Goal: Task Accomplishment & Management: Complete application form

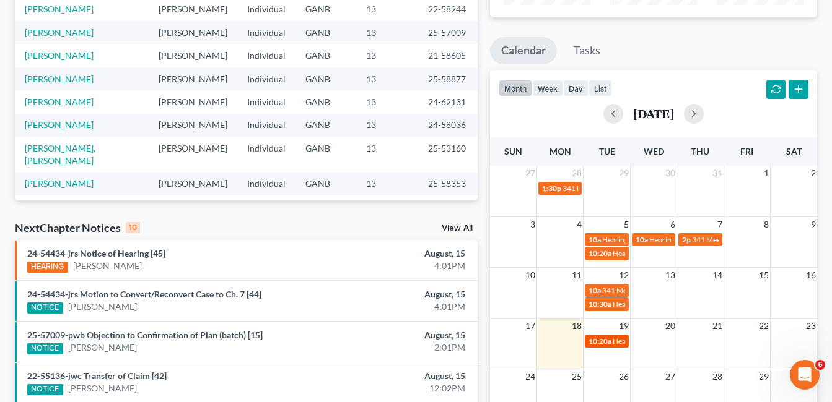
click at [616, 340] on span "Hearing for [PERSON_NAME]" at bounding box center [660, 341] width 97 height 9
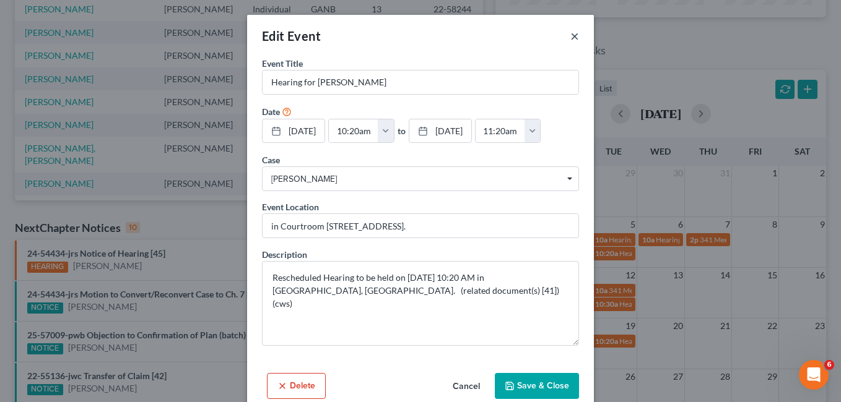
click at [570, 37] on button "×" at bounding box center [574, 35] width 9 height 15
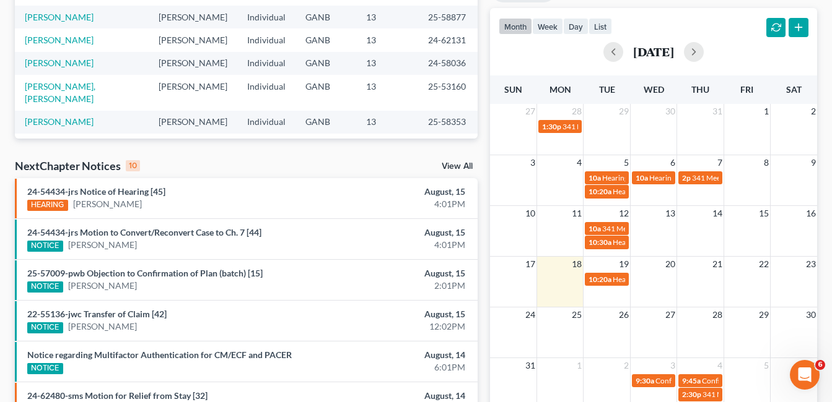
scroll to position [186, 0]
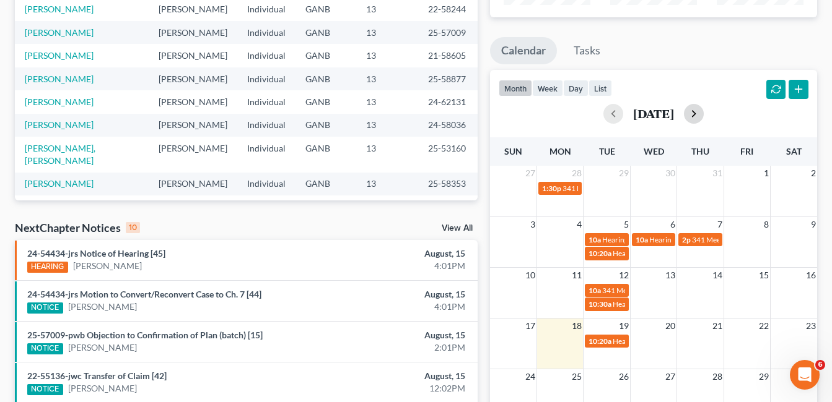
click at [703, 115] on button "button" at bounding box center [694, 114] width 20 height 20
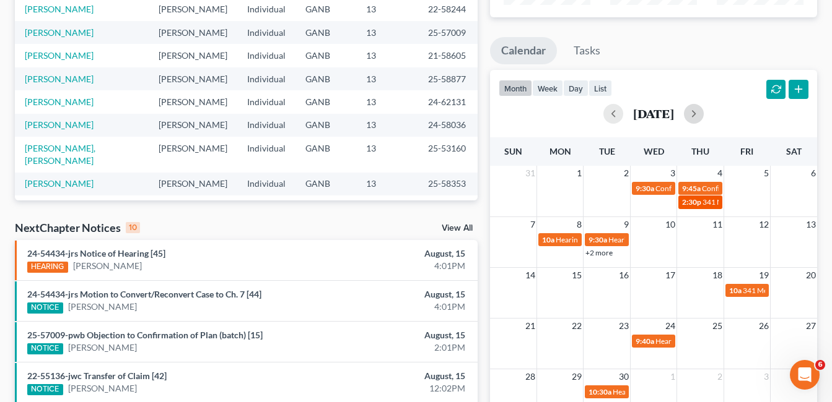
click at [708, 204] on span "341 Meeting for [PERSON_NAME]" at bounding box center [757, 202] width 111 height 9
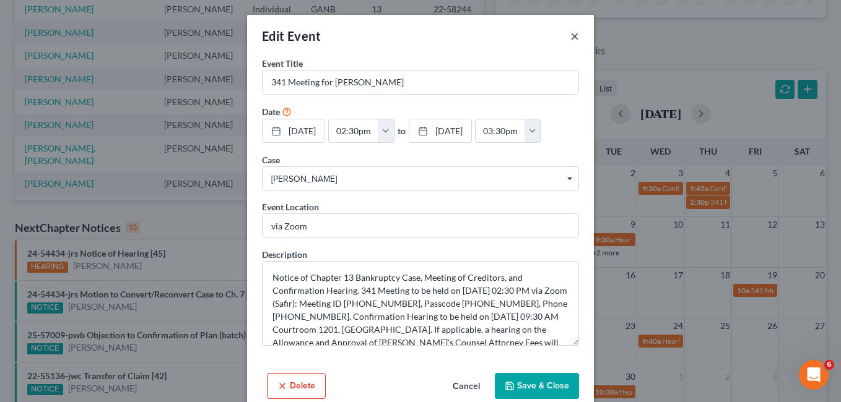
click at [570, 33] on button "×" at bounding box center [574, 35] width 9 height 15
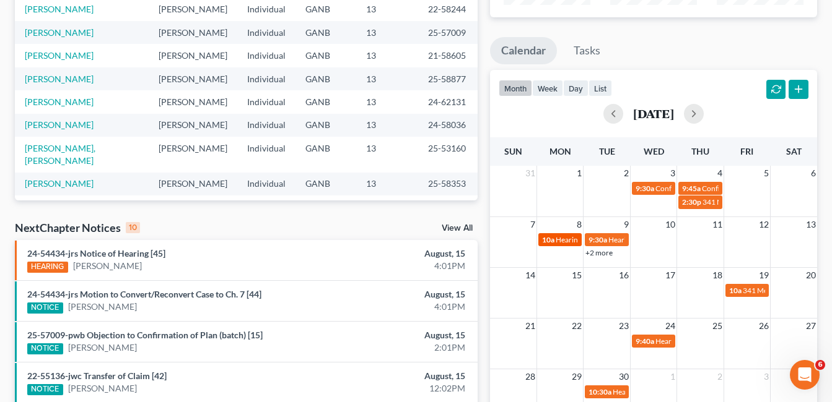
click at [563, 239] on span "Hearing for Ernestine Moore" at bounding box center [603, 239] width 97 height 9
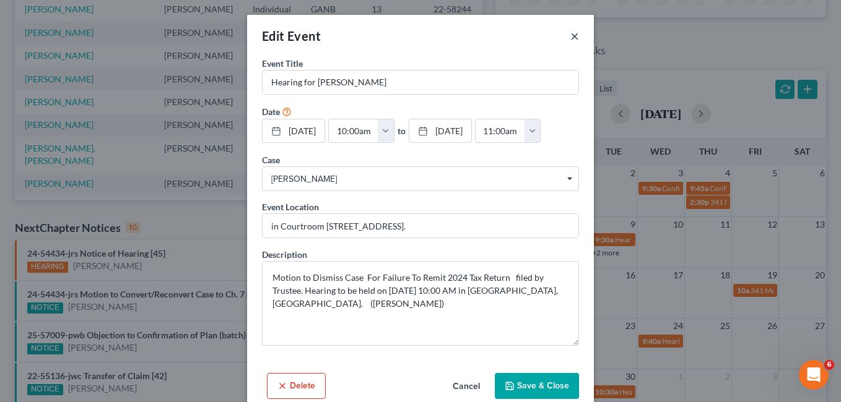
click at [570, 37] on button "×" at bounding box center [574, 35] width 9 height 15
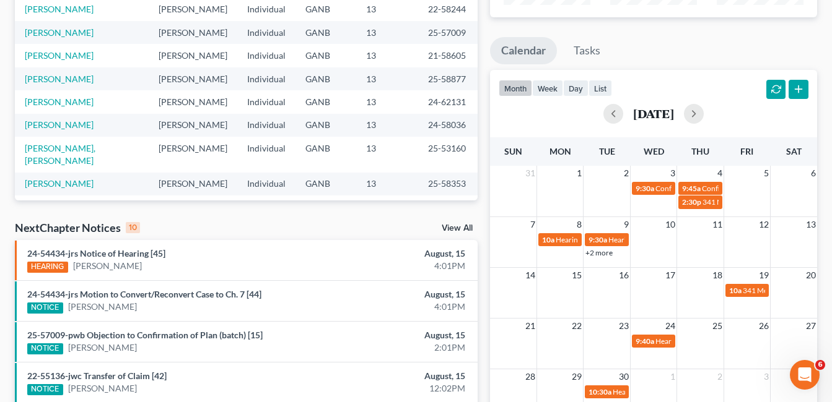
click at [602, 253] on link "+2 more" at bounding box center [598, 252] width 27 height 9
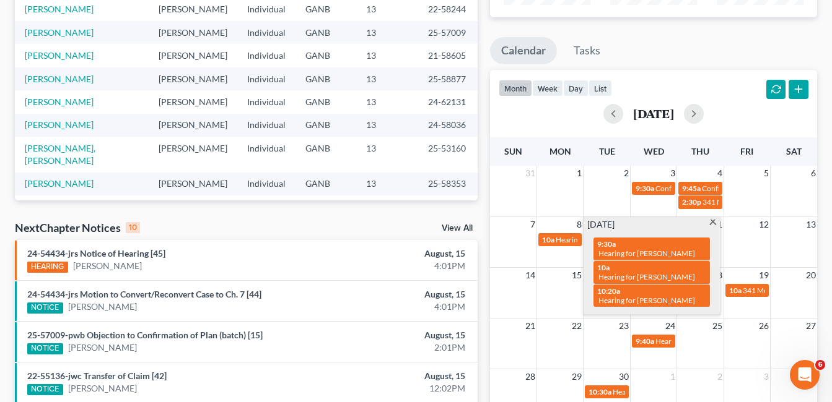
click at [714, 222] on span at bounding box center [712, 224] width 9 height 8
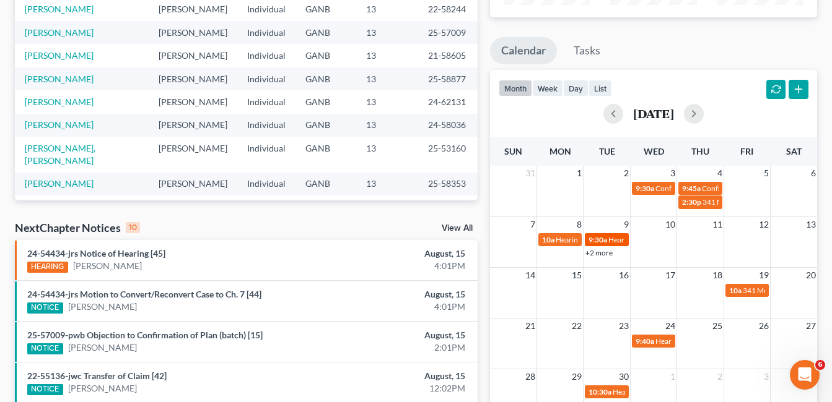
click at [620, 241] on span "Hearing for Kirsten Hill" at bounding box center [656, 239] width 97 height 9
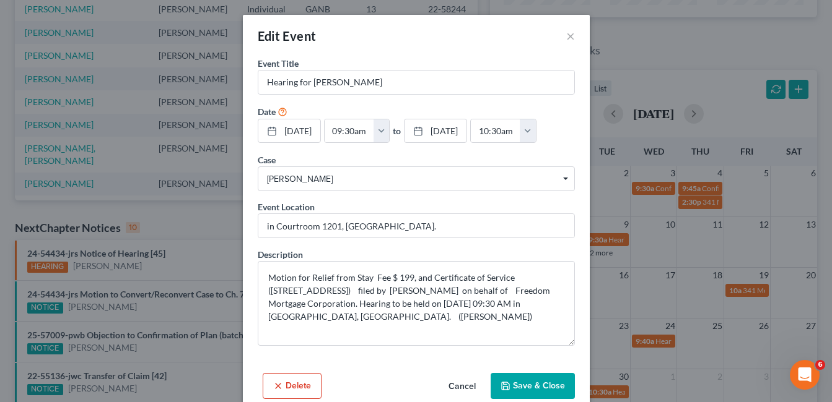
click at [593, 254] on div "Edit Event × Event Title * Hearing for Kirsten Hill Date 9/9/2025 close Date 9/…" at bounding box center [416, 201] width 832 height 402
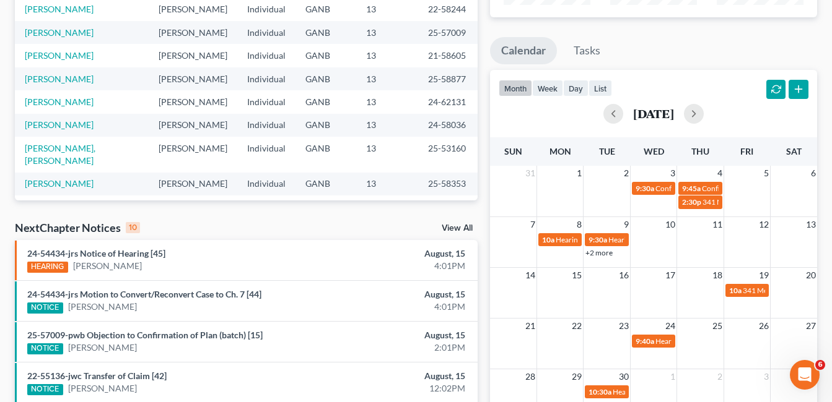
click at [609, 254] on link "+2 more" at bounding box center [598, 252] width 27 height 9
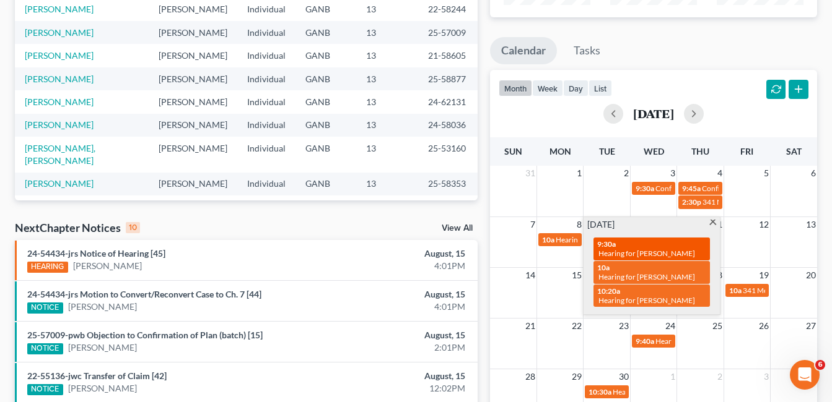
click at [644, 249] on span "Hearing for Kirsten Hill" at bounding box center [646, 253] width 97 height 9
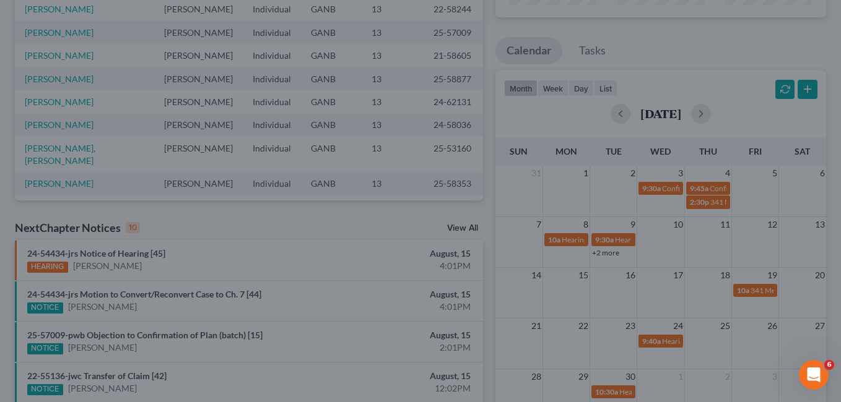
click at [669, 261] on div "Edit Event × Event Title * Hearing for Kirsten Hill Date 9/9/2025 close Date 9/…" at bounding box center [420, 201] width 841 height 402
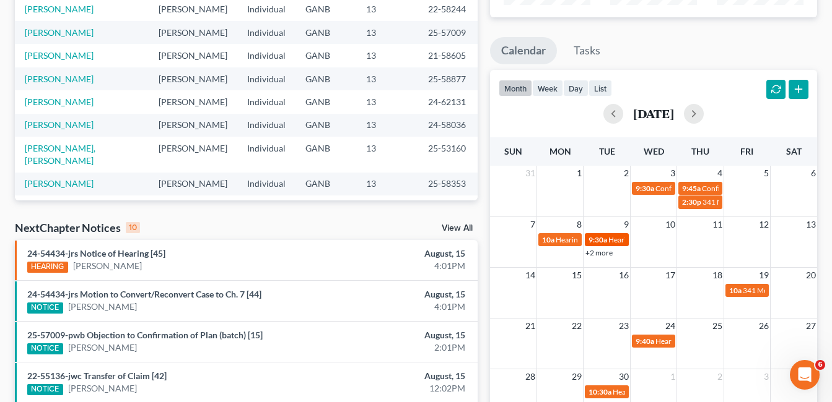
click at [613, 241] on span "Hearing for Kirsten Hill" at bounding box center [656, 239] width 97 height 9
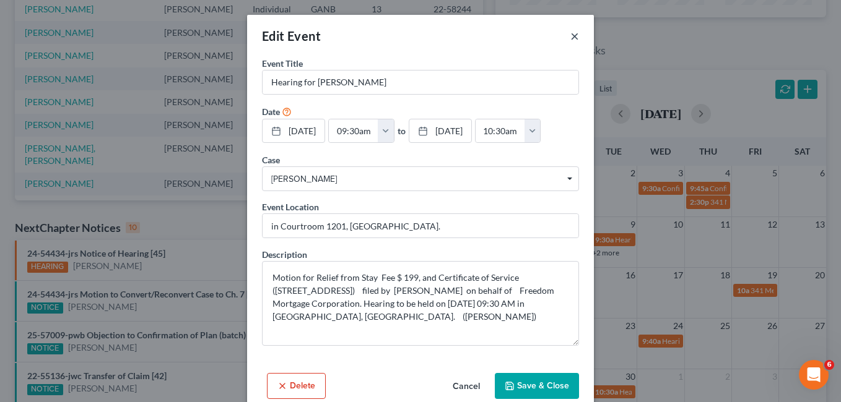
click at [570, 38] on button "×" at bounding box center [574, 35] width 9 height 15
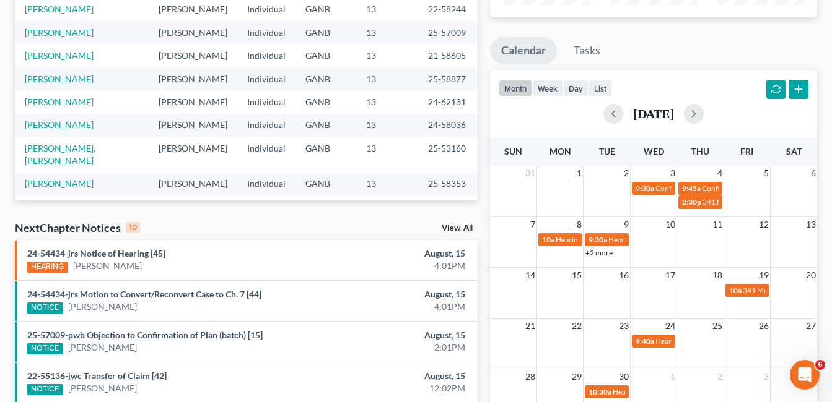
click at [608, 253] on link "+2 more" at bounding box center [598, 252] width 27 height 9
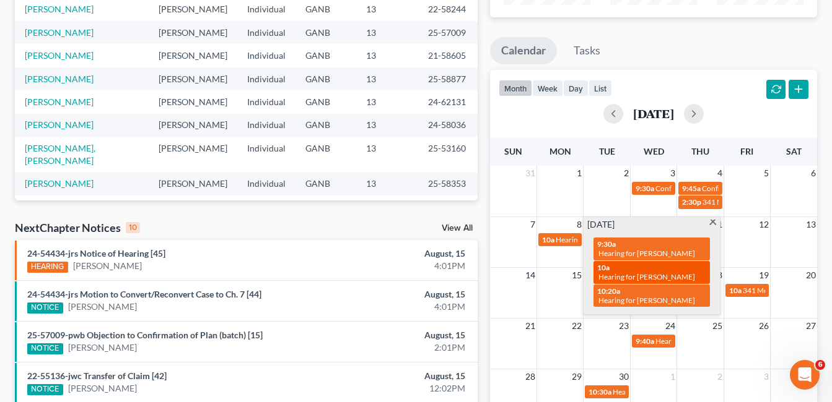
click at [669, 272] on span "Hearing for James Philpot III" at bounding box center [646, 276] width 97 height 9
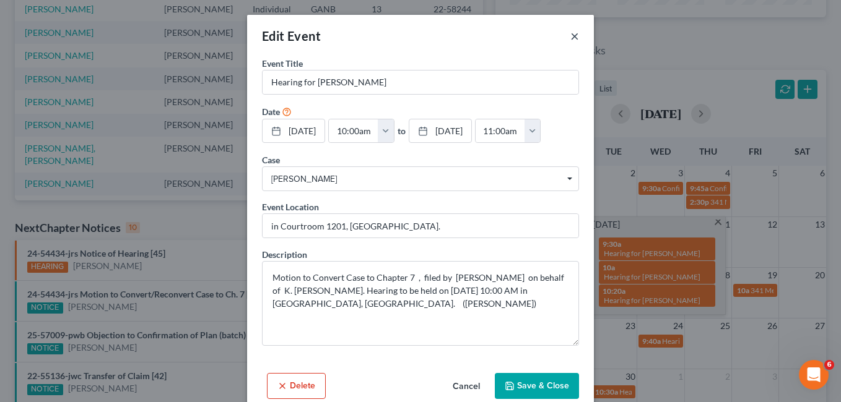
click at [571, 35] on button "×" at bounding box center [574, 35] width 9 height 15
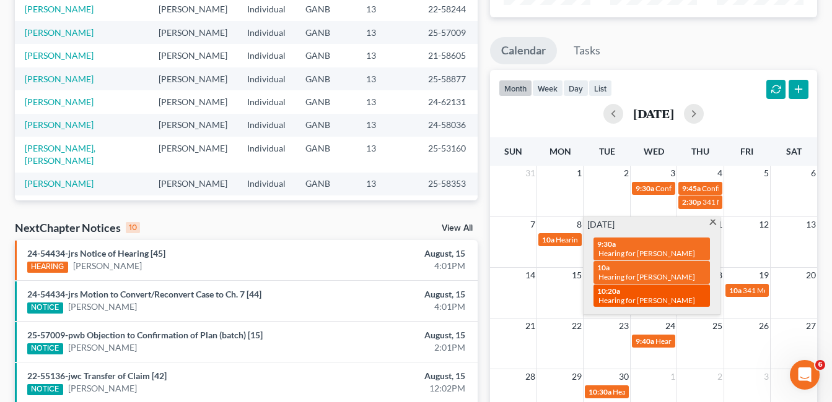
click at [651, 296] on span "Hearing for Michael Campbell" at bounding box center [646, 300] width 97 height 9
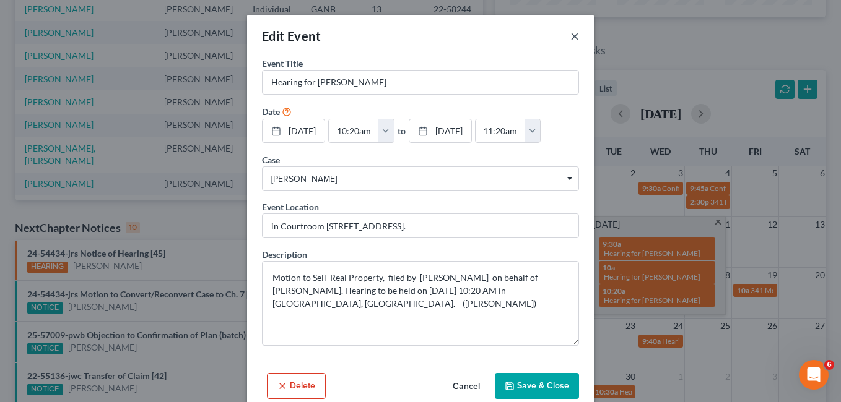
click at [571, 35] on button "×" at bounding box center [574, 35] width 9 height 15
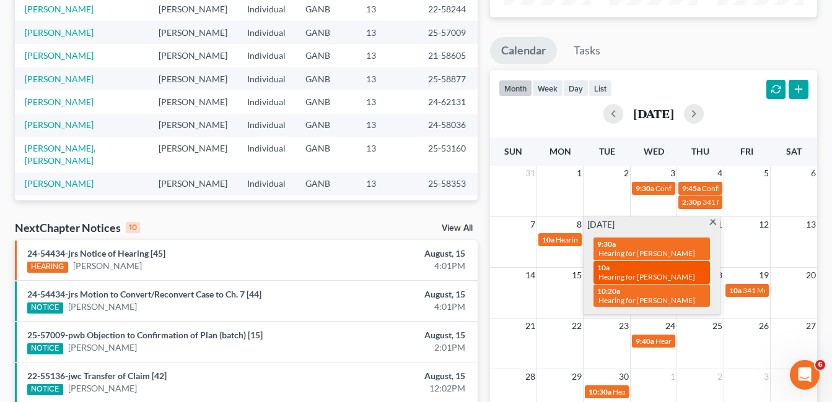
click at [669, 272] on span "Hearing for James Philpot III" at bounding box center [646, 276] width 97 height 9
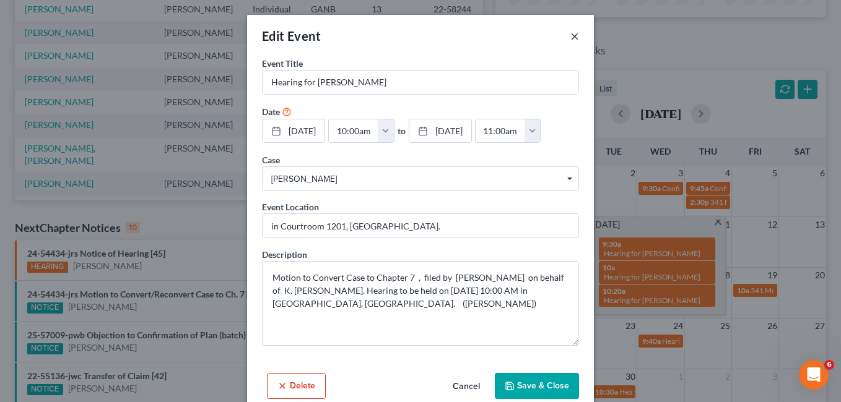
click at [570, 38] on button "×" at bounding box center [574, 35] width 9 height 15
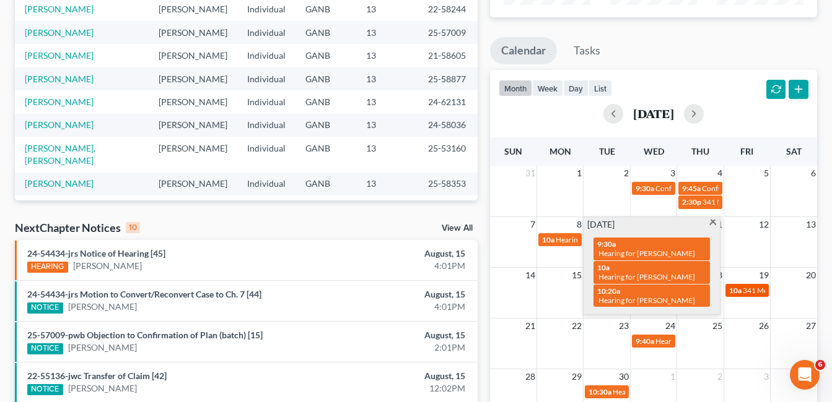
click at [753, 294] on span "341 Meeting for Catherine Truitt" at bounding box center [797, 290] width 111 height 9
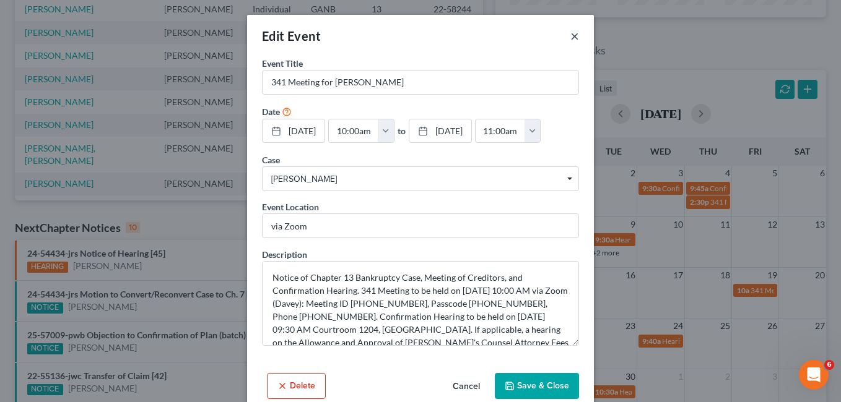
click at [570, 34] on button "×" at bounding box center [574, 35] width 9 height 15
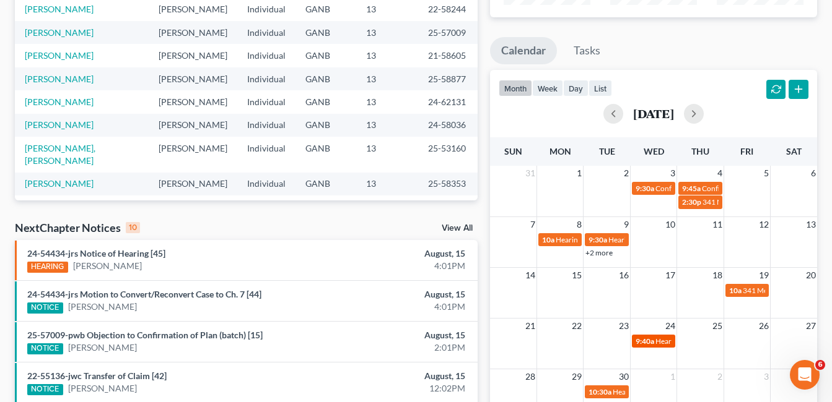
click at [655, 344] on span "Hearing for Taress Denham" at bounding box center [703, 341] width 97 height 9
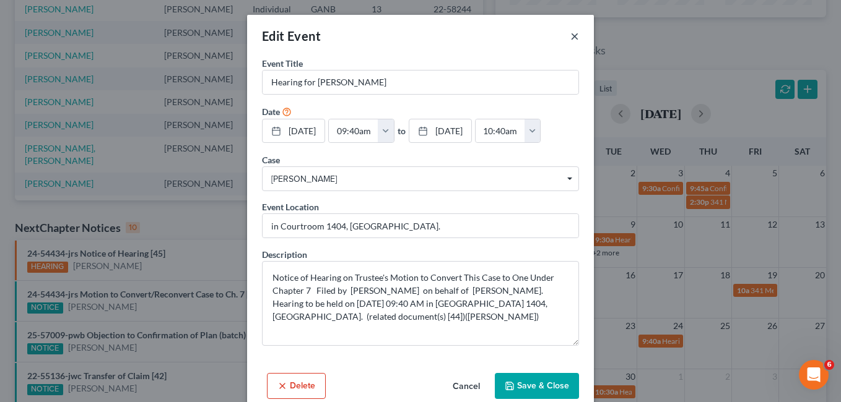
click at [570, 37] on button "×" at bounding box center [574, 35] width 9 height 15
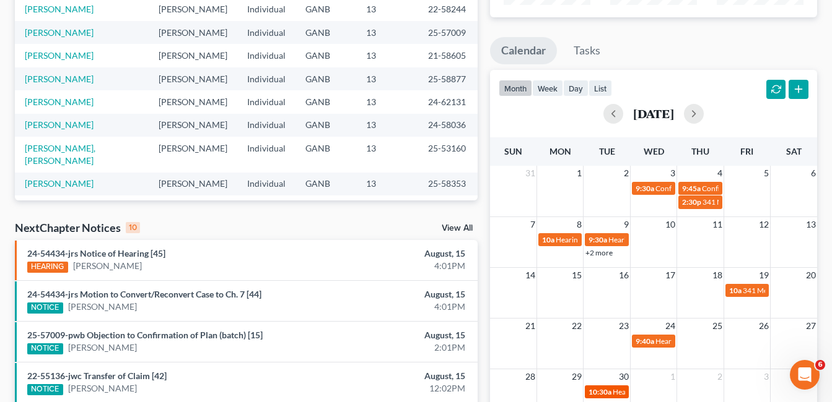
click at [609, 393] on span "10:30a" at bounding box center [599, 392] width 23 height 9
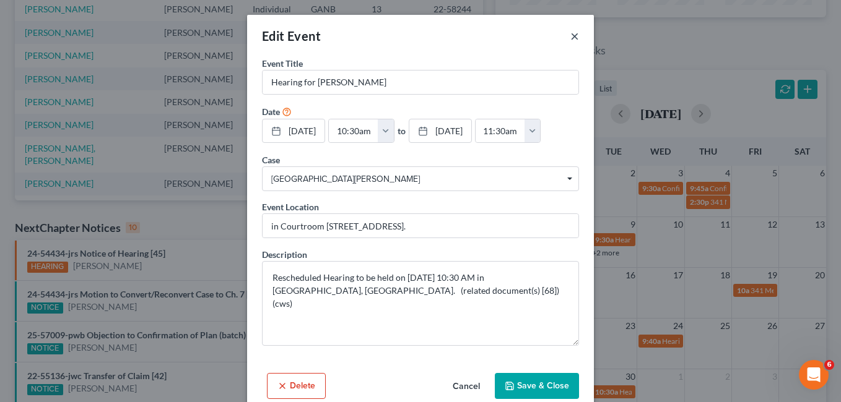
click at [570, 36] on button "×" at bounding box center [574, 35] width 9 height 15
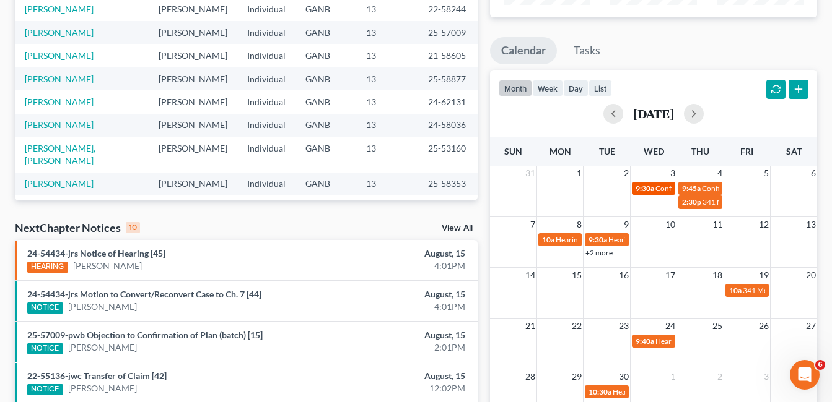
click at [663, 189] on span "Confirmation Hearing for [PERSON_NAME]" at bounding box center [726, 188] width 142 height 9
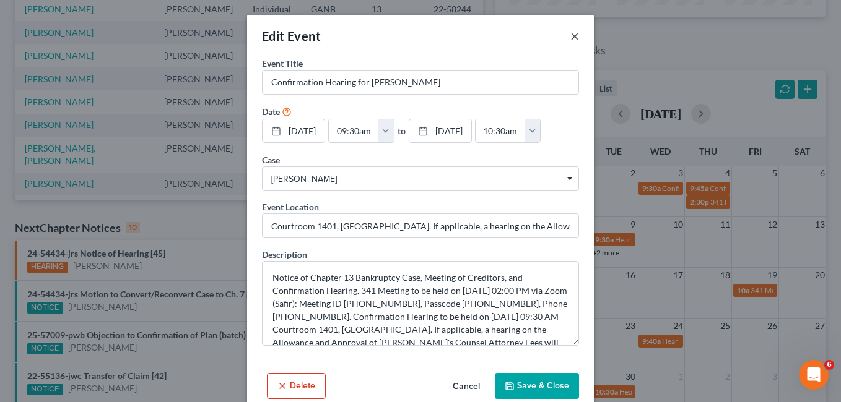
click at [571, 34] on button "×" at bounding box center [574, 35] width 9 height 15
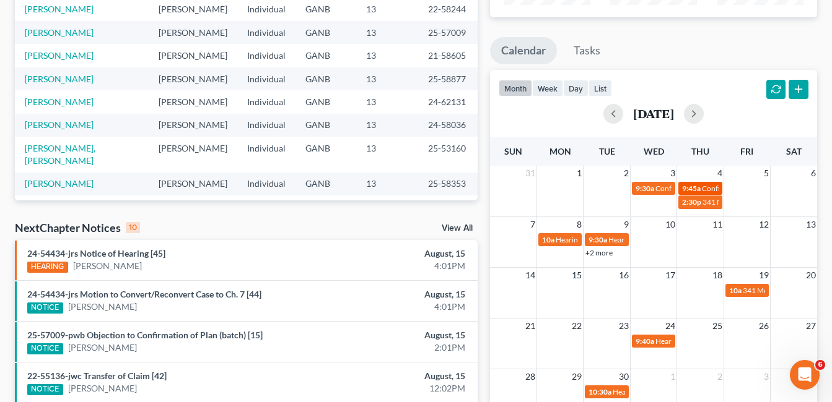
click at [710, 191] on span "Confirmation Hearing for [PERSON_NAME]" at bounding box center [773, 188] width 142 height 9
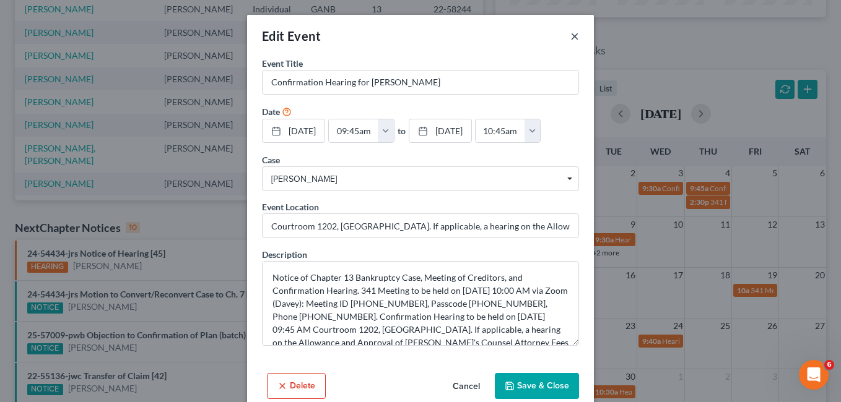
click at [570, 36] on button "×" at bounding box center [574, 35] width 9 height 15
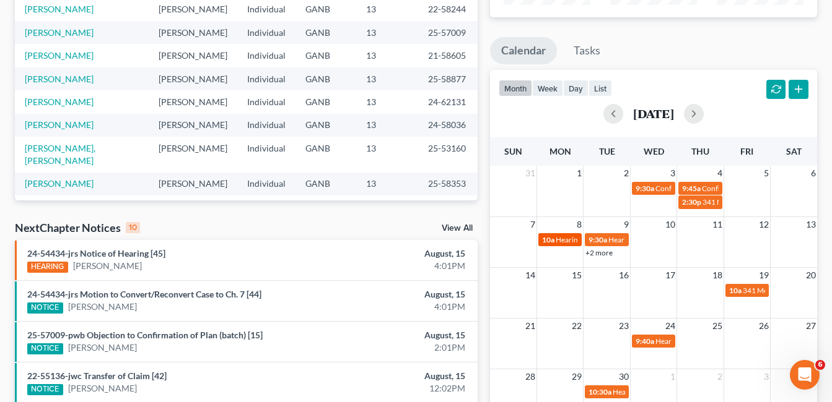
click at [565, 240] on span "Hearing for Ernestine Moore" at bounding box center [603, 239] width 97 height 9
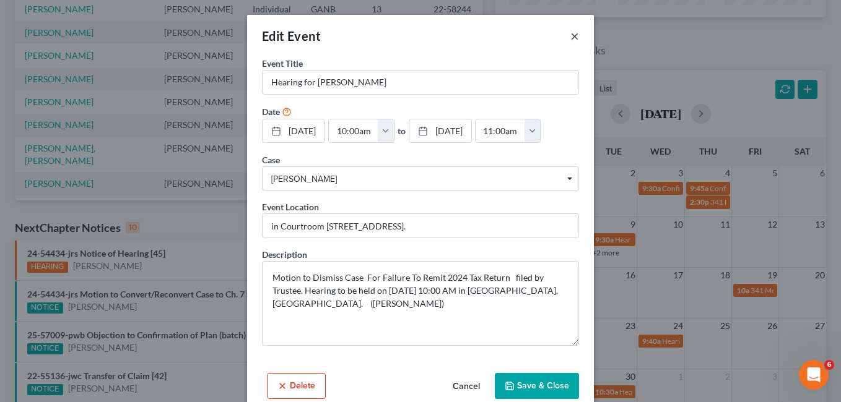
click at [570, 38] on button "×" at bounding box center [574, 35] width 9 height 15
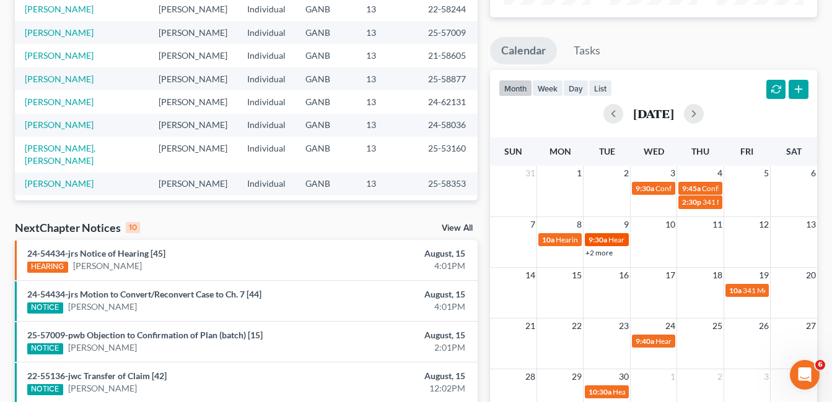
click at [619, 241] on span "Hearing for Kirsten Hill" at bounding box center [656, 239] width 97 height 9
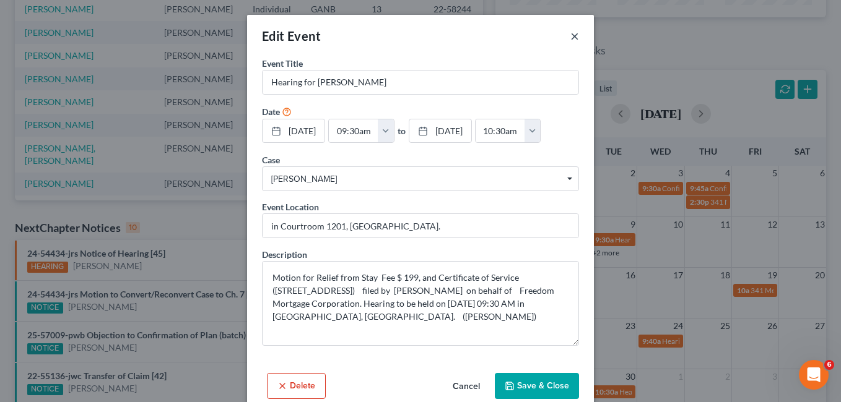
click at [570, 37] on button "×" at bounding box center [574, 35] width 9 height 15
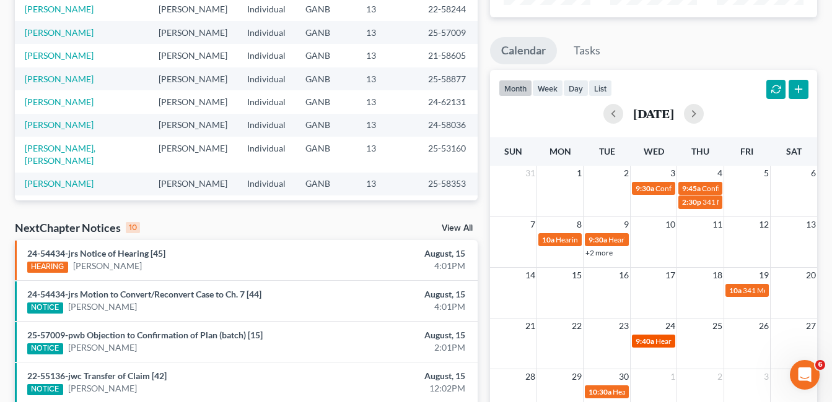
click at [663, 345] on span "Hearing for Taress Denham" at bounding box center [703, 341] width 97 height 9
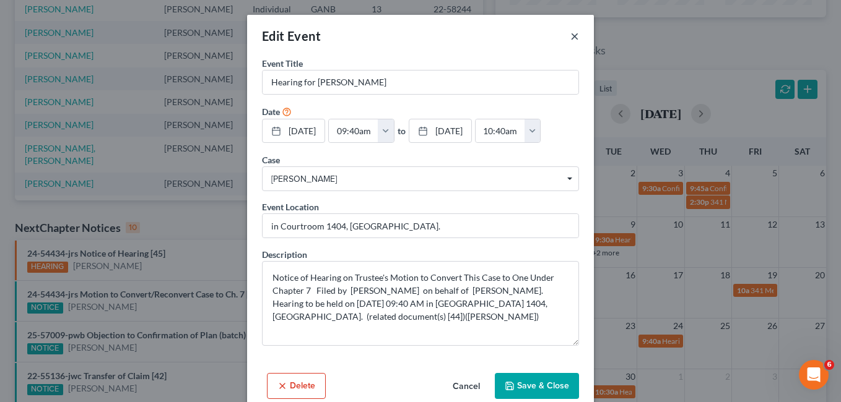
click at [570, 39] on button "×" at bounding box center [574, 35] width 9 height 15
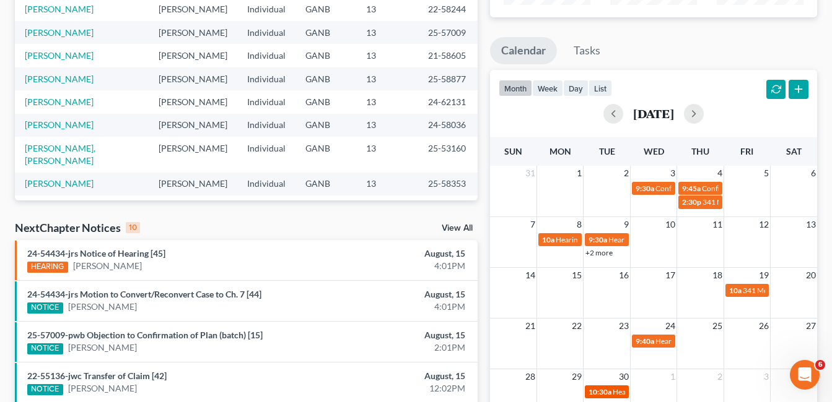
click at [610, 394] on span "10:30a" at bounding box center [599, 392] width 23 height 9
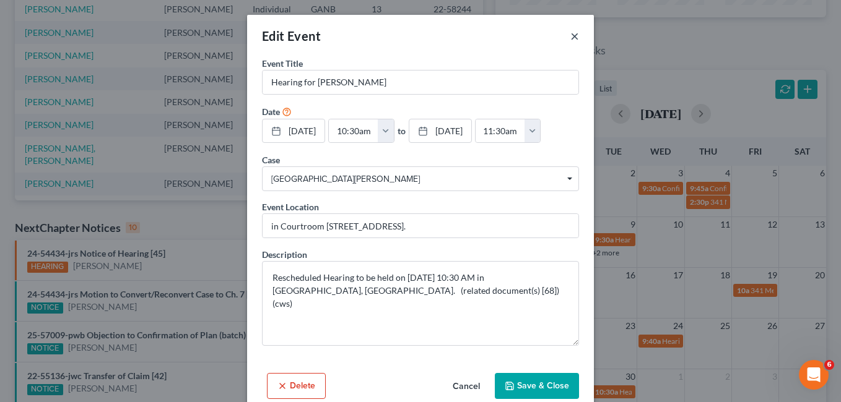
click at [570, 35] on button "×" at bounding box center [574, 35] width 9 height 15
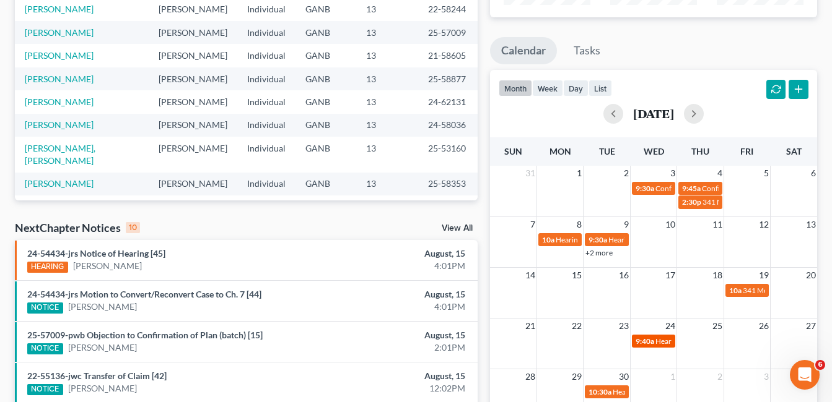
click at [666, 345] on span "Hearing for Taress Denham" at bounding box center [703, 341] width 97 height 9
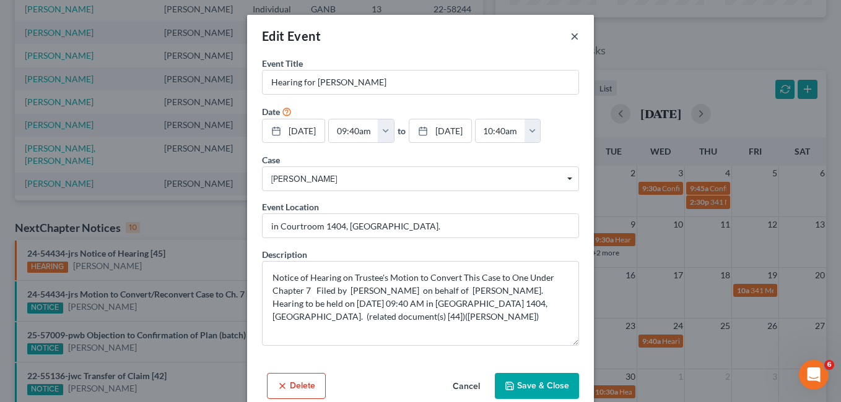
click at [572, 37] on button "×" at bounding box center [574, 35] width 9 height 15
click at [564, 34] on div "Edit Event ×" at bounding box center [420, 36] width 347 height 42
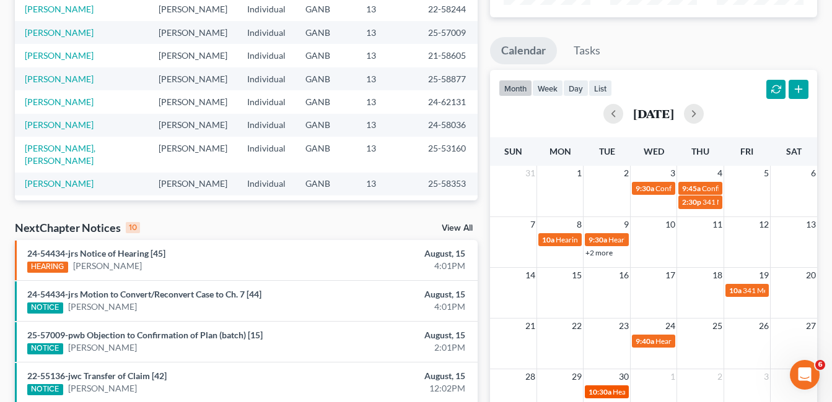
click at [605, 388] on span "10:30a" at bounding box center [599, 392] width 23 height 9
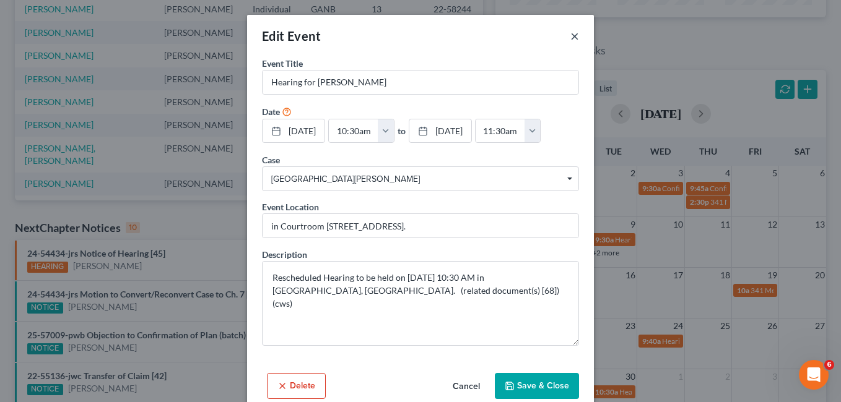
click at [570, 35] on button "×" at bounding box center [574, 35] width 9 height 15
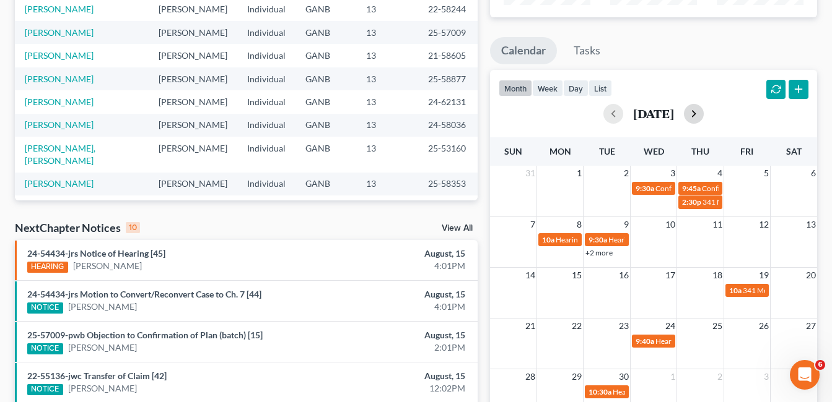
click at [703, 114] on button "button" at bounding box center [694, 114] width 20 height 20
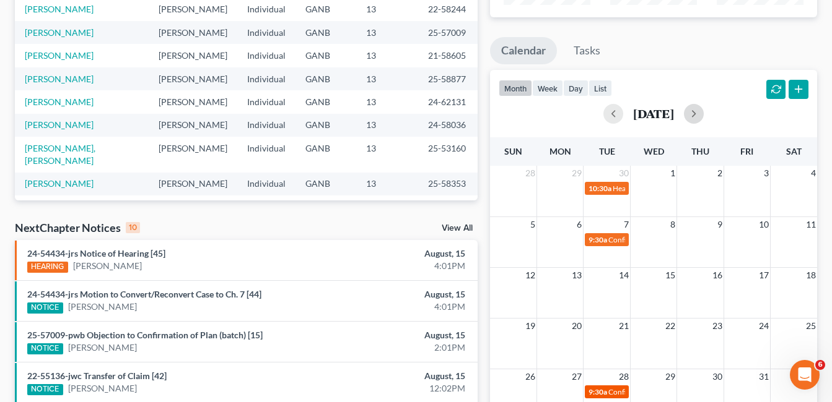
click at [607, 391] on div "9:30a Confirmation Hearing for Catherine Truitt" at bounding box center [606, 392] width 36 height 9
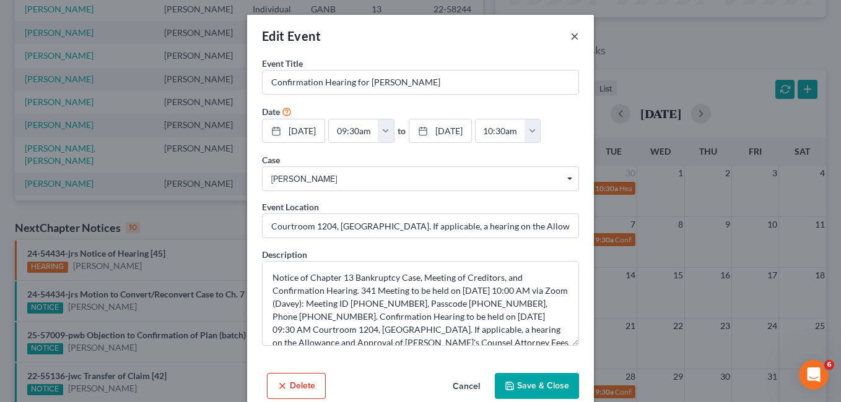
click at [570, 42] on button "×" at bounding box center [574, 35] width 9 height 15
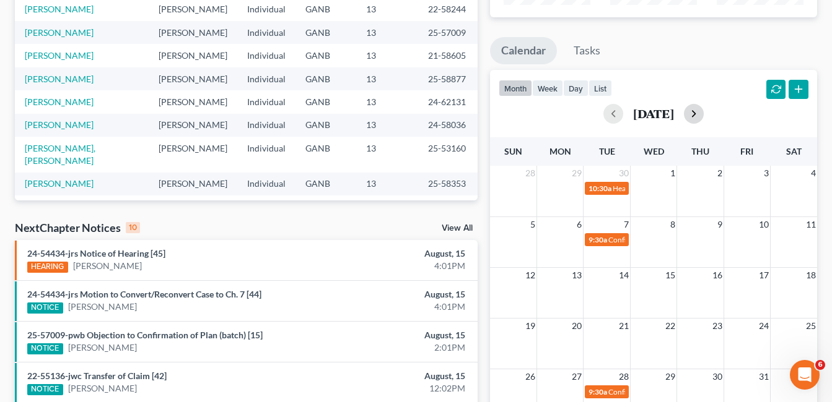
click at [703, 116] on button "button" at bounding box center [694, 114] width 20 height 20
click at [603, 113] on button "button" at bounding box center [613, 114] width 20 height 20
click at [583, 113] on div "October 2025" at bounding box center [653, 114] width 310 height 20
click at [603, 111] on button "button" at bounding box center [613, 114] width 20 height 20
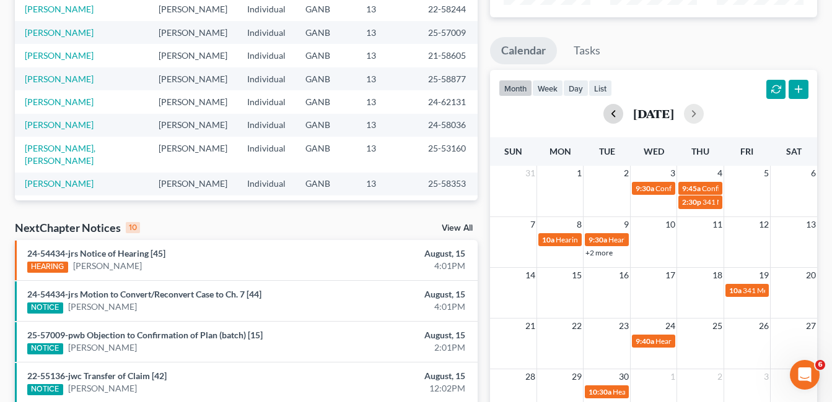
click at [603, 111] on button "button" at bounding box center [613, 114] width 20 height 20
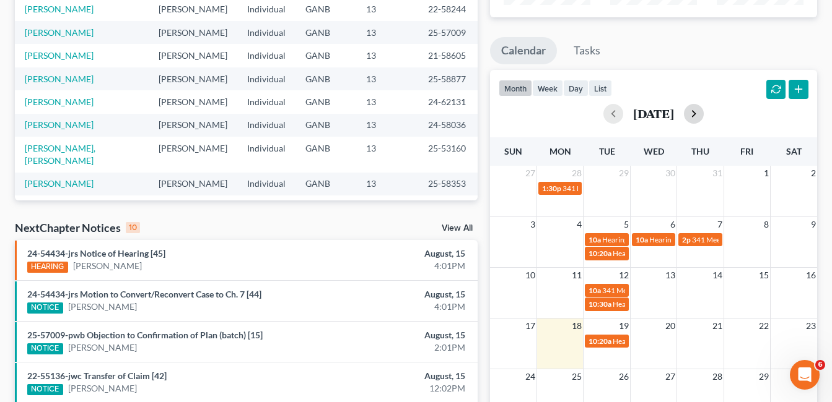
click at [703, 115] on button "button" at bounding box center [694, 114] width 20 height 20
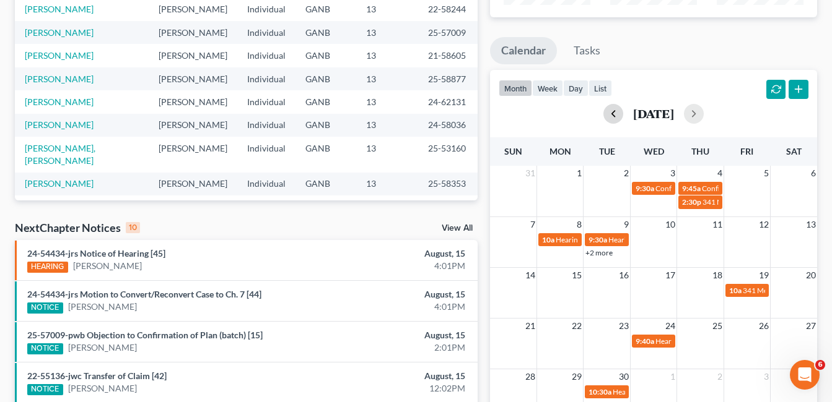
click at [603, 116] on button "button" at bounding box center [613, 114] width 20 height 20
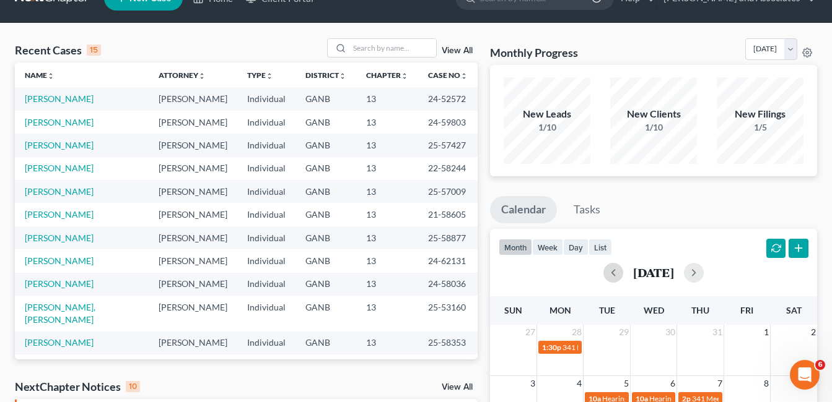
scroll to position [0, 0]
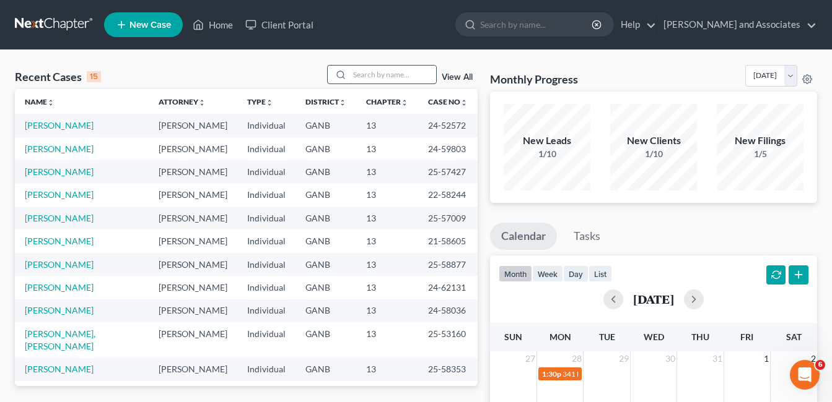
click at [362, 77] on input "search" at bounding box center [392, 75] width 87 height 18
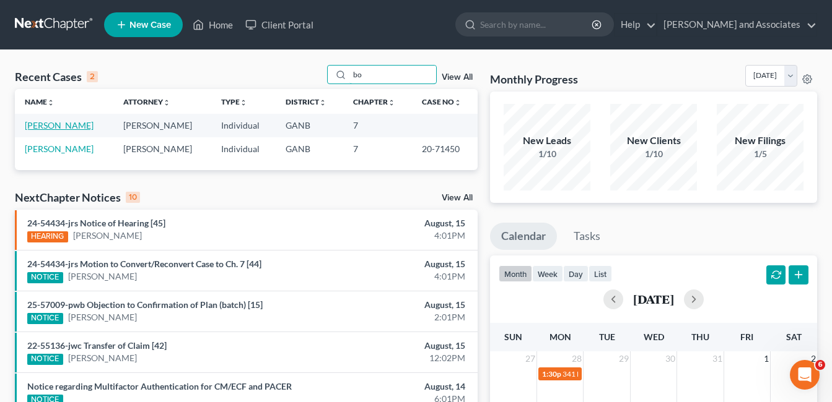
type input "bo"
click at [69, 123] on link "[PERSON_NAME]" at bounding box center [59, 125] width 69 height 11
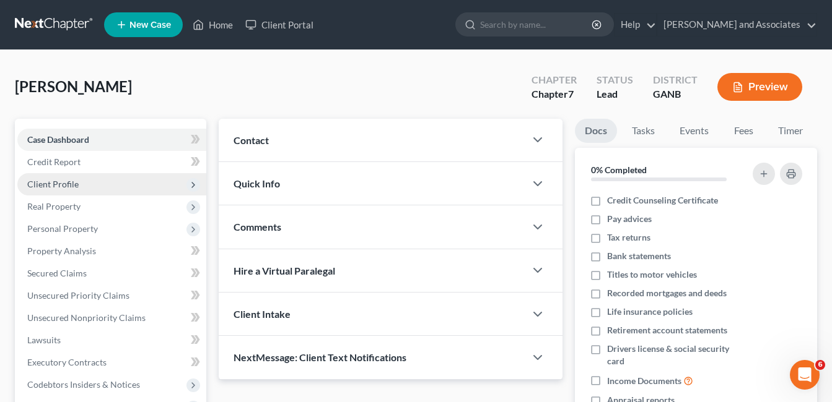
click at [61, 181] on span "Client Profile" at bounding box center [52, 184] width 51 height 11
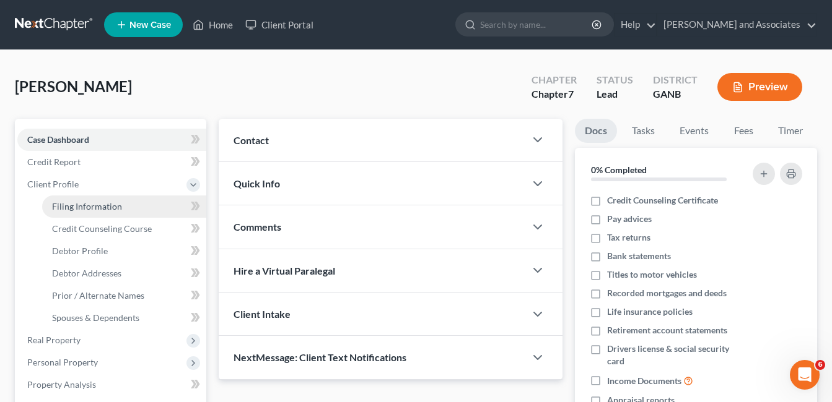
click at [98, 204] on span "Filing Information" at bounding box center [87, 206] width 70 height 11
select select "1"
select select "0"
select select "10"
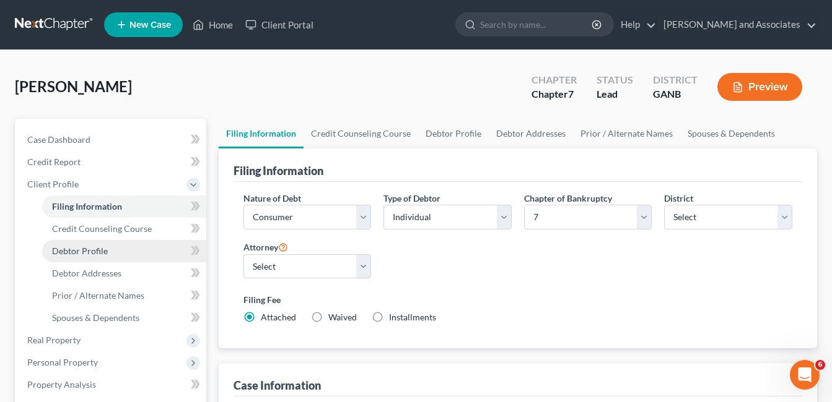
click at [87, 251] on span "Debtor Profile" at bounding box center [80, 251] width 56 height 11
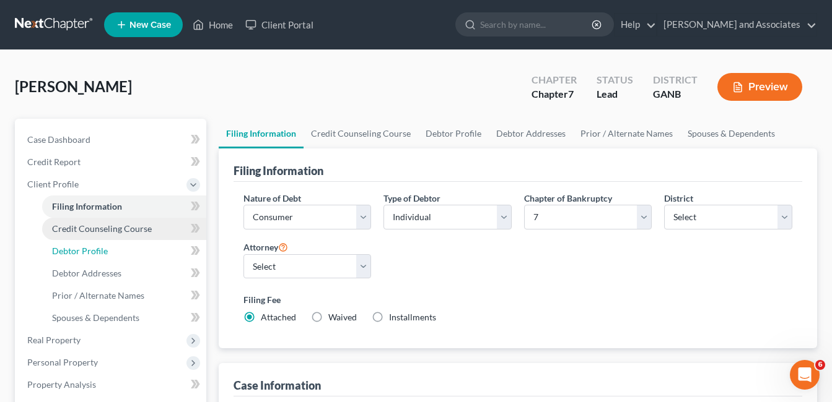
select select "3"
select select "0"
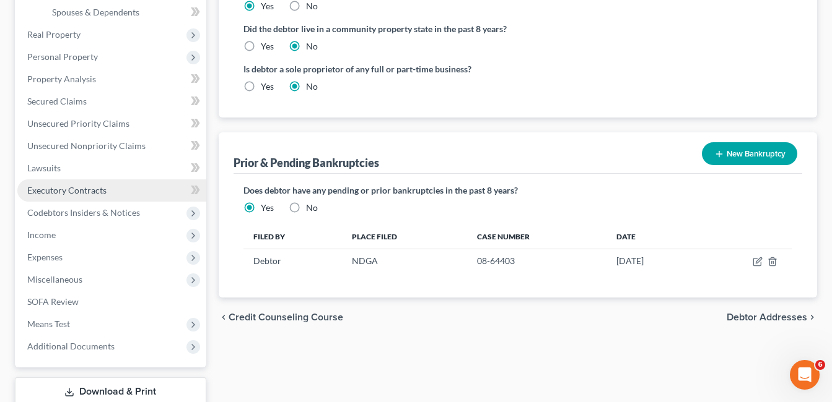
scroll to position [124, 0]
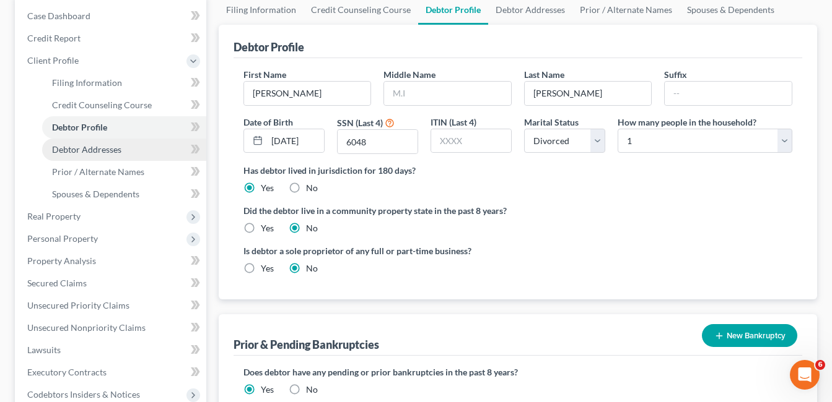
click at [91, 149] on span "Debtor Addresses" at bounding box center [86, 149] width 69 height 11
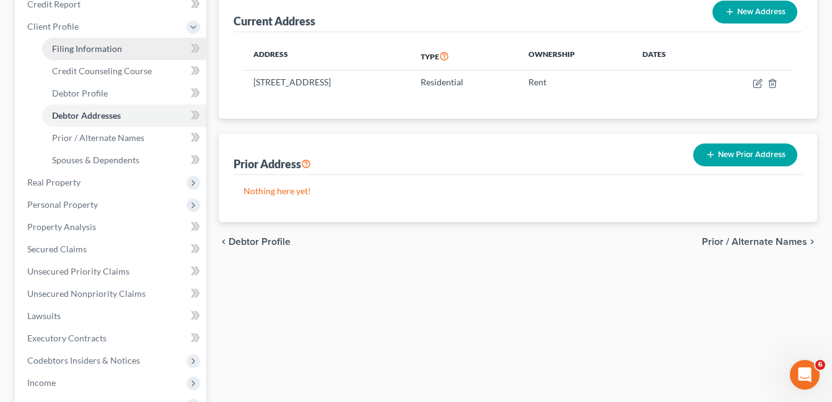
scroll to position [186, 0]
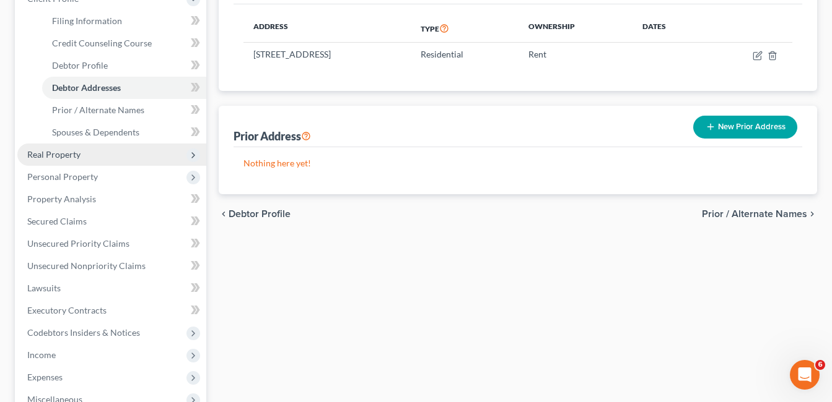
click at [69, 154] on span "Real Property" at bounding box center [53, 154] width 53 height 11
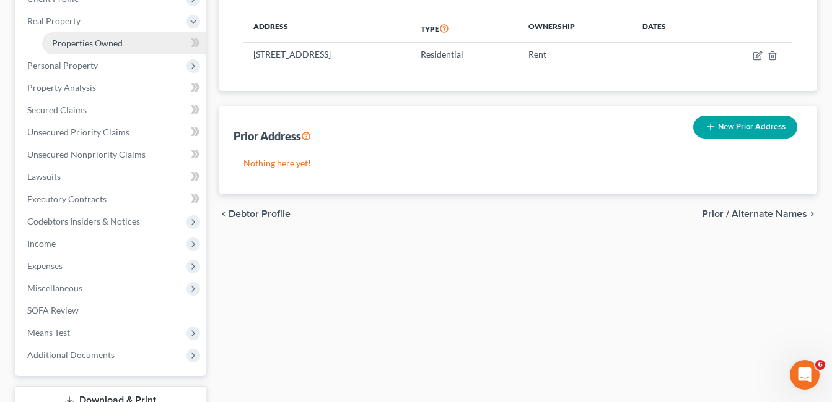
click at [85, 43] on span "Properties Owned" at bounding box center [87, 43] width 71 height 11
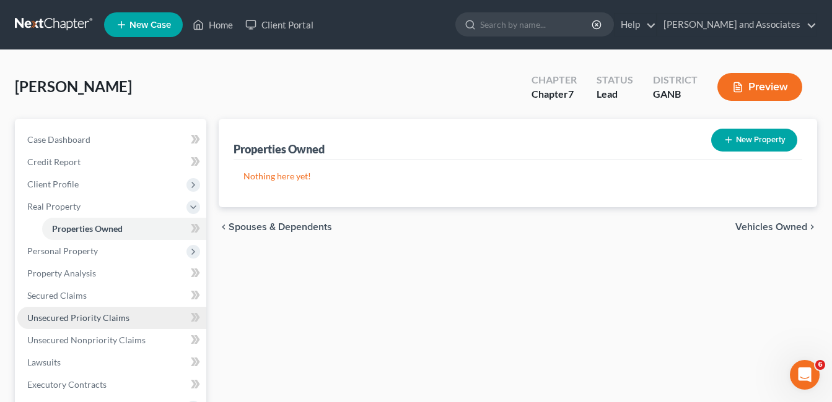
scroll to position [186, 0]
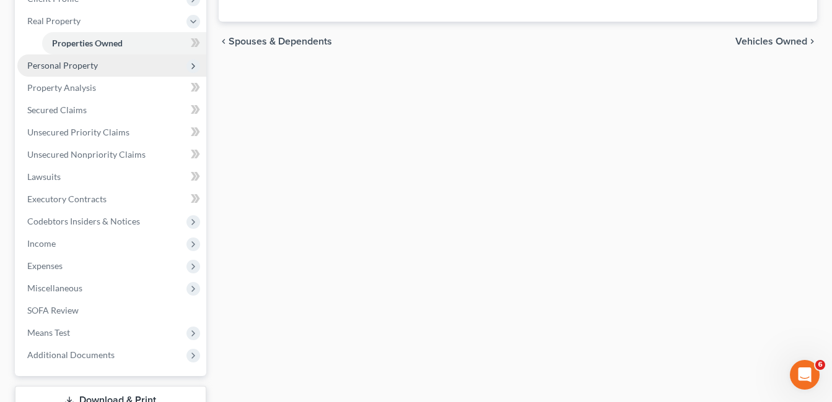
click at [58, 62] on span "Personal Property" at bounding box center [62, 65] width 71 height 11
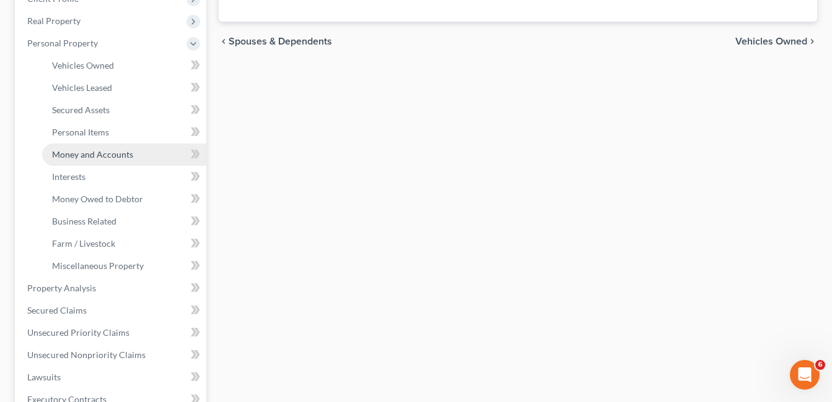
click at [98, 156] on span "Money and Accounts" at bounding box center [92, 154] width 81 height 11
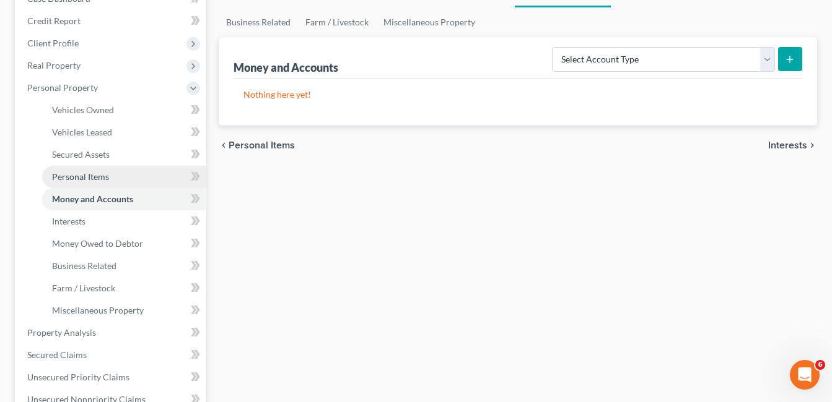
scroll to position [186, 0]
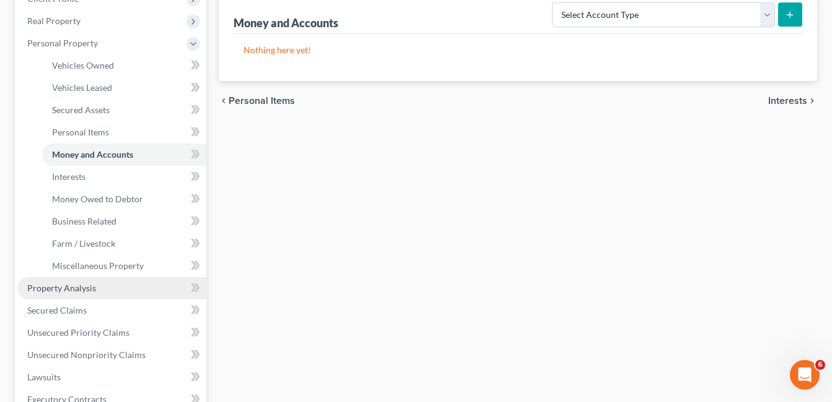
click at [63, 286] on span "Property Analysis" at bounding box center [61, 288] width 69 height 11
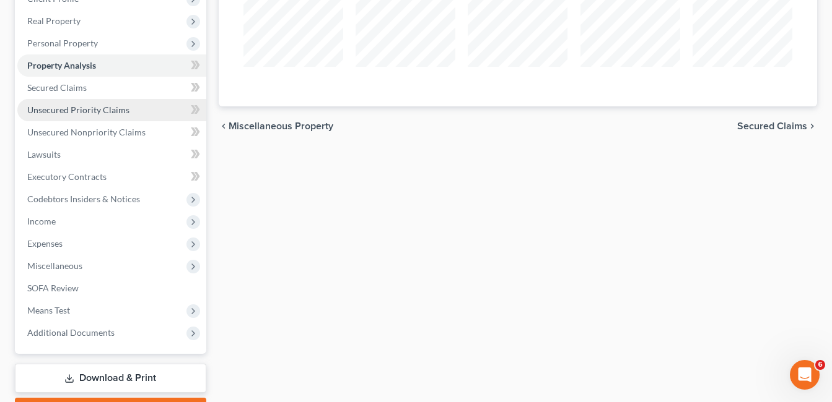
click at [68, 109] on span "Unsecured Priority Claims" at bounding box center [78, 110] width 102 height 11
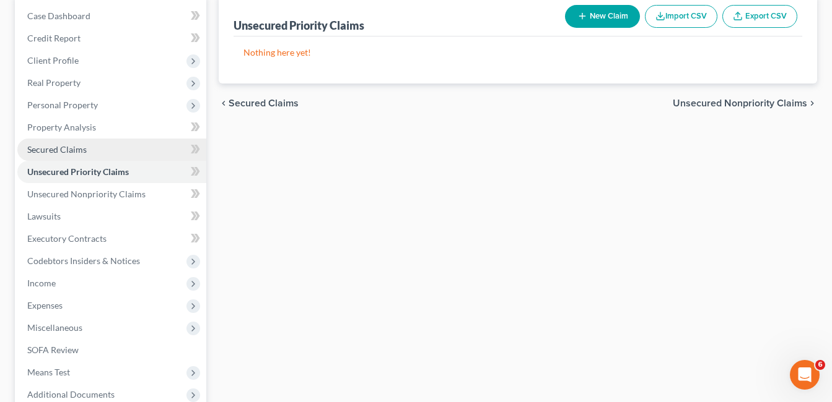
click at [67, 146] on span "Secured Claims" at bounding box center [56, 149] width 59 height 11
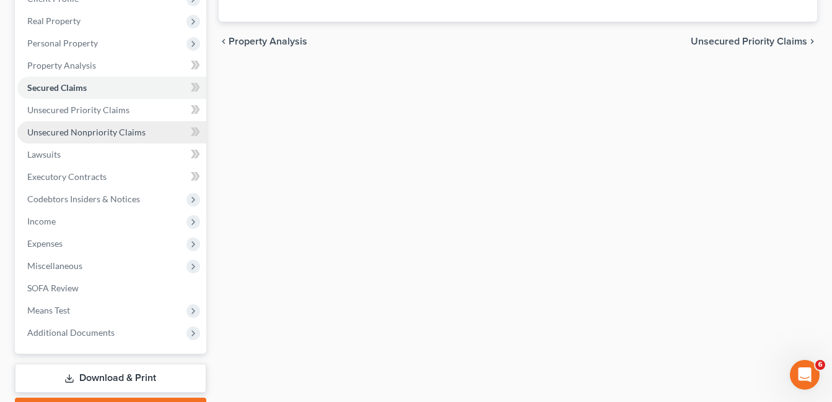
click at [107, 136] on span "Unsecured Nonpriority Claims" at bounding box center [86, 132] width 118 height 11
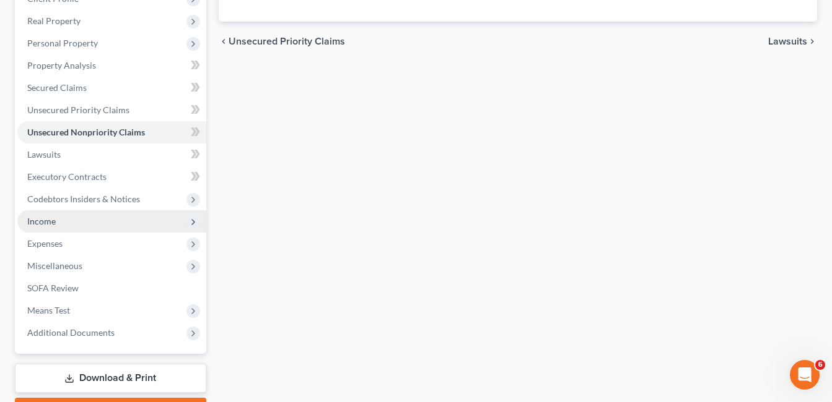
click at [42, 218] on span "Income" at bounding box center [41, 221] width 28 height 11
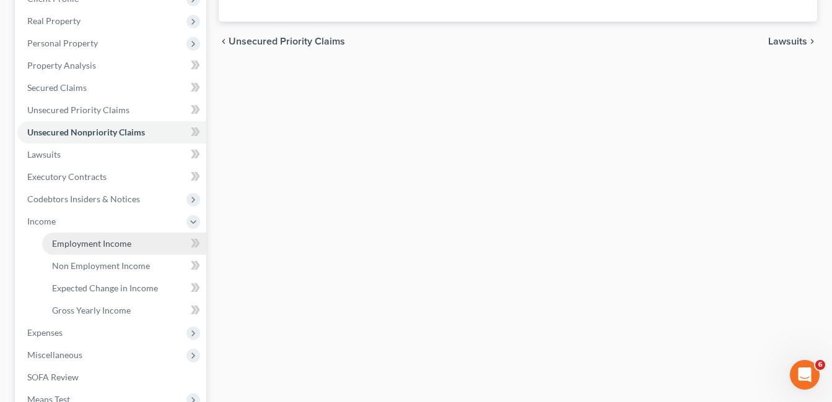
click at [105, 244] on span "Employment Income" at bounding box center [91, 243] width 79 height 11
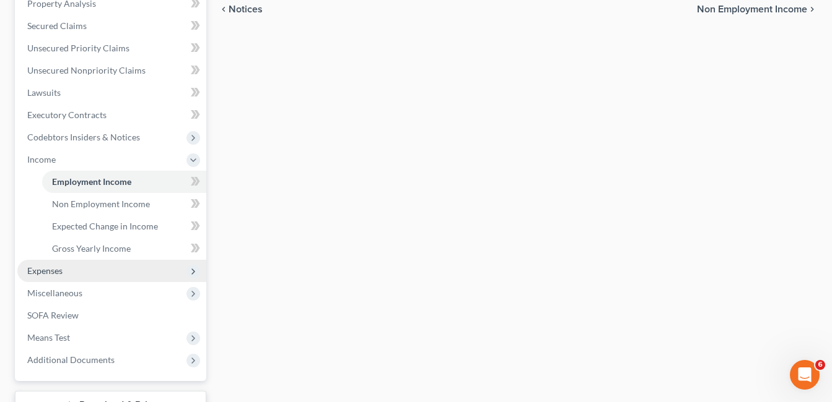
click at [49, 270] on span "Expenses" at bounding box center [44, 271] width 35 height 11
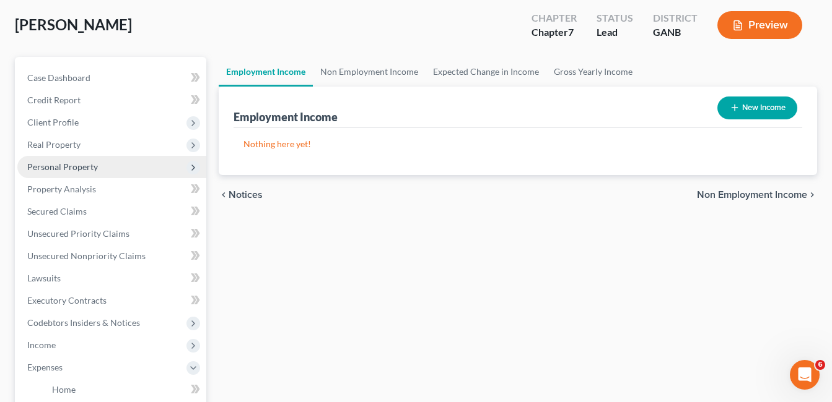
click at [80, 167] on span "Personal Property" at bounding box center [62, 167] width 71 height 11
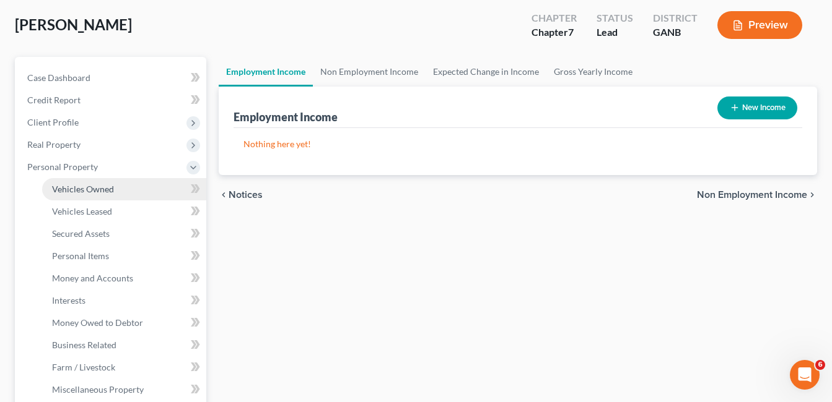
click at [102, 188] on span "Vehicles Owned" at bounding box center [83, 189] width 62 height 11
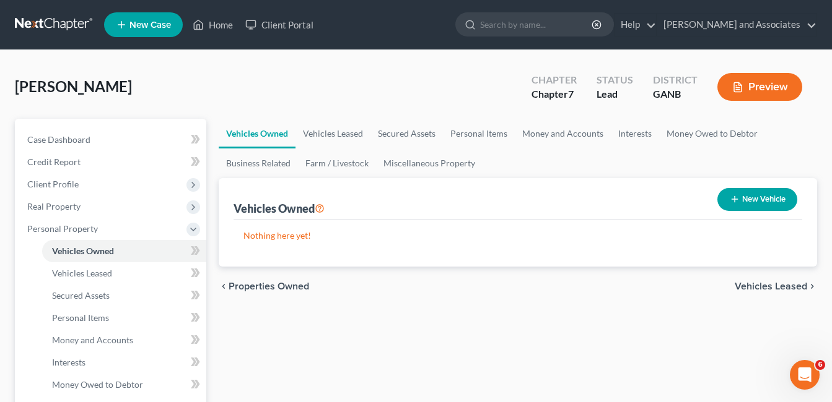
click at [745, 201] on button "New Vehicle" at bounding box center [757, 199] width 80 height 23
select select "0"
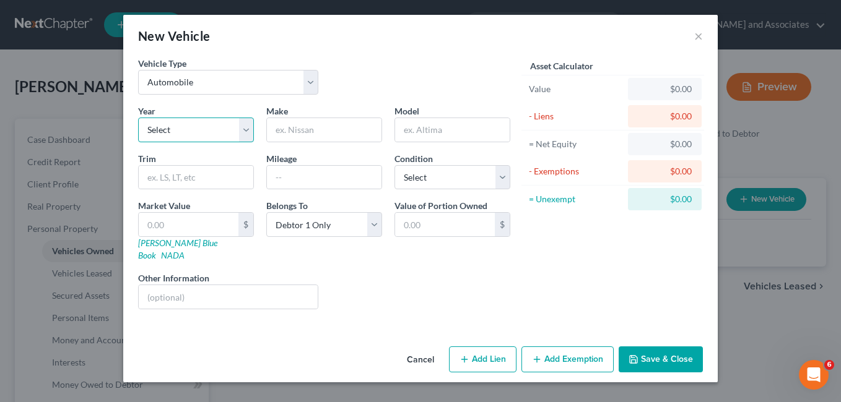
click at [246, 129] on select "Select 2026 2025 2024 2023 2022 2021 2020 2019 2018 2017 2016 2015 2014 2013 20…" at bounding box center [196, 130] width 116 height 25
select select "14"
click at [138, 118] on select "Select 2026 2025 2024 2023 2022 2021 2020 2019 2018 2017 2016 2015 2014 2013 20…" at bounding box center [196, 130] width 116 height 25
click at [298, 134] on input "text" at bounding box center [324, 130] width 115 height 24
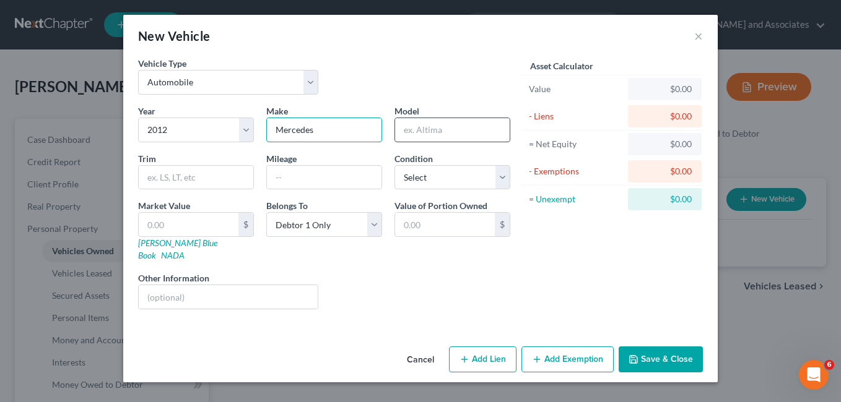
type input "Mercedes"
click at [411, 125] on input "text" at bounding box center [452, 130] width 115 height 24
type input "C250"
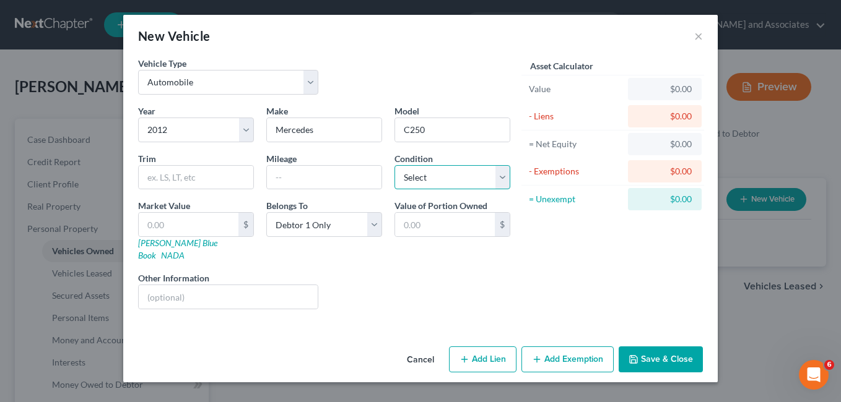
click at [502, 174] on select "Select Excellent Very Good Good Fair Poor" at bounding box center [452, 177] width 116 height 25
select select "3"
click at [394, 165] on select "Select Excellent Very Good Good Fair Poor" at bounding box center [452, 177] width 116 height 25
click at [294, 178] on input "text" at bounding box center [324, 178] width 115 height 24
type input "151,000"
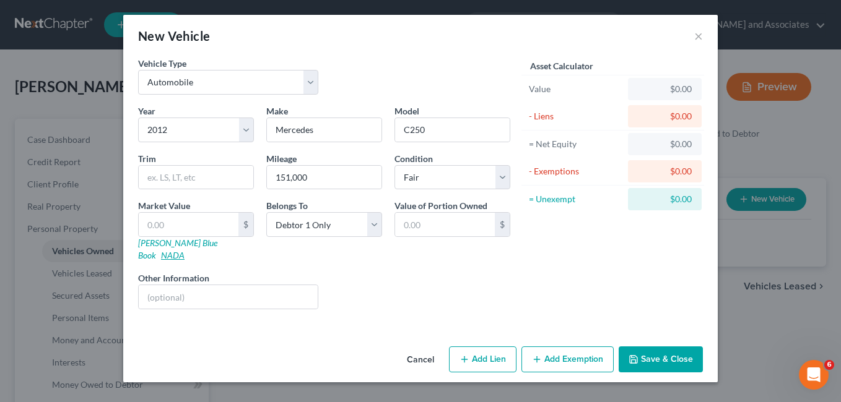
click at [185, 250] on link "NADA" at bounding box center [173, 255] width 24 height 11
click at [245, 129] on select "Select 2026 2025 2024 2023 2022 2021 2020 2019 2018 2017 2016 2015 2014 2013 20…" at bounding box center [196, 130] width 116 height 25
select select "25"
click at [138, 118] on select "Select 2026 2025 2024 2023 2022 2021 2020 2019 2018 2017 2016 2015 2014 2013 20…" at bounding box center [196, 130] width 116 height 25
click at [430, 131] on input "C250" at bounding box center [452, 130] width 115 height 24
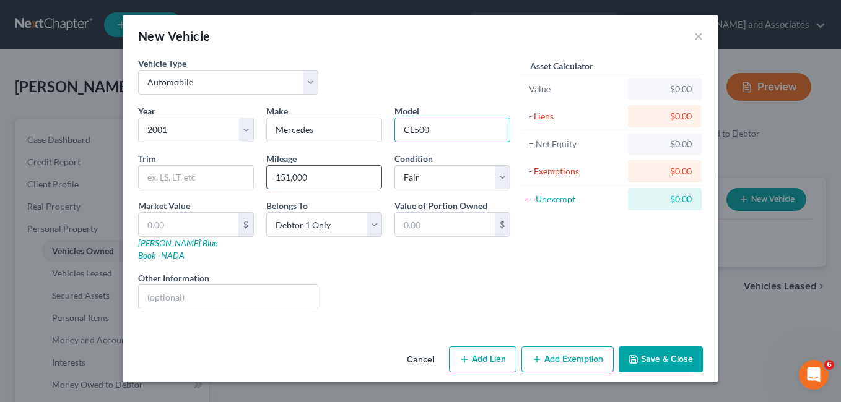
type input "CL500"
click at [310, 181] on input "151,000" at bounding box center [324, 178] width 115 height 24
type input "1"
type input "80,000"
click at [185, 250] on link "NADA" at bounding box center [173, 255] width 24 height 11
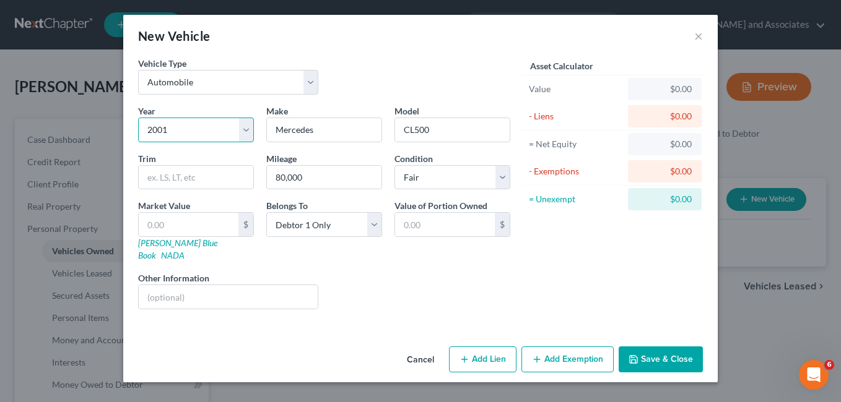
drag, startPoint x: 246, startPoint y: 129, endPoint x: 219, endPoint y: 142, distance: 29.6
click at [246, 129] on select "Select 2026 2025 2024 2023 2022 2021 2020 2019 2018 2017 2016 2015 2014 2013 20…" at bounding box center [196, 130] width 116 height 25
select select "14"
click at [138, 118] on select "Select 2026 2025 2024 2023 2022 2021 2020 2019 2018 2017 2016 2015 2014 2013 20…" at bounding box center [196, 130] width 116 height 25
click at [432, 129] on input "CL500" at bounding box center [452, 130] width 115 height 24
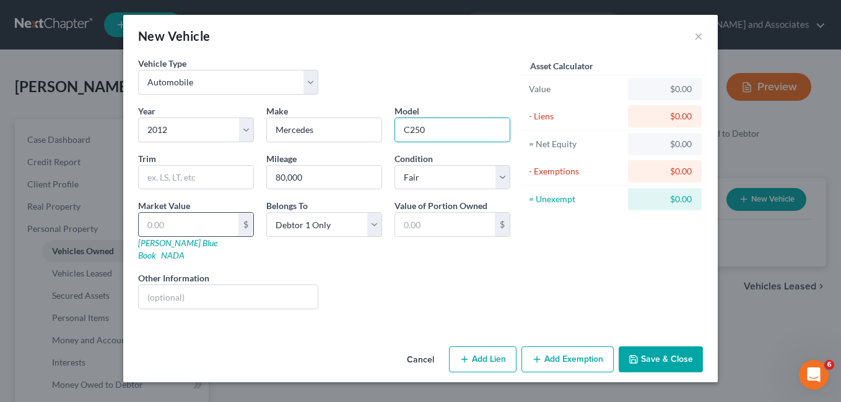
type input "C250"
click at [161, 227] on input "text" at bounding box center [189, 225] width 100 height 24
type input "5"
type input "5.00"
type input "50"
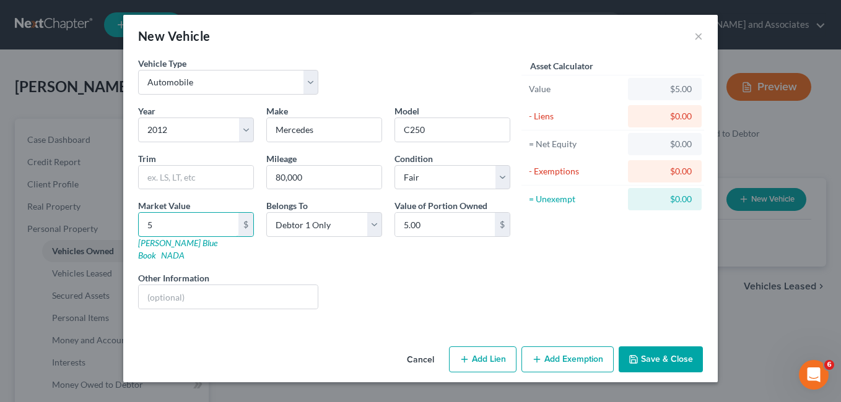
type input "50.00"
type input "500"
type input "500.00"
type input "5000"
type input "5,000.00"
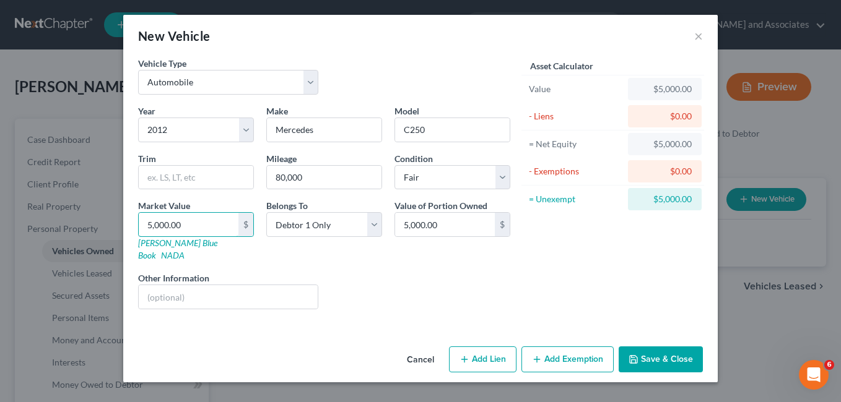
type input "5,000.00"
click at [579, 349] on button "Add Exemption" at bounding box center [567, 360] width 92 height 26
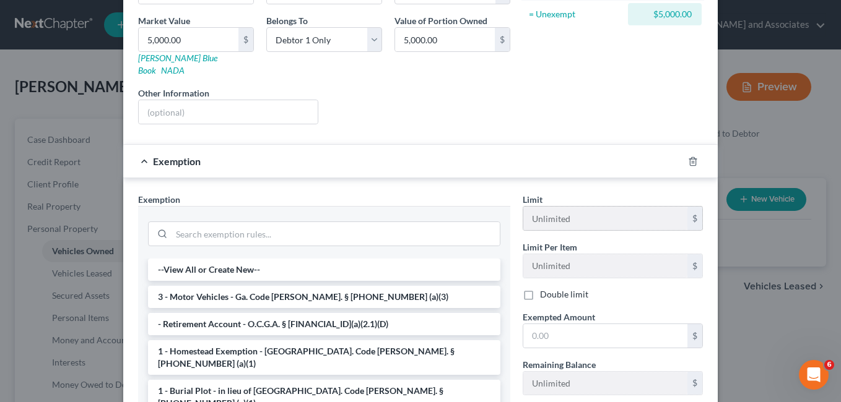
scroll to position [186, 0]
drag, startPoint x: 288, startPoint y: 281, endPoint x: 299, endPoint y: 286, distance: 12.5
click at [289, 285] on li "3 - Motor Vehicles - Ga. Code [PERSON_NAME]. § [PHONE_NUMBER] (a)(3)" at bounding box center [324, 296] width 352 height 22
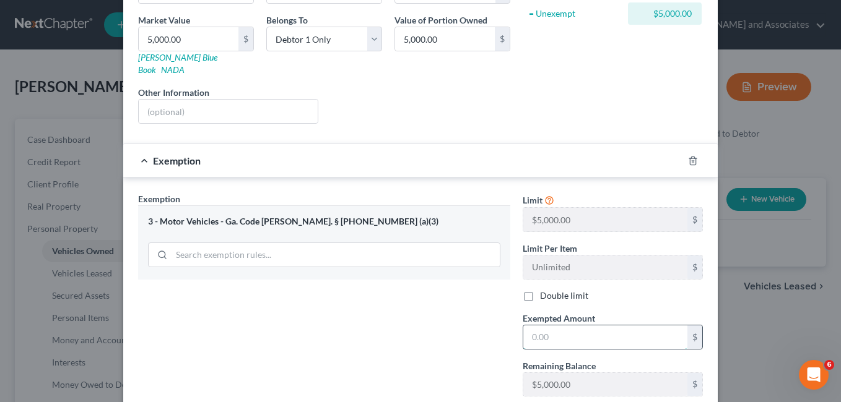
click at [547, 329] on input "text" at bounding box center [605, 338] width 164 height 24
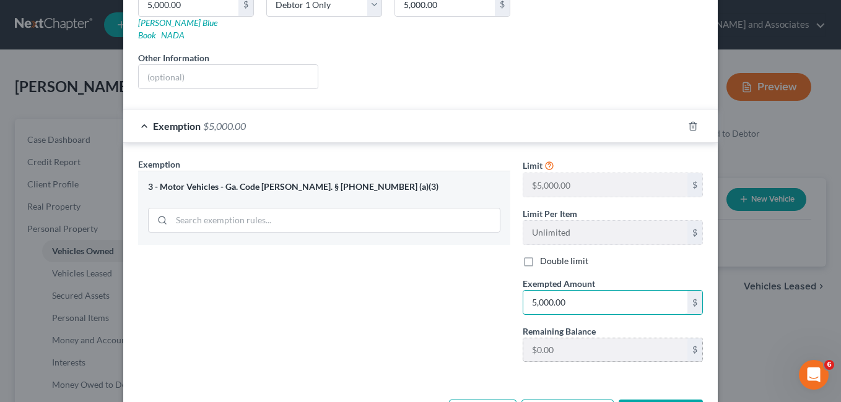
scroll to position [256, 0]
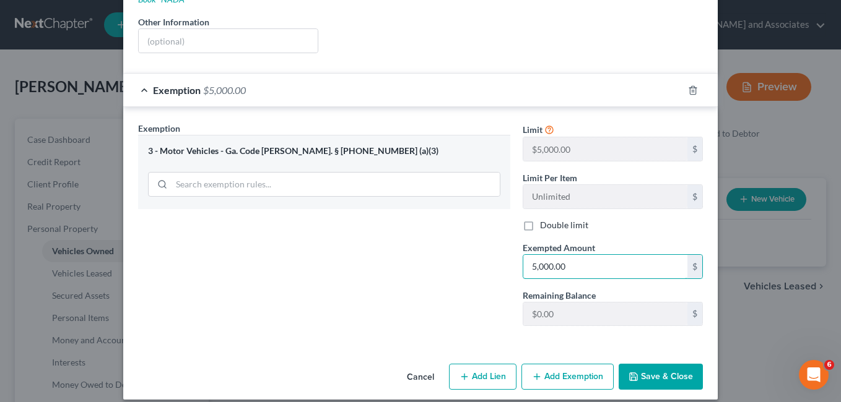
type input "5,000.00"
click at [651, 364] on button "Save & Close" at bounding box center [661, 377] width 84 height 26
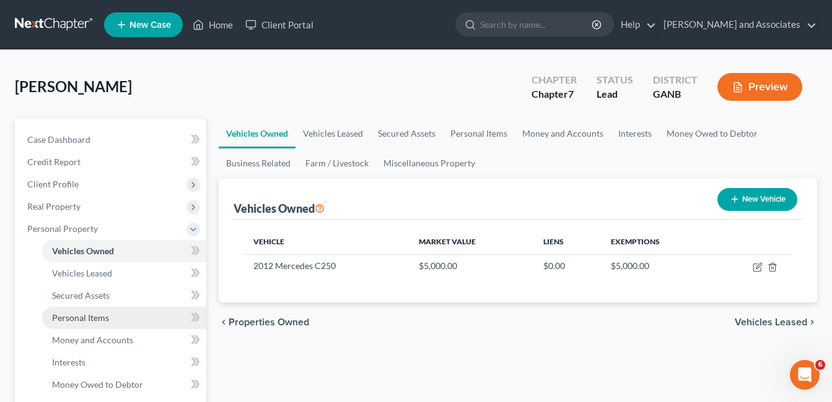
drag, startPoint x: 102, startPoint y: 319, endPoint x: 103, endPoint y: 313, distance: 6.3
click at [102, 319] on span "Personal Items" at bounding box center [80, 318] width 57 height 11
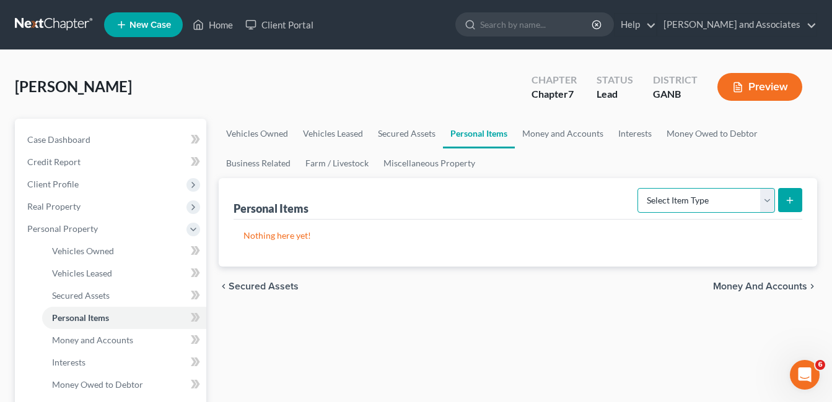
click at [765, 199] on select "Select Item Type Clothing Collectibles Of Value Electronics Firearms Household …" at bounding box center [705, 200] width 137 height 25
select select "household_goods"
click at [638, 188] on select "Select Item Type Clothing Collectibles Of Value Electronics Firearms Household …" at bounding box center [705, 200] width 137 height 25
click at [793, 199] on icon "submit" at bounding box center [790, 201] width 10 height 10
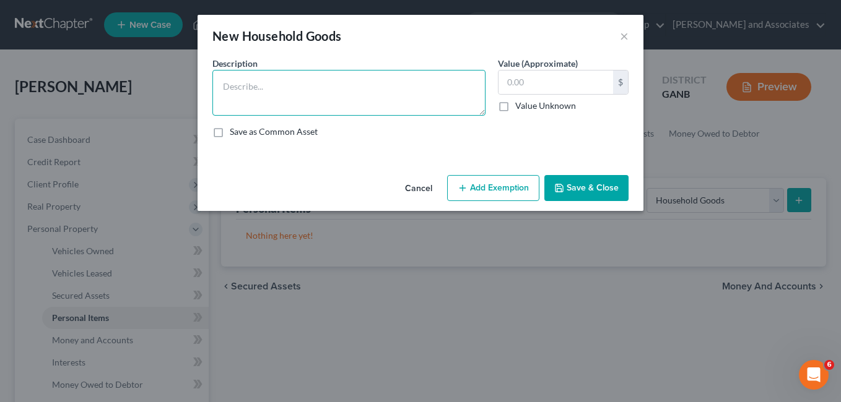
click at [250, 94] on textarea at bounding box center [348, 93] width 273 height 46
type textarea "General HH Goods"
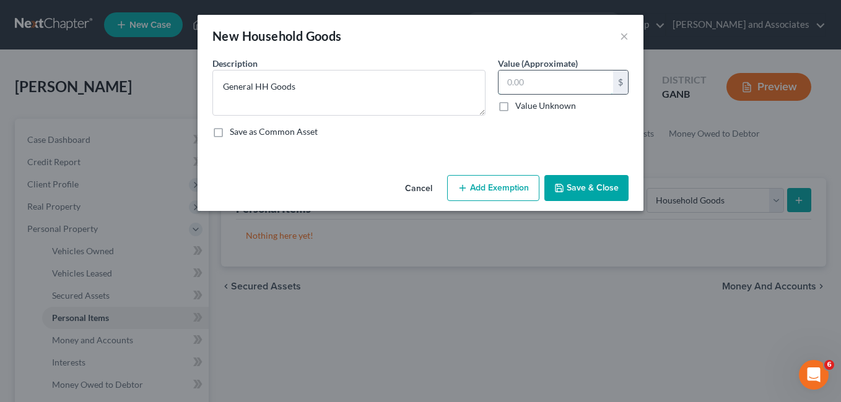
click at [533, 85] on input "text" at bounding box center [555, 83] width 115 height 24
type input "4,000.00"
click at [497, 188] on button "Add Exemption" at bounding box center [493, 188] width 92 height 26
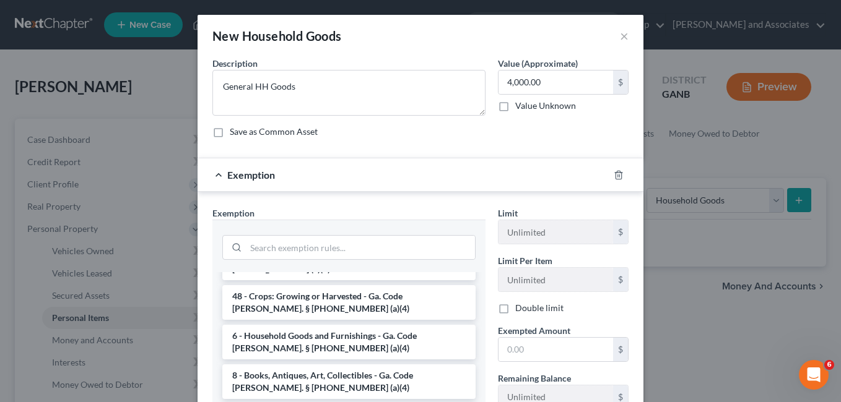
scroll to position [124, 0]
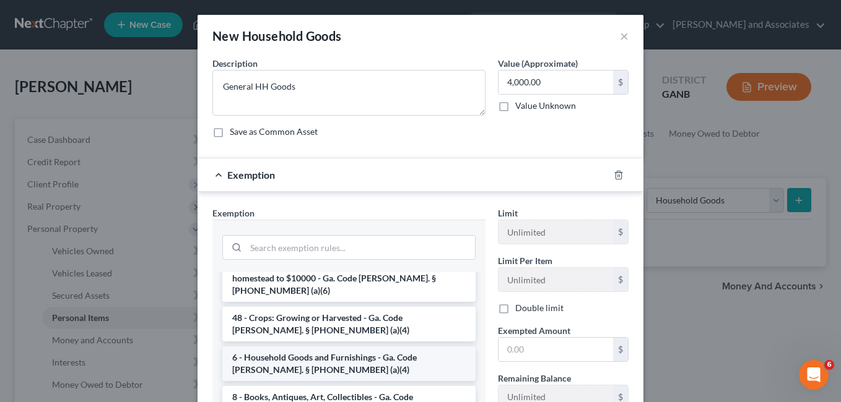
click at [318, 347] on li "6 - Household Goods and Furnishings - Ga. Code [PERSON_NAME]. § [PHONE_NUMBER] …" at bounding box center [348, 364] width 253 height 35
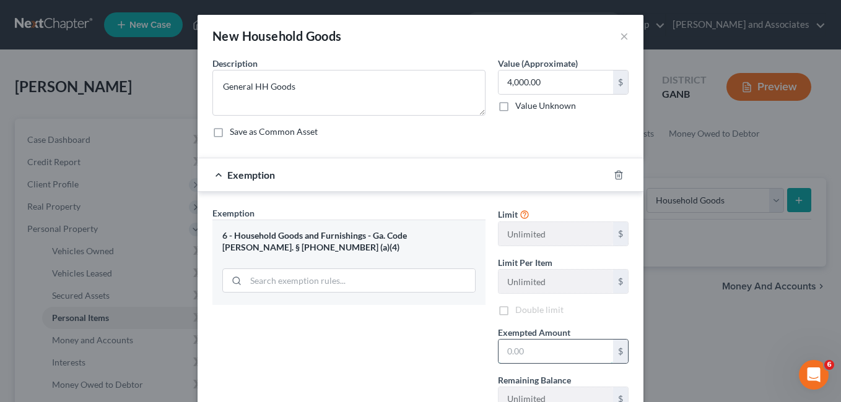
click at [511, 350] on input "text" at bounding box center [555, 352] width 115 height 24
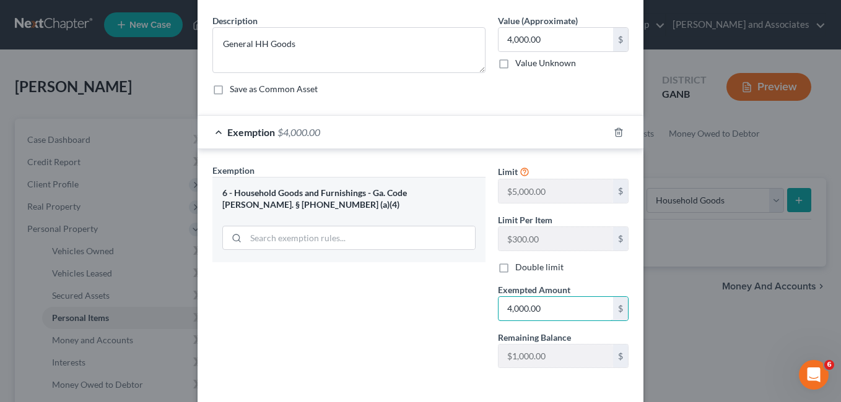
scroll to position [97, 0]
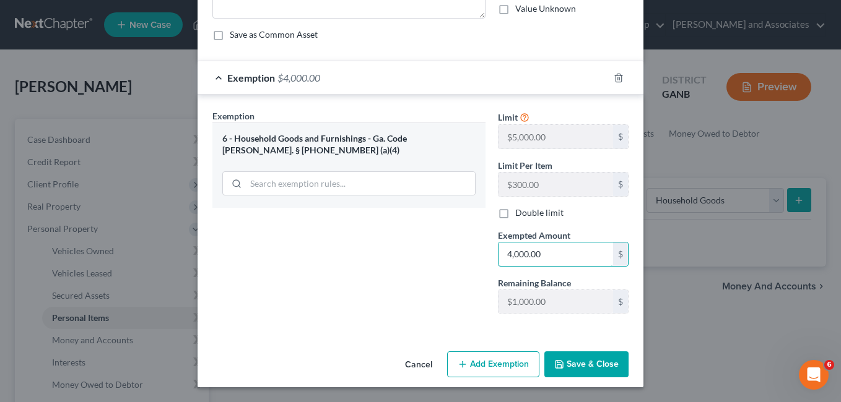
type input "4,000.00"
click at [584, 362] on button "Save & Close" at bounding box center [586, 365] width 84 height 26
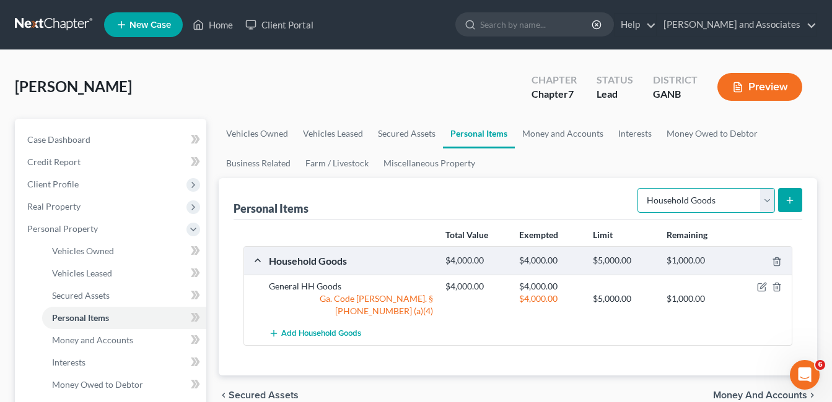
click at [767, 199] on select "Select Item Type Clothing Collectibles Of Value Electronics Firearms Household …" at bounding box center [705, 200] width 137 height 25
select select "electronics"
click at [638, 188] on select "Select Item Type Clothing Collectibles Of Value Electronics Firearms Household …" at bounding box center [705, 200] width 137 height 25
click at [788, 200] on icon "submit" at bounding box center [790, 201] width 10 height 10
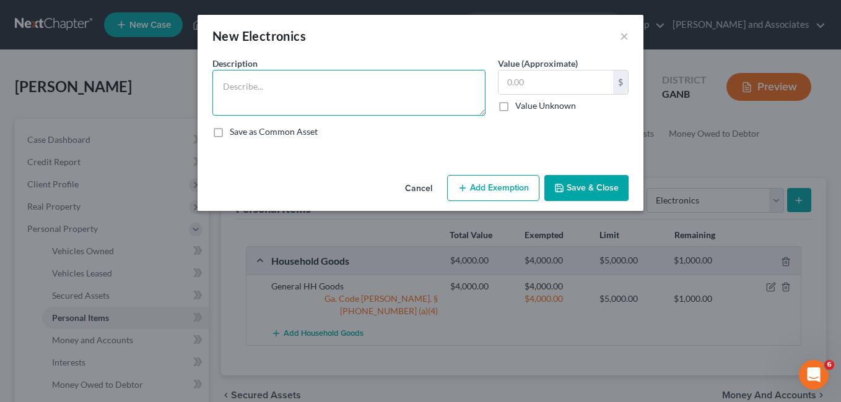
click at [272, 94] on textarea at bounding box center [348, 93] width 273 height 46
type textarea "TV, cell phone"
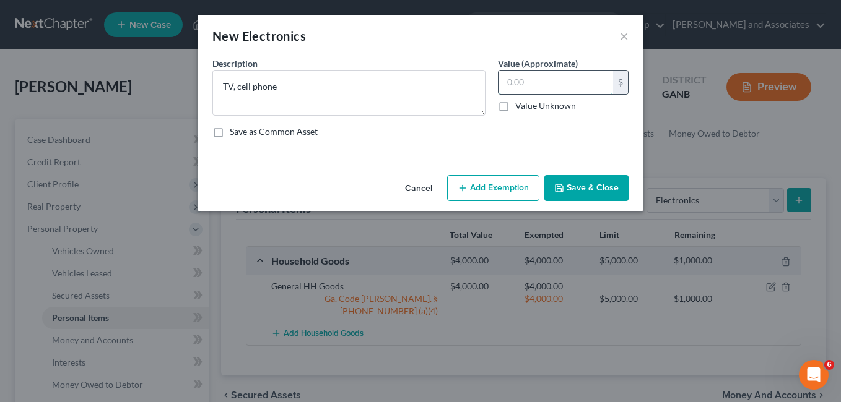
click at [517, 82] on input "text" at bounding box center [555, 83] width 115 height 24
type input "1,000.00"
click at [474, 182] on button "Add Exemption" at bounding box center [493, 188] width 92 height 26
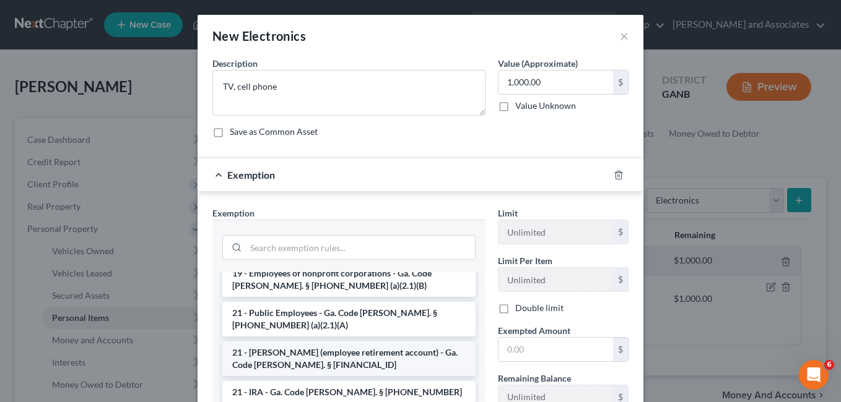
scroll to position [248, 0]
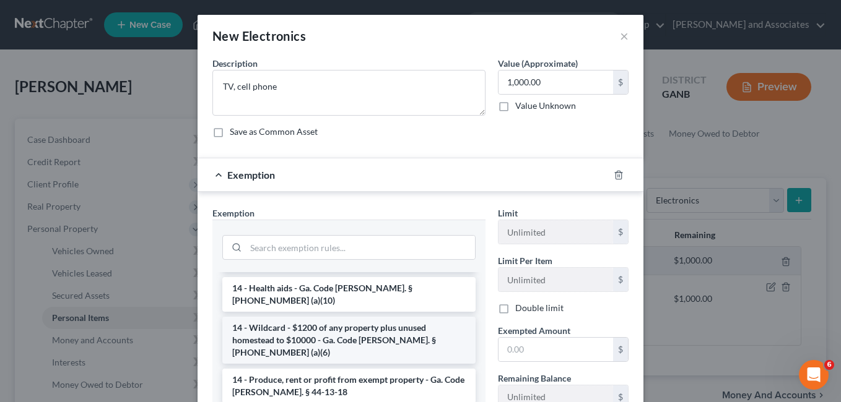
click at [342, 317] on li "14 - Wildcard - $1200 of any property plus unused homestead to $10000 - Ga. Cod…" at bounding box center [348, 340] width 253 height 47
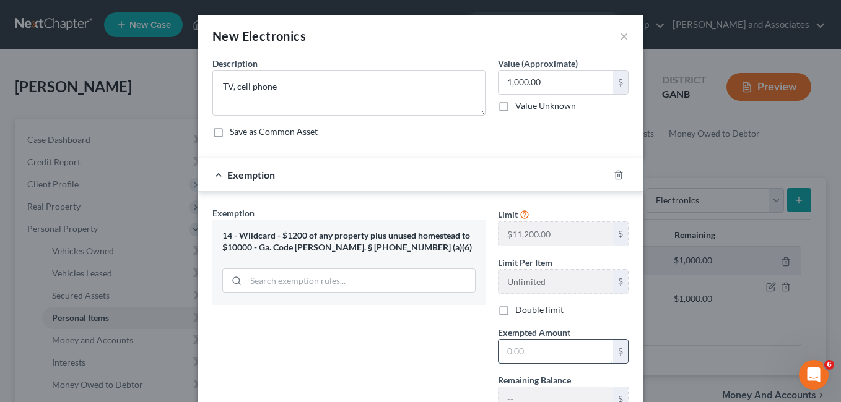
click at [513, 357] on input "text" at bounding box center [555, 352] width 115 height 24
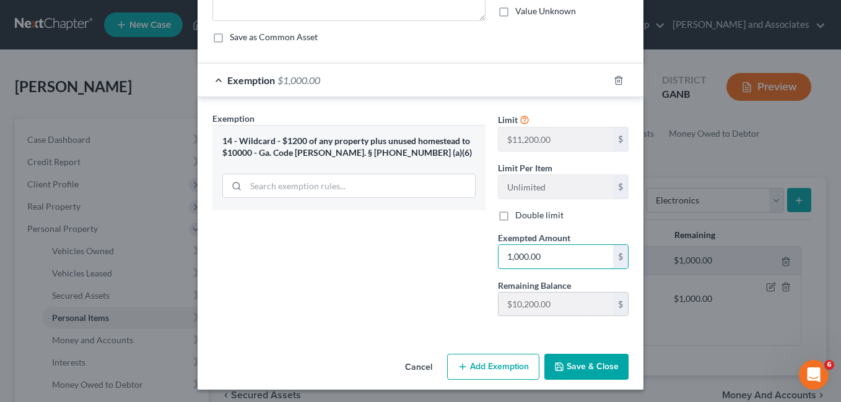
scroll to position [97, 0]
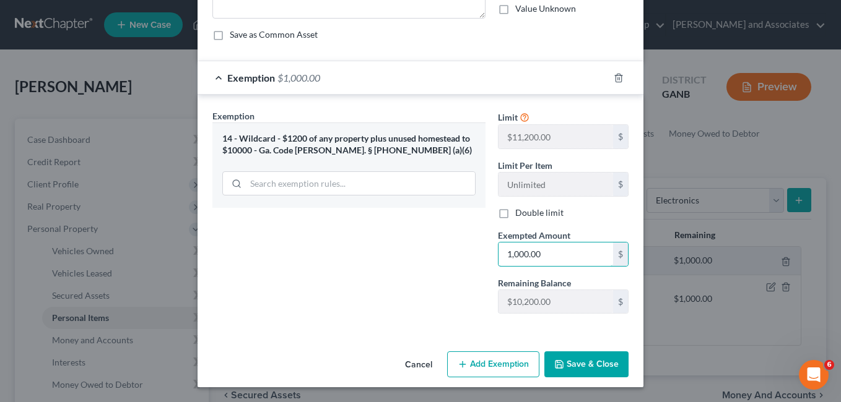
type input "1,000.00"
click at [579, 364] on button "Save & Close" at bounding box center [586, 365] width 84 height 26
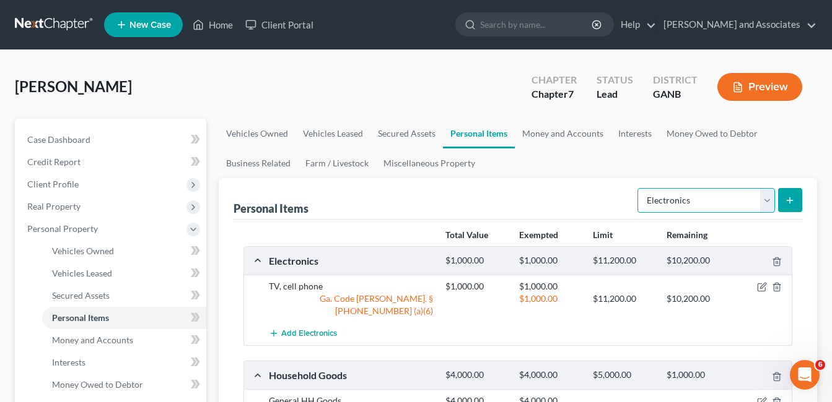
click at [768, 198] on select "Select Item Type Clothing Collectibles Of Value Electronics Firearms Household …" at bounding box center [705, 200] width 137 height 25
select select "clothing"
click at [638, 188] on select "Select Item Type Clothing Collectibles Of Value Electronics Firearms Household …" at bounding box center [705, 200] width 137 height 25
click at [786, 201] on icon "submit" at bounding box center [790, 201] width 10 height 10
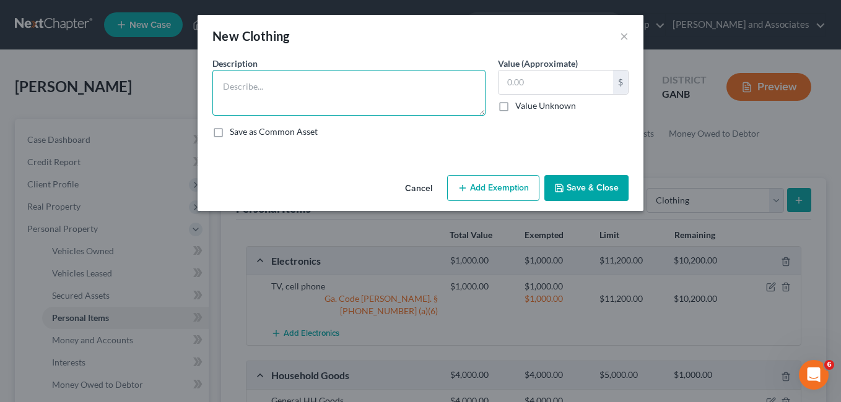
click at [228, 100] on textarea at bounding box center [348, 93] width 273 height 46
type textarea "Personal Clothing"
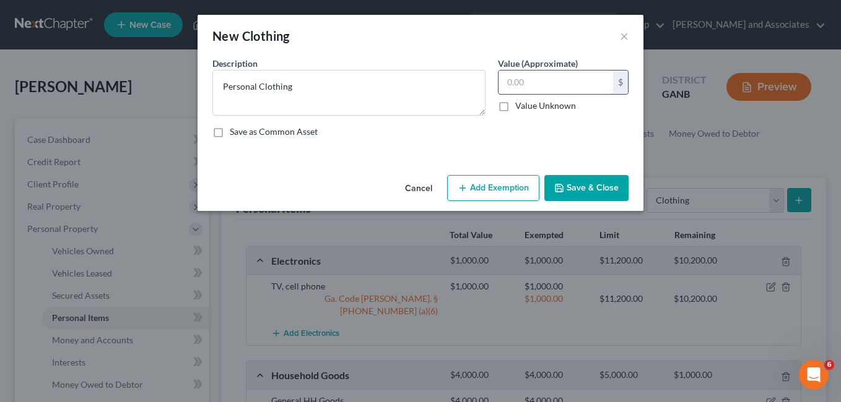
click at [517, 80] on input "text" at bounding box center [555, 83] width 115 height 24
type input "400.00"
click at [496, 186] on button "Add Exemption" at bounding box center [493, 188] width 92 height 26
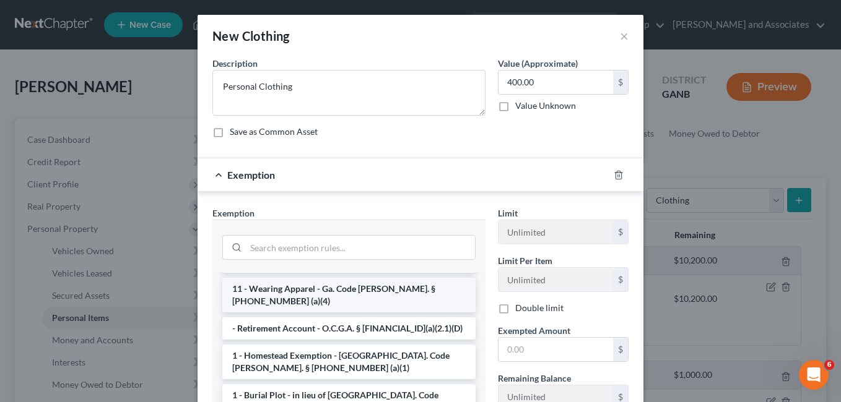
scroll to position [0, 0]
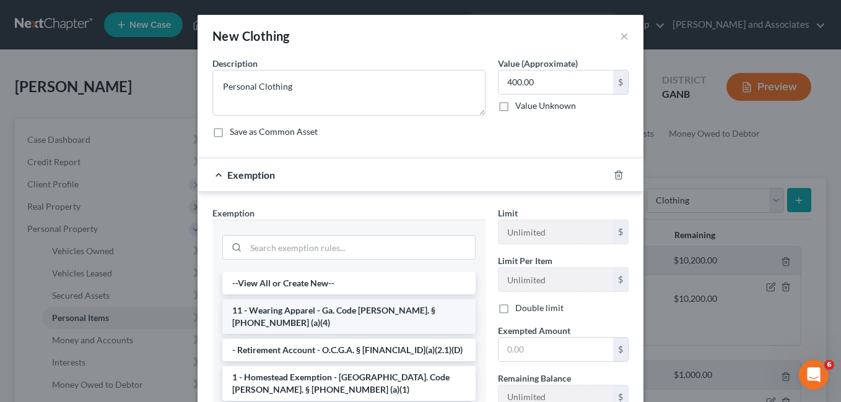
click at [340, 307] on li "11 - Wearing Apparel - Ga. Code [PERSON_NAME]. § [PHONE_NUMBER] (a)(4)" at bounding box center [348, 317] width 253 height 35
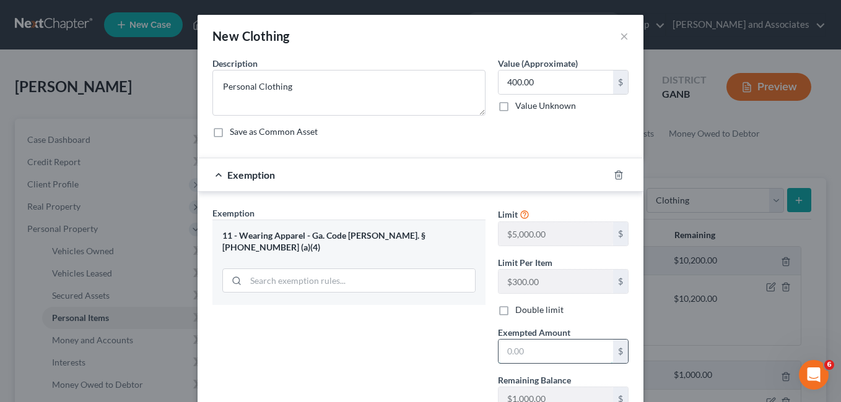
click at [526, 352] on input "text" at bounding box center [555, 352] width 115 height 24
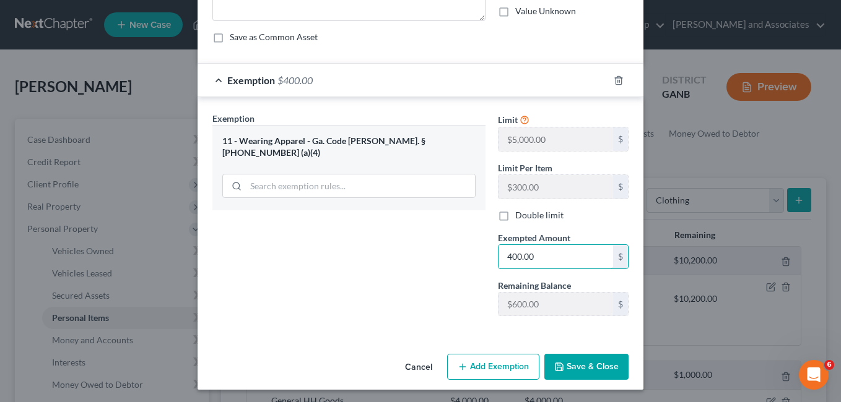
scroll to position [97, 0]
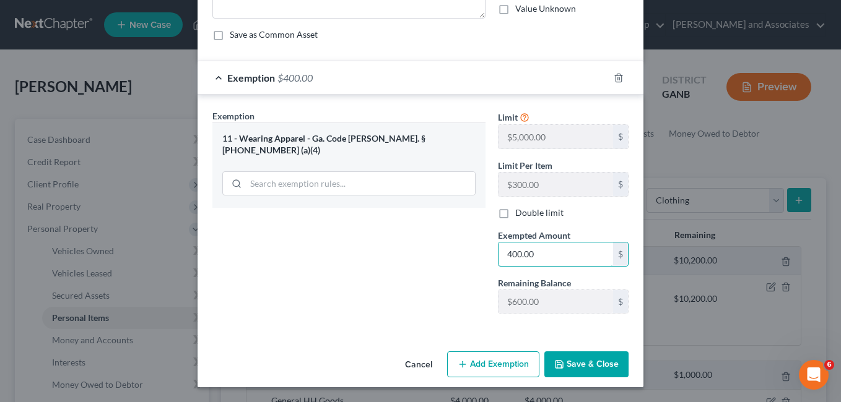
type input "400.00"
click at [593, 373] on button "Save & Close" at bounding box center [586, 365] width 84 height 26
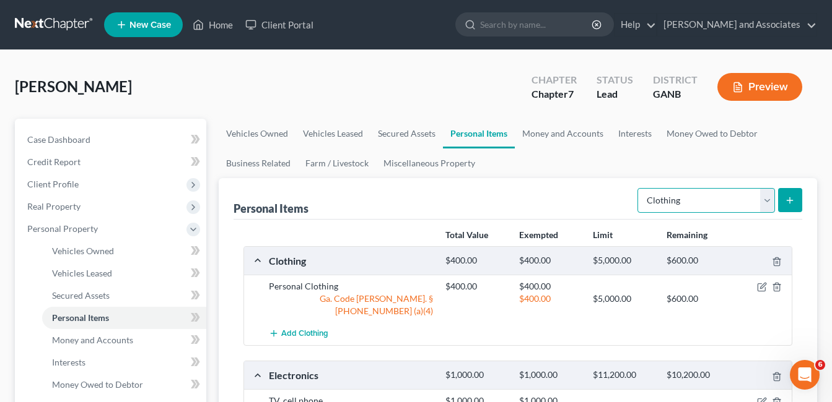
click at [763, 201] on select "Select Item Type Clothing Collectibles Of Value Electronics Firearms Household …" at bounding box center [705, 200] width 137 height 25
drag, startPoint x: 562, startPoint y: 133, endPoint x: 576, endPoint y: 154, distance: 25.4
click at [562, 133] on link "Money and Accounts" at bounding box center [563, 134] width 96 height 30
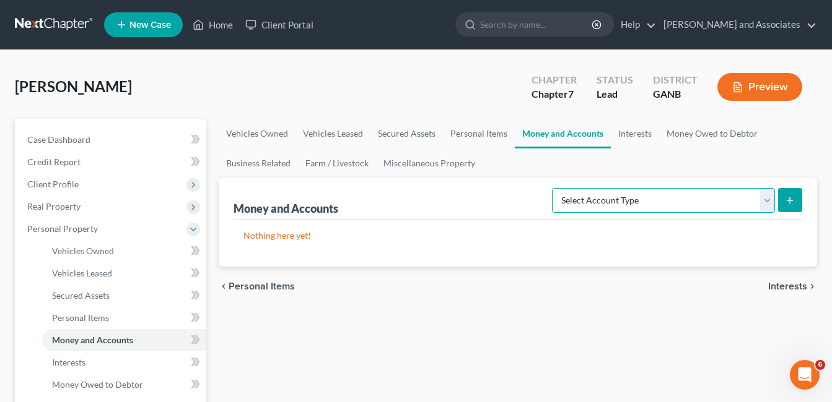
click at [766, 199] on select "Select Account Type Brokerage Cash on Hand Certificates of Deposit Checking Acc…" at bounding box center [663, 200] width 223 height 25
select select "checking"
click at [554, 188] on select "Select Account Type Brokerage Cash on Hand Certificates of Deposit Checking Acc…" at bounding box center [663, 200] width 223 height 25
click at [792, 197] on icon "submit" at bounding box center [790, 201] width 10 height 10
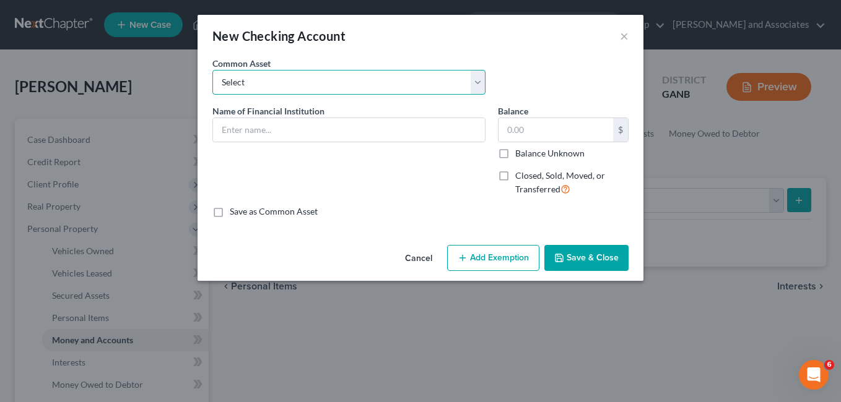
click at [477, 84] on select "Select Delta Community Credit Union Bank of America [US_STATE] United Credit Un…" at bounding box center [348, 82] width 273 height 25
click at [400, 40] on div "New Checking Account ×" at bounding box center [421, 36] width 446 height 42
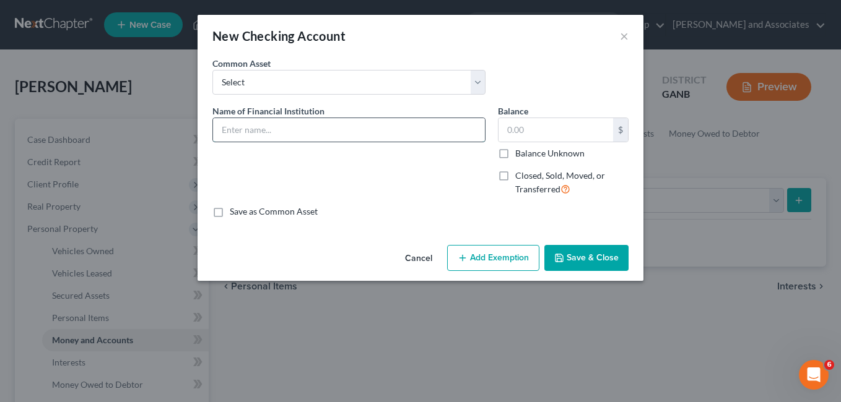
click at [259, 133] on input "text" at bounding box center [349, 130] width 272 height 24
type input "Truist Bank"
click at [513, 135] on input "text" at bounding box center [555, 130] width 115 height 24
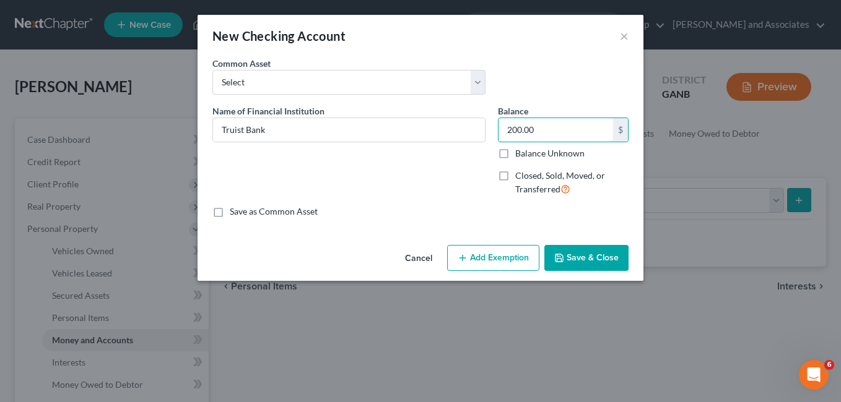
type input "200.00"
click at [503, 252] on button "Add Exemption" at bounding box center [493, 258] width 92 height 26
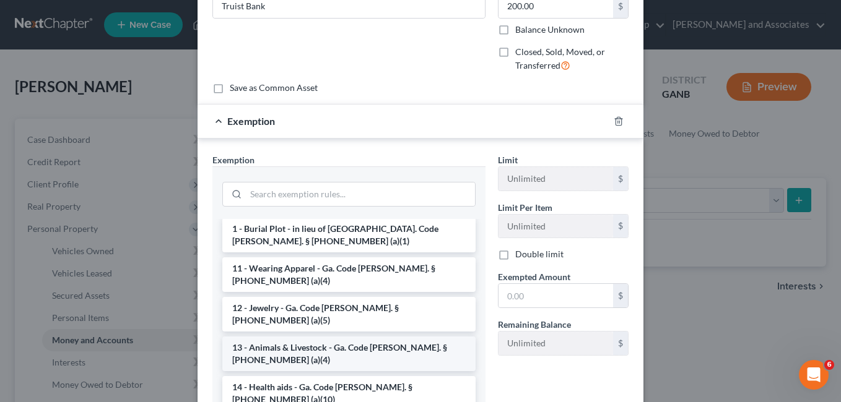
scroll to position [124, 0]
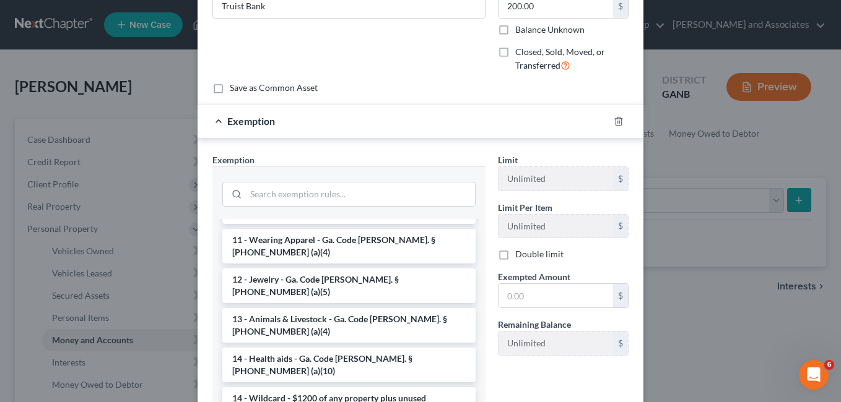
drag, startPoint x: 319, startPoint y: 365, endPoint x: 324, endPoint y: 355, distance: 11.6
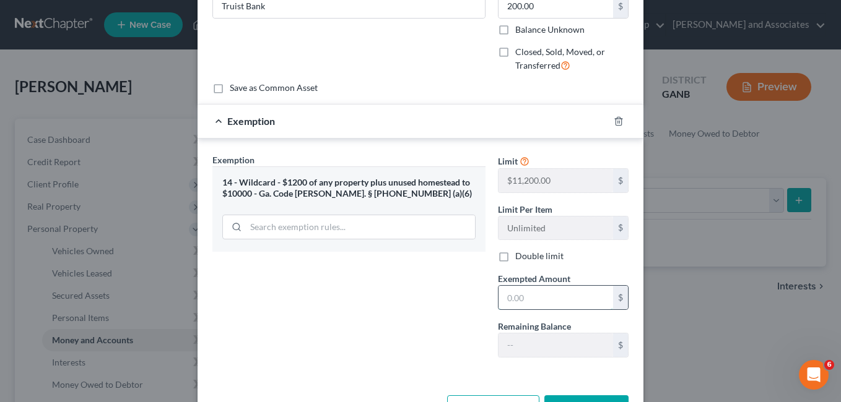
click at [518, 297] on input "text" at bounding box center [555, 298] width 115 height 24
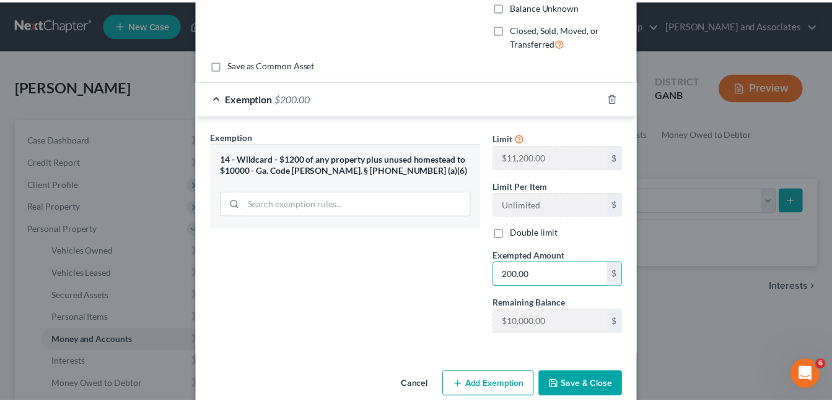
scroll to position [167, 0]
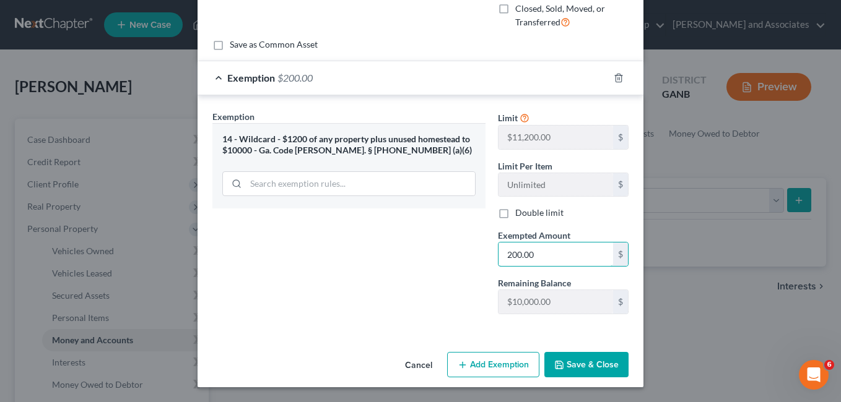
type input "200.00"
click at [591, 353] on button "Save & Close" at bounding box center [586, 365] width 84 height 26
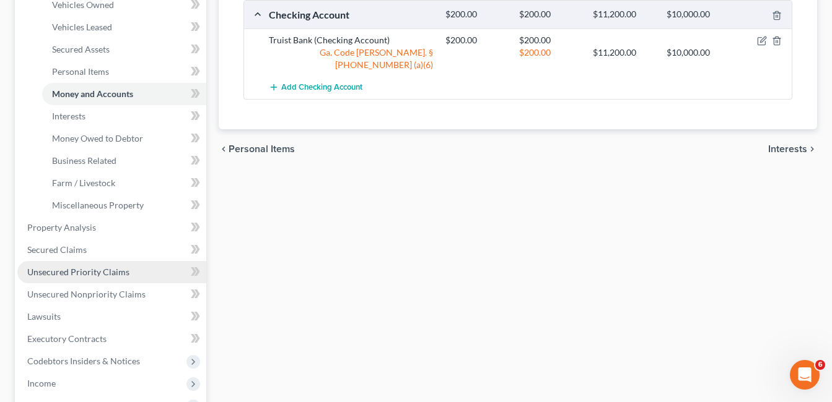
scroll to position [248, 0]
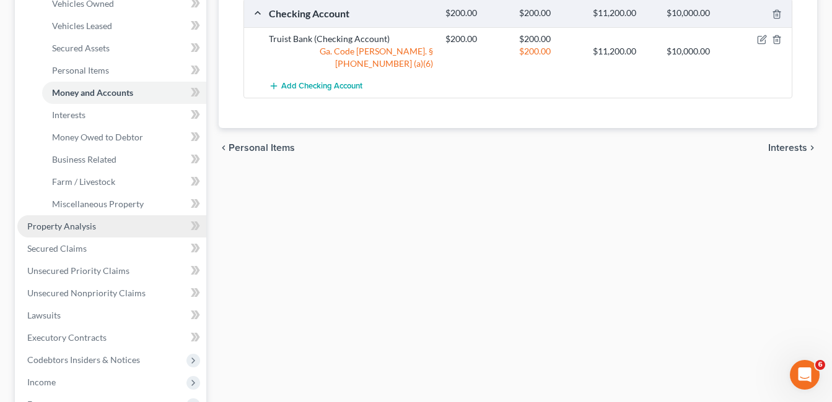
drag, startPoint x: 87, startPoint y: 228, endPoint x: 98, endPoint y: 227, distance: 11.2
click at [87, 228] on span "Property Analysis" at bounding box center [61, 226] width 69 height 11
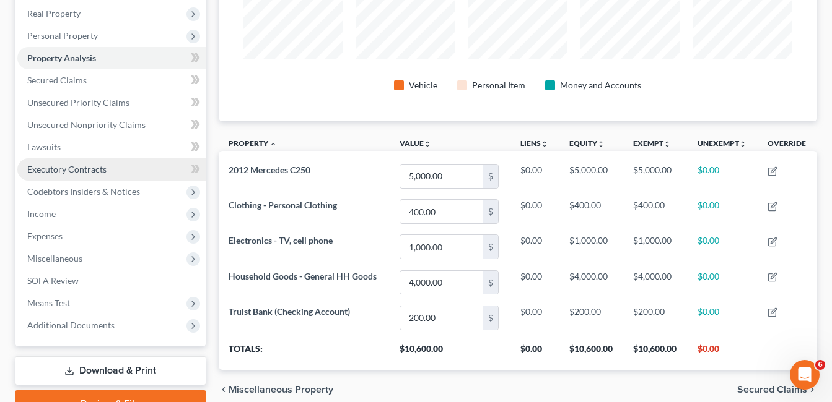
scroll to position [194, 0]
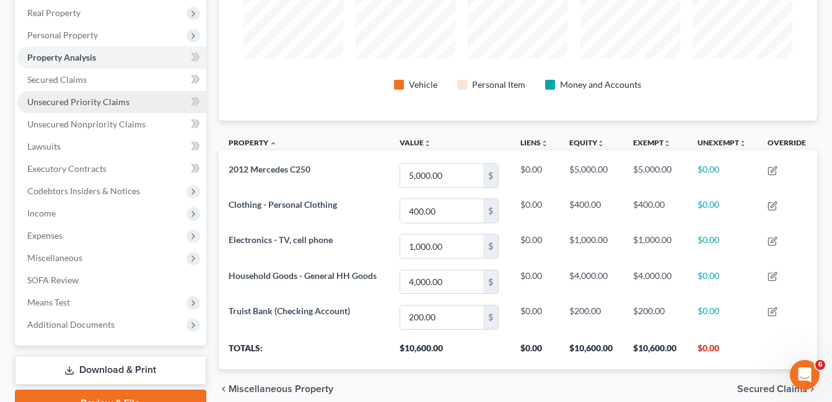
click at [95, 100] on span "Unsecured Priority Claims" at bounding box center [78, 102] width 102 height 11
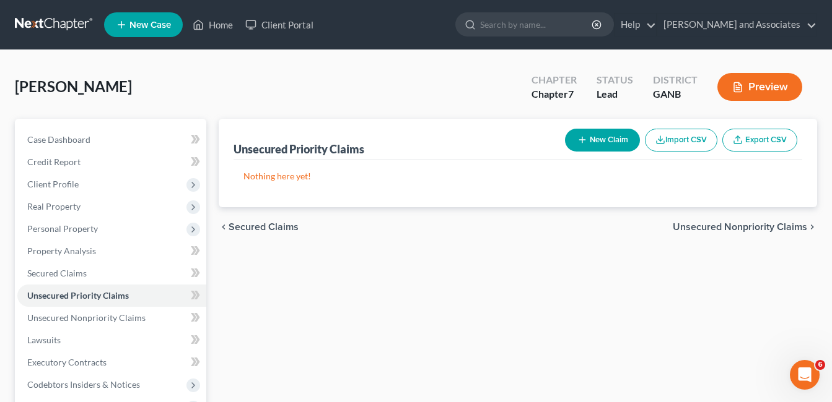
click at [609, 141] on button "New Claim" at bounding box center [602, 140] width 75 height 23
select select "0"
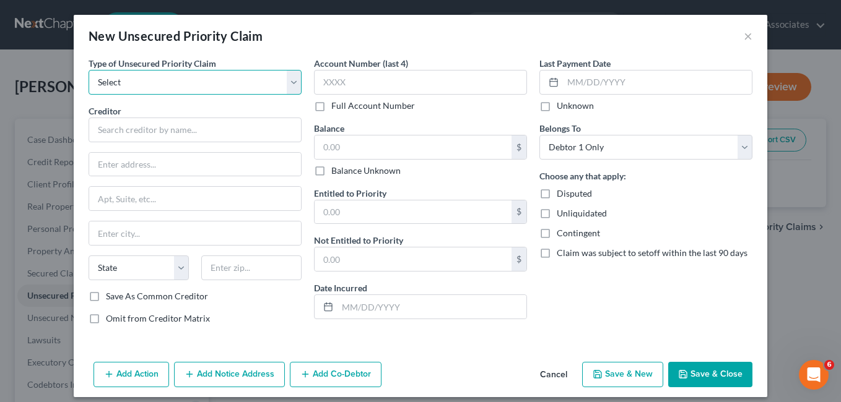
click at [289, 80] on select "Select Taxes & Other Government Units Domestic Support Obligations Extensions o…" at bounding box center [195, 82] width 213 height 25
select select "0"
click at [89, 70] on select "Select Taxes & Other Government Units Domestic Support Obligations Extensions o…" at bounding box center [195, 82] width 213 height 25
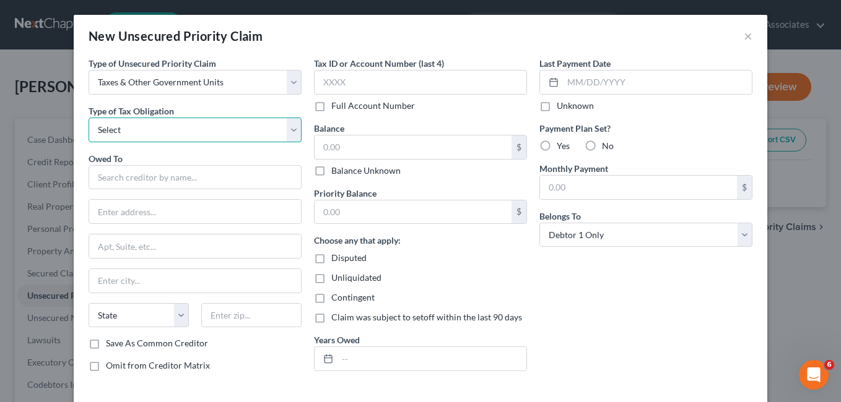
drag, startPoint x: 291, startPoint y: 128, endPoint x: 284, endPoint y: 128, distance: 6.8
click at [291, 128] on select "Select Federal City State Franchise Tax Board Other" at bounding box center [195, 130] width 213 height 25
select select "0"
click at [89, 118] on select "Select Federal City State Franchise Tax Board Other" at bounding box center [195, 130] width 213 height 25
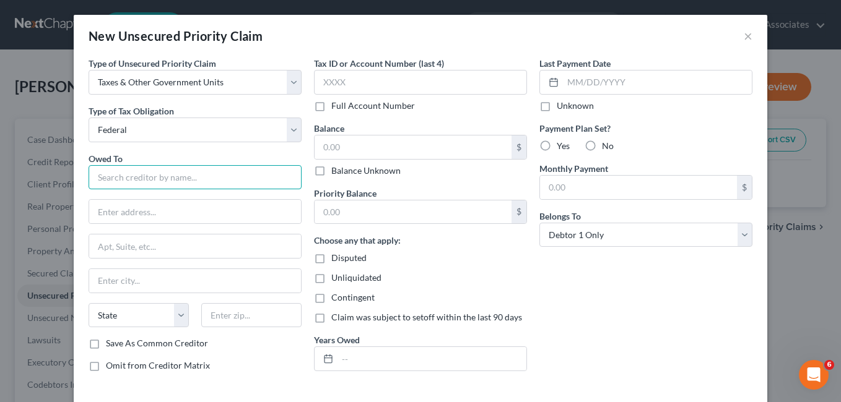
drag, startPoint x: 118, startPoint y: 178, endPoint x: 131, endPoint y: 189, distance: 16.7
click at [119, 178] on input "text" at bounding box center [195, 177] width 213 height 25
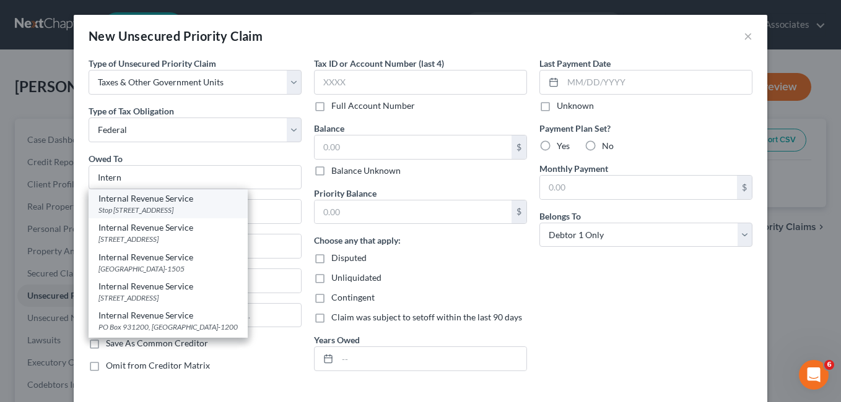
click at [186, 204] on div "Internal Revenue Service" at bounding box center [167, 199] width 139 height 12
type input "Internal Revenue Service"
type input "Stop 334-D"
type input "[STREET_ADDRESS]"
type input "[GEOGRAPHIC_DATA]"
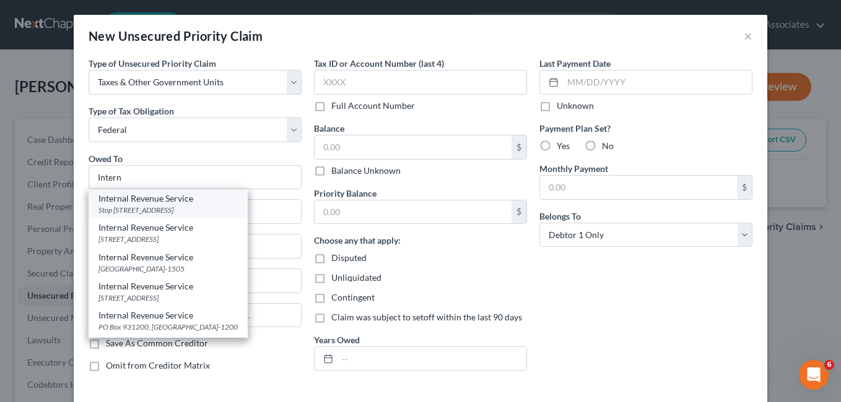
select select "10"
type input "30308-3510"
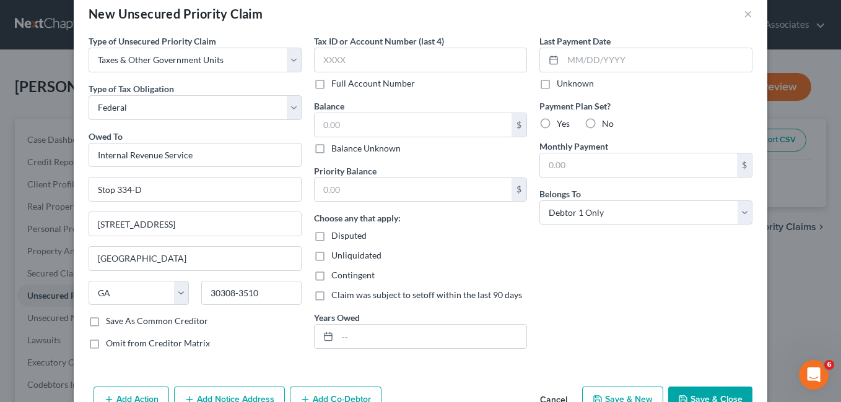
scroll to position [58, 0]
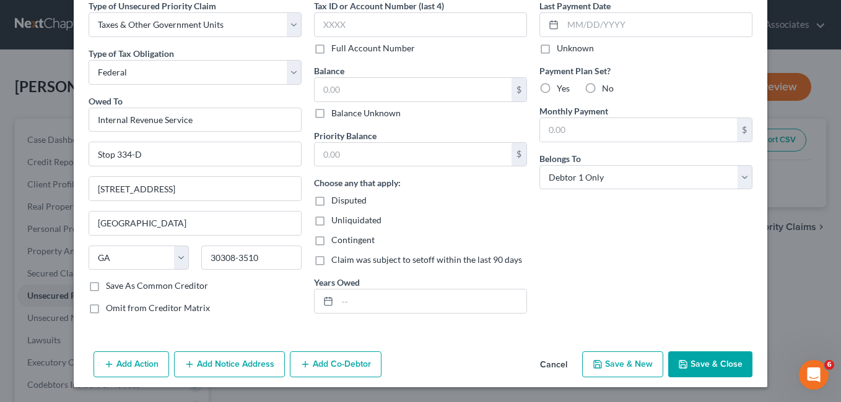
click at [694, 363] on button "Save & Close" at bounding box center [710, 365] width 84 height 26
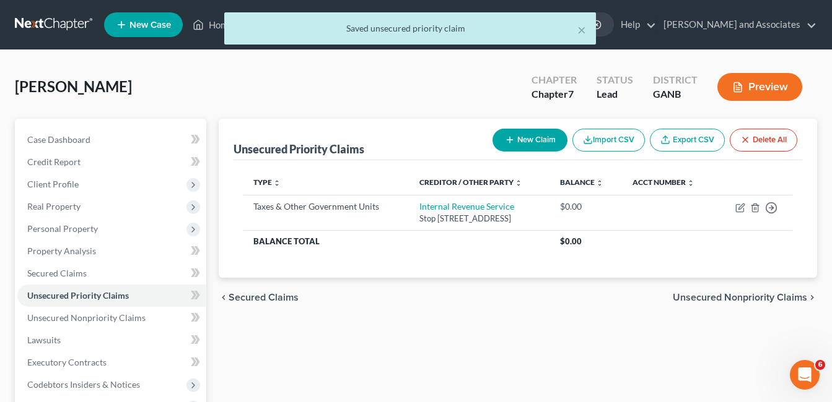
click at [528, 141] on button "New Claim" at bounding box center [529, 140] width 75 height 23
select select "0"
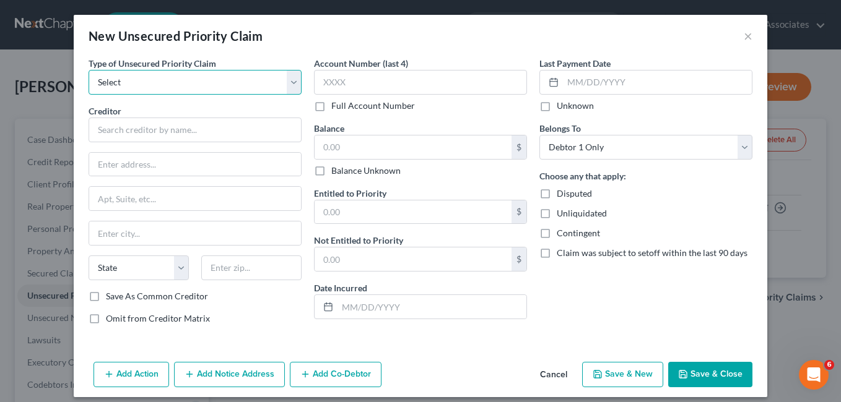
drag, startPoint x: 288, startPoint y: 81, endPoint x: 277, endPoint y: 84, distance: 11.4
click at [288, 81] on select "Select Taxes & Other Government Units Domestic Support Obligations Extensions o…" at bounding box center [195, 82] width 213 height 25
select select "0"
click at [89, 70] on select "Select Taxes & Other Government Units Domestic Support Obligations Extensions o…" at bounding box center [195, 82] width 213 height 25
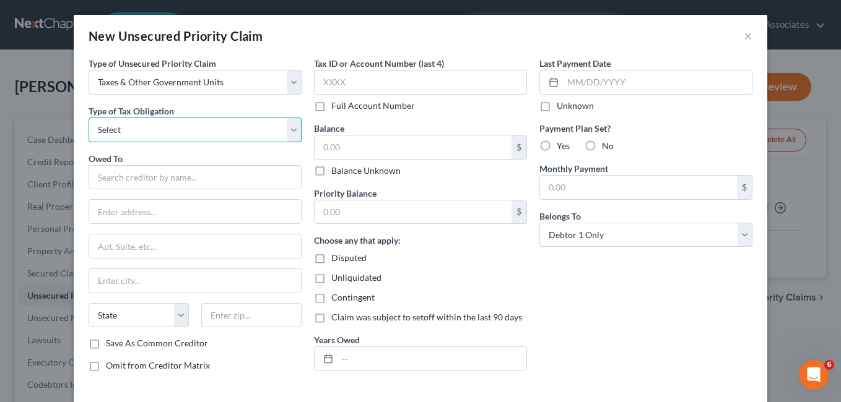
drag, startPoint x: 286, startPoint y: 130, endPoint x: 276, endPoint y: 131, distance: 10.0
click at [286, 130] on select "Select Federal City State Franchise Tax Board Other" at bounding box center [195, 130] width 213 height 25
select select "2"
click at [89, 118] on select "Select Federal City State Franchise Tax Board Other" at bounding box center [195, 130] width 213 height 25
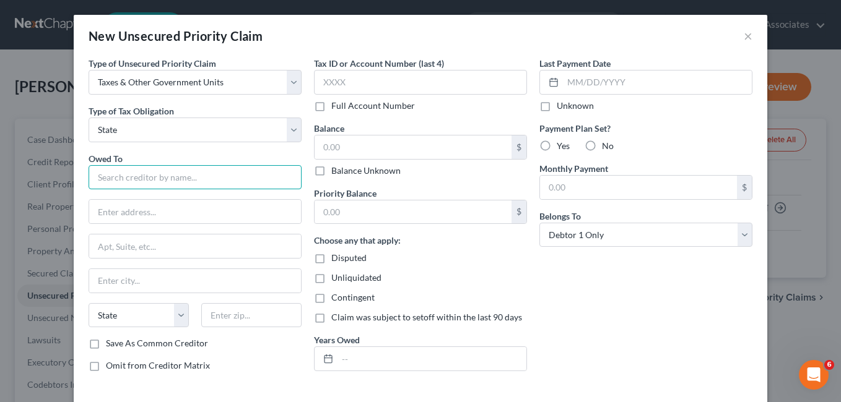
click at [122, 183] on input "text" at bounding box center [195, 177] width 213 height 25
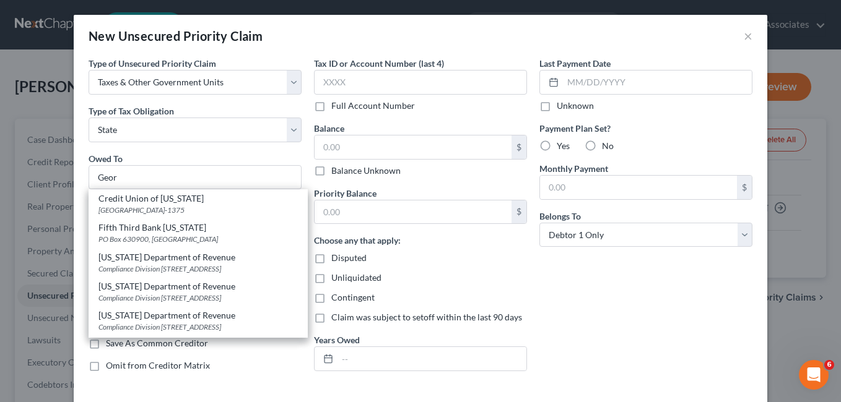
click at [164, 259] on div "[US_STATE] Department of Revenue" at bounding box center [197, 257] width 199 height 12
type input "[US_STATE] Department of Revenue"
type input "Compliance Division"
type input "[STREET_ADDRESS]"
type input "[GEOGRAPHIC_DATA]"
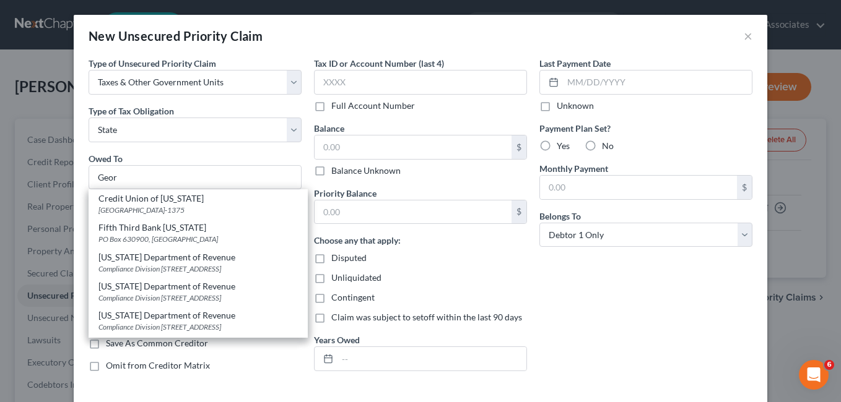
select select "10"
type input "30345-3202"
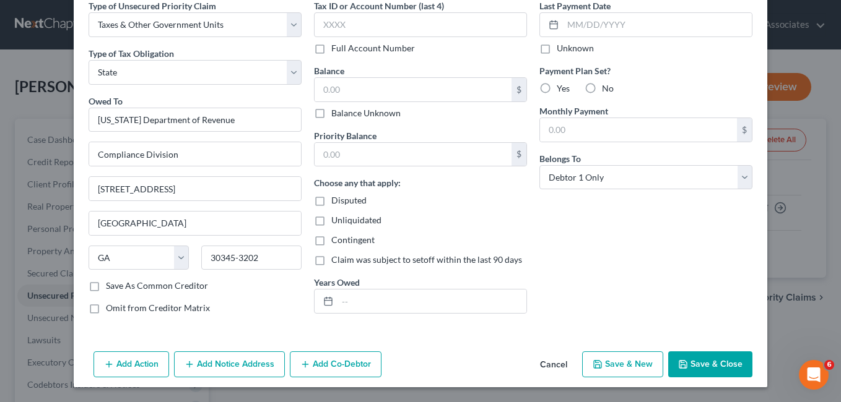
click at [710, 368] on button "Save & Close" at bounding box center [710, 365] width 84 height 26
type input "0.00"
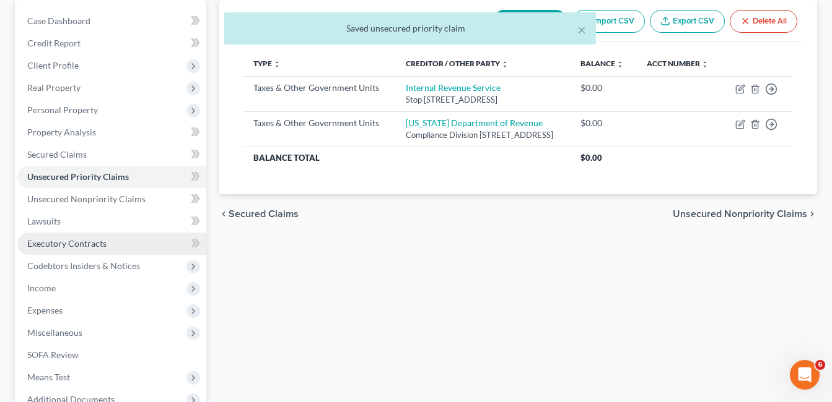
scroll to position [124, 0]
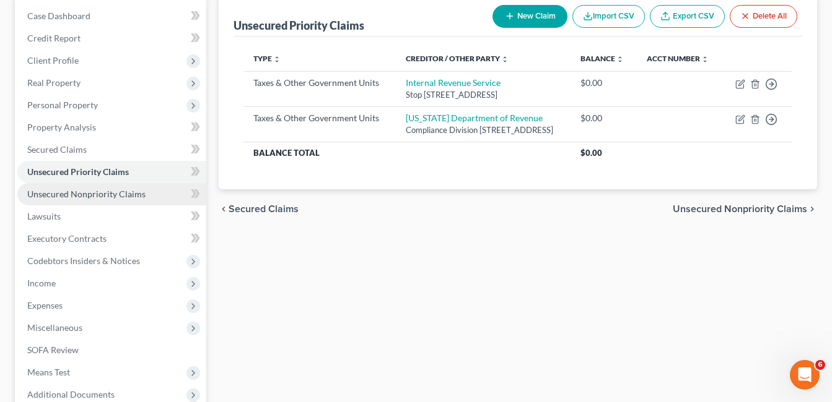
click at [87, 194] on span "Unsecured Nonpriority Claims" at bounding box center [86, 194] width 118 height 11
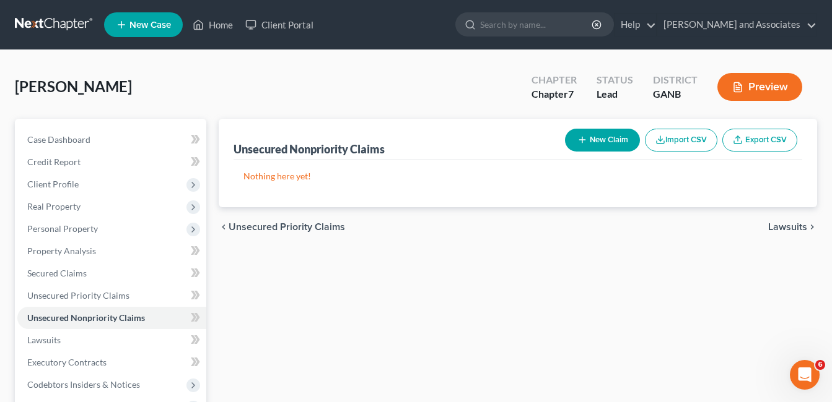
click at [614, 137] on button "New Claim" at bounding box center [602, 140] width 75 height 23
select select "0"
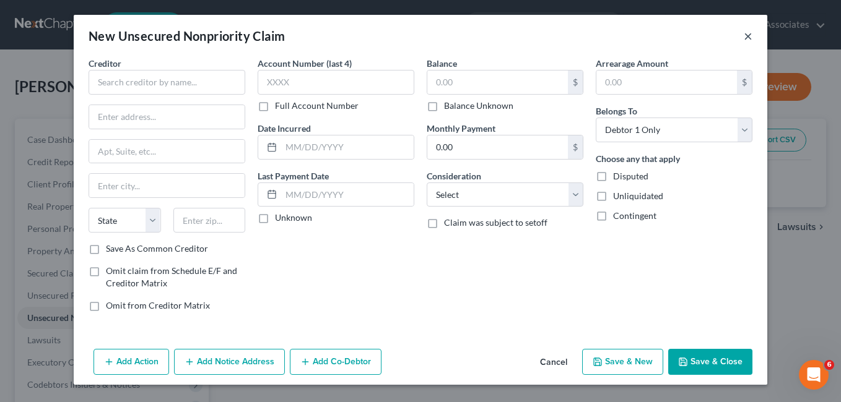
click at [747, 37] on button "×" at bounding box center [748, 35] width 9 height 15
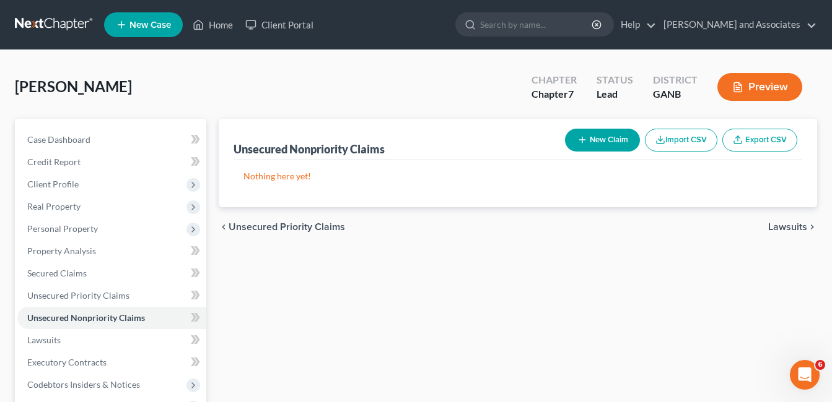
click at [602, 136] on button "New Claim" at bounding box center [602, 140] width 75 height 23
select select "0"
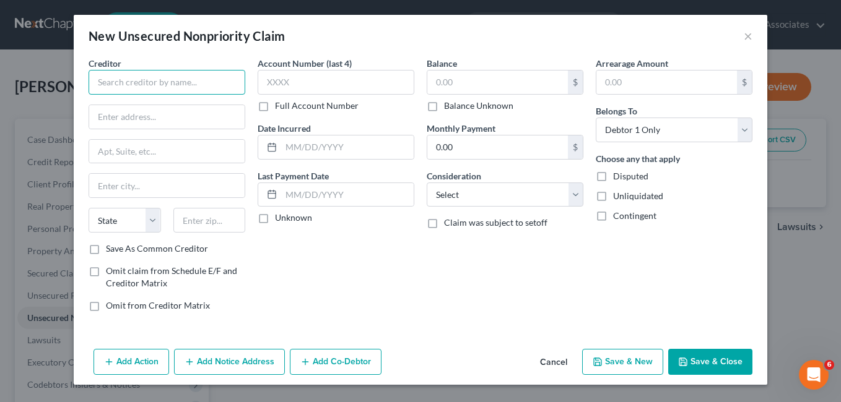
click at [113, 84] on input "text" at bounding box center [167, 82] width 157 height 25
type input "Capital One/First Source"
drag, startPoint x: 104, startPoint y: 121, endPoint x: 112, endPoint y: 120, distance: 8.1
click at [105, 121] on input "text" at bounding box center [166, 117] width 155 height 24
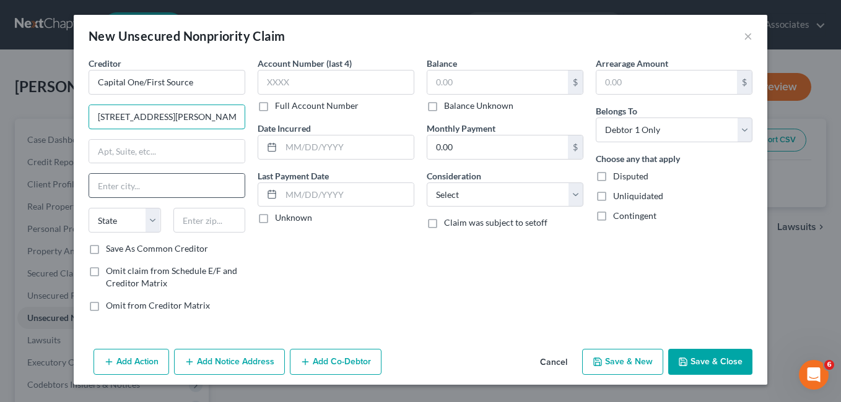
type input "[STREET_ADDRESS][PERSON_NAME]"
click at [118, 185] on input "text" at bounding box center [166, 186] width 155 height 24
type input "Amherst"
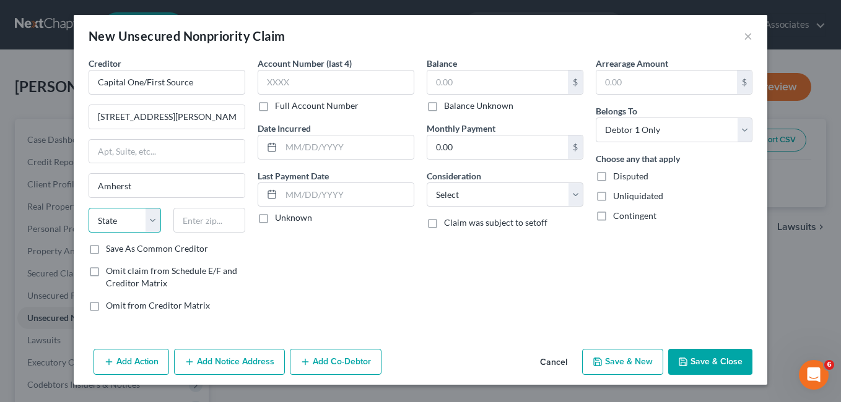
click at [149, 223] on select "State [US_STATE] AK AR AZ CA CO CT DE DC [GEOGRAPHIC_DATA] [GEOGRAPHIC_DATA] GU…" at bounding box center [125, 220] width 72 height 25
click at [154, 220] on select "State [US_STATE] AK AR AZ CA CO CT DE DC [GEOGRAPHIC_DATA] [GEOGRAPHIC_DATA] GU…" at bounding box center [125, 220] width 72 height 25
select select "35"
click at [89, 208] on select "State [US_STATE] AK AR AZ CA CO CT DE DC [GEOGRAPHIC_DATA] [GEOGRAPHIC_DATA] GU…" at bounding box center [125, 220] width 72 height 25
click at [196, 223] on input "text" at bounding box center [209, 220] width 72 height 25
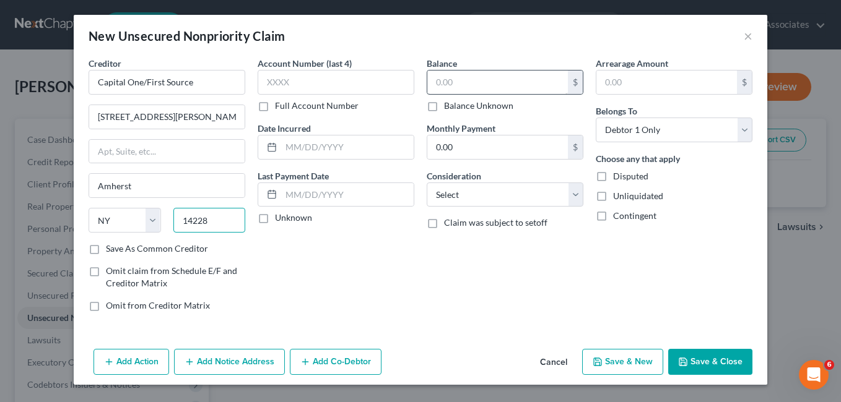
type input "14228"
click at [466, 80] on input "text" at bounding box center [497, 83] width 141 height 24
type input "Buffalo"
type input "9,403.69"
click at [627, 361] on button "Save & New" at bounding box center [622, 362] width 81 height 26
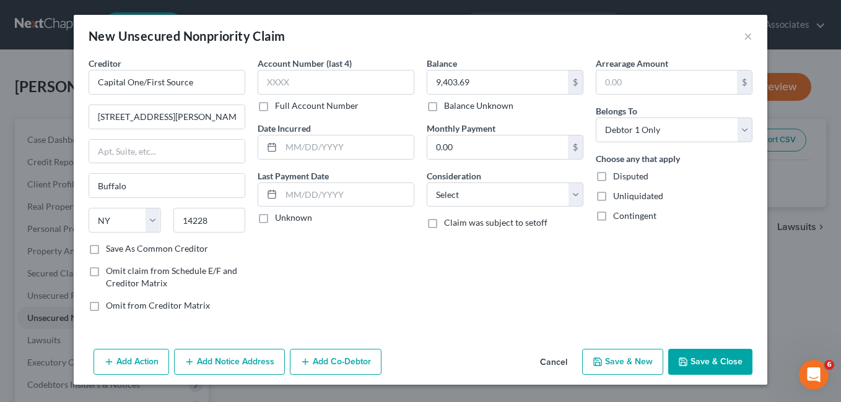
select select "0"
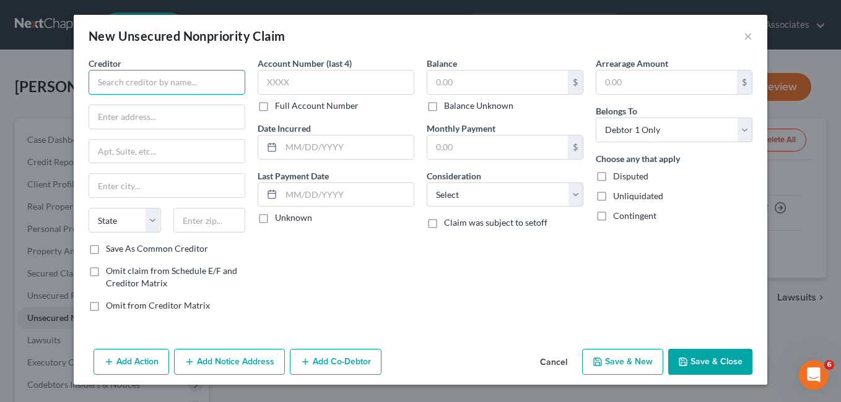
click at [120, 77] on input "text" at bounding box center [167, 82] width 157 height 25
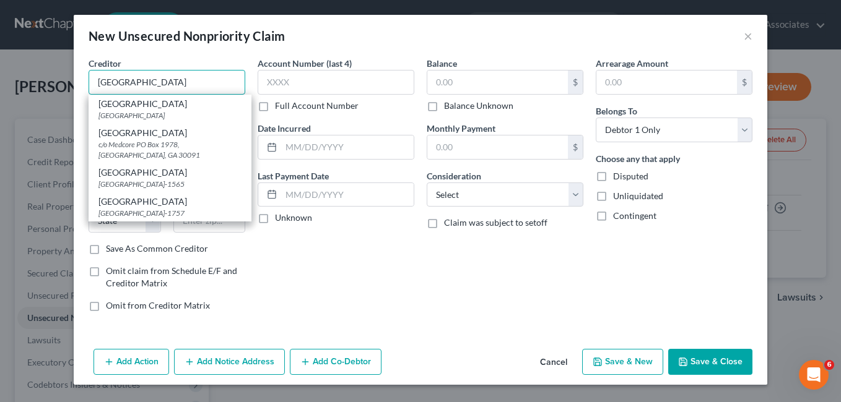
type input "[GEOGRAPHIC_DATA]"
drag, startPoint x: 373, startPoint y: 292, endPoint x: 319, endPoint y: 252, distance: 66.9
click at [372, 285] on div "Account Number (last 4) Full Account Number Date Incurred Last Payment Date Unk…" at bounding box center [335, 189] width 169 height 265
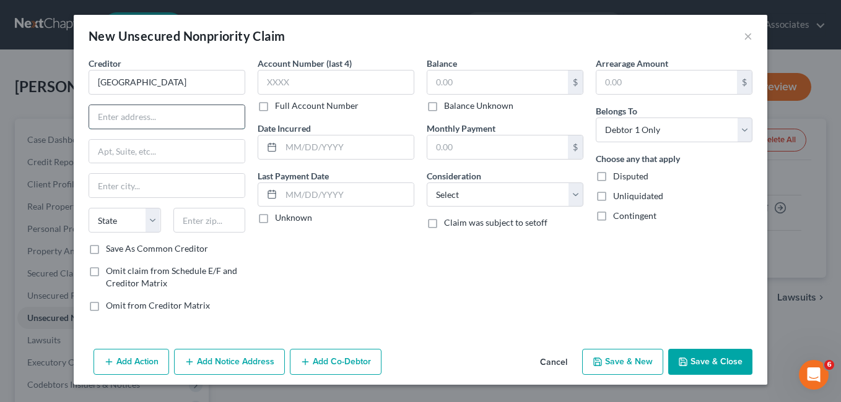
click at [124, 121] on input "text" at bounding box center [166, 117] width 155 height 24
type input "P.O. Box 100062"
click at [142, 189] on input "text" at bounding box center [166, 186] width 155 height 24
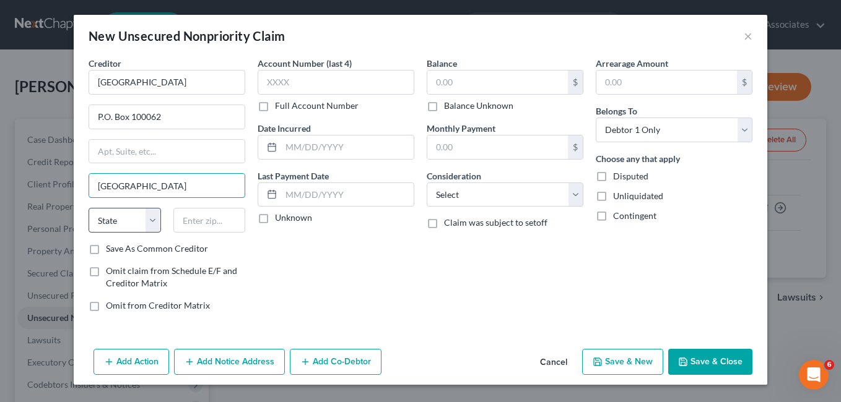
type input "[GEOGRAPHIC_DATA]"
click at [150, 215] on select "State [US_STATE] AK AR AZ CA CO CT DE DC [GEOGRAPHIC_DATA] [GEOGRAPHIC_DATA] GU…" at bounding box center [125, 220] width 72 height 25
select select "10"
click at [89, 208] on select "State [US_STATE] AK AR AZ CA CO CT DE DC [GEOGRAPHIC_DATA] [GEOGRAPHIC_DATA] GU…" at bounding box center [125, 220] width 72 height 25
click at [198, 223] on input "text" at bounding box center [209, 220] width 72 height 25
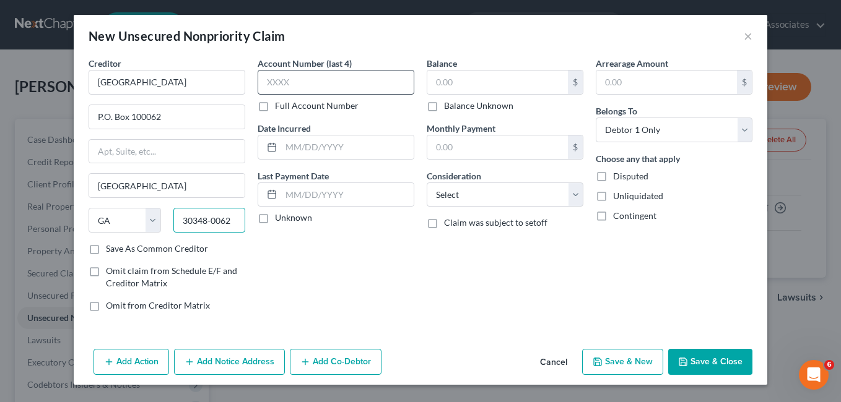
type input "30348-0062"
click at [288, 83] on input "text" at bounding box center [336, 82] width 157 height 25
click at [468, 77] on input "text" at bounding box center [497, 83] width 141 height 24
type input "4,782.00"
click at [704, 360] on button "Save & Close" at bounding box center [710, 362] width 84 height 26
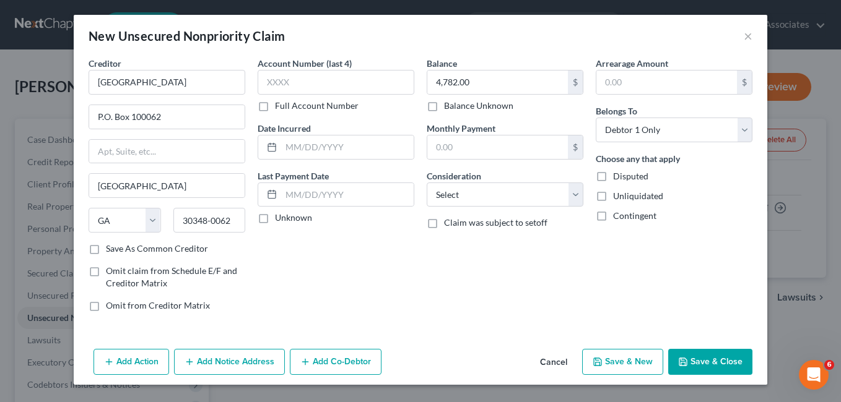
type input "0.00"
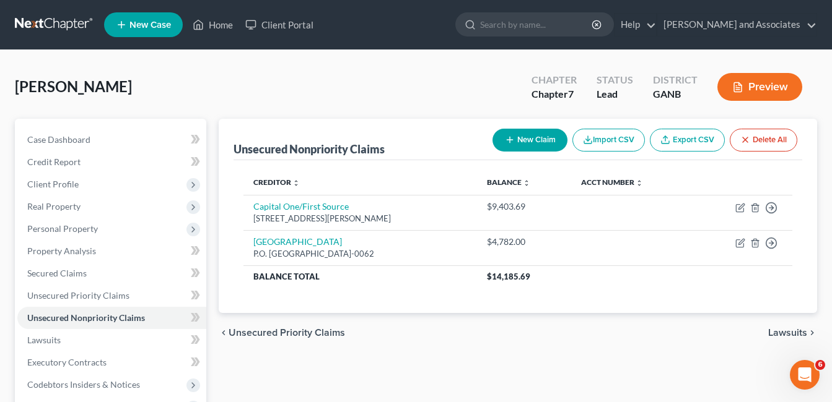
click at [524, 141] on button "New Claim" at bounding box center [529, 140] width 75 height 23
select select "0"
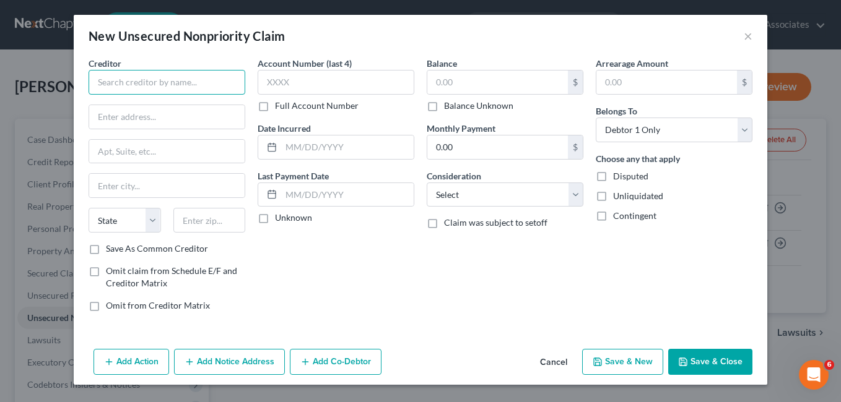
drag, startPoint x: 128, startPoint y: 80, endPoint x: 147, endPoint y: 85, distance: 19.2
click at [129, 80] on input "text" at bounding box center [167, 82] width 157 height 25
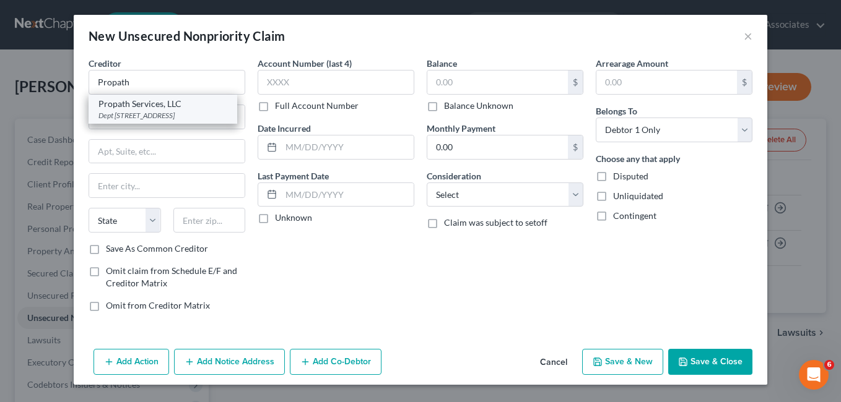
click at [199, 117] on div "Dept [STREET_ADDRESS]" at bounding box center [162, 115] width 129 height 11
type input "Propath Services, LLC"
type input "Dept 41074"
type input "PO Box 660811"
type input "[GEOGRAPHIC_DATA]"
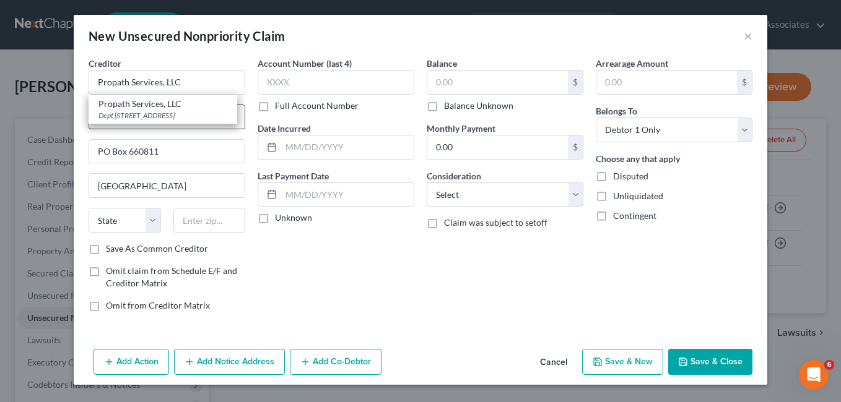
select select "45"
type input "75266-0811"
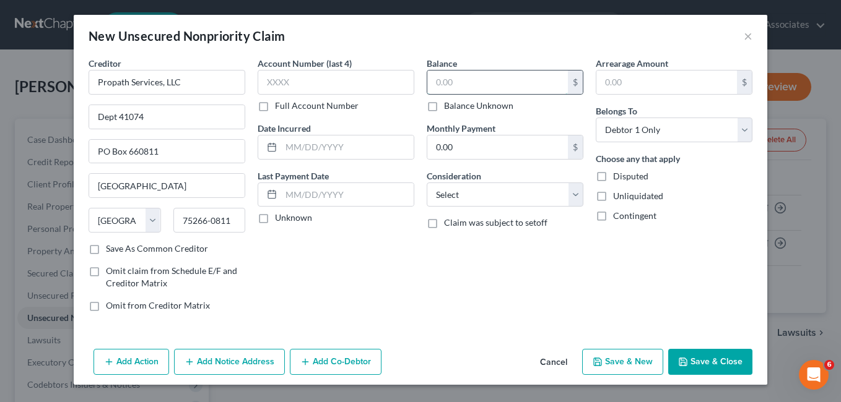
click at [468, 79] on input "text" at bounding box center [497, 83] width 141 height 24
type input "300.00"
click at [629, 362] on button "Save & New" at bounding box center [622, 362] width 81 height 26
select select "0"
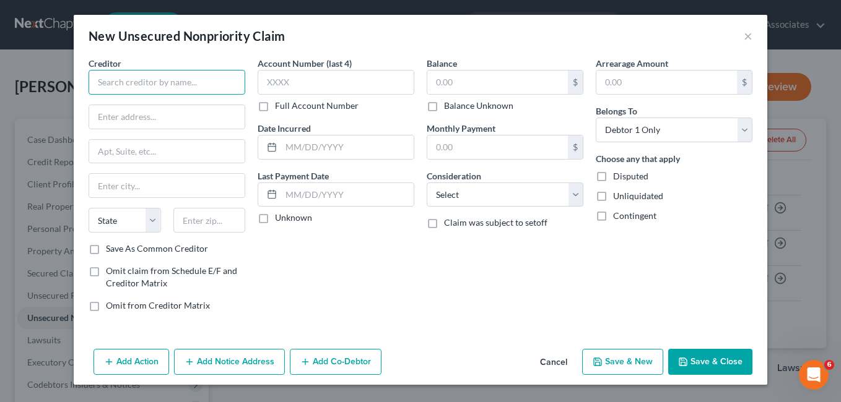
click at [126, 79] on input "text" at bounding box center [167, 82] width 157 height 25
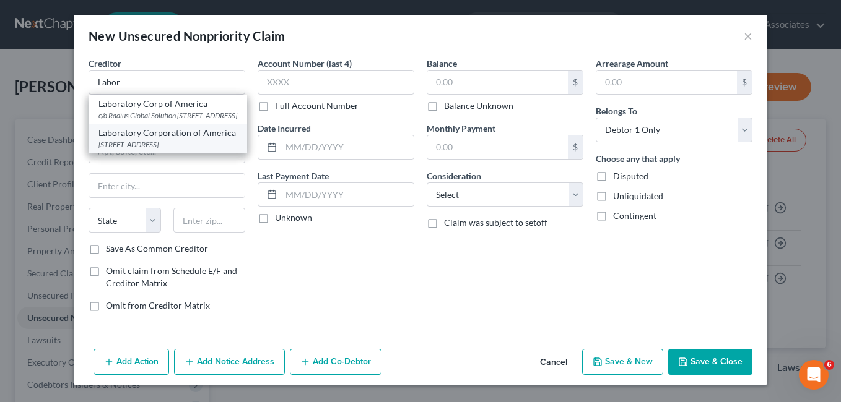
click at [193, 150] on div "[STREET_ADDRESS]" at bounding box center [167, 144] width 139 height 11
type input "Laboratory Corporation of America"
type input "PO Box 2240"
type input "[GEOGRAPHIC_DATA]"
select select "28"
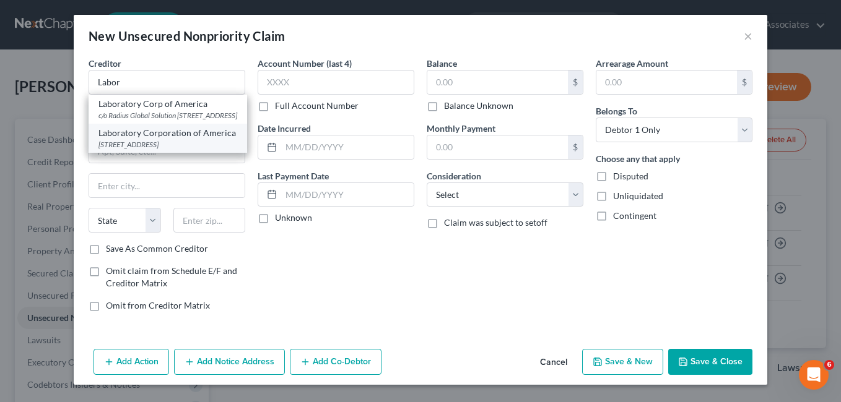
type input "27216-2240"
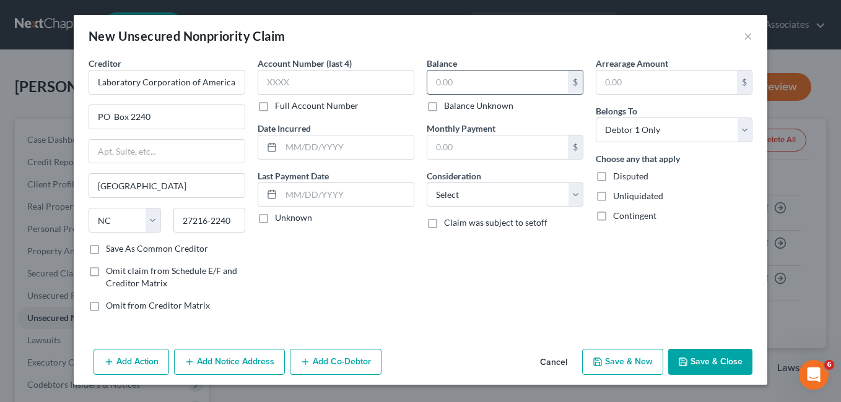
click at [461, 81] on input "text" at bounding box center [497, 83] width 141 height 24
type input "38.68"
click at [635, 367] on button "Save & New" at bounding box center [622, 362] width 81 height 26
select select "0"
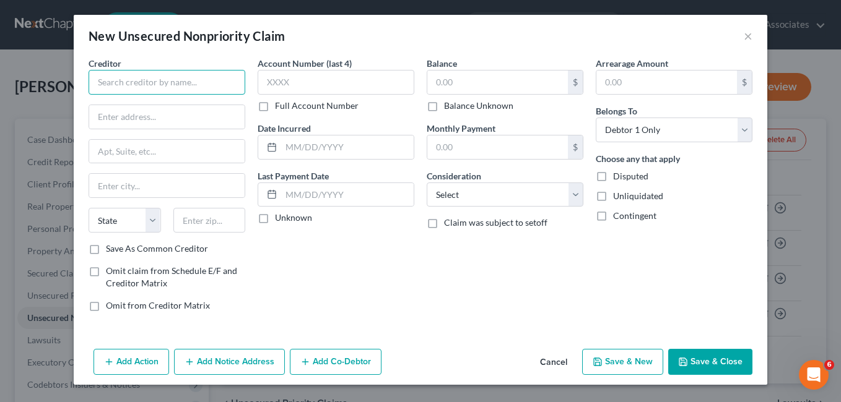
click at [113, 80] on input "text" at bounding box center [167, 82] width 157 height 25
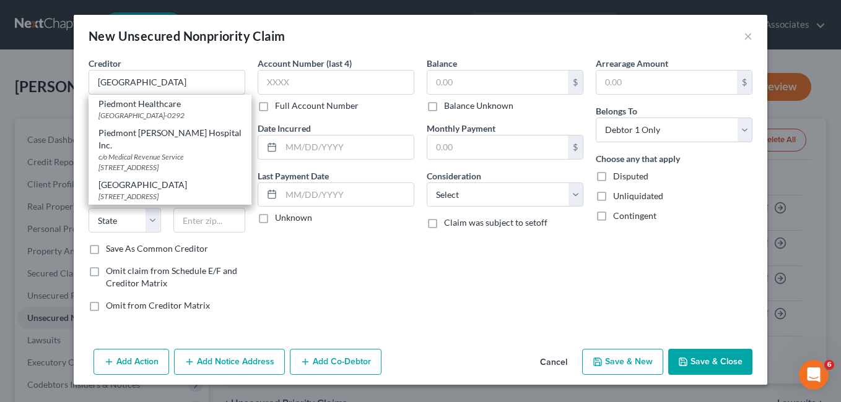
click at [334, 239] on div "Account Number (last 4) Full Account Number Date Incurred Last Payment Date Unk…" at bounding box center [335, 189] width 169 height 265
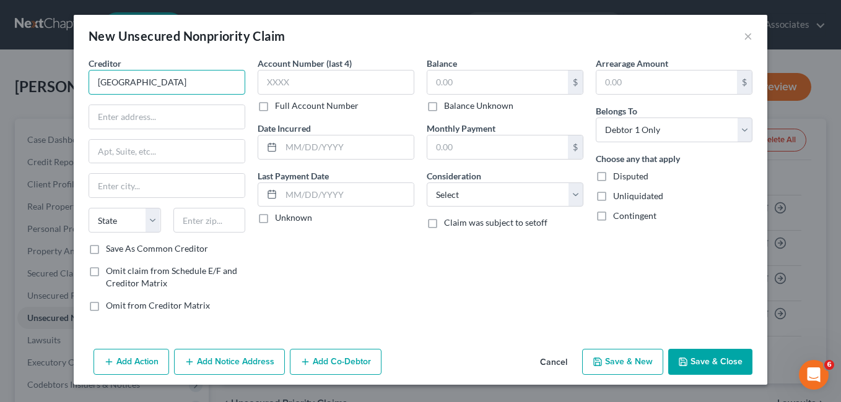
click at [167, 84] on input "[GEOGRAPHIC_DATA]" at bounding box center [167, 82] width 157 height 25
type input "Piedmont Healthcare"
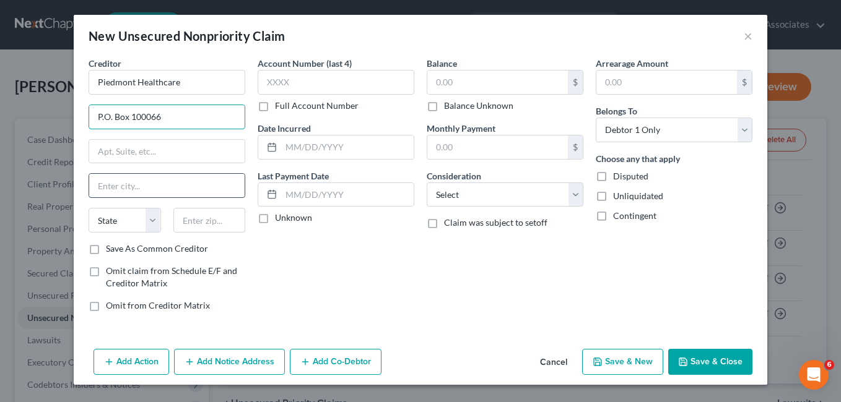
type input "P.O. Box 100066"
click at [115, 176] on input "text" at bounding box center [166, 186] width 155 height 24
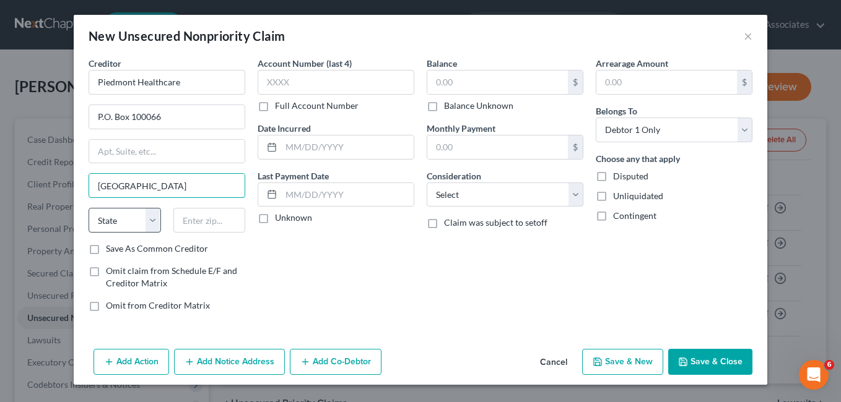
type input "[GEOGRAPHIC_DATA]"
click at [154, 216] on select "State [US_STATE] AK AR AZ CA CO CT DE DC [GEOGRAPHIC_DATA] [GEOGRAPHIC_DATA] GU…" at bounding box center [125, 220] width 72 height 25
select select "10"
click at [89, 208] on select "State [US_STATE] AK AR AZ CA CO CT DE DC [GEOGRAPHIC_DATA] [GEOGRAPHIC_DATA] GU…" at bounding box center [125, 220] width 72 height 25
click at [201, 223] on input "text" at bounding box center [209, 220] width 72 height 25
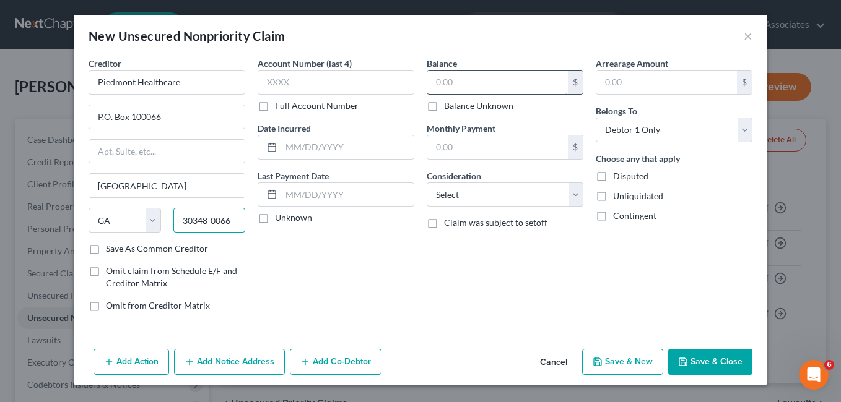
type input "30348-0066"
click at [444, 89] on input "text" at bounding box center [497, 83] width 141 height 24
type input "27,866.00"
click at [640, 364] on button "Save & New" at bounding box center [622, 362] width 81 height 26
select select "0"
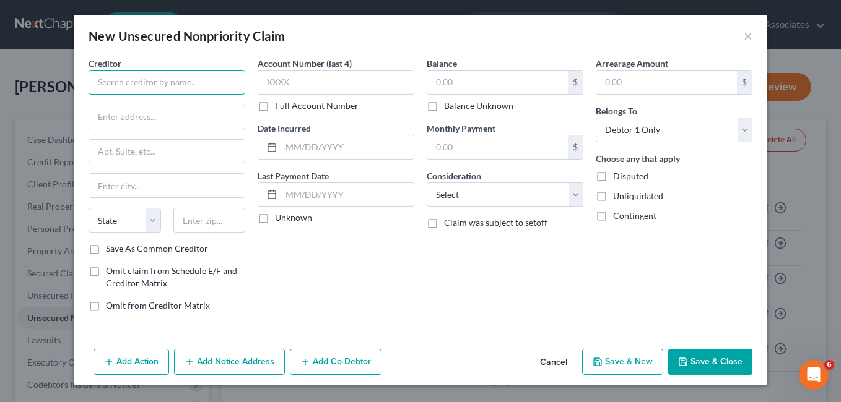
click at [113, 92] on input "text" at bounding box center [167, 82] width 157 height 25
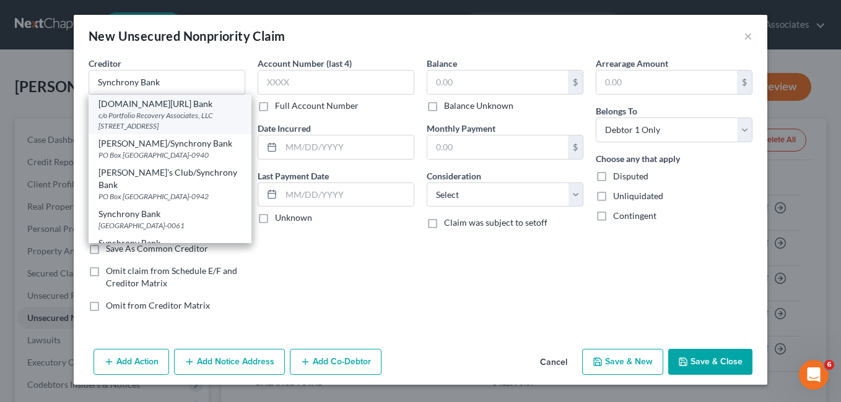
click at [104, 116] on div "c/o Portfolio Recovery Associates, LLC [STREET_ADDRESS]" at bounding box center [169, 120] width 143 height 21
type input "[DOMAIN_NAME][URL] Bank"
type input "c/o Portfolio Recovery Associates, LLC"
type input "PO Box 12914"
type input "[GEOGRAPHIC_DATA]"
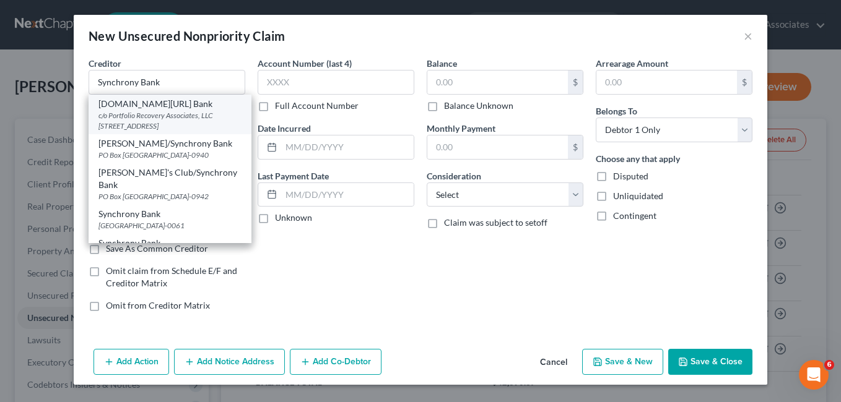
select select "48"
type input "23541"
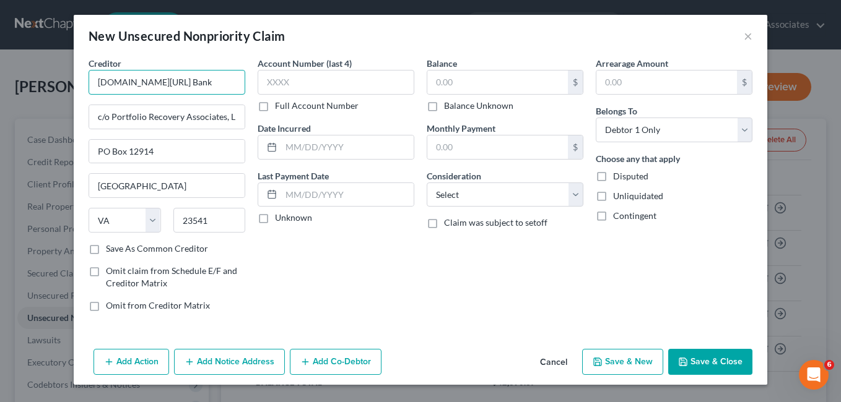
click at [222, 89] on input "[DOMAIN_NAME][URL] Bank" at bounding box center [167, 82] width 157 height 25
type input "A"
type input "Sychrony Bank"
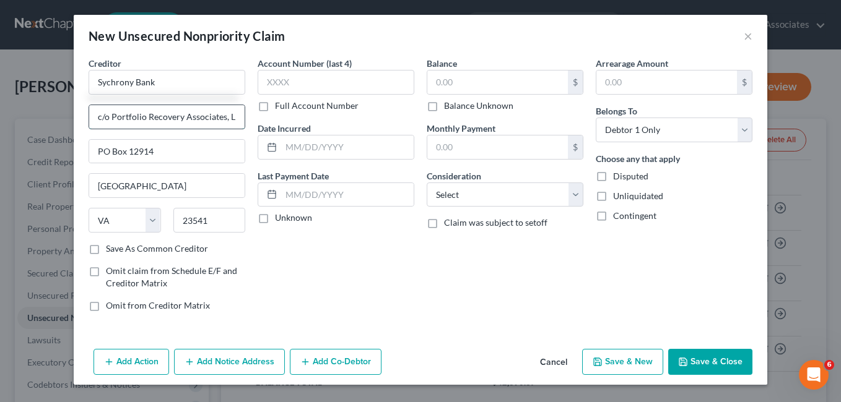
click at [239, 122] on input "c/o Portfolio Recovery Associates, LLC" at bounding box center [166, 117] width 155 height 24
click at [237, 114] on input "c/o Portfolio Recovery Associates, LLC" at bounding box center [166, 117] width 155 height 24
type input "c/o Portfolio Recovery Associates, LC"
click at [637, 365] on button "Save & New" at bounding box center [622, 362] width 81 height 26
select select "0"
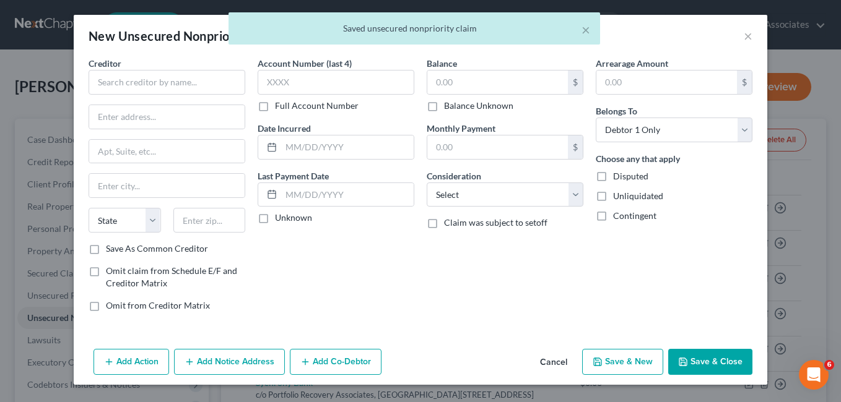
click at [747, 39] on div "× Saved unsecured nonpriority claim" at bounding box center [414, 31] width 841 height 38
click at [749, 36] on div "× Saved unsecured nonpriority claim" at bounding box center [414, 31] width 841 height 38
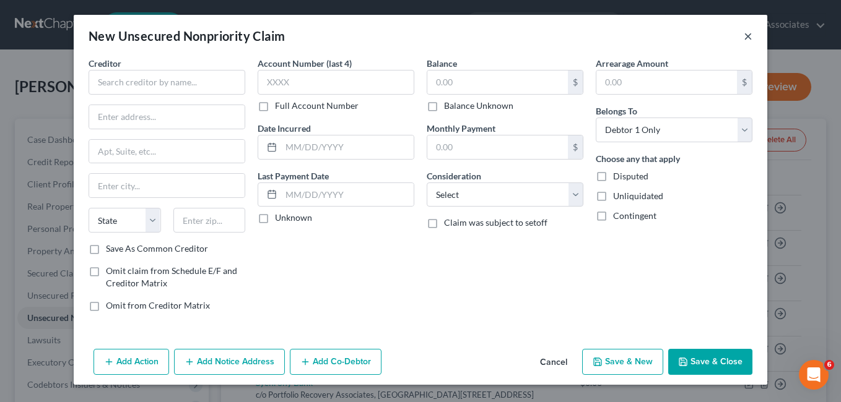
click at [746, 38] on button "×" at bounding box center [748, 35] width 9 height 15
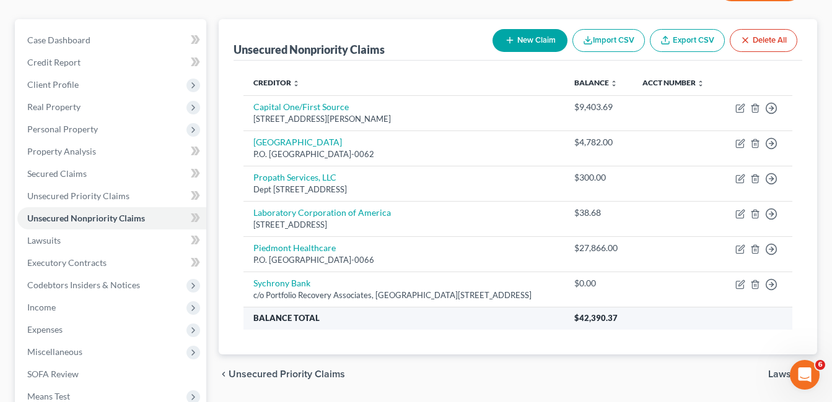
scroll to position [124, 0]
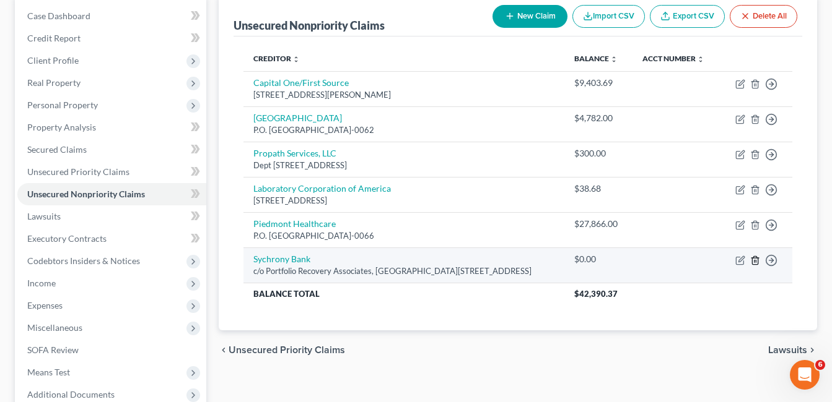
click at [755, 261] on line "button" at bounding box center [755, 261] width 0 height 2
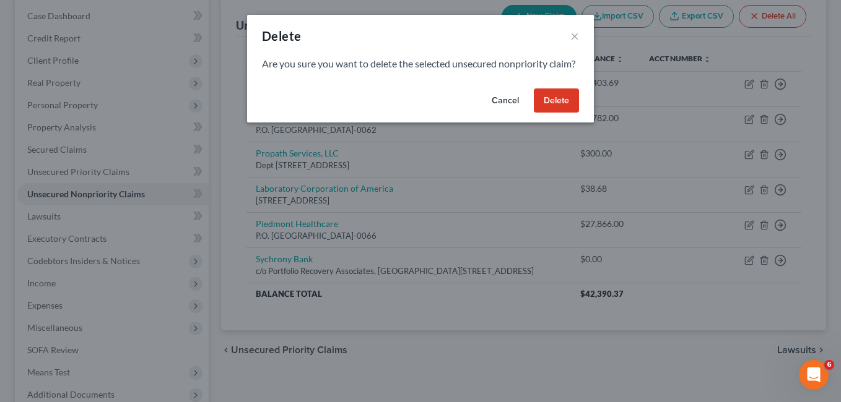
click at [568, 112] on button "Delete" at bounding box center [556, 101] width 45 height 25
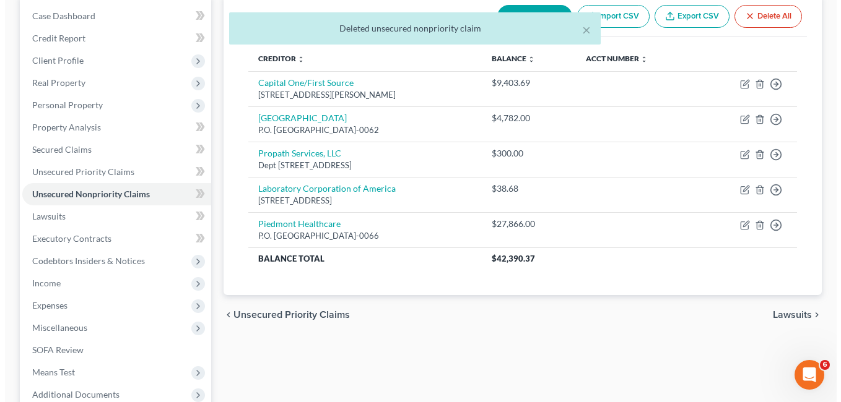
scroll to position [0, 0]
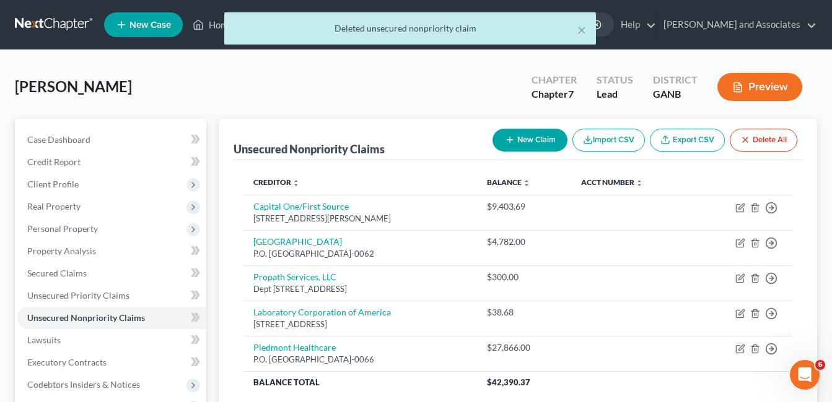
click at [534, 139] on button "New Claim" at bounding box center [529, 140] width 75 height 23
select select "0"
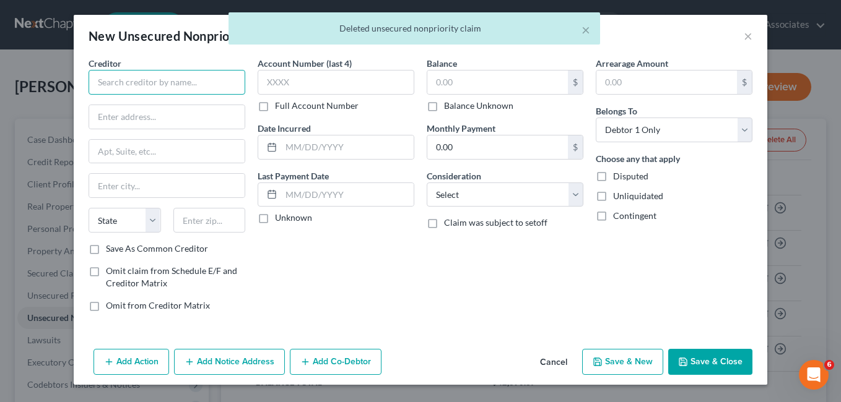
drag, startPoint x: 126, startPoint y: 80, endPoint x: 316, endPoint y: 123, distance: 195.3
click at [136, 83] on input "text" at bounding box center [167, 82] width 157 height 25
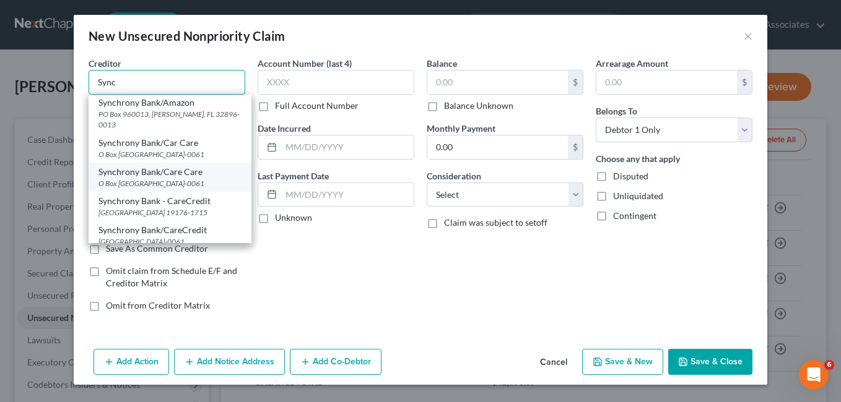
scroll to position [1440, 0]
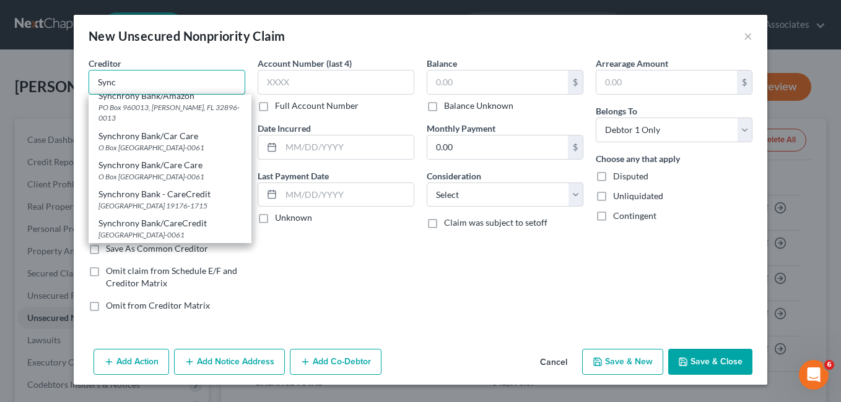
click at [126, 82] on input "Sync" at bounding box center [167, 82] width 157 height 25
click at [228, 49] on div "New Unsecured Nonpriority Claim ×" at bounding box center [421, 36] width 694 height 42
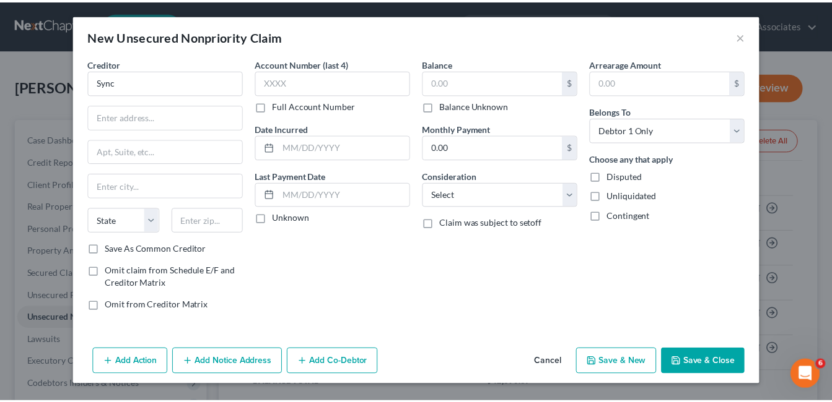
scroll to position [0, 0]
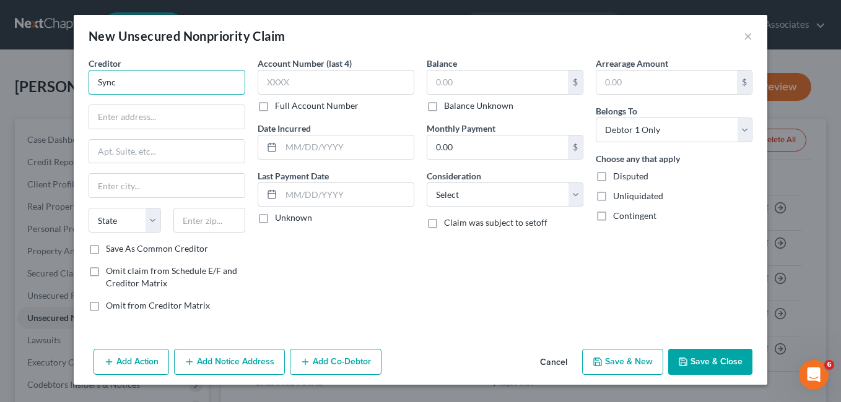
click at [117, 83] on input "Sync" at bounding box center [167, 82] width 157 height 25
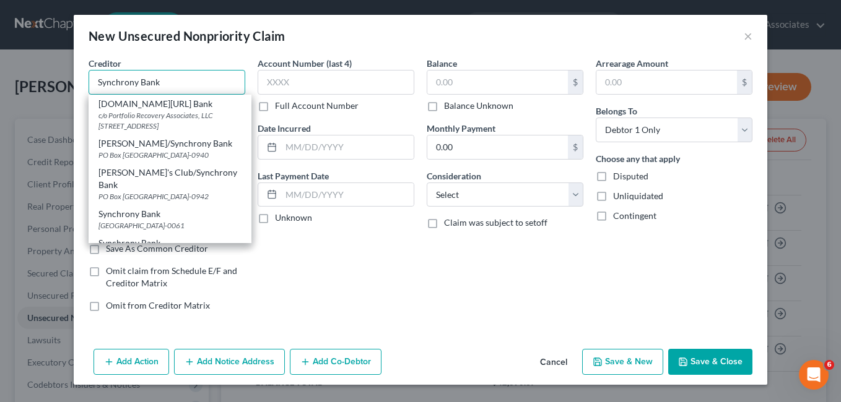
type input "Synchrony Bank"
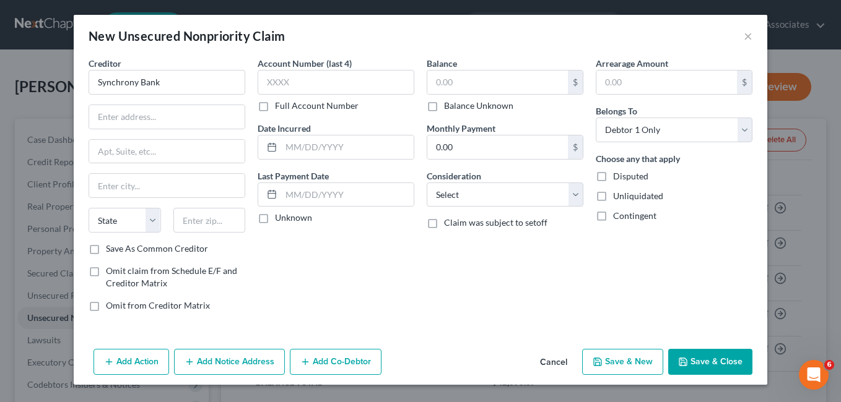
click at [339, 246] on div "Account Number (last 4) Full Account Number Date Incurred Last Payment Date Unk…" at bounding box center [335, 189] width 169 height 265
click at [115, 121] on input "text" at bounding box center [166, 117] width 155 height 24
type input "P.O. Box 748966"
click at [114, 187] on input "text" at bounding box center [166, 186] width 155 height 24
type input "[GEOGRAPHIC_DATA]"
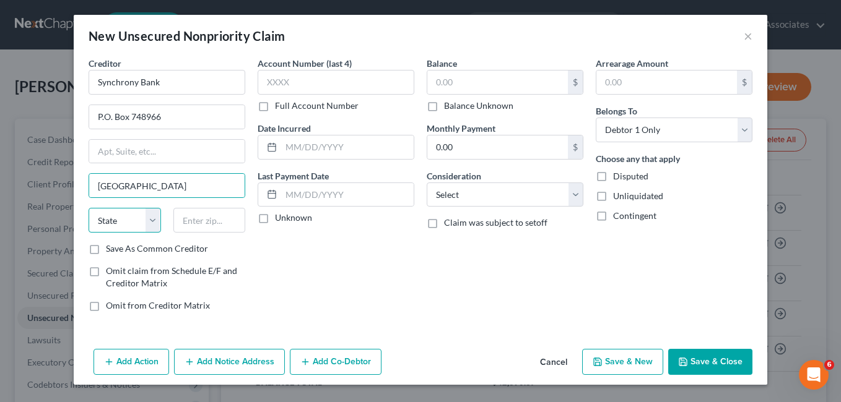
click at [149, 219] on select "State [US_STATE] AK AR AZ CA CO CT DE DC [GEOGRAPHIC_DATA] [GEOGRAPHIC_DATA] GU…" at bounding box center [125, 220] width 72 height 25
select select "4"
click at [89, 208] on select "State [US_STATE] AK AR AZ CA CO CT DE DC [GEOGRAPHIC_DATA] [GEOGRAPHIC_DATA] GU…" at bounding box center [125, 220] width 72 height 25
click at [204, 224] on input "text" at bounding box center [209, 220] width 72 height 25
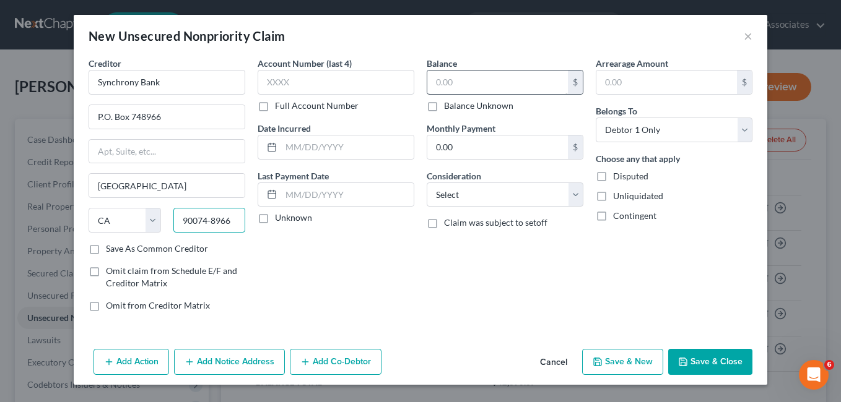
type input "90074-8966"
click at [451, 84] on input "text" at bounding box center [497, 83] width 141 height 24
type input "3,089.36"
click at [698, 363] on button "Save & Close" at bounding box center [710, 362] width 84 height 26
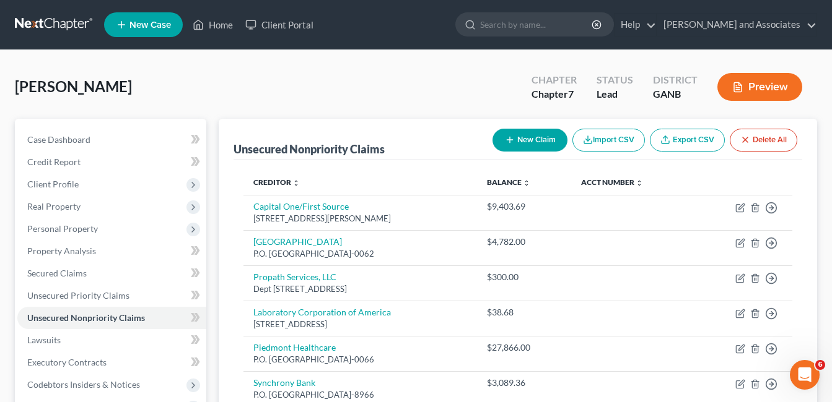
click at [541, 142] on button "New Claim" at bounding box center [529, 140] width 75 height 23
select select "0"
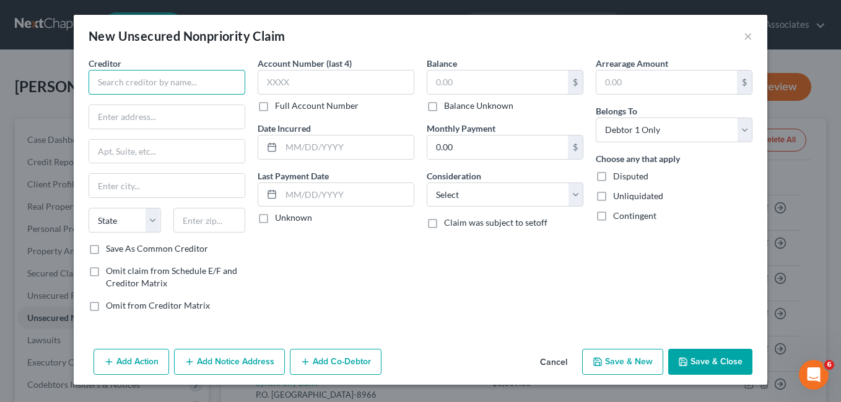
click at [129, 84] on input "text" at bounding box center [167, 82] width 157 height 25
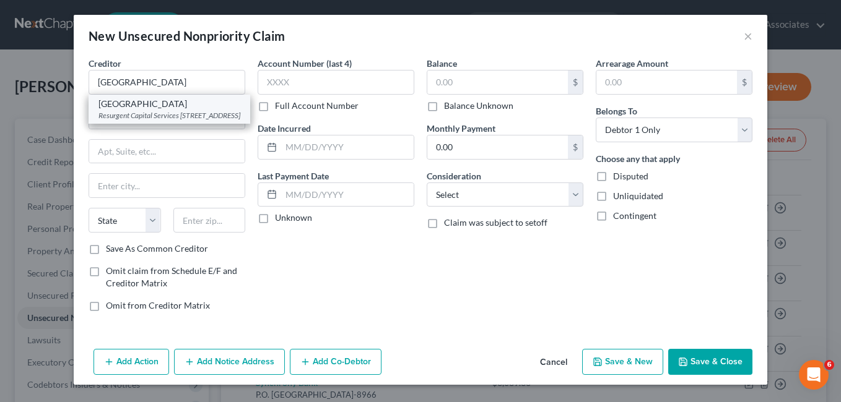
click at [136, 117] on div "Resurgent Capital Services [STREET_ADDRESS]" at bounding box center [169, 115] width 142 height 11
type input "[GEOGRAPHIC_DATA]"
type input "Resurgent Capital Services"
type input "PO Box 1927"
type input "[GEOGRAPHIC_DATA]"
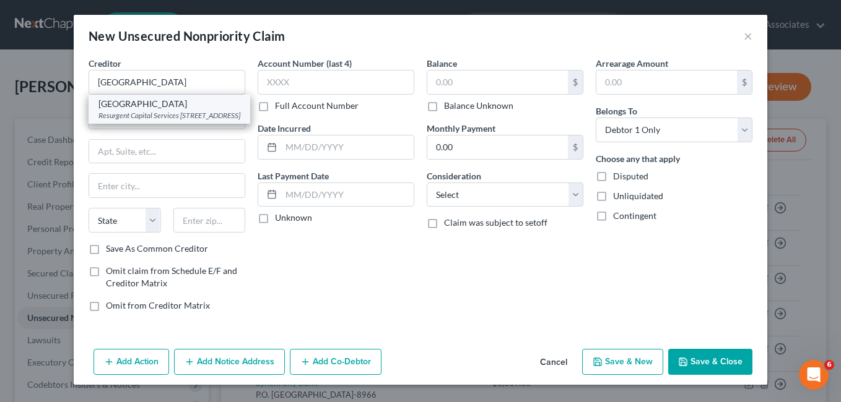
select select "42"
type input "29602"
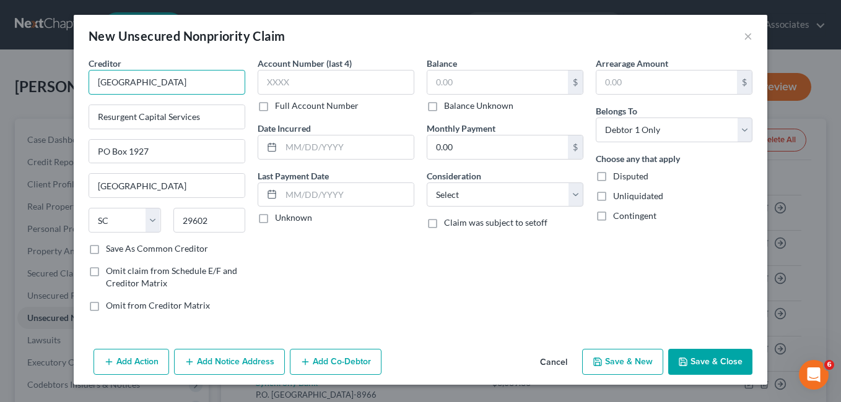
click at [224, 89] on input "[GEOGRAPHIC_DATA]" at bounding box center [167, 82] width 157 height 25
type input "E"
type input "[GEOGRAPHIC_DATA]"
click at [222, 111] on input "Resurgent Capital Services" at bounding box center [166, 117] width 155 height 24
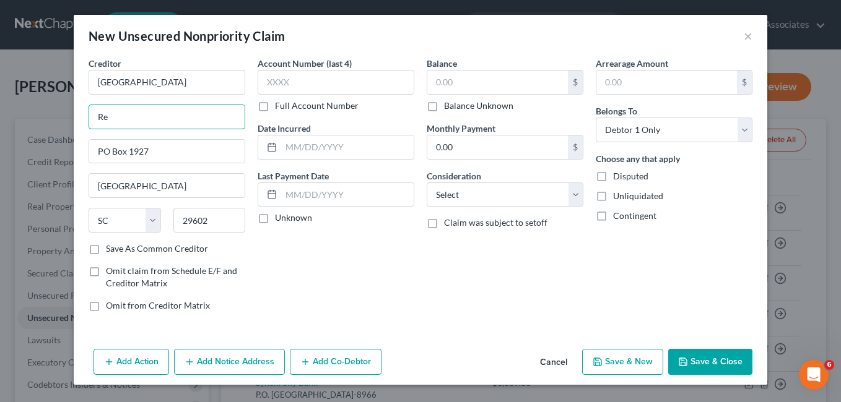
type input "R"
click at [157, 153] on input "PO Box 1927" at bounding box center [166, 152] width 155 height 24
type input "P"
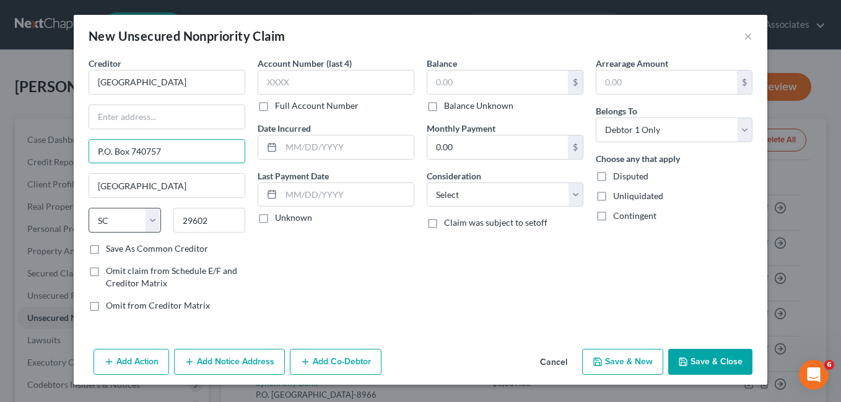
type input "P.O. Box 740757"
click at [157, 215] on select "State [US_STATE] AK AR AZ CA CO CT DE DC [GEOGRAPHIC_DATA] [GEOGRAPHIC_DATA] GU…" at bounding box center [125, 220] width 72 height 25
drag, startPoint x: 318, startPoint y: 276, endPoint x: 282, endPoint y: 241, distance: 49.9
click at [318, 277] on div "Account Number (last 4) Full Account Number Date Incurred Last Payment Date Unk…" at bounding box center [335, 189] width 169 height 265
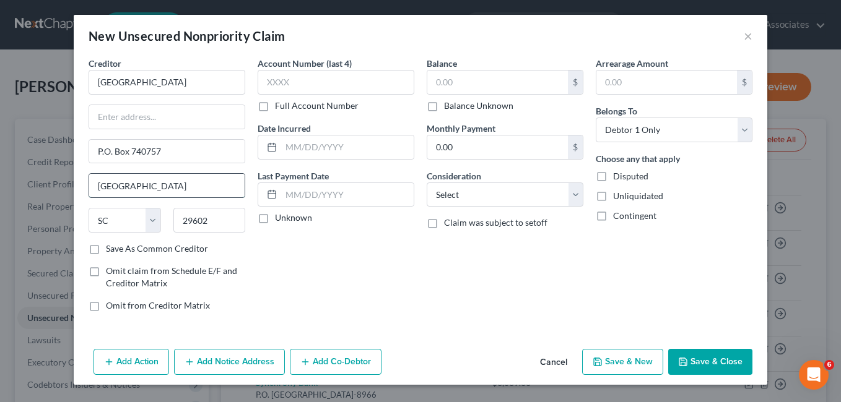
click at [170, 191] on input "[GEOGRAPHIC_DATA]" at bounding box center [166, 186] width 155 height 24
type input "G"
type input "[GEOGRAPHIC_DATA]"
click at [154, 220] on select "State [US_STATE] AK AR AZ CA CO CT DE DC [GEOGRAPHIC_DATA] [GEOGRAPHIC_DATA] GU…" at bounding box center [125, 220] width 72 height 25
select select "36"
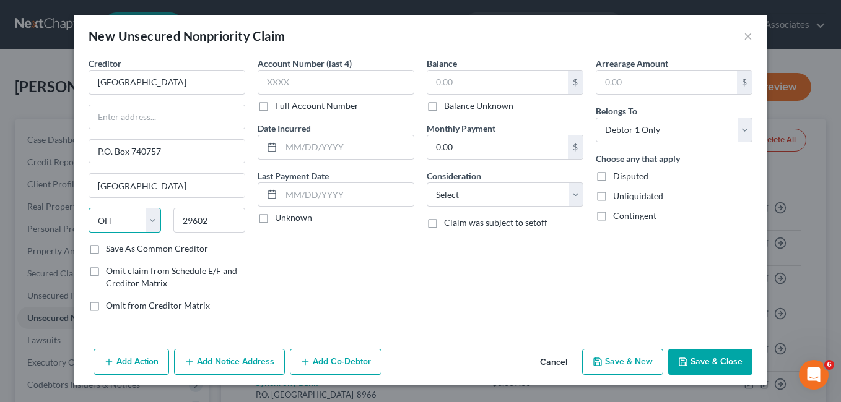
click at [89, 208] on select "State [US_STATE] AK AR AZ CA CO CT DE DC [GEOGRAPHIC_DATA] [GEOGRAPHIC_DATA] GU…" at bounding box center [125, 220] width 72 height 25
click at [214, 224] on input "29602" at bounding box center [209, 220] width 72 height 25
type input "2"
type input "45274-0757"
click at [443, 82] on input "text" at bounding box center [497, 83] width 141 height 24
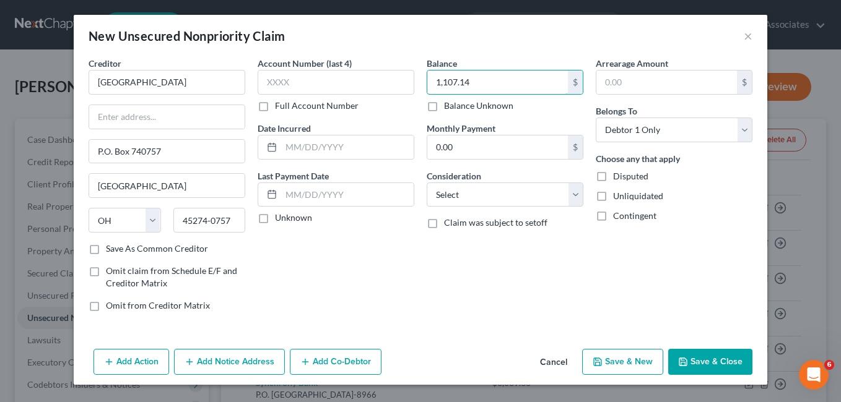
type input "1,107.14"
click at [635, 362] on button "Save & New" at bounding box center [622, 362] width 81 height 26
select select "0"
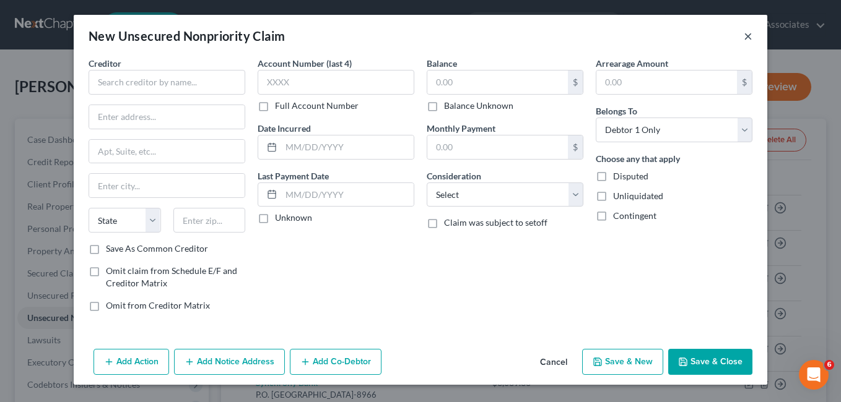
click at [749, 37] on button "×" at bounding box center [748, 35] width 9 height 15
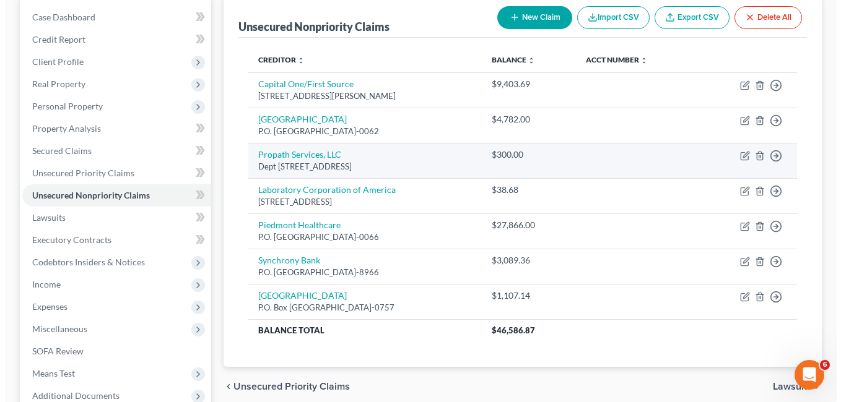
scroll to position [124, 0]
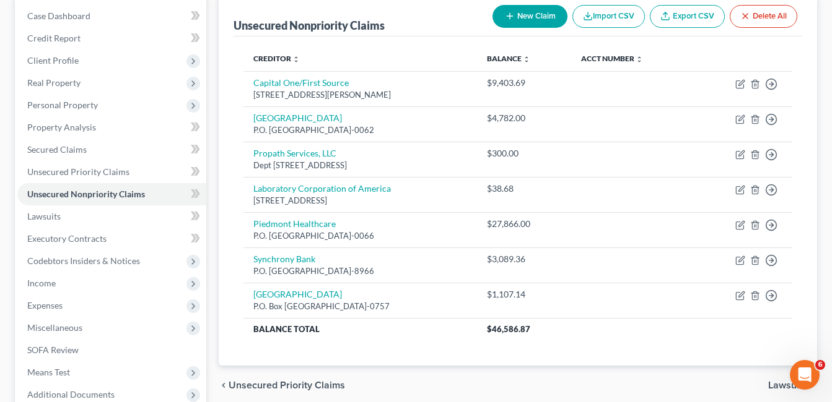
click at [538, 17] on button "New Claim" at bounding box center [529, 16] width 75 height 23
select select "0"
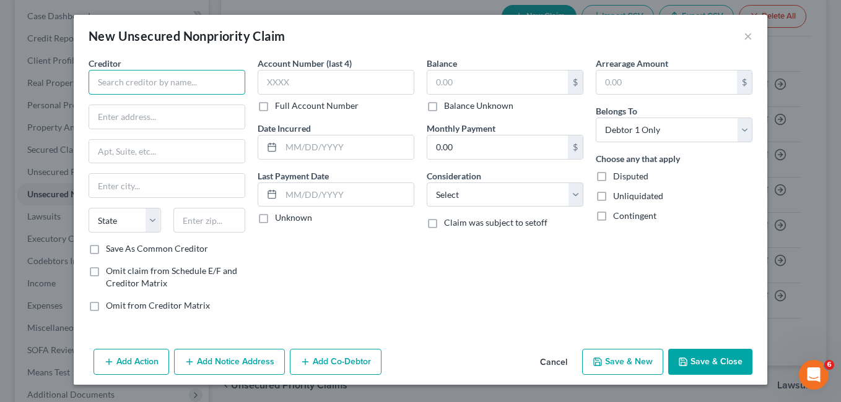
click at [120, 79] on input "text" at bounding box center [167, 82] width 157 height 25
click at [747, 35] on button "×" at bounding box center [748, 35] width 9 height 15
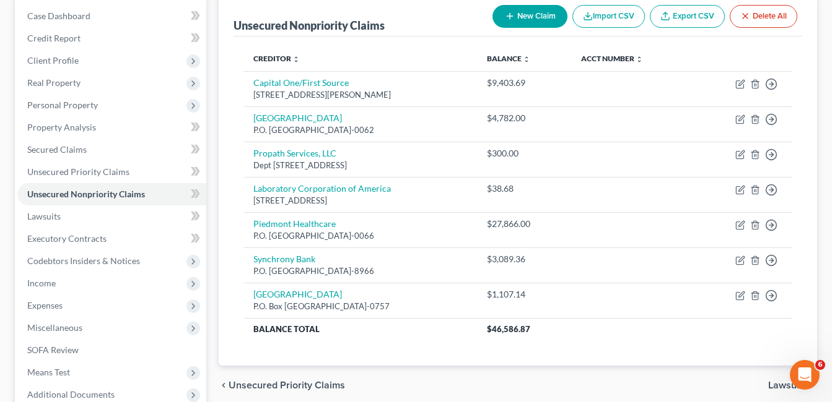
click at [539, 17] on button "New Claim" at bounding box center [529, 16] width 75 height 23
select select "0"
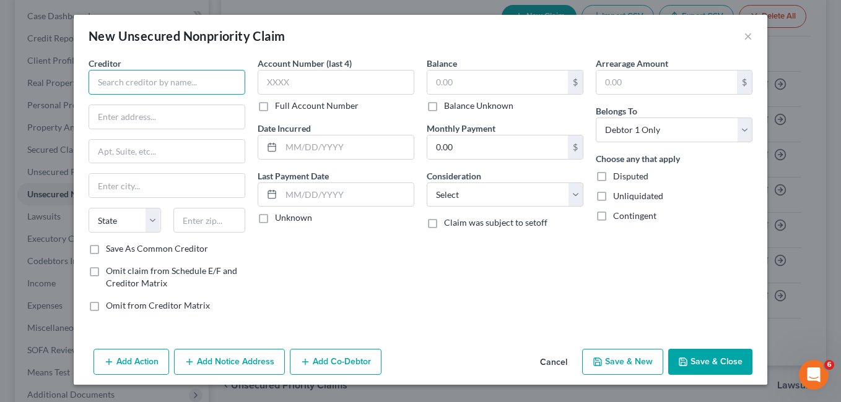
click at [139, 86] on input "text" at bounding box center [167, 82] width 157 height 25
type input "Transworld Systems"
click at [123, 118] on input "text" at bounding box center [166, 117] width 155 height 24
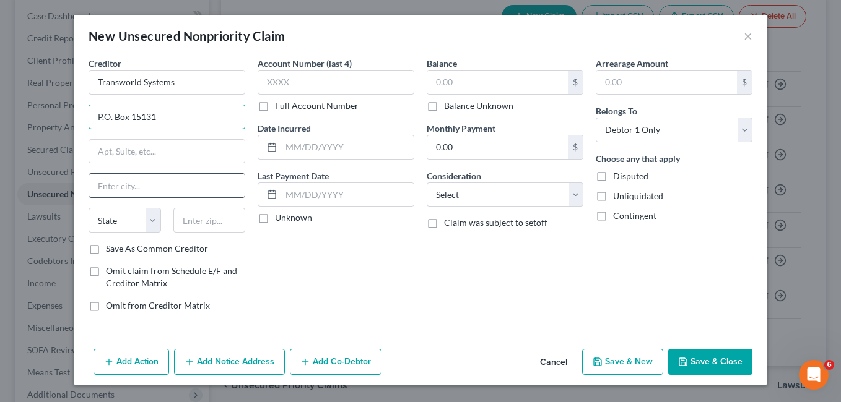
type input "P.O. Box 15131"
click at [112, 189] on input "text" at bounding box center [166, 186] width 155 height 24
type input "Wilmington"
click at [153, 219] on select "State [US_STATE] AK AR AZ CA CO CT DE DC [GEOGRAPHIC_DATA] [GEOGRAPHIC_DATA] GU…" at bounding box center [125, 220] width 72 height 25
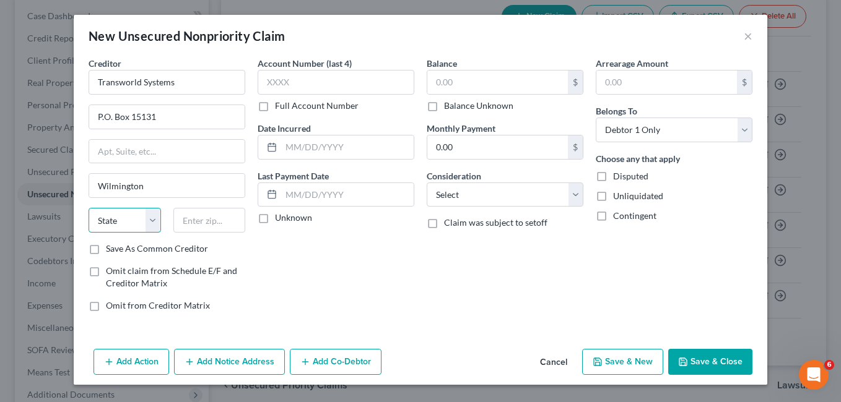
select select "7"
click at [89, 208] on select "State [US_STATE] AK AR AZ CA CO CT DE DC [GEOGRAPHIC_DATA] [GEOGRAPHIC_DATA] GU…" at bounding box center [125, 220] width 72 height 25
click at [196, 221] on input "text" at bounding box center [209, 220] width 72 height 25
type input "19850-5131"
click at [284, 82] on input "text" at bounding box center [336, 82] width 157 height 25
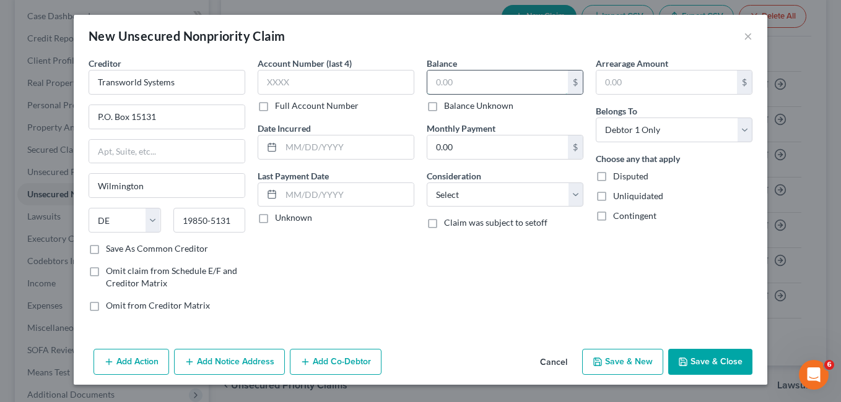
click at [444, 79] on input "text" at bounding box center [497, 83] width 141 height 24
type input "1,008.67"
click at [630, 365] on button "Save & New" at bounding box center [622, 362] width 81 height 26
select select "0"
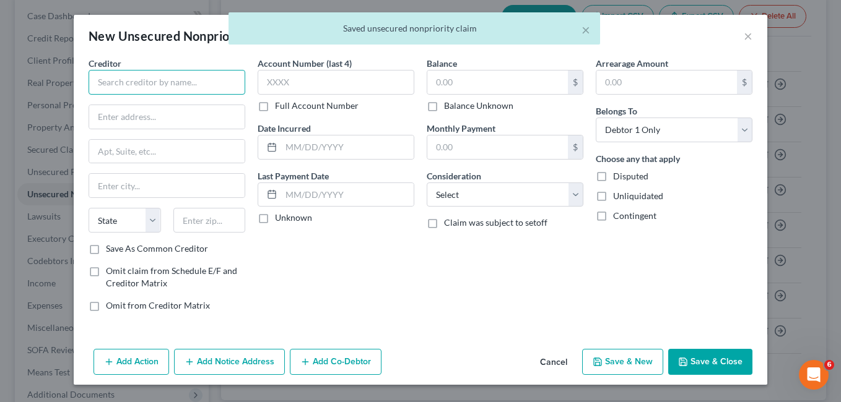
click at [140, 87] on input "text" at bounding box center [167, 82] width 157 height 25
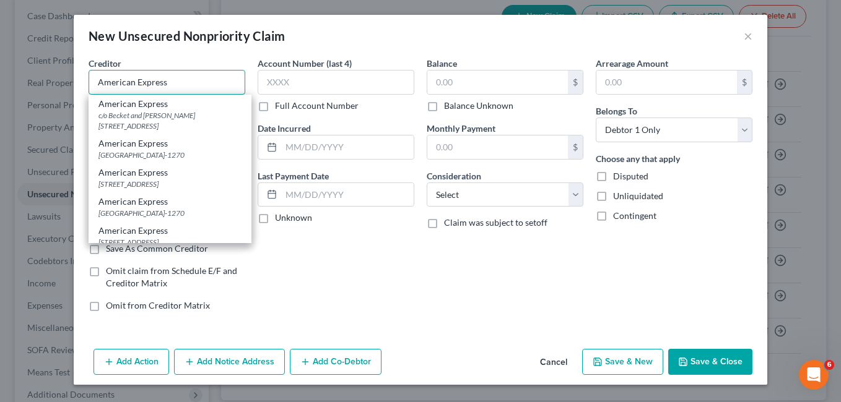
type input "American Express"
click at [320, 249] on div "Account Number (last 4) Full Account Number Date Incurred Last Payment Date Unk…" at bounding box center [335, 189] width 169 height 265
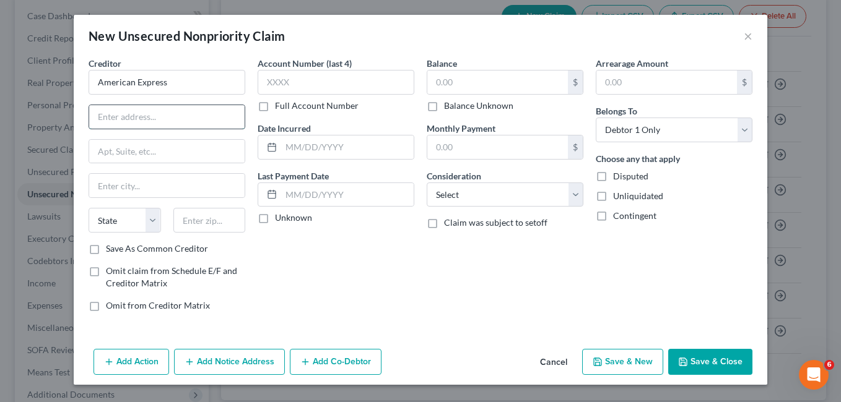
click at [124, 115] on input "text" at bounding box center [166, 117] width 155 height 24
type input "P.O. Box 60189"
click at [139, 189] on input "text" at bounding box center [166, 186] width 155 height 24
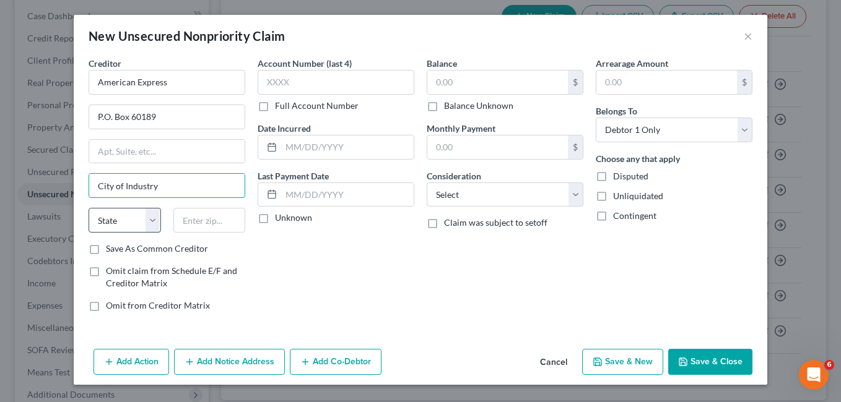
type input "City of Industry"
click at [154, 220] on select "State [US_STATE] AK AR AZ CA CO CT DE DC [GEOGRAPHIC_DATA] [GEOGRAPHIC_DATA] GU…" at bounding box center [125, 220] width 72 height 25
select select "4"
click at [89, 208] on select "State [US_STATE] AK AR AZ CA CO CT DE DC [GEOGRAPHIC_DATA] [GEOGRAPHIC_DATA] GU…" at bounding box center [125, 220] width 72 height 25
click at [202, 219] on input "text" at bounding box center [209, 220] width 72 height 25
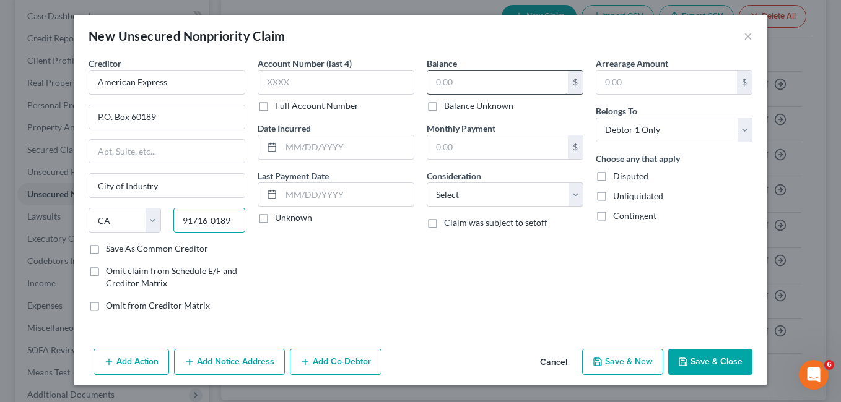
type input "91716-0189"
click at [445, 82] on input "text" at bounding box center [497, 83] width 141 height 24
type input "8,120.80"
click at [637, 363] on button "Save & New" at bounding box center [622, 362] width 81 height 26
select select "0"
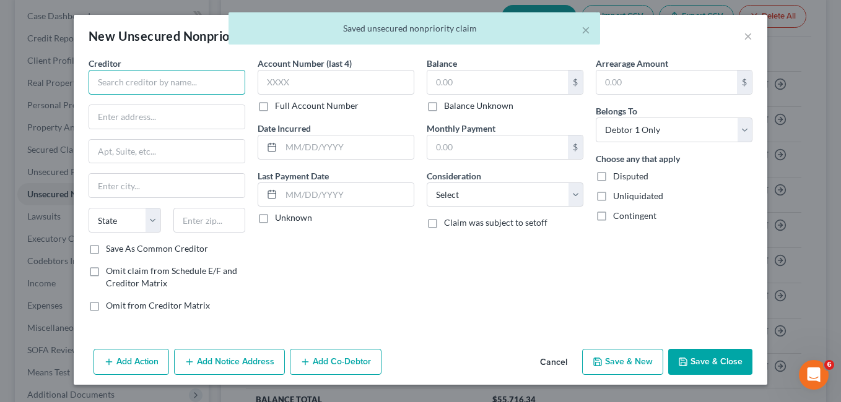
click at [107, 80] on input "text" at bounding box center [167, 82] width 157 height 25
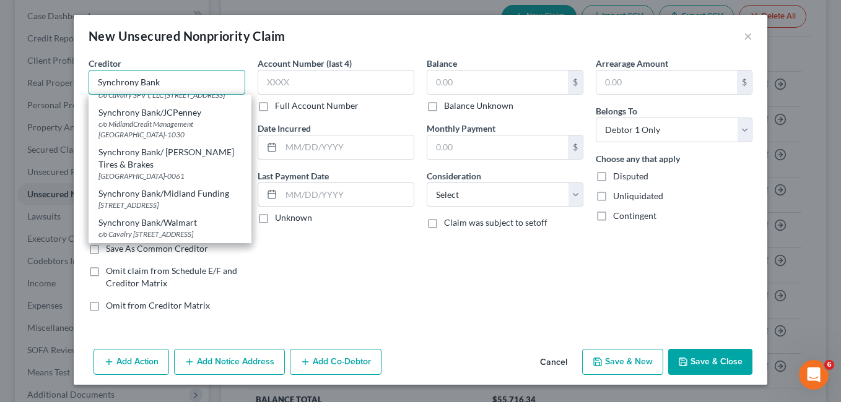
scroll to position [723, 0]
type input "Synchrony Bank"
drag, startPoint x: 389, startPoint y: 307, endPoint x: 312, endPoint y: 236, distance: 105.2
click at [389, 299] on div "Account Number (last 4) Full Account Number Date Incurred Last Payment Date Unk…" at bounding box center [335, 189] width 169 height 265
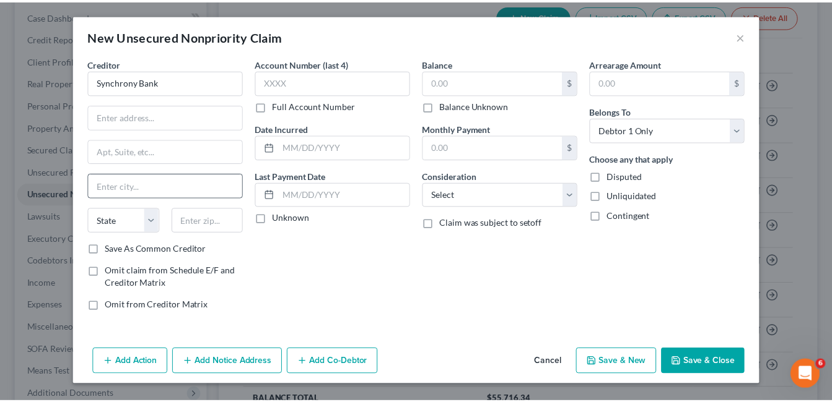
scroll to position [0, 0]
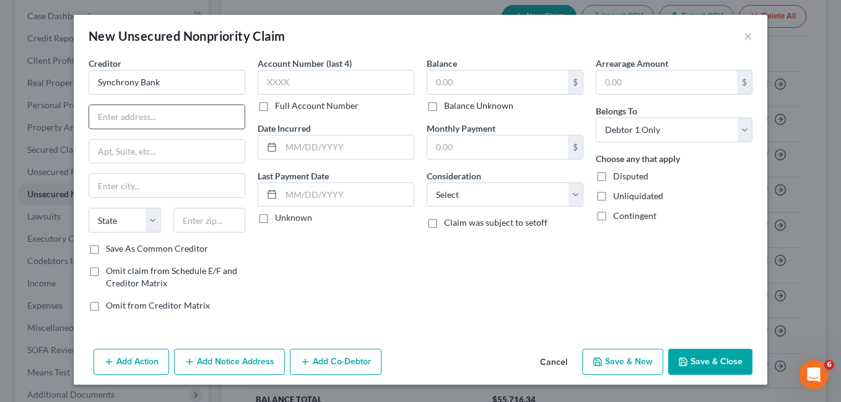
click at [108, 121] on input "text" at bounding box center [166, 117] width 155 height 24
type input "P.O. Box 71715"
click at [103, 187] on input "text" at bounding box center [166, 186] width 155 height 24
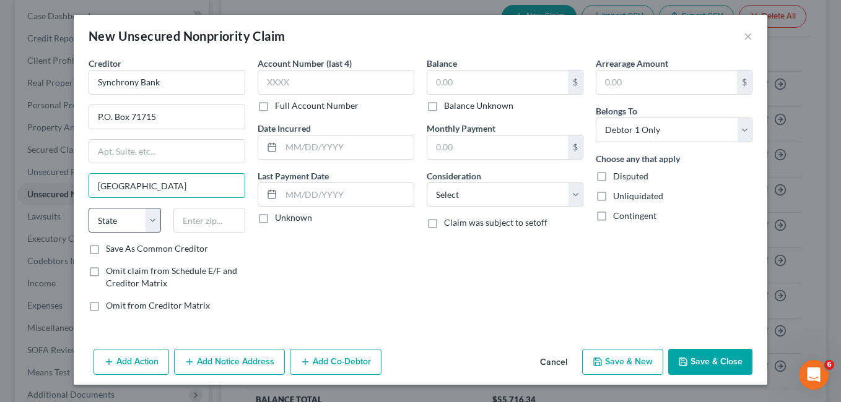
type input "[GEOGRAPHIC_DATA]"
click at [152, 219] on select "State [US_STATE] AK AR AZ CA CO CT DE DC [GEOGRAPHIC_DATA] [GEOGRAPHIC_DATA] GU…" at bounding box center [125, 220] width 72 height 25
select select "39"
click at [89, 208] on select "State [US_STATE] AK AR AZ CA CO CT DE DC [GEOGRAPHIC_DATA] [GEOGRAPHIC_DATA] GU…" at bounding box center [125, 220] width 72 height 25
drag, startPoint x: 196, startPoint y: 219, endPoint x: 281, endPoint y: 279, distance: 104.8
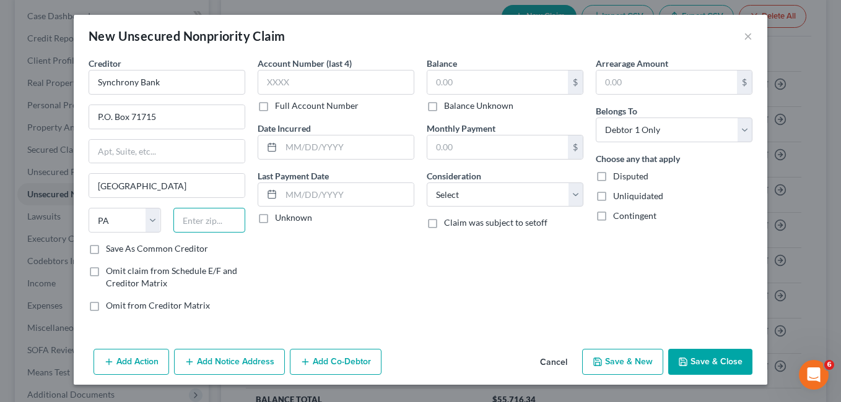
click at [196, 219] on input "text" at bounding box center [209, 220] width 72 height 25
type input "19176-1715"
click at [463, 87] on input "text" at bounding box center [497, 83] width 141 height 24
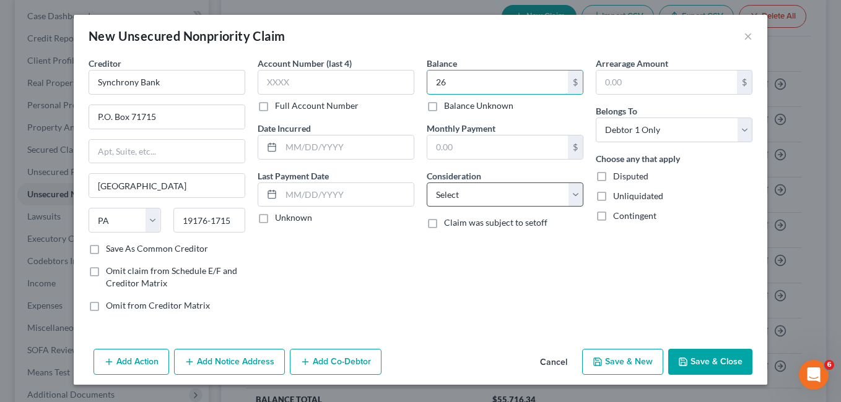
type input "2"
type input "16,258.59"
click at [624, 365] on button "Save & New" at bounding box center [622, 362] width 81 height 26
select select "0"
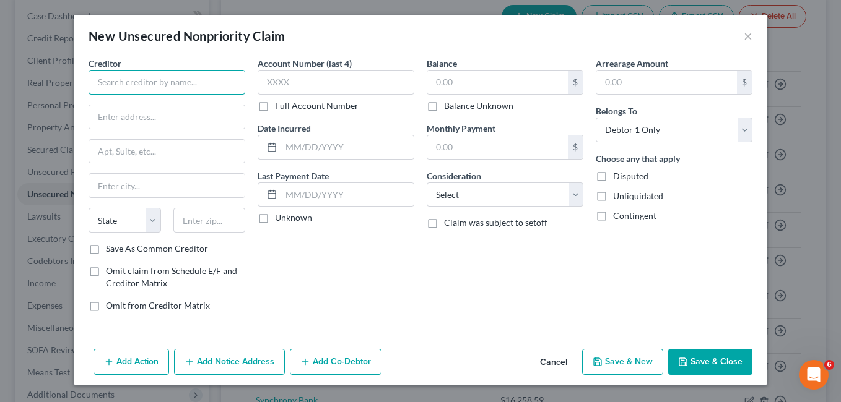
click at [111, 85] on input "text" at bounding box center [167, 82] width 157 height 25
type input "Navy FCU"
click at [103, 115] on input "text" at bounding box center [166, 117] width 155 height 24
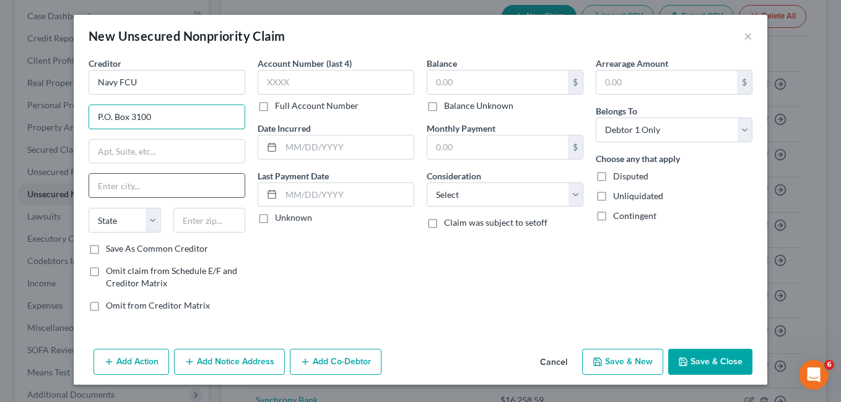
type input "P.O. Box 3100"
click at [130, 183] on input "text" at bounding box center [166, 186] width 155 height 24
type input "[PERSON_NAME]"
click at [154, 219] on select "State [US_STATE] AK AR AZ CA CO CT DE DC [GEOGRAPHIC_DATA] [GEOGRAPHIC_DATA] GU…" at bounding box center [125, 220] width 72 height 25
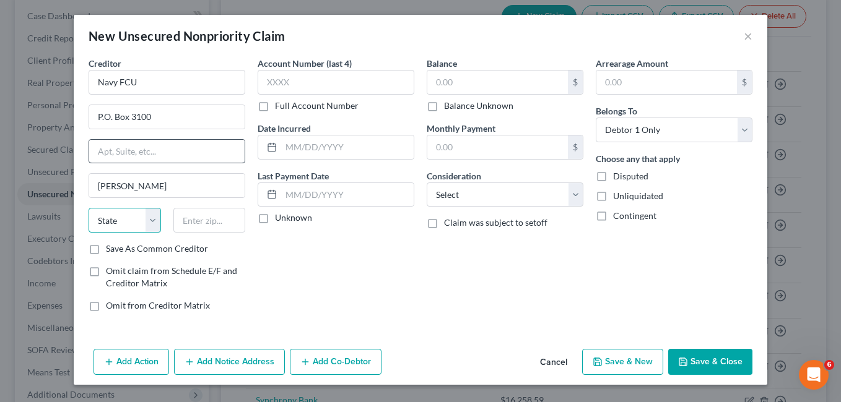
select select "48"
click at [89, 208] on select "State [US_STATE] AK AR AZ CA CO CT DE DC [GEOGRAPHIC_DATA] [GEOGRAPHIC_DATA] GU…" at bounding box center [125, 220] width 72 height 25
click at [200, 226] on input "text" at bounding box center [209, 220] width 72 height 25
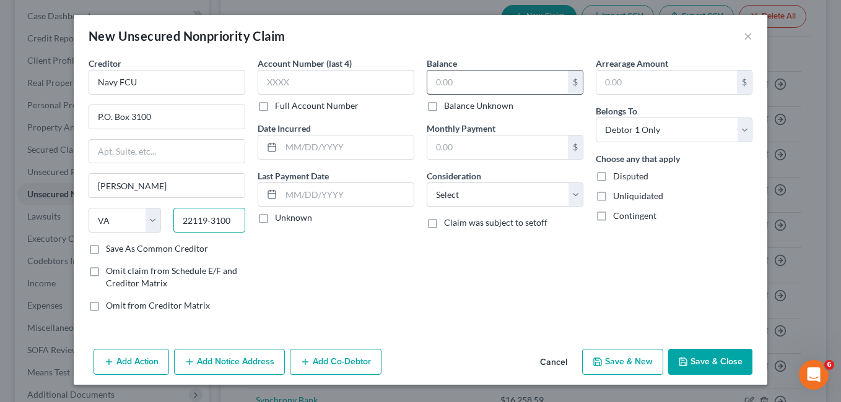
type input "22119-3100"
click at [453, 84] on input "text" at bounding box center [497, 83] width 141 height 24
type input "1"
type input "4,574.46"
click at [638, 362] on button "Save & New" at bounding box center [622, 362] width 81 height 26
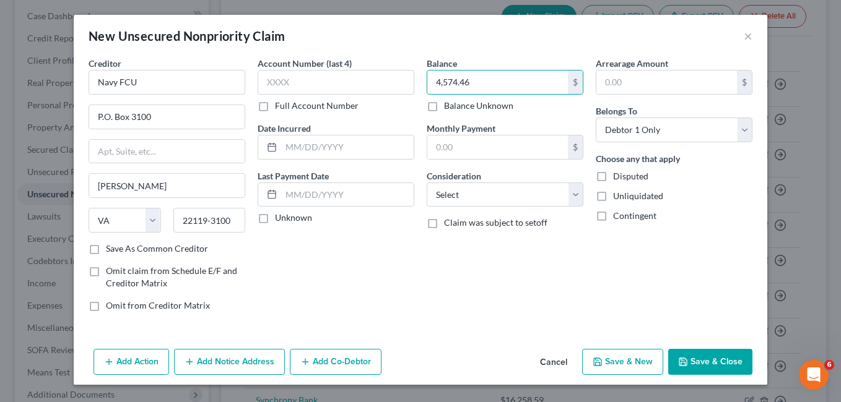
select select "0"
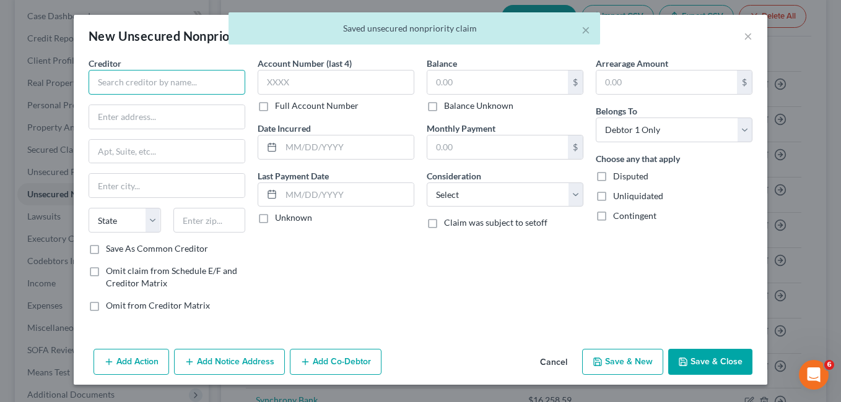
click at [116, 80] on input "text" at bounding box center [167, 82] width 157 height 25
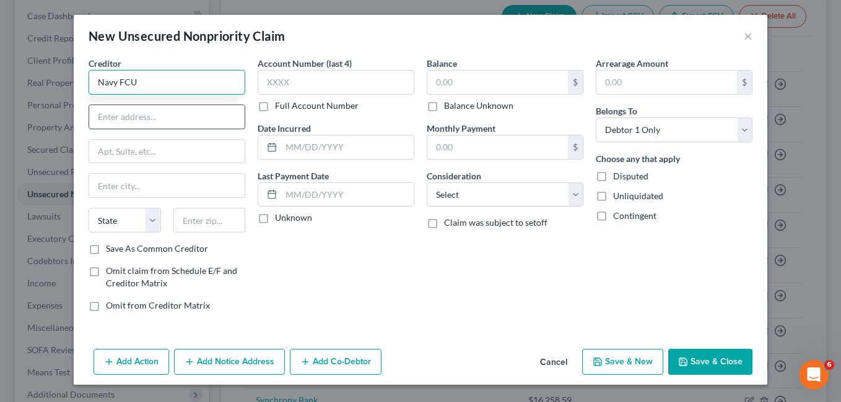
type input "Navy FCU"
click at [121, 114] on input "text" at bounding box center [166, 117] width 155 height 24
type input "P"
click at [162, 88] on input "Navy FCU" at bounding box center [167, 82] width 157 height 25
type input "N"
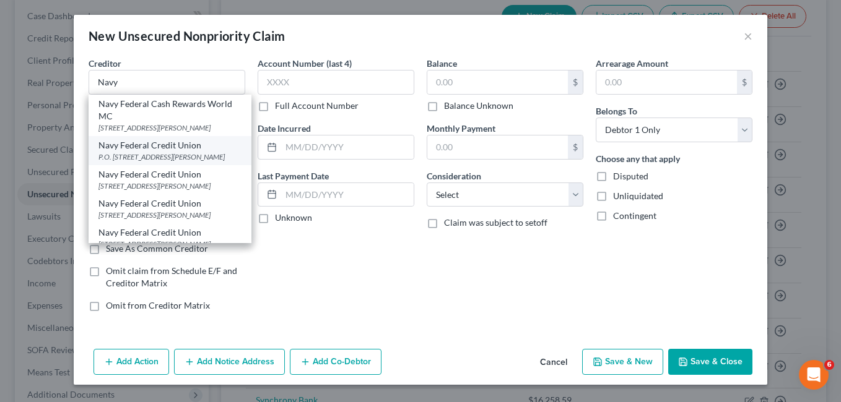
click at [186, 152] on div "P.O. [STREET_ADDRESS][PERSON_NAME]" at bounding box center [169, 157] width 143 height 11
type input "Navy Federal Credit Union"
type input "P.O. Box 3000"
type input "[PERSON_NAME]"
select select "48"
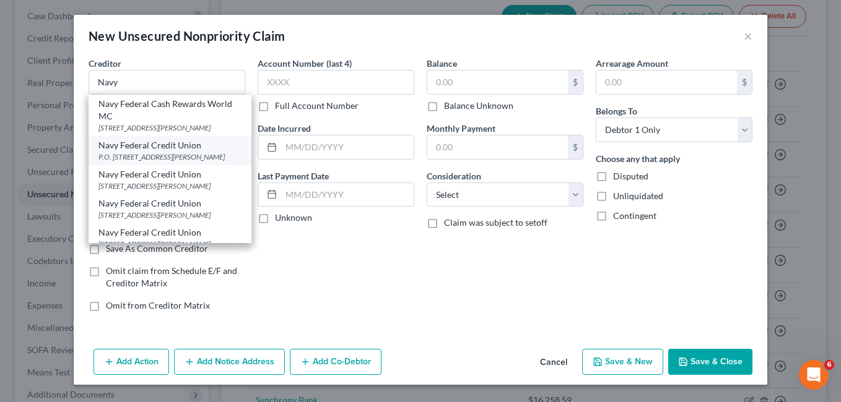
type input "22119-3000"
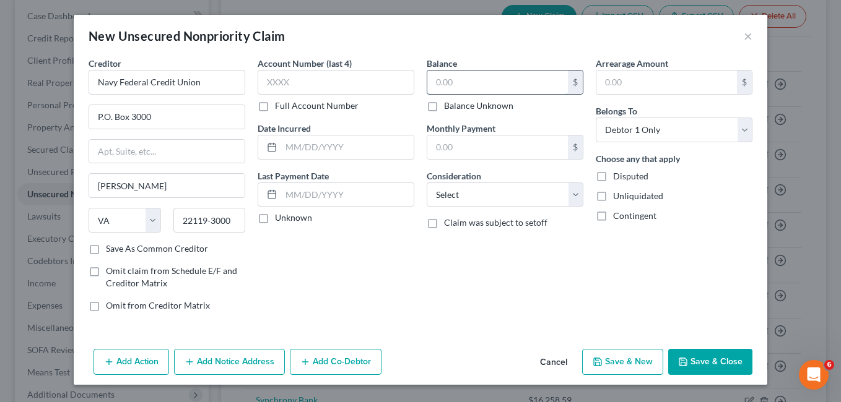
click at [456, 79] on input "text" at bounding box center [497, 83] width 141 height 24
type input "10,303.82"
click at [623, 365] on button "Save & New" at bounding box center [622, 362] width 81 height 26
select select "0"
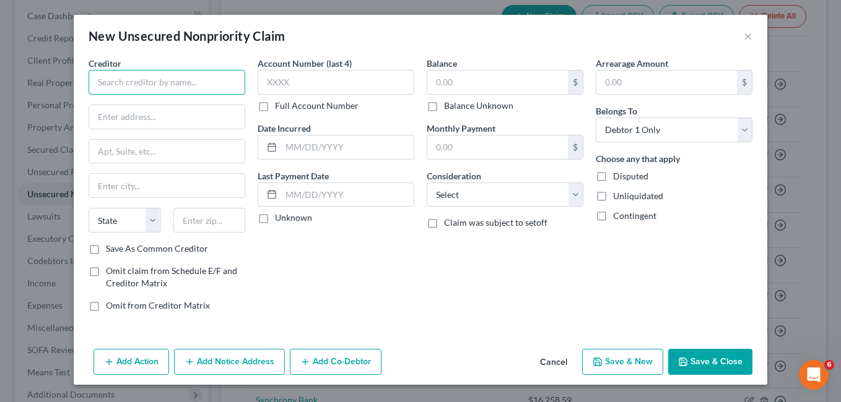
click at [113, 81] on input "text" at bounding box center [167, 82] width 157 height 25
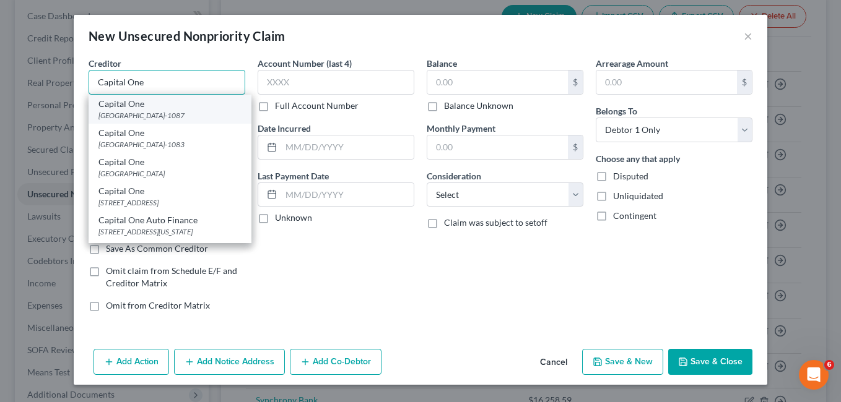
type input "Capital One"
click at [156, 114] on div "[GEOGRAPHIC_DATA]-1087" at bounding box center [169, 115] width 143 height 11
type input "PO Box 71087"
type input "Charlotte"
select select "28"
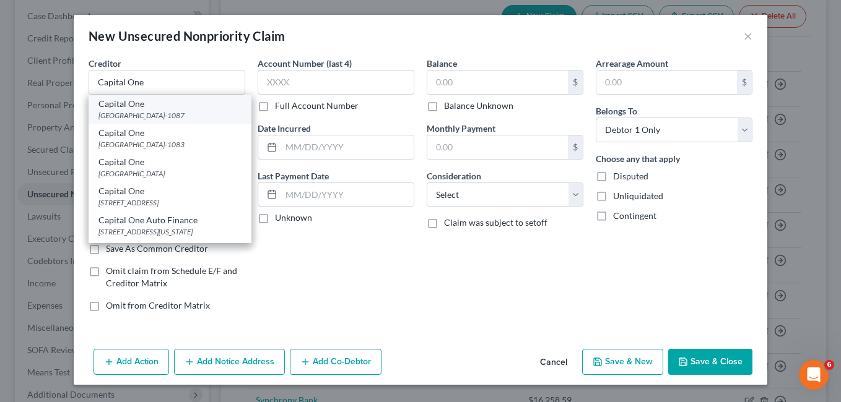
type input "28272-1087"
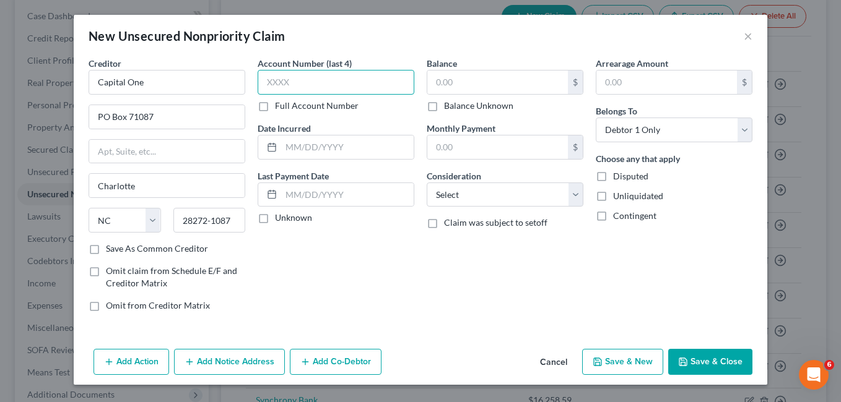
click at [292, 85] on input "text" at bounding box center [336, 82] width 157 height 25
type input "6441"
click at [466, 86] on input "text" at bounding box center [497, 83] width 141 height 24
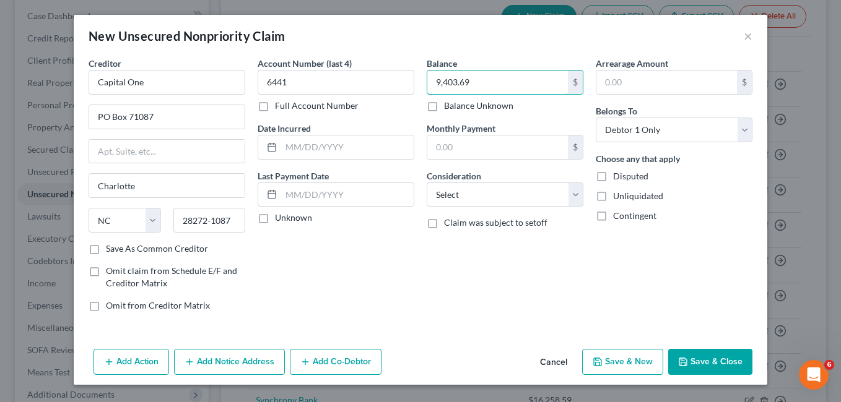
type input "9,403.69"
click at [614, 355] on button "Save & New" at bounding box center [622, 362] width 81 height 26
select select "0"
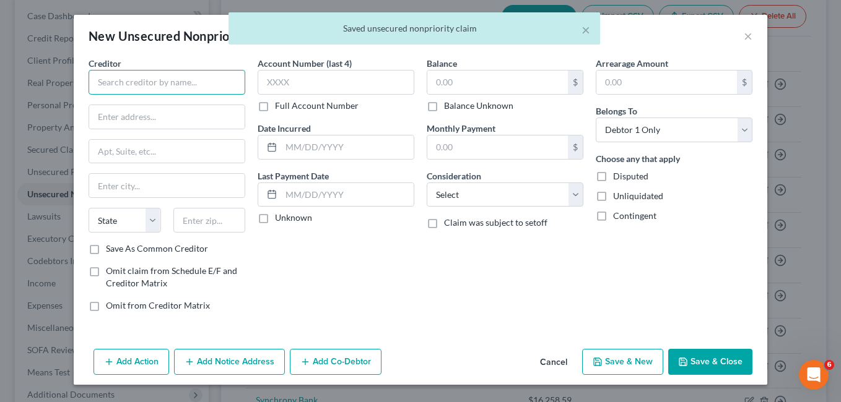
click at [121, 89] on input "text" at bounding box center [167, 82] width 157 height 25
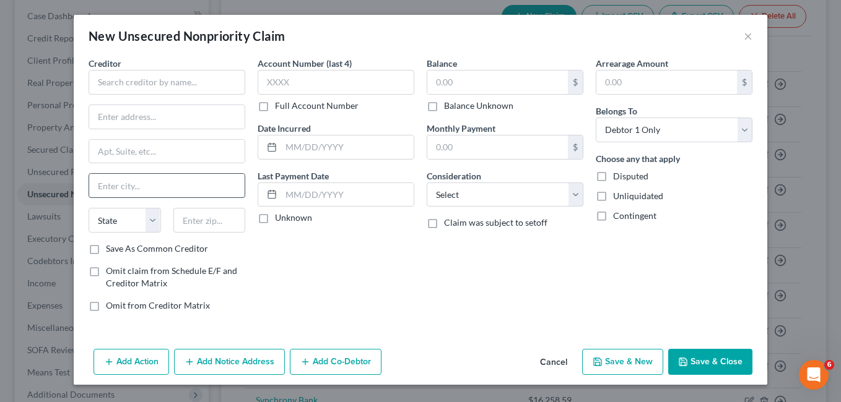
drag, startPoint x: 121, startPoint y: 94, endPoint x: 241, endPoint y: 192, distance: 155.3
click at [387, 265] on div "Account Number (last 4) Full Account Number Date Incurred Last Payment Date Unk…" at bounding box center [335, 189] width 169 height 265
click at [126, 78] on input "text" at bounding box center [167, 82] width 157 height 25
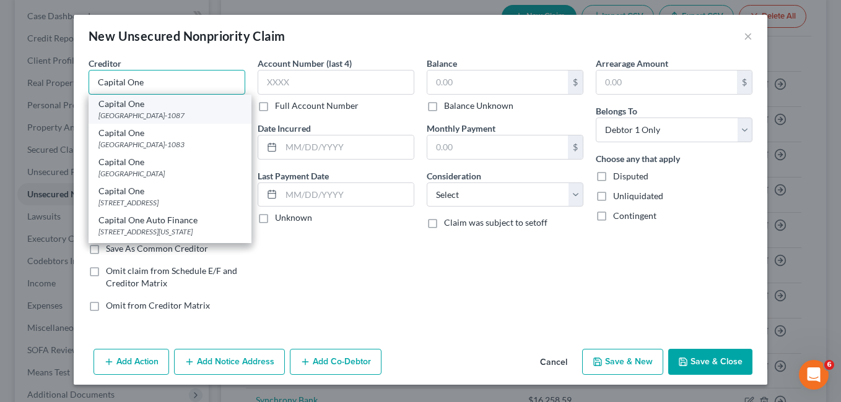
type input "Capital One"
click at [188, 115] on div "[GEOGRAPHIC_DATA]-1087" at bounding box center [169, 115] width 143 height 11
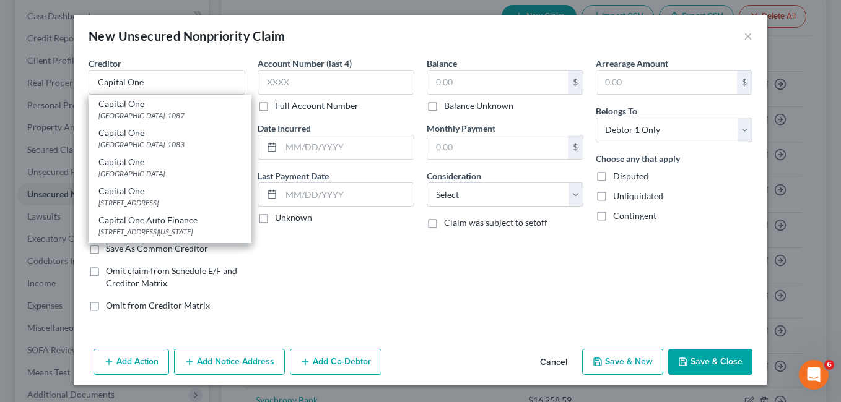
type input "PO Box 71087"
type input "Charlotte"
select select "28"
type input "28272-1087"
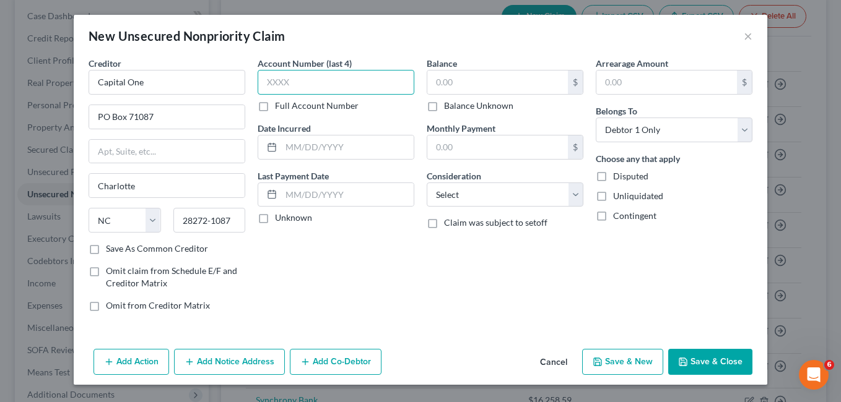
click at [303, 87] on input "text" at bounding box center [336, 82] width 157 height 25
type input "8282"
click at [458, 84] on input "text" at bounding box center [497, 83] width 141 height 24
click at [637, 357] on button "Save & New" at bounding box center [622, 362] width 81 height 26
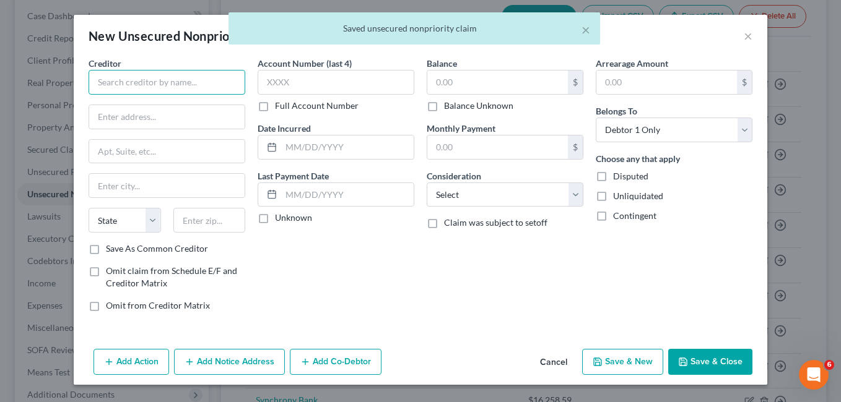
click at [137, 84] on input "text" at bounding box center [167, 82] width 157 height 25
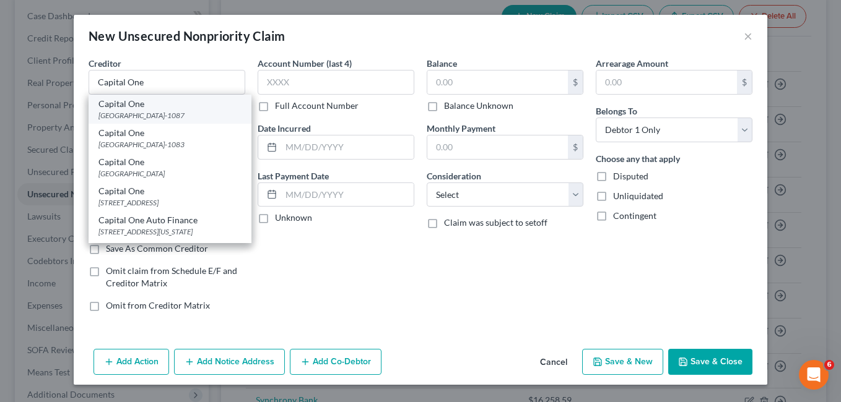
click at [167, 112] on div "[GEOGRAPHIC_DATA]-1087" at bounding box center [169, 115] width 143 height 11
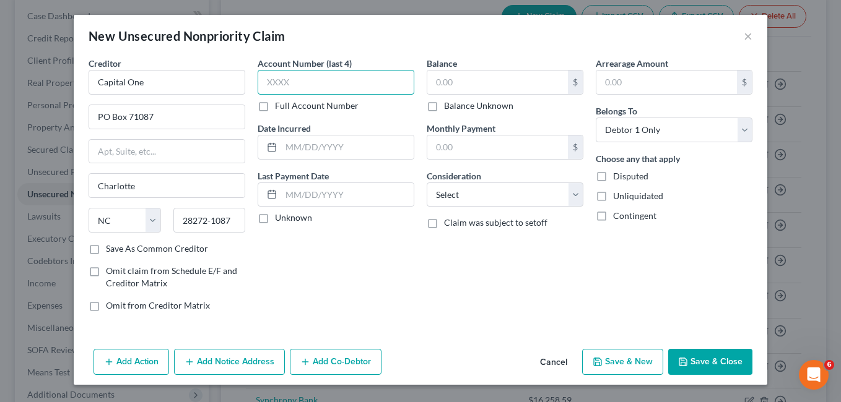
click at [310, 84] on input "text" at bounding box center [336, 82] width 157 height 25
click at [446, 84] on input "text" at bounding box center [497, 83] width 141 height 24
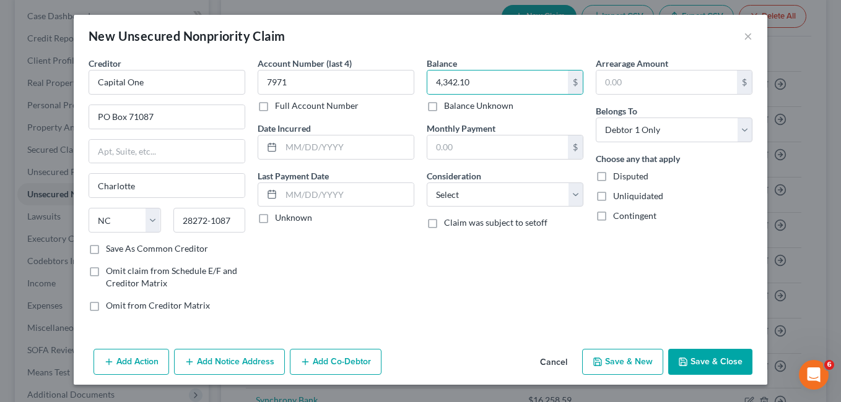
click at [622, 361] on button "Save & New" at bounding box center [622, 362] width 81 height 26
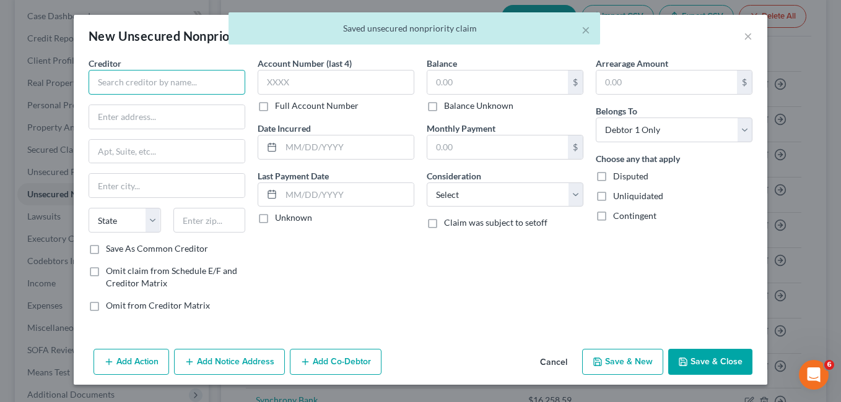
click at [143, 80] on input "text" at bounding box center [167, 82] width 157 height 25
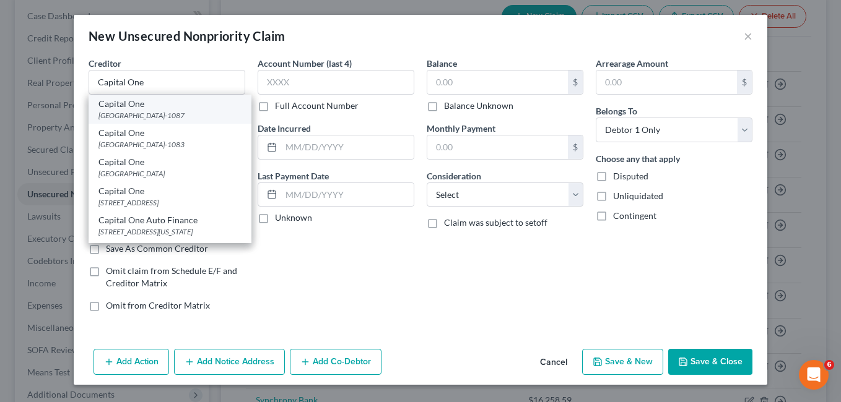
click at [160, 120] on div "[GEOGRAPHIC_DATA]-1087" at bounding box center [169, 115] width 143 height 11
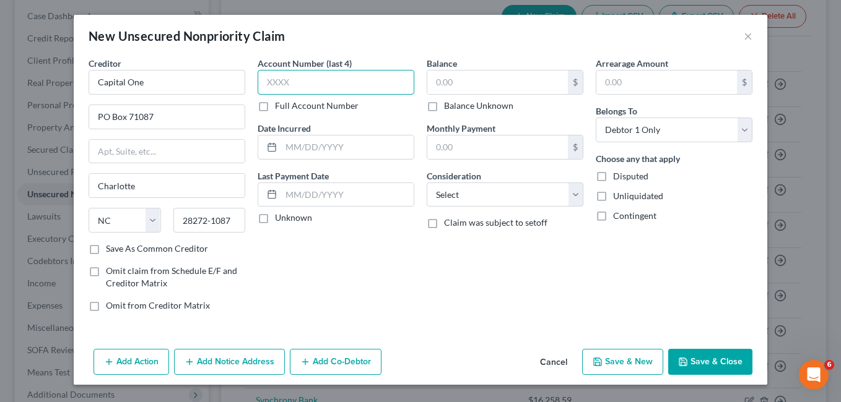
click at [318, 82] on input "text" at bounding box center [336, 82] width 157 height 25
click at [462, 89] on input "text" at bounding box center [497, 83] width 141 height 24
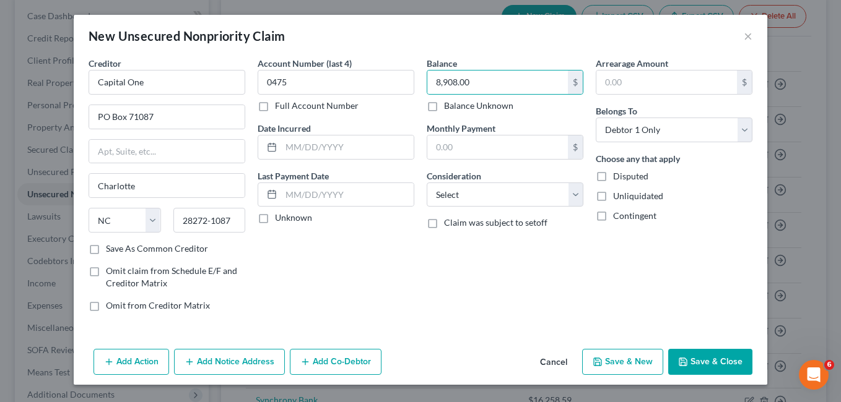
click at [638, 348] on div "Add Action Add Notice Address Add Co-Debtor Cancel Save & New Save & Close" at bounding box center [421, 364] width 694 height 41
click at [637, 359] on button "Save & New" at bounding box center [622, 362] width 81 height 26
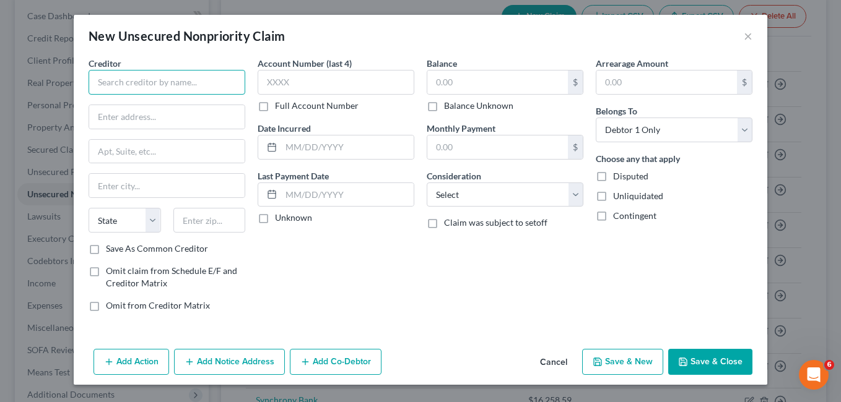
click at [117, 87] on input "text" at bounding box center [167, 82] width 157 height 25
click at [119, 123] on input "text" at bounding box center [166, 117] width 155 height 24
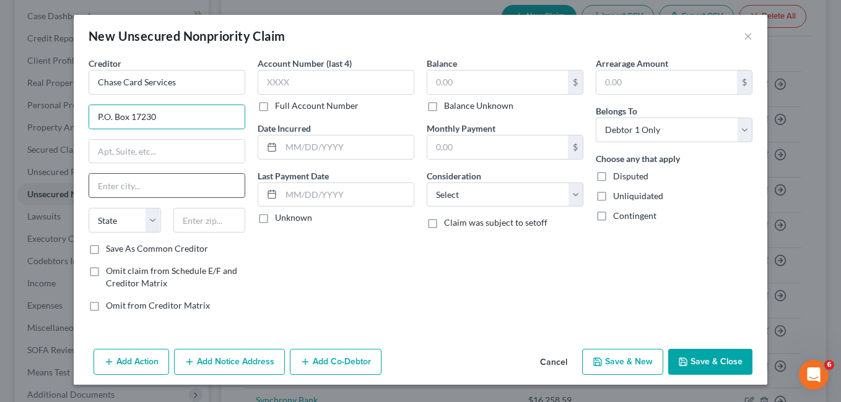
click at [119, 185] on input "text" at bounding box center [166, 186] width 155 height 24
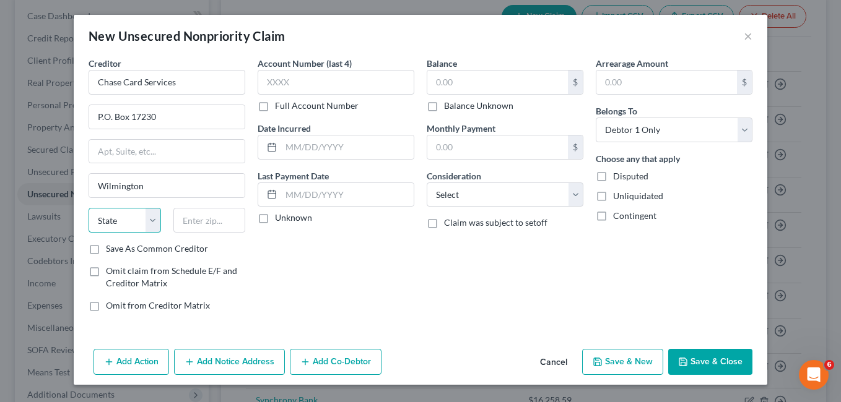
click at [154, 219] on select "State [US_STATE] AK AR AZ CA CO CT DE DC [GEOGRAPHIC_DATA] [GEOGRAPHIC_DATA] GU…" at bounding box center [125, 220] width 72 height 25
click at [89, 208] on select "State [US_STATE] AK AR AZ CA CO CT DE DC [GEOGRAPHIC_DATA] [GEOGRAPHIC_DATA] GU…" at bounding box center [125, 220] width 72 height 25
click at [195, 222] on input "text" at bounding box center [209, 220] width 72 height 25
click at [455, 87] on input "text" at bounding box center [497, 83] width 141 height 24
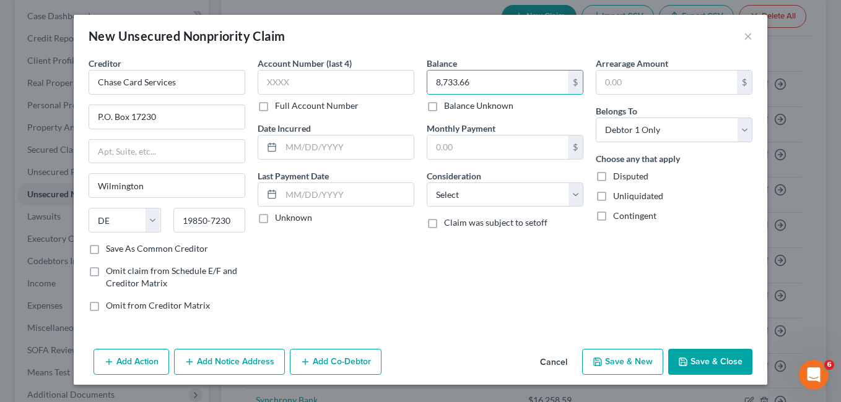
click at [633, 361] on button "Save & New" at bounding box center [622, 362] width 81 height 26
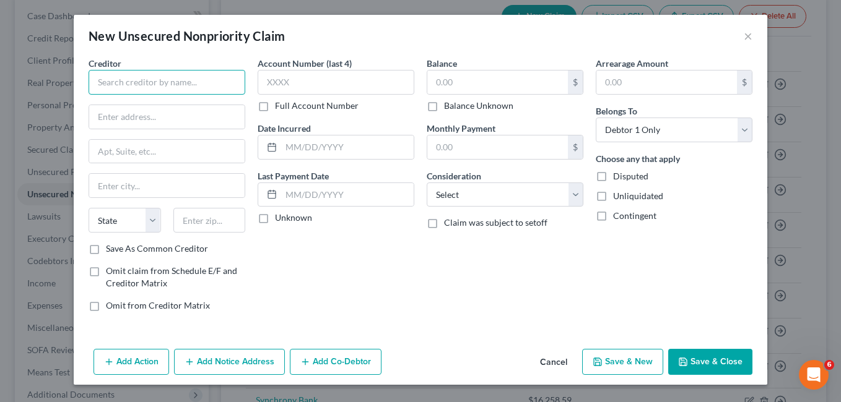
click at [120, 83] on input "text" at bounding box center [167, 82] width 157 height 25
click at [94, 115] on input "text" at bounding box center [166, 117] width 155 height 24
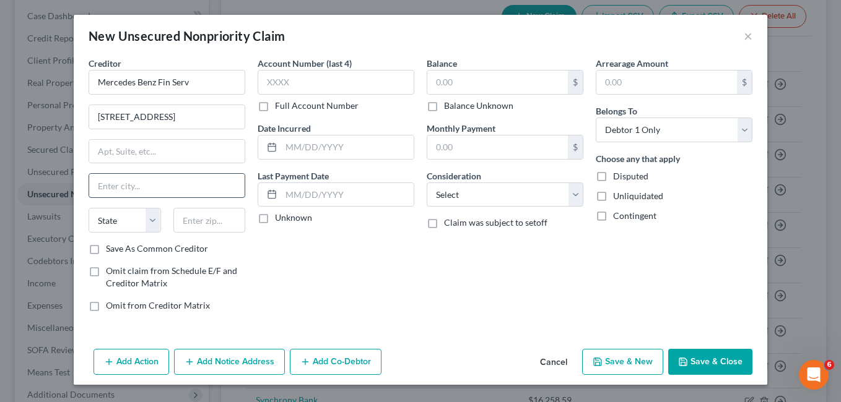
click at [117, 186] on input "text" at bounding box center [166, 186] width 155 height 24
click at [149, 219] on select "State [US_STATE] AK AR AZ CA CO CT DE DC [GEOGRAPHIC_DATA] [GEOGRAPHIC_DATA] GU…" at bounding box center [125, 220] width 72 height 25
click at [152, 221] on select "State [US_STATE] AK AR AZ CA CO CT DE DC [GEOGRAPHIC_DATA] [GEOGRAPHIC_DATA] GU…" at bounding box center [125, 220] width 72 height 25
click at [154, 221] on select "State [US_STATE] AK AR AZ CA CO CT DE DC [GEOGRAPHIC_DATA] [GEOGRAPHIC_DATA] GU…" at bounding box center [125, 220] width 72 height 25
click at [150, 222] on select "State [US_STATE] AK AR AZ CA CO CT DE DC [GEOGRAPHIC_DATA] [GEOGRAPHIC_DATA] GU…" at bounding box center [125, 220] width 72 height 25
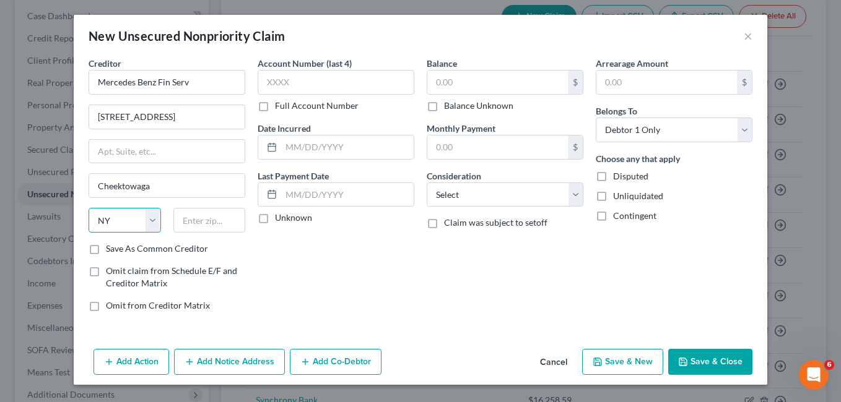
click at [89, 208] on select "State [US_STATE] AK AR AZ CA CO CT DE DC [GEOGRAPHIC_DATA] [GEOGRAPHIC_DATA] GU…" at bounding box center [125, 220] width 72 height 25
click at [191, 225] on input "text" at bounding box center [209, 220] width 72 height 25
click at [469, 92] on input "text" at bounding box center [497, 83] width 141 height 24
click at [210, 81] on input "Mercedes Benz Fin Serv" at bounding box center [167, 82] width 157 height 25
click at [635, 367] on button "Save & New" at bounding box center [622, 362] width 81 height 26
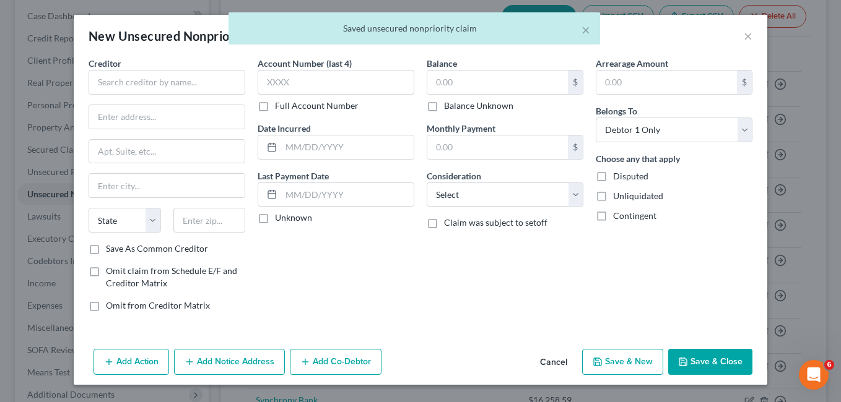
click at [791, 37] on div "× Saved unsecured nonpriority claim" at bounding box center [414, 31] width 841 height 38
click at [713, 363] on button "Save & Close" at bounding box center [710, 362] width 84 height 26
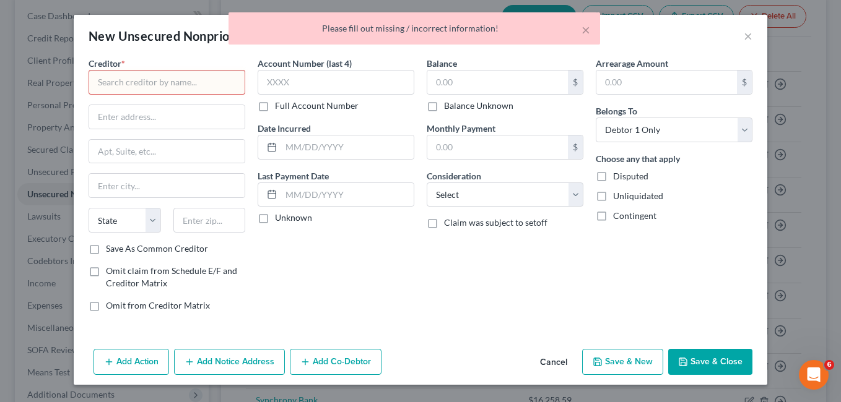
click at [748, 32] on div "× Please fill out missing / incorrect information!" at bounding box center [414, 31] width 841 height 38
click at [747, 35] on div "× Please fill out missing / incorrect information!" at bounding box center [414, 31] width 841 height 38
click at [102, 6] on div "New Unsecured Nonpriority Claim × Creditor * State [US_STATE] AK AR AZ [GEOGRAP…" at bounding box center [420, 201] width 841 height 402
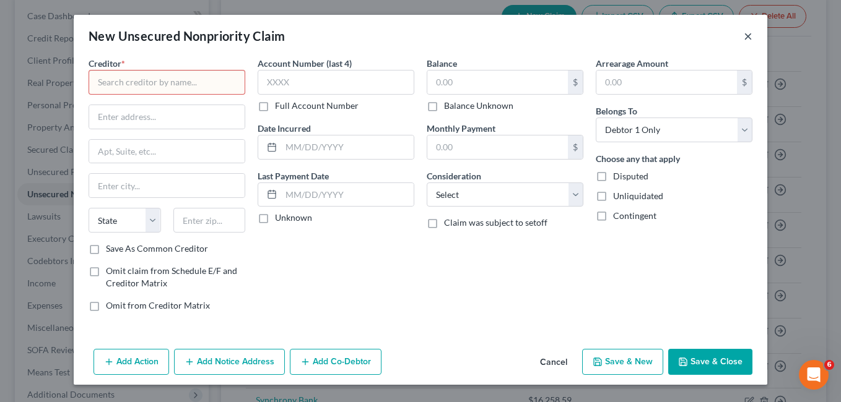
click at [750, 37] on button "×" at bounding box center [748, 35] width 9 height 15
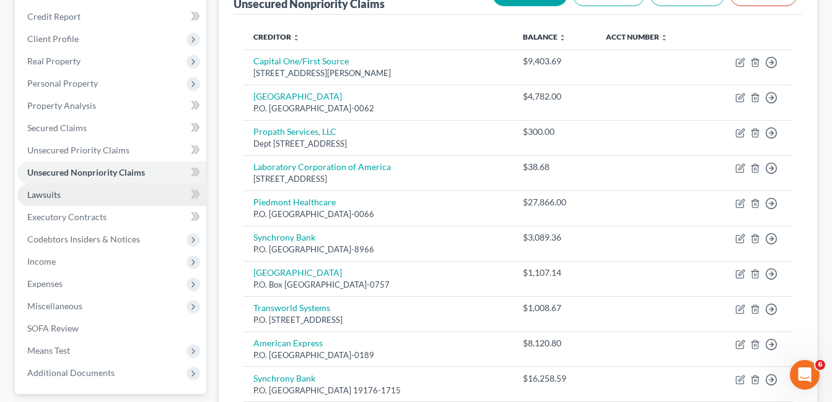
scroll to position [186, 0]
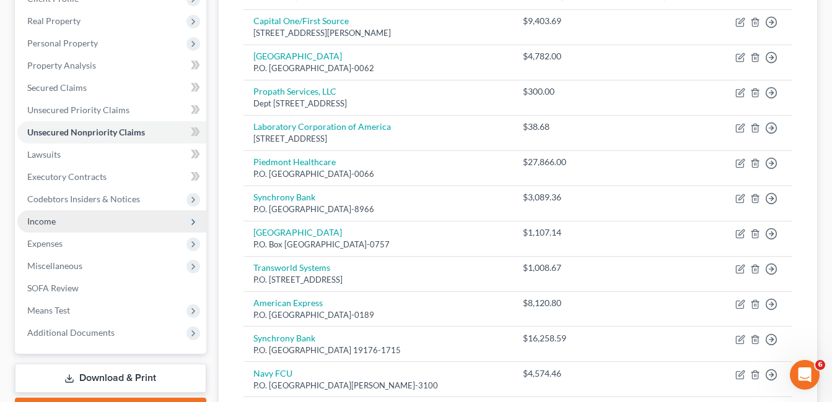
click at [41, 222] on span "Income" at bounding box center [41, 221] width 28 height 11
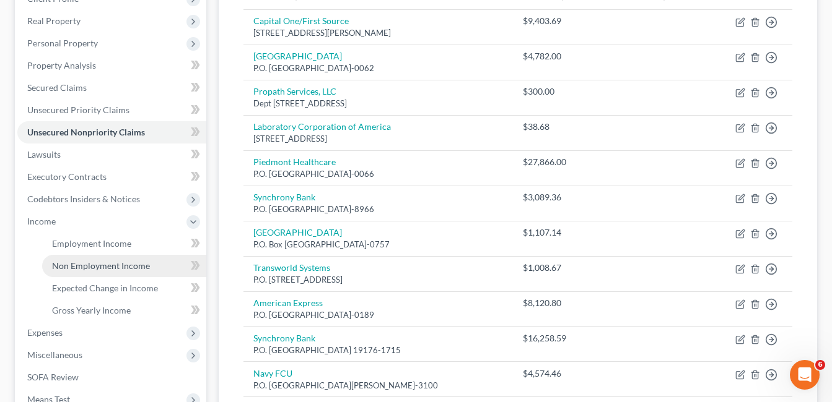
click at [119, 264] on span "Non Employment Income" at bounding box center [101, 266] width 98 height 11
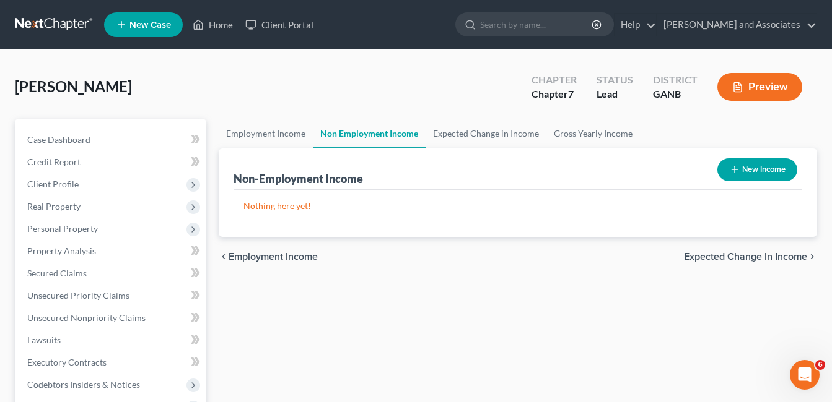
click at [772, 167] on button "New Income" at bounding box center [757, 170] width 80 height 23
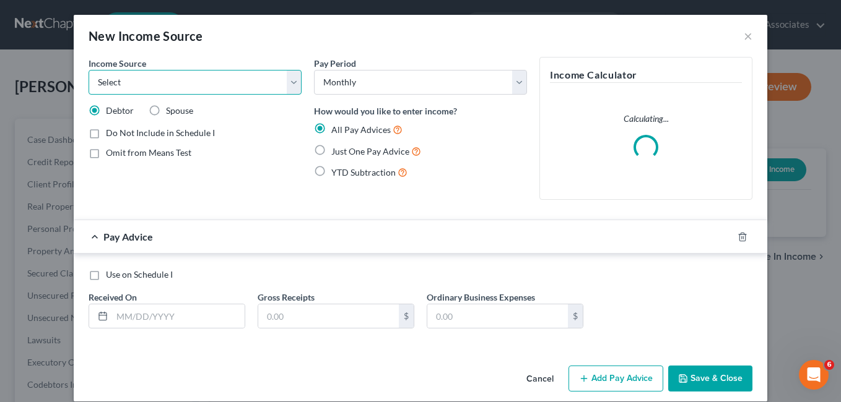
drag, startPoint x: 293, startPoint y: 79, endPoint x: 278, endPoint y: 80, distance: 14.9
click at [293, 79] on select "Select Unemployment Disability (from employer) Pension Retirement Social Securi…" at bounding box center [195, 82] width 213 height 25
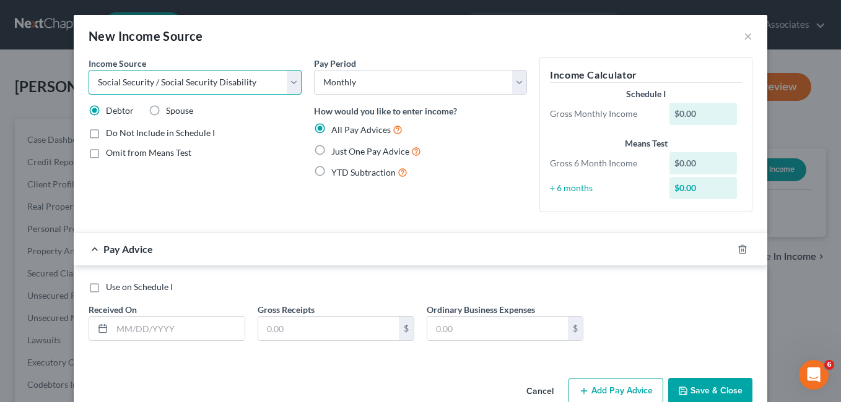
click at [89, 70] on select "Select Unemployment Disability (from employer) Pension Retirement Social Securi…" at bounding box center [195, 82] width 213 height 25
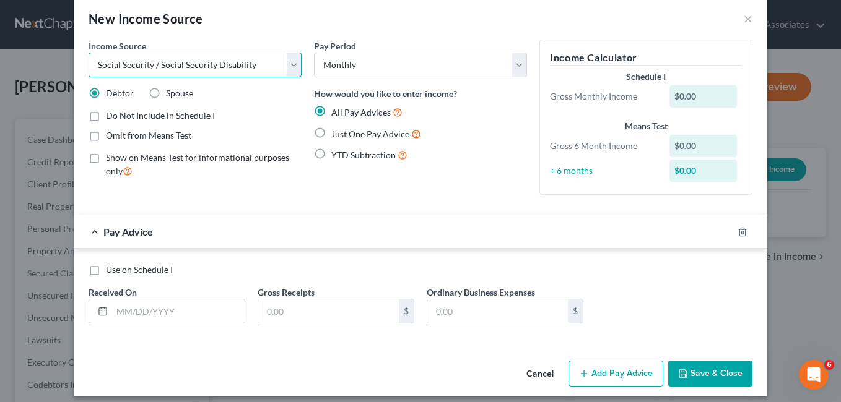
scroll to position [27, 0]
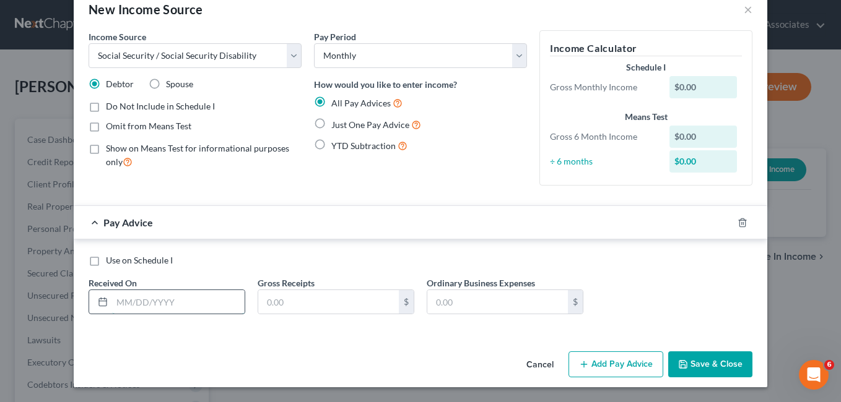
click at [113, 301] on input "text" at bounding box center [178, 302] width 133 height 24
click at [283, 311] on input "text" at bounding box center [328, 302] width 141 height 24
click at [711, 365] on button "Save & Close" at bounding box center [710, 365] width 84 height 26
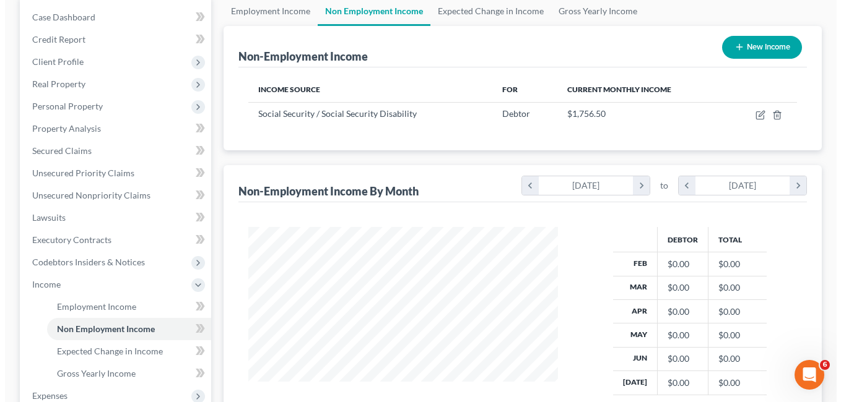
scroll to position [124, 0]
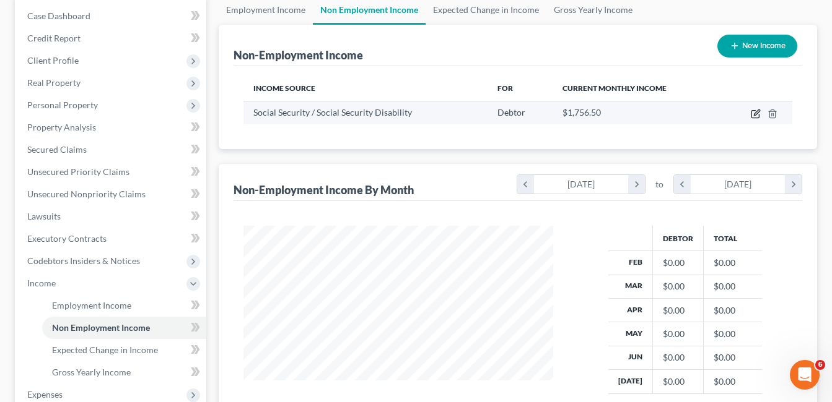
click at [756, 113] on icon "button" at bounding box center [755, 114] width 10 height 10
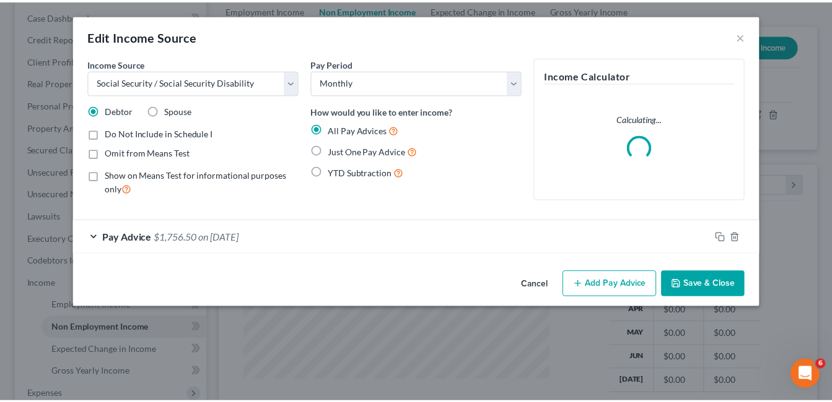
scroll to position [222, 339]
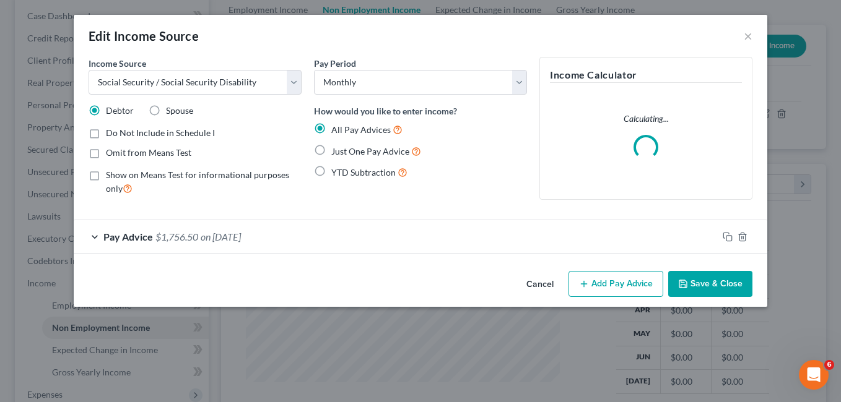
click at [331, 149] on label "Just One Pay Advice" at bounding box center [376, 151] width 90 height 14
click at [336, 149] on input "Just One Pay Advice" at bounding box center [340, 148] width 8 height 8
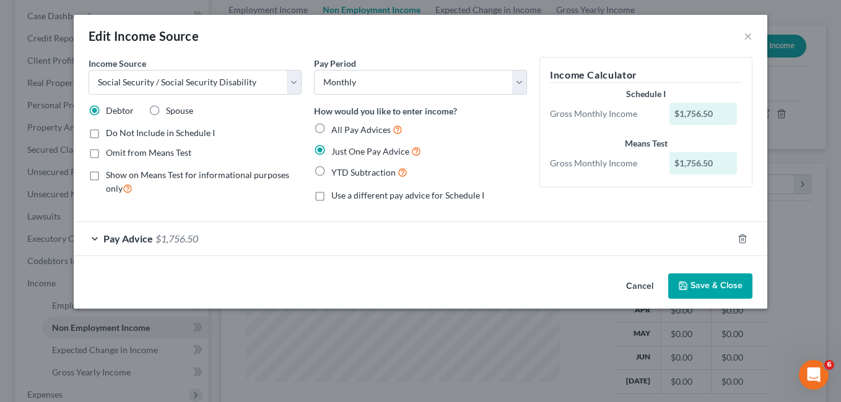
click at [716, 282] on button "Save & Close" at bounding box center [710, 287] width 84 height 26
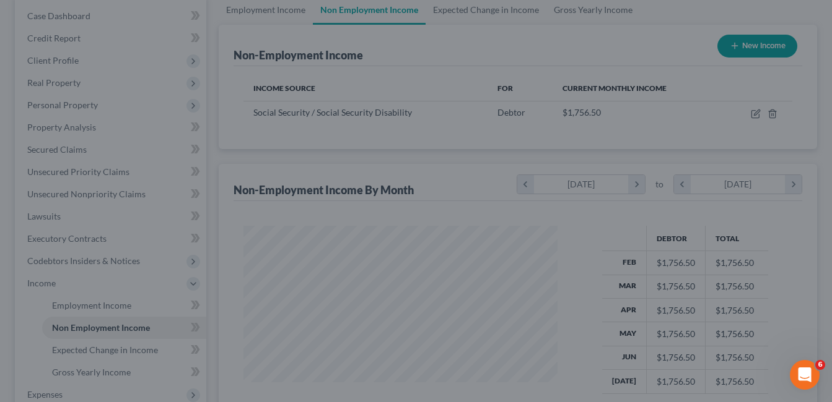
scroll to position [618984, 618871]
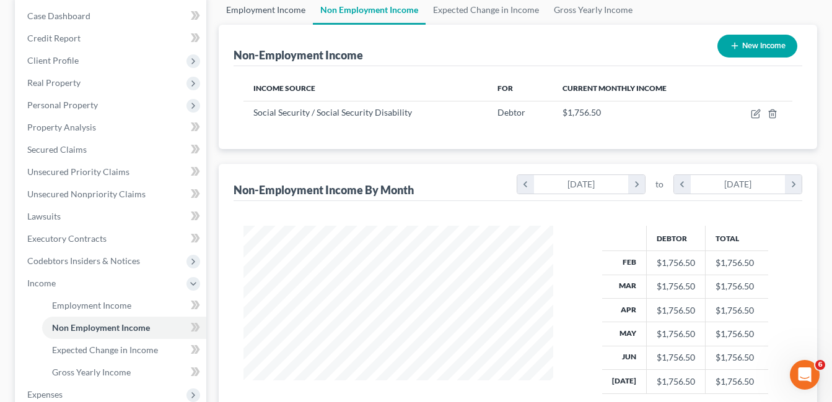
click at [241, 11] on link "Employment Income" at bounding box center [266, 10] width 94 height 30
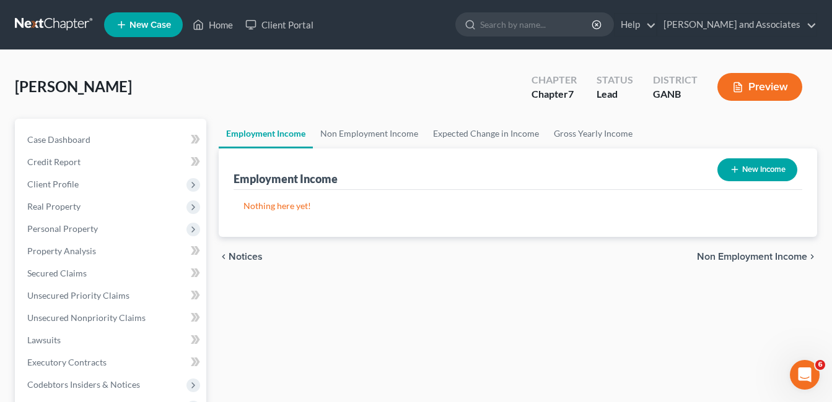
click at [761, 170] on button "New Income" at bounding box center [757, 170] width 80 height 23
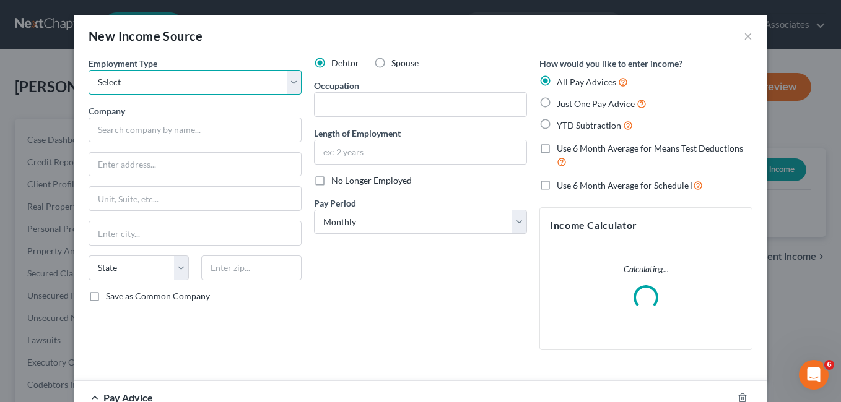
click at [289, 80] on select "Select Full or [DEMOGRAPHIC_DATA] Employment Self Employment" at bounding box center [195, 82] width 213 height 25
click at [89, 70] on select "Select Full or [DEMOGRAPHIC_DATA] Employment Self Employment" at bounding box center [195, 82] width 213 height 25
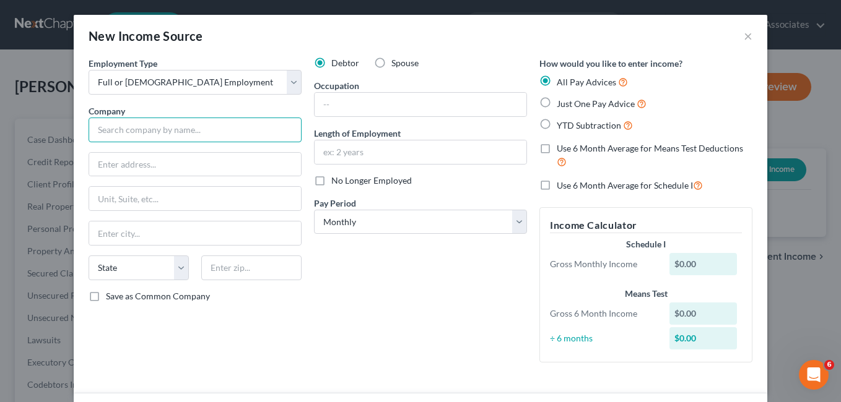
click at [110, 134] on input "text" at bounding box center [195, 130] width 213 height 25
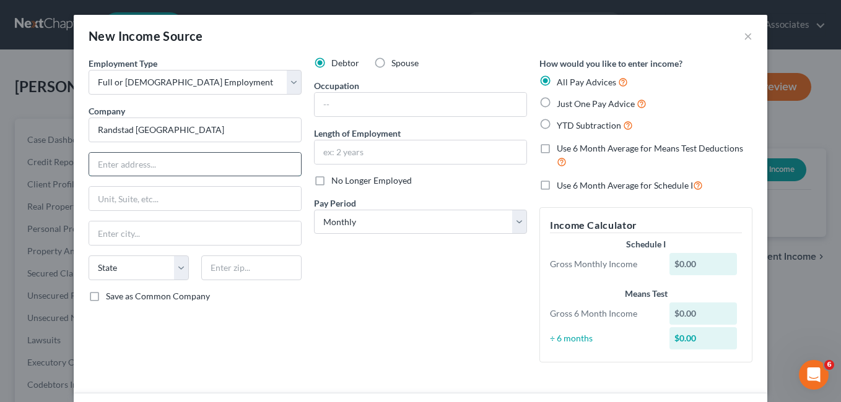
click at [103, 169] on input "text" at bounding box center [195, 165] width 212 height 24
click at [109, 235] on input "text" at bounding box center [195, 234] width 212 height 24
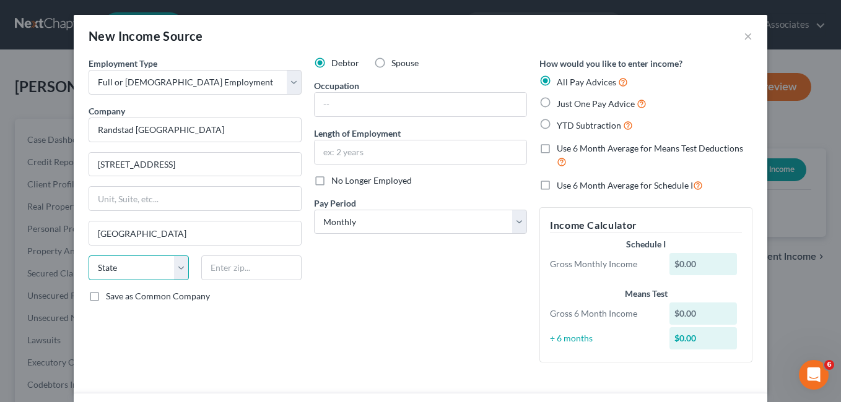
click at [172, 268] on select "State [US_STATE] AK AR AZ CA CO CT DE DC [GEOGRAPHIC_DATA] [GEOGRAPHIC_DATA] GU…" at bounding box center [139, 268] width 100 height 25
click at [89, 256] on select "State [US_STATE] AK AR AZ CA CO CT DE DC [GEOGRAPHIC_DATA] [GEOGRAPHIC_DATA] GU…" at bounding box center [139, 268] width 100 height 25
drag, startPoint x: 224, startPoint y: 271, endPoint x: 232, endPoint y: 283, distance: 14.8
click at [224, 271] on input "text" at bounding box center [251, 268] width 100 height 25
click at [344, 107] on input "text" at bounding box center [421, 105] width 212 height 24
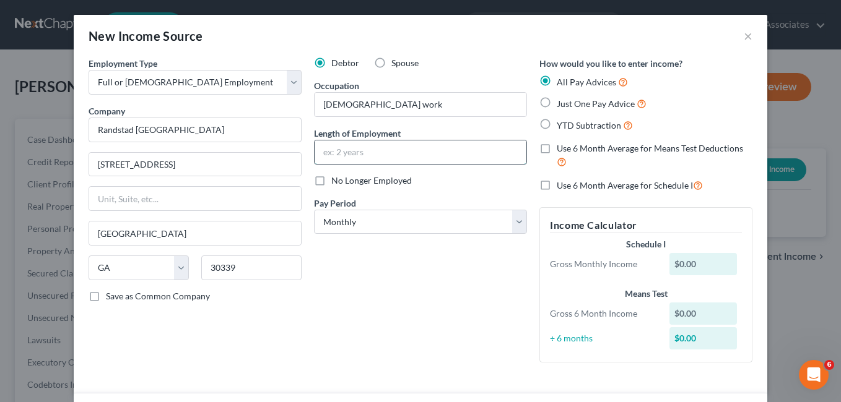
drag, startPoint x: 362, startPoint y: 156, endPoint x: 374, endPoint y: 158, distance: 12.5
click at [362, 156] on input "text" at bounding box center [421, 153] width 212 height 24
click at [557, 102] on label "Just One Pay Advice" at bounding box center [602, 104] width 90 height 14
click at [562, 102] on input "Just One Pay Advice" at bounding box center [566, 101] width 8 height 8
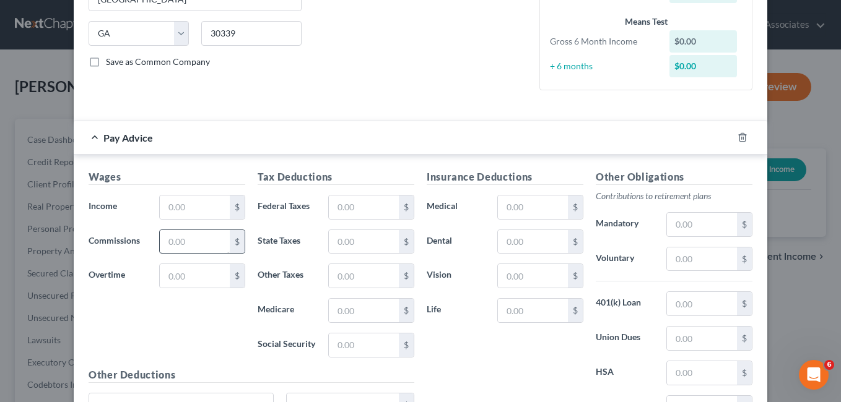
scroll to position [248, 0]
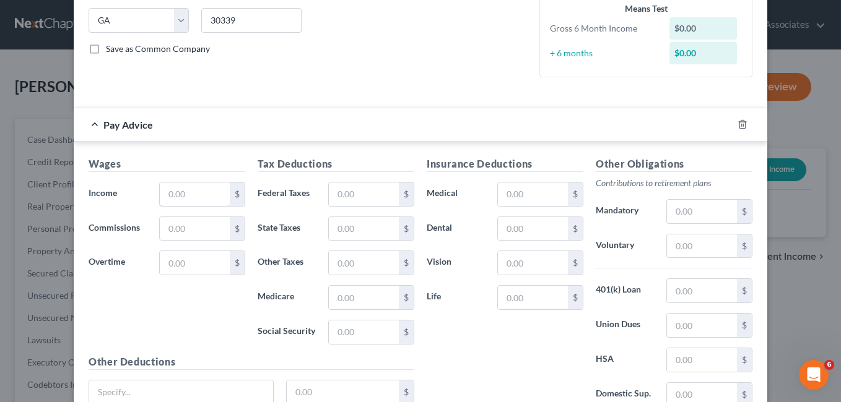
drag, startPoint x: 170, startPoint y: 192, endPoint x: 188, endPoint y: 188, distance: 18.5
click at [170, 192] on div "Wages Income * $ Commissions $ Overtime $" at bounding box center [166, 256] width 169 height 198
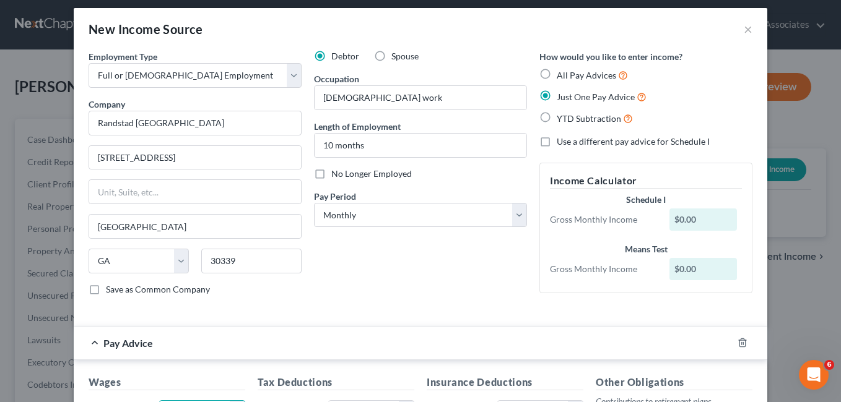
scroll to position [0, 0]
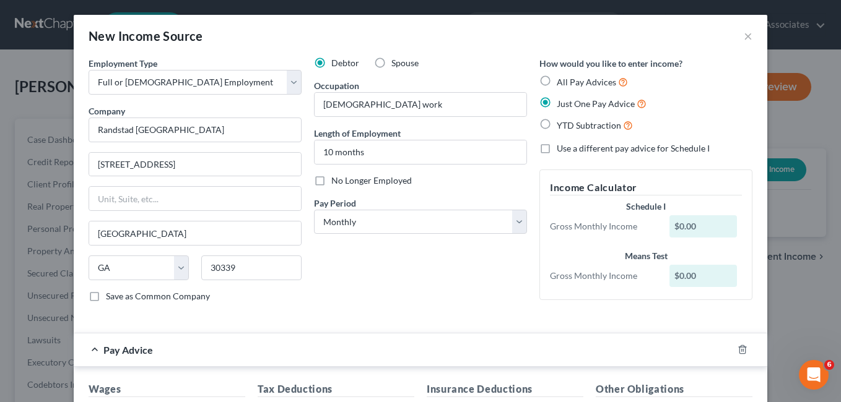
click at [557, 79] on label "All Pay Advices" at bounding box center [592, 82] width 71 height 14
click at [562, 79] on input "All Pay Advices" at bounding box center [566, 79] width 8 height 8
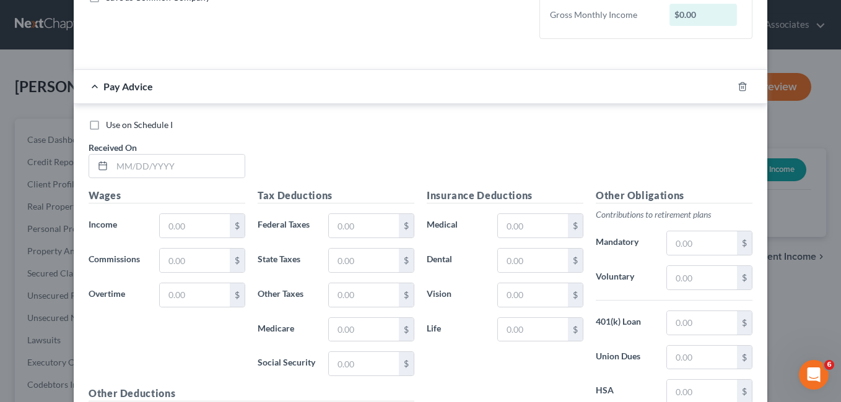
scroll to position [310, 0]
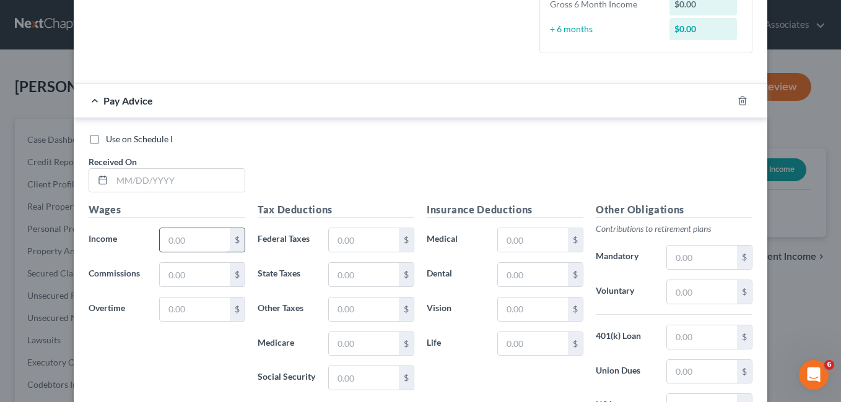
drag, startPoint x: 175, startPoint y: 240, endPoint x: 196, endPoint y: 242, distance: 20.6
click at [176, 240] on input "text" at bounding box center [195, 240] width 70 height 24
drag, startPoint x: 347, startPoint y: 245, endPoint x: 352, endPoint y: 233, distance: 12.2
click at [347, 245] on input "text" at bounding box center [364, 240] width 70 height 24
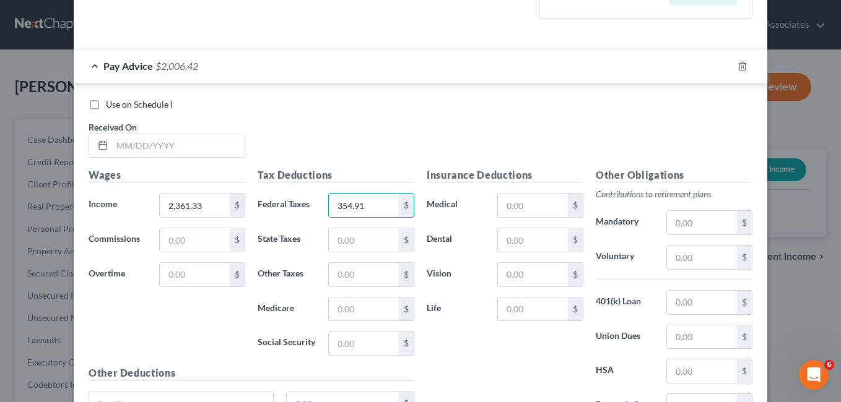
scroll to position [372, 0]
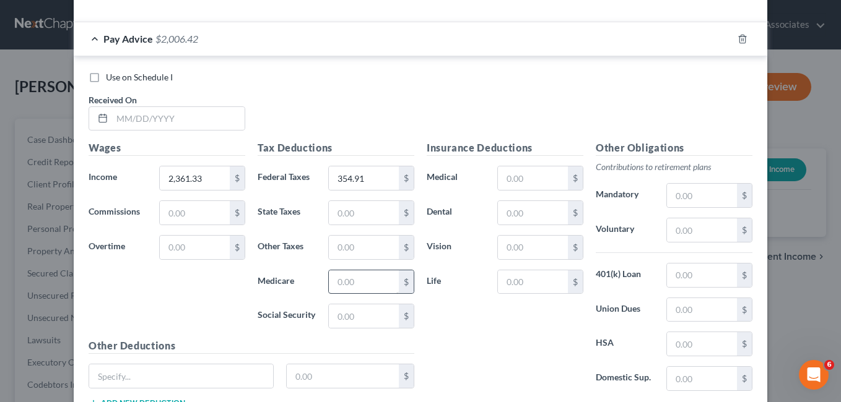
drag, startPoint x: 460, startPoint y: 326, endPoint x: 386, endPoint y: 286, distance: 84.2
click at [460, 324] on div "Insurance Deductions Medical $ Dental $ Vision $ Life $" at bounding box center [504, 271] width 169 height 261
click at [357, 248] on input "text" at bounding box center [364, 248] width 70 height 24
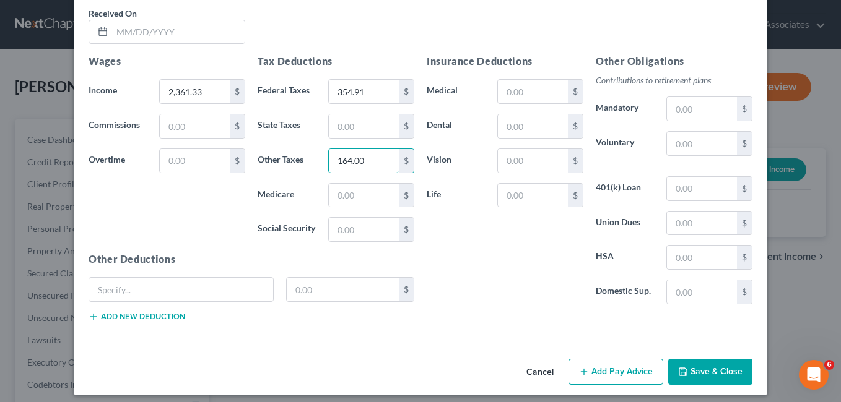
scroll to position [466, 0]
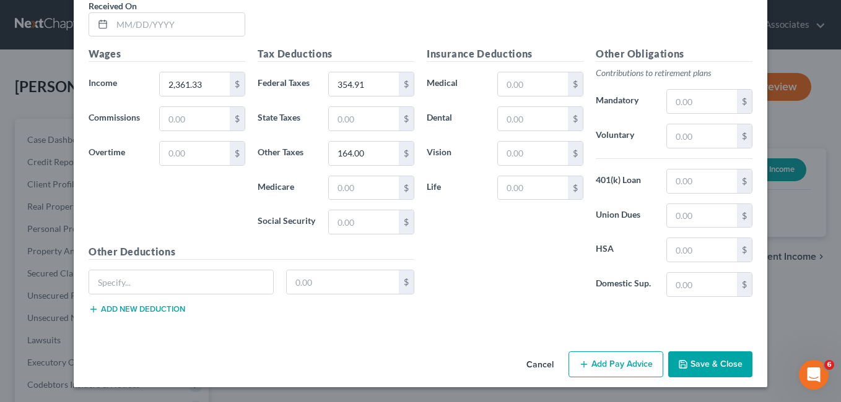
click at [728, 369] on button "Save & Close" at bounding box center [710, 365] width 84 height 26
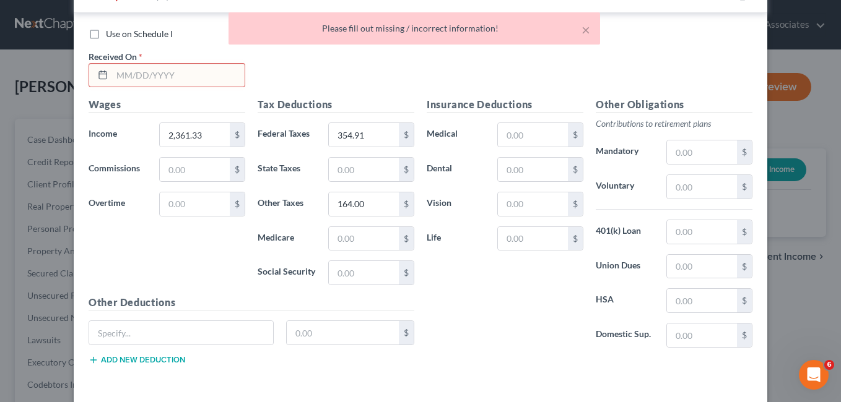
scroll to position [342, 0]
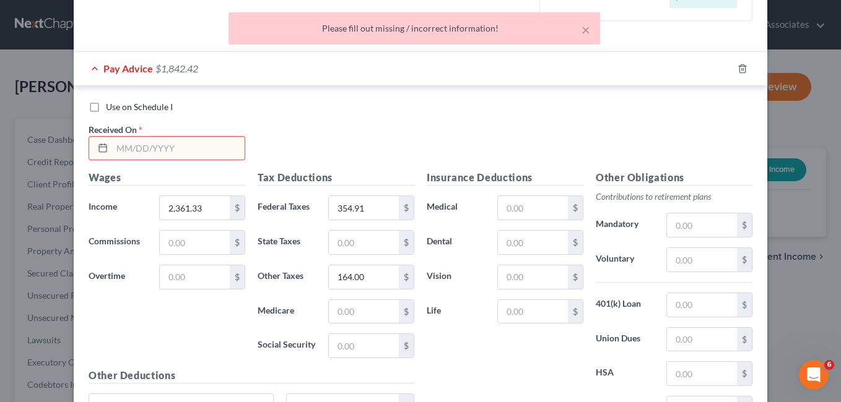
drag, startPoint x: 122, startPoint y: 144, endPoint x: 136, endPoint y: 146, distance: 13.7
click at [122, 144] on input "text" at bounding box center [178, 149] width 133 height 24
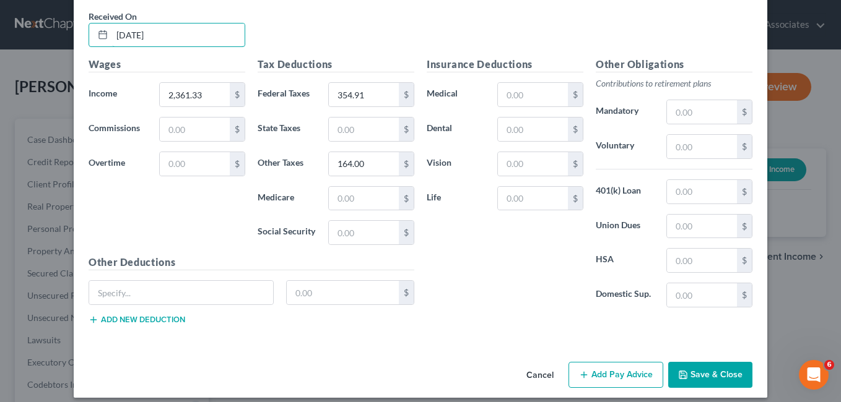
scroll to position [466, 0]
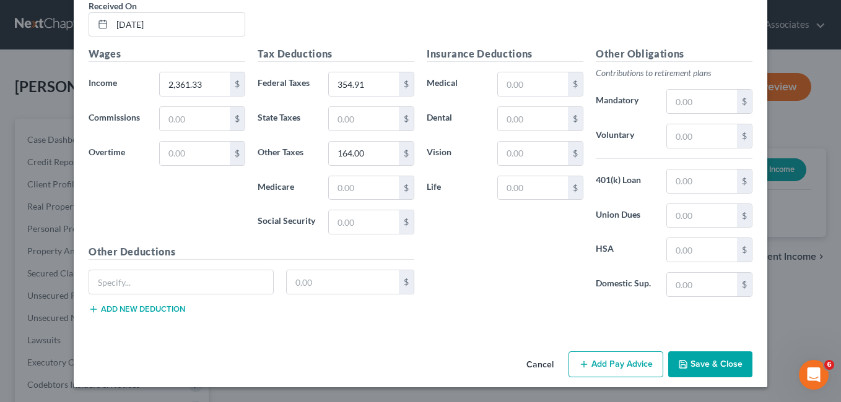
click at [705, 362] on button "Save & Close" at bounding box center [710, 365] width 84 height 26
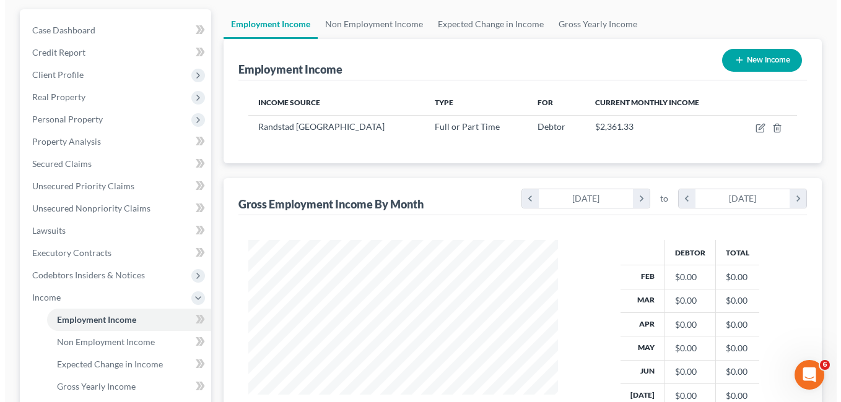
scroll to position [124, 0]
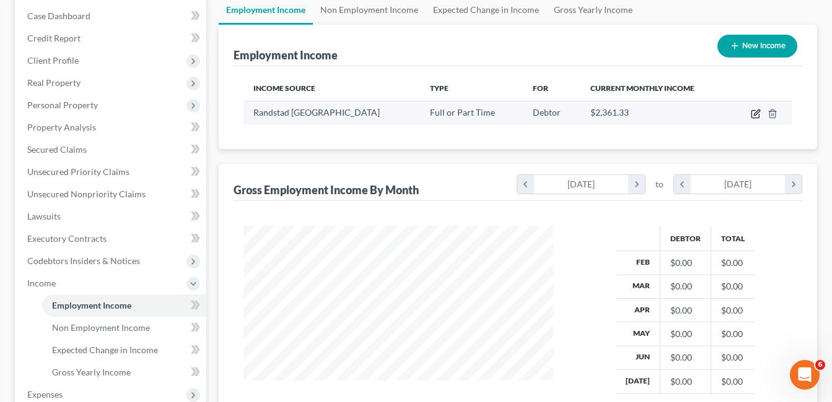
click at [755, 113] on icon "button" at bounding box center [757, 113] width 6 height 6
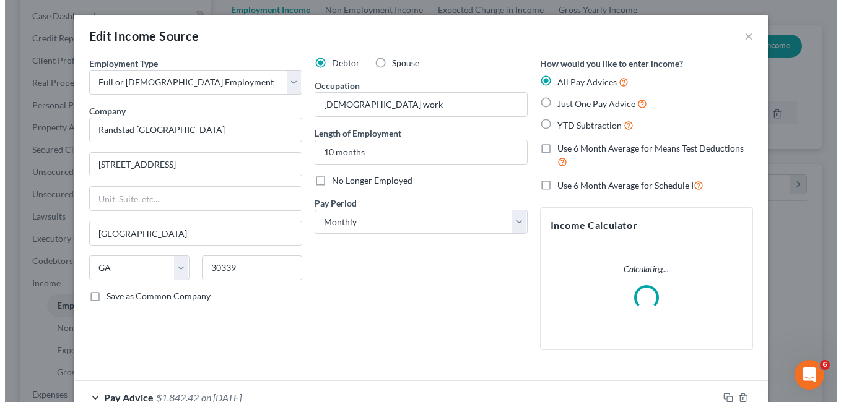
scroll to position [222, 339]
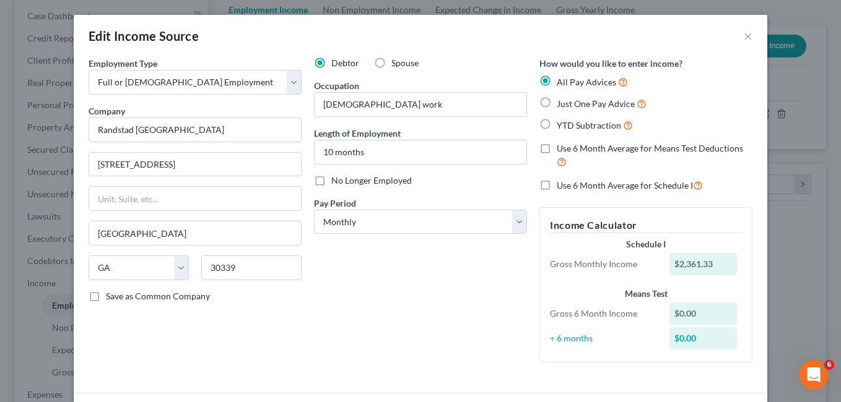
click at [557, 103] on label "Just One Pay Advice" at bounding box center [602, 104] width 90 height 14
click at [562, 103] on input "Just One Pay Advice" at bounding box center [566, 101] width 8 height 8
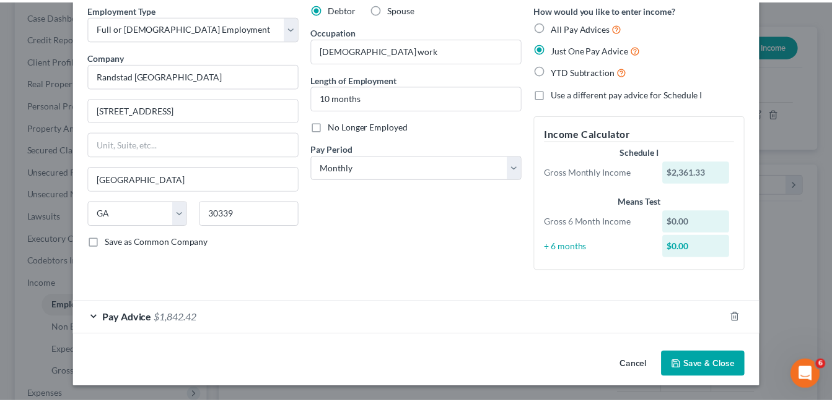
scroll to position [33, 0]
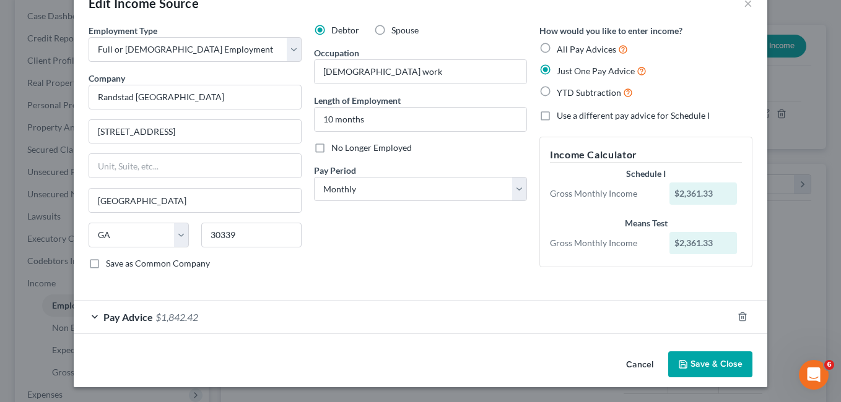
click at [723, 365] on button "Save & Close" at bounding box center [710, 365] width 84 height 26
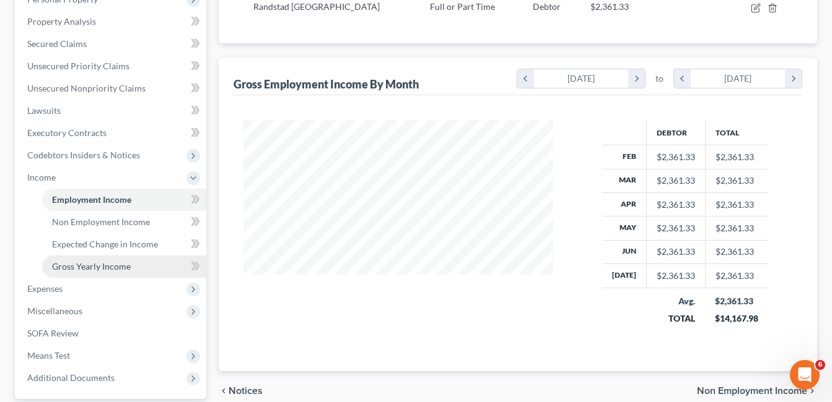
scroll to position [310, 0]
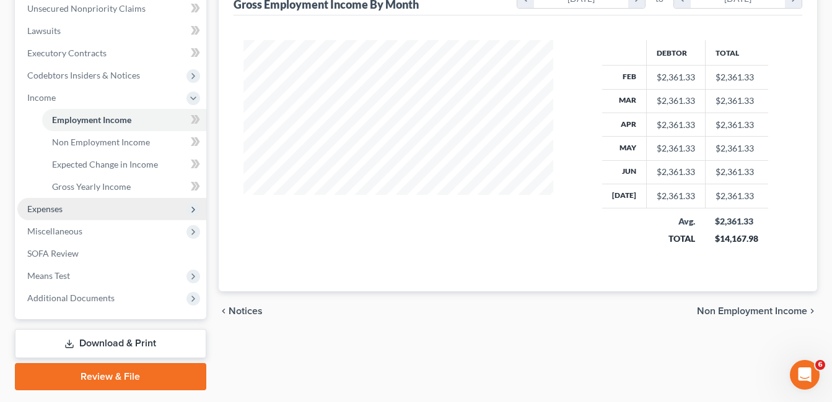
click at [48, 208] on span "Expenses" at bounding box center [44, 209] width 35 height 11
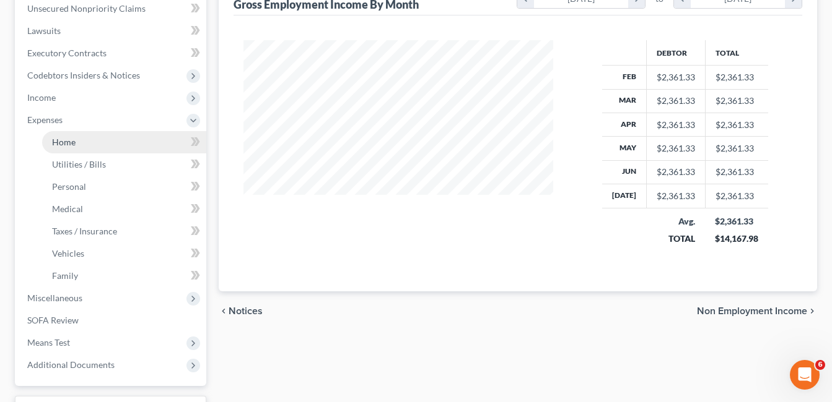
click at [68, 144] on span "Home" at bounding box center [64, 142] width 24 height 11
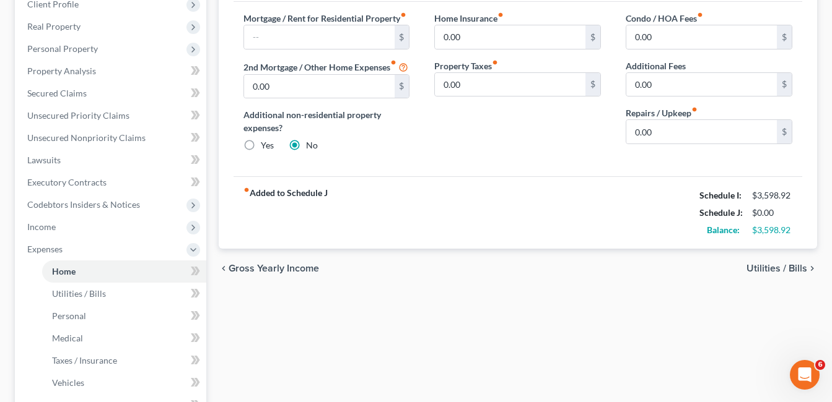
scroll to position [124, 0]
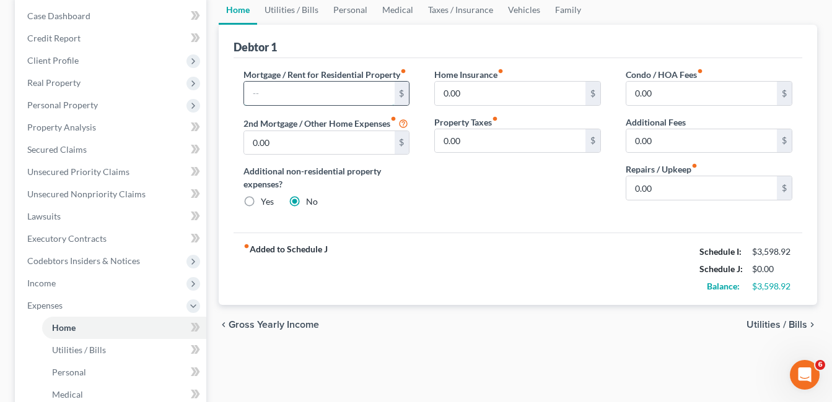
click at [270, 90] on input "text" at bounding box center [319, 94] width 150 height 24
click at [570, 286] on div "fiber_manual_record Added to Schedule J Schedule I: $3,598.92 Schedule J: $0.00…" at bounding box center [517, 269] width 568 height 72
click at [261, 90] on input "text" at bounding box center [319, 94] width 150 height 24
click at [278, 10] on link "Utilities / Bills" at bounding box center [291, 10] width 69 height 30
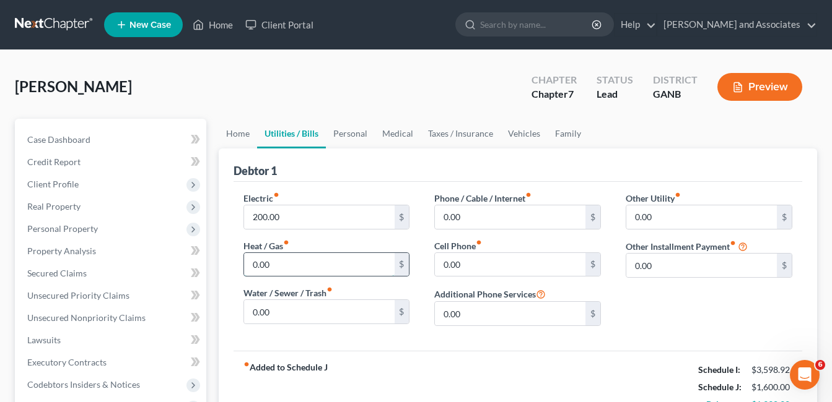
click at [292, 267] on input "0.00" at bounding box center [319, 265] width 150 height 24
click at [268, 314] on input "0.00" at bounding box center [319, 312] width 150 height 24
click at [468, 270] on input "0.00" at bounding box center [510, 265] width 150 height 24
click at [450, 210] on input "0.00" at bounding box center [510, 218] width 150 height 24
click at [347, 137] on link "Personal" at bounding box center [350, 134] width 49 height 30
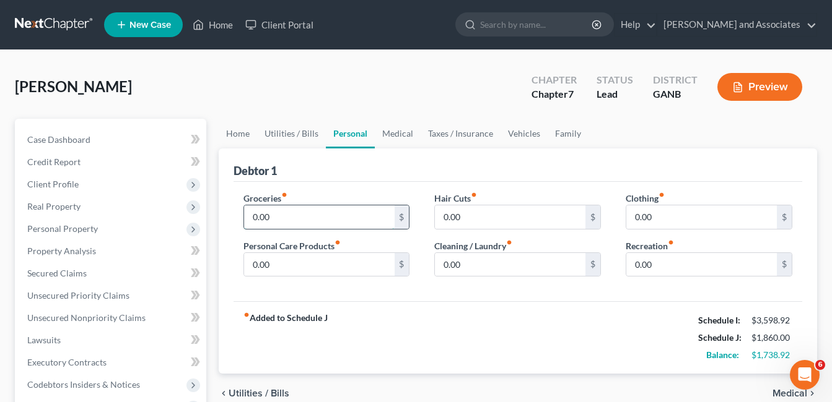
click at [286, 215] on input "0.00" at bounding box center [319, 218] width 150 height 24
click at [653, 221] on input "0.00" at bounding box center [701, 218] width 150 height 24
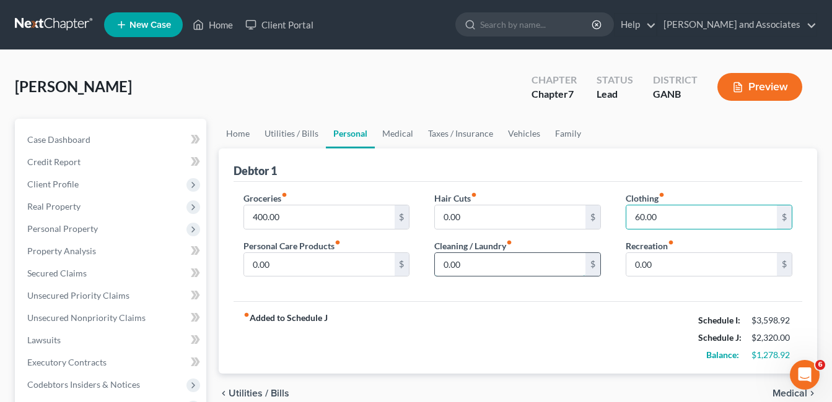
click at [458, 270] on input "0.00" at bounding box center [510, 265] width 150 height 24
click at [391, 134] on link "Medical" at bounding box center [398, 134] width 46 height 30
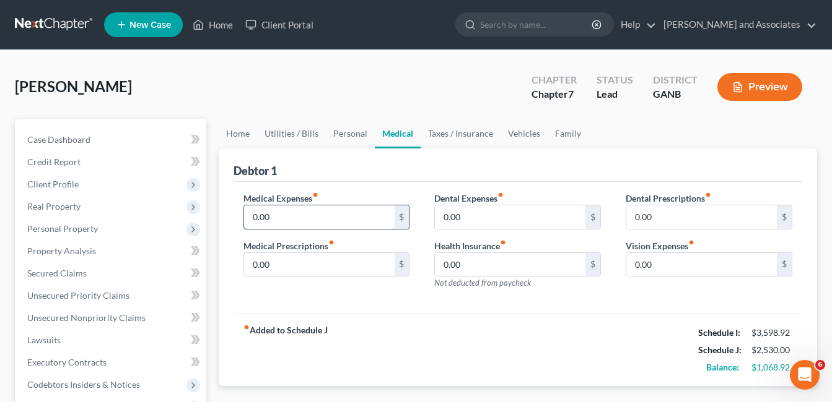
click at [274, 215] on input "0.00" at bounding box center [319, 218] width 150 height 24
click at [464, 131] on link "Taxes / Insurance" at bounding box center [460, 134] width 80 height 30
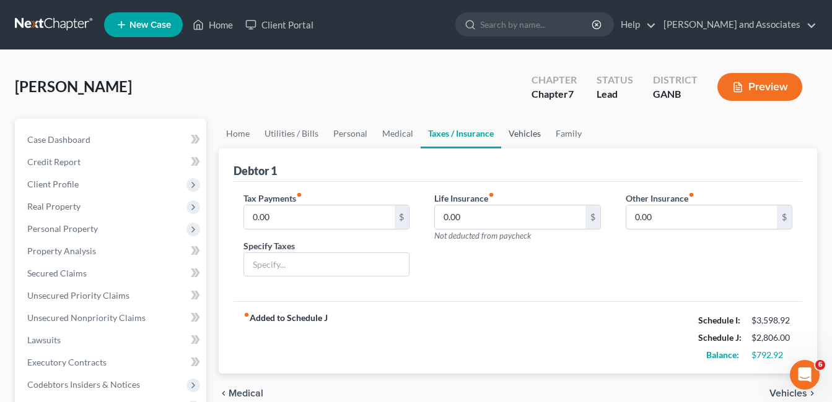
click at [521, 134] on link "Vehicles" at bounding box center [524, 134] width 47 height 30
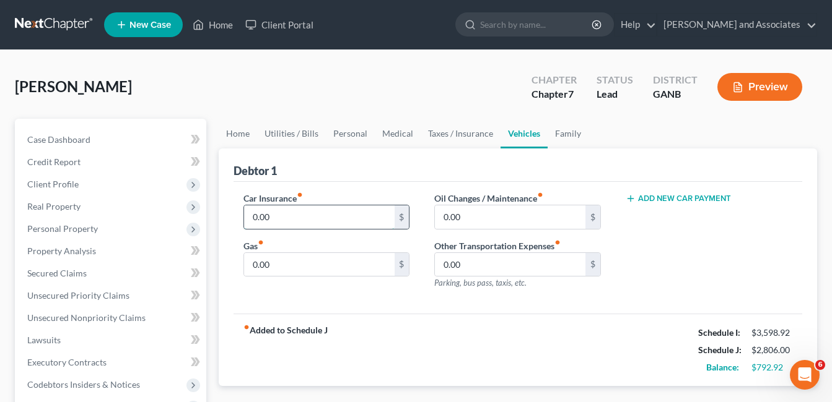
click at [284, 223] on input "0.00" at bounding box center [319, 218] width 150 height 24
click at [272, 267] on input "0.00" at bounding box center [319, 265] width 150 height 24
click at [465, 218] on input "0.00" at bounding box center [510, 218] width 150 height 24
click at [282, 136] on link "Utilities / Bills" at bounding box center [291, 134] width 69 height 30
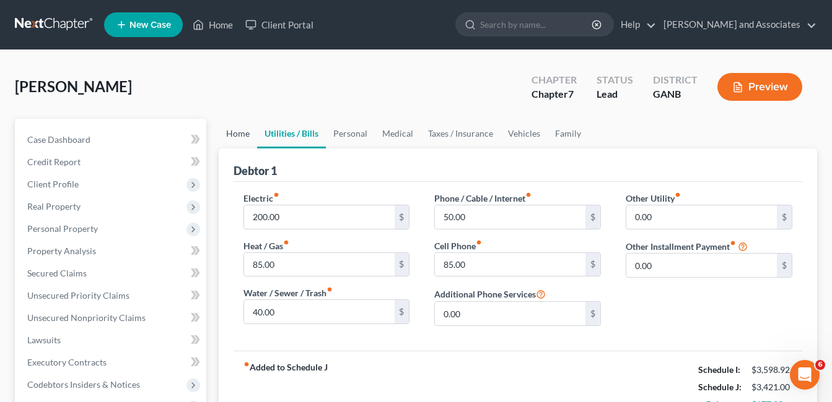
click at [239, 134] on link "Home" at bounding box center [238, 134] width 38 height 30
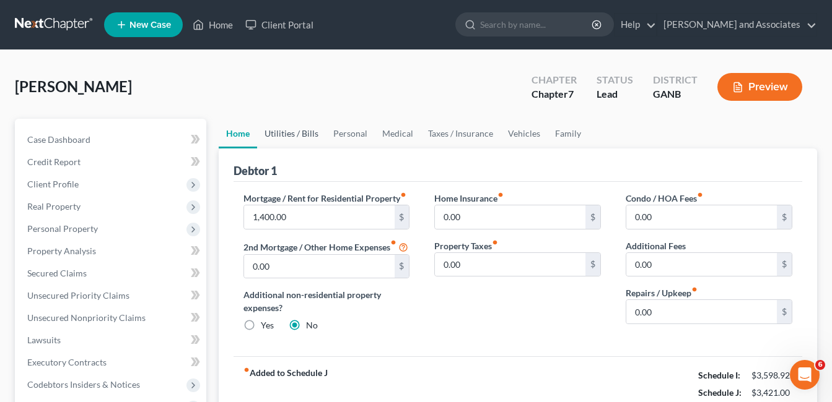
click at [301, 134] on link "Utilities / Bills" at bounding box center [291, 134] width 69 height 30
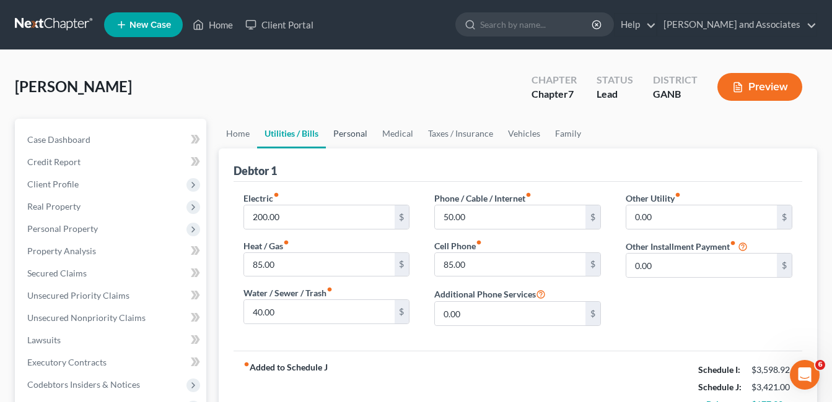
click at [351, 135] on link "Personal" at bounding box center [350, 134] width 49 height 30
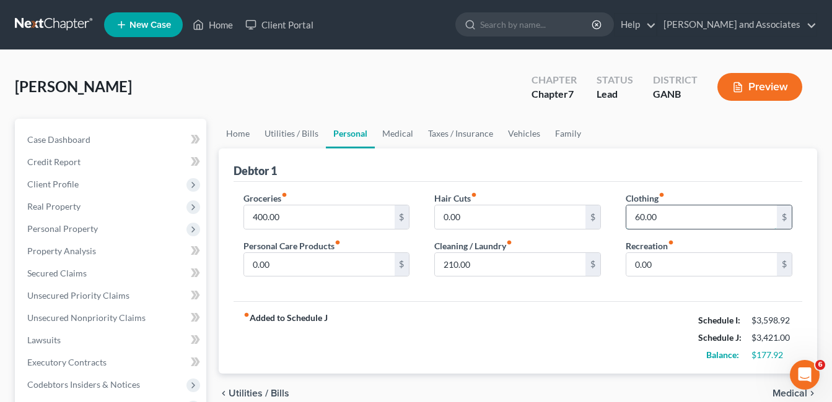
click at [664, 218] on input "60.00" at bounding box center [701, 218] width 150 height 24
click at [283, 267] on input "0.00" at bounding box center [319, 265] width 150 height 24
click at [445, 133] on link "Taxes / Insurance" at bounding box center [460, 134] width 80 height 30
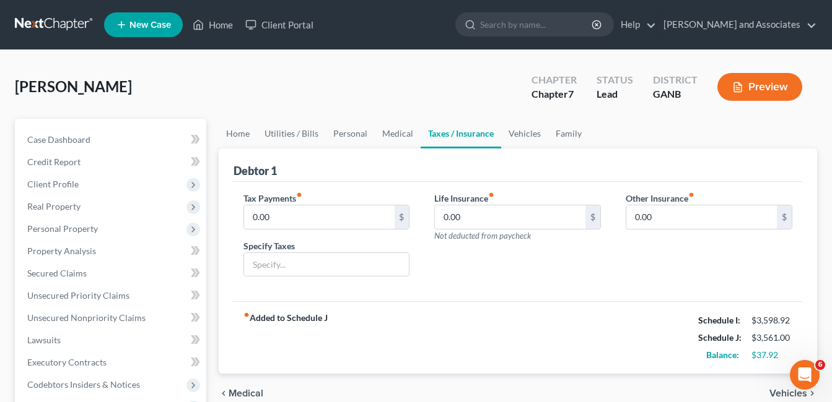
click at [188, 76] on div "[PERSON_NAME] Upgraded Chapter Chapter 7 Status Lead District GANB Preview" at bounding box center [416, 92] width 802 height 54
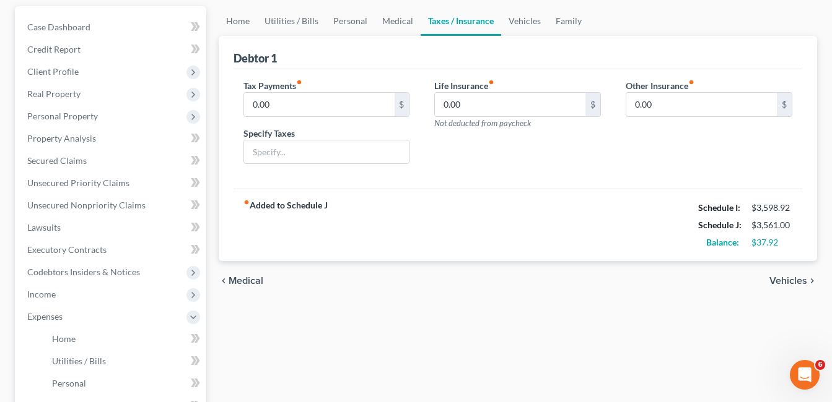
scroll to position [124, 0]
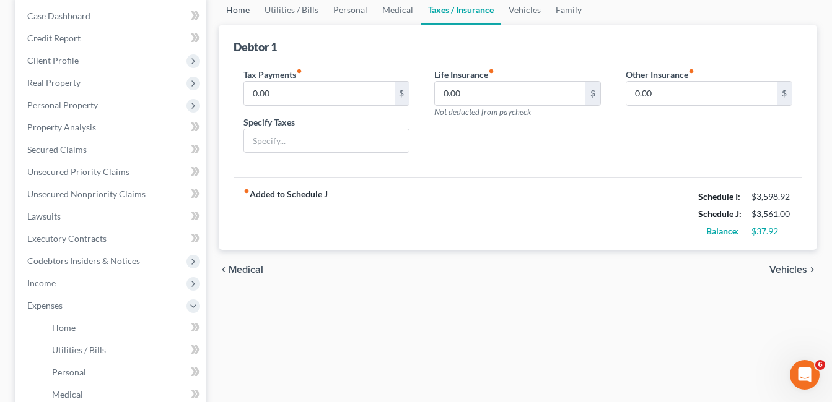
click at [240, 7] on link "Home" at bounding box center [238, 10] width 38 height 30
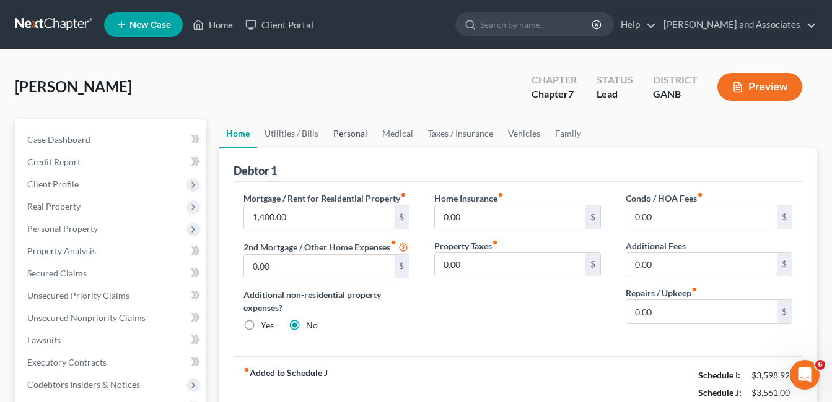
click at [336, 129] on link "Personal" at bounding box center [350, 134] width 49 height 30
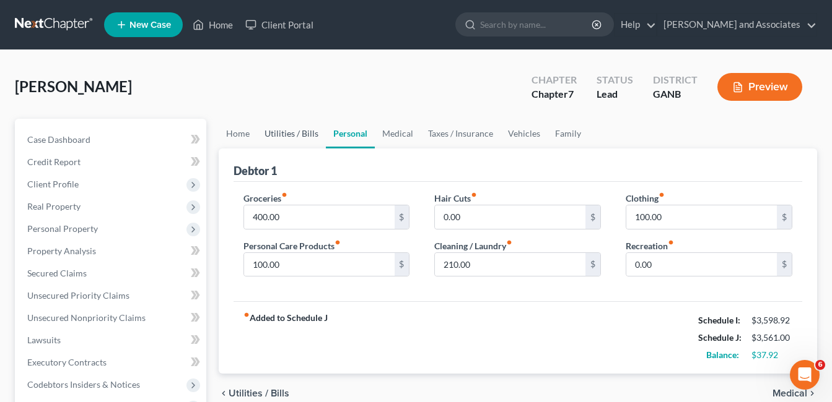
click at [294, 131] on link "Utilities / Bills" at bounding box center [291, 134] width 69 height 30
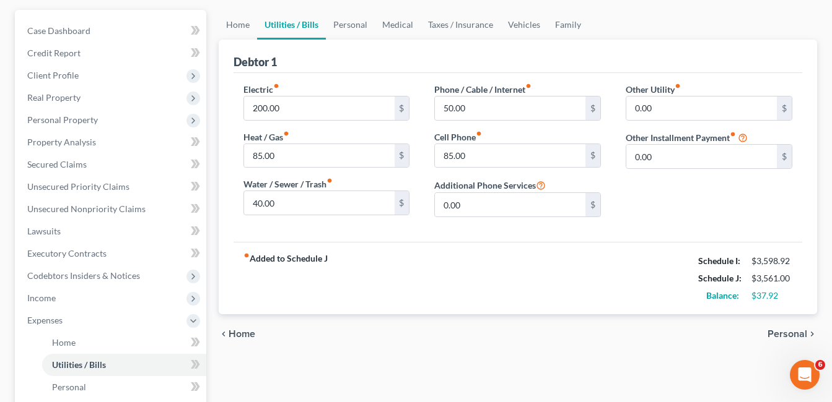
scroll to position [124, 0]
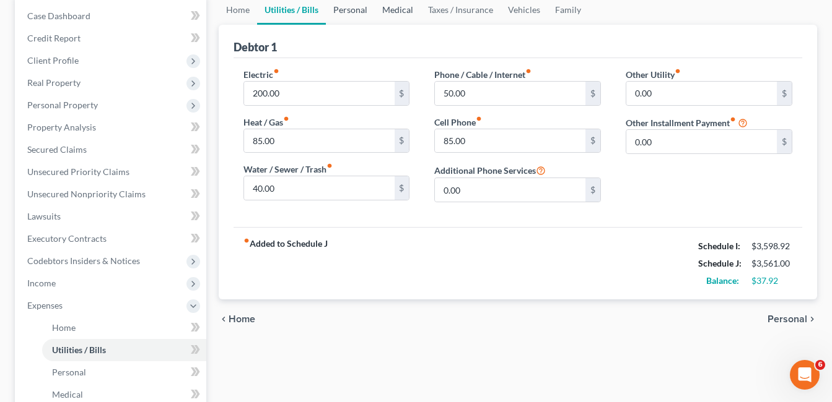
drag, startPoint x: 348, startPoint y: 11, endPoint x: 383, endPoint y: 13, distance: 34.7
click at [348, 11] on link "Personal" at bounding box center [350, 10] width 49 height 30
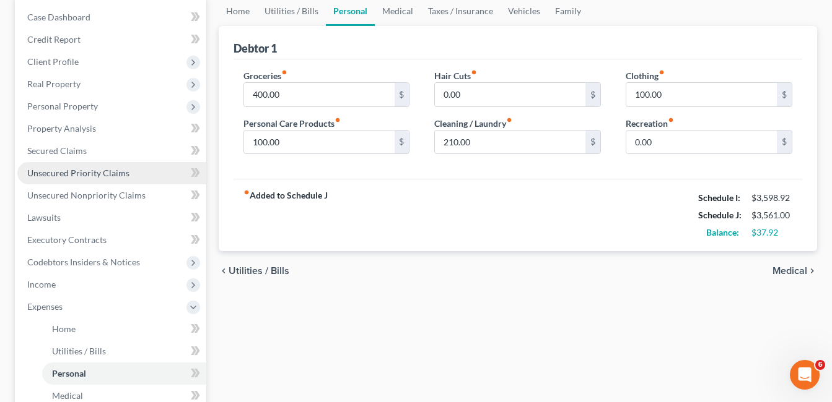
scroll to position [124, 0]
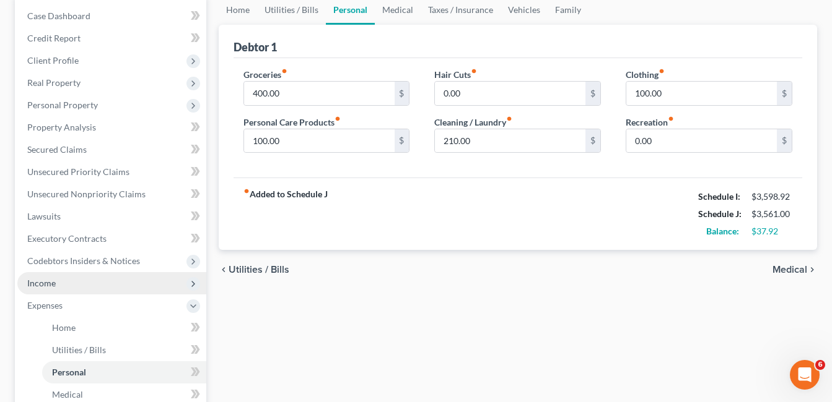
click at [50, 281] on span "Income" at bounding box center [41, 283] width 28 height 11
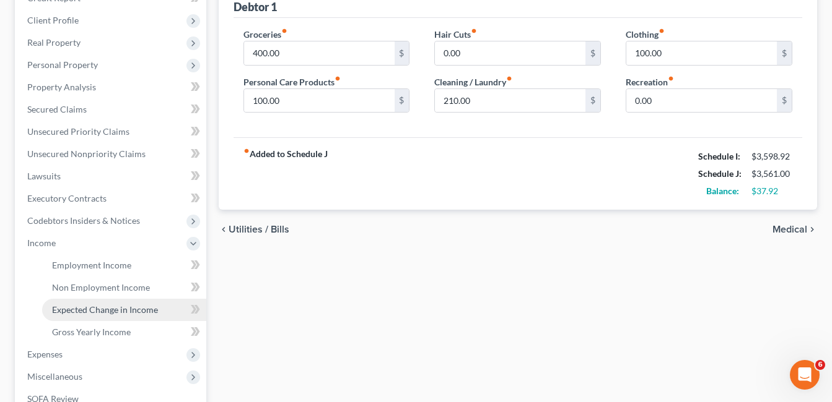
scroll to position [186, 0]
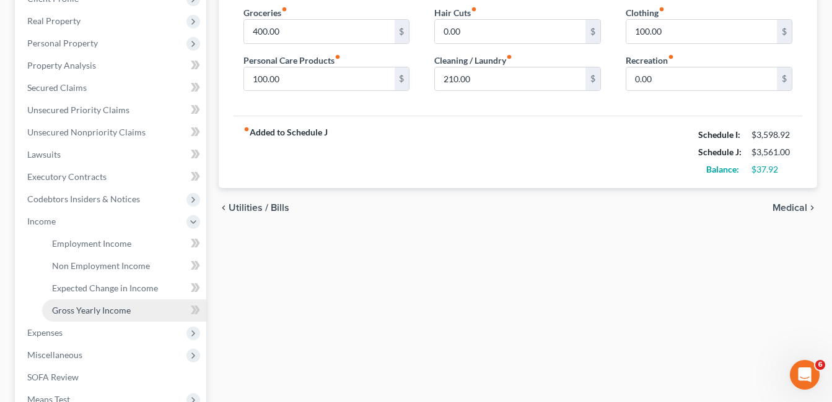
click at [106, 311] on span "Gross Yearly Income" at bounding box center [91, 310] width 79 height 11
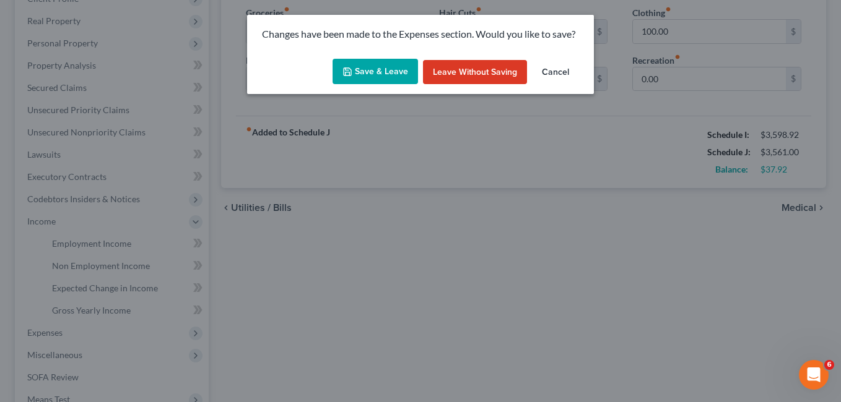
click at [364, 63] on button "Save & Leave" at bounding box center [375, 72] width 85 height 26
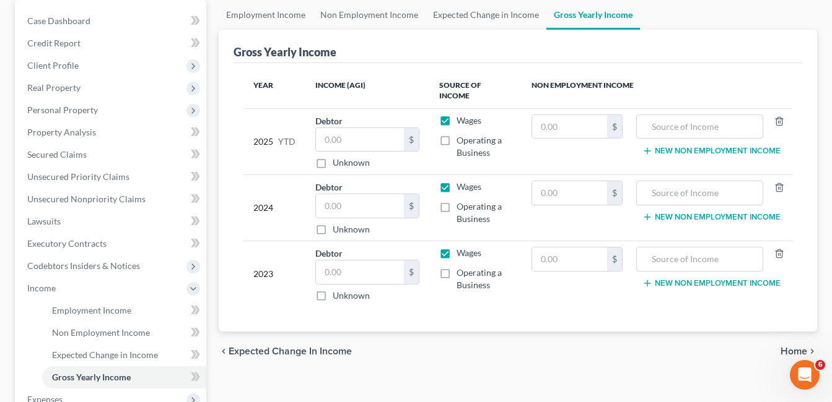
scroll to position [124, 0]
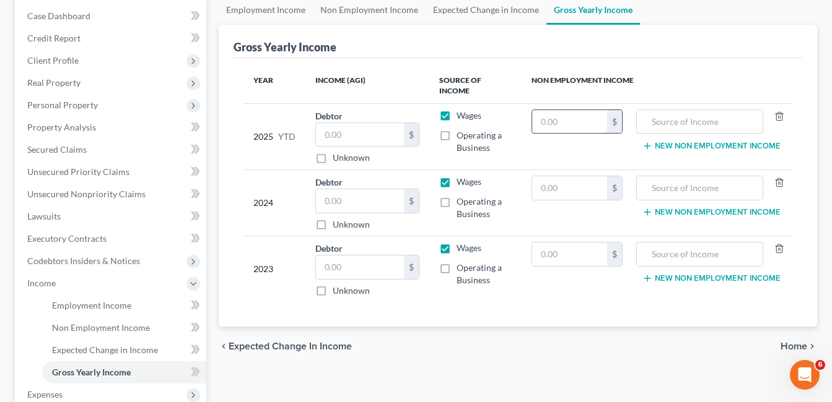
click at [563, 113] on input "text" at bounding box center [569, 122] width 75 height 24
drag, startPoint x: 337, startPoint y: 122, endPoint x: 352, endPoint y: 136, distance: 20.2
click at [337, 126] on input "text" at bounding box center [360, 135] width 88 height 24
click at [671, 110] on input "text" at bounding box center [699, 122] width 113 height 24
click at [562, 116] on input "0" at bounding box center [569, 122] width 75 height 24
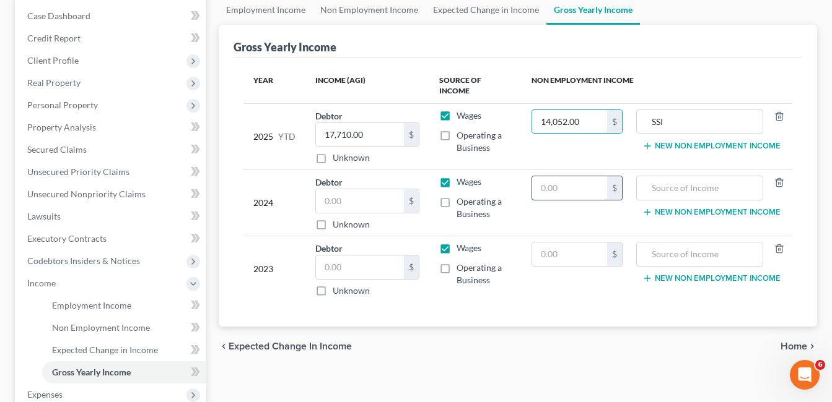
click at [583, 178] on input "text" at bounding box center [569, 188] width 75 height 24
click at [550, 243] on input "text" at bounding box center [569, 255] width 75 height 24
click at [572, 176] on input "21,072" at bounding box center [569, 188] width 75 height 24
click at [349, 194] on input "text" at bounding box center [360, 201] width 88 height 24
click at [323, 259] on input "text" at bounding box center [360, 268] width 88 height 24
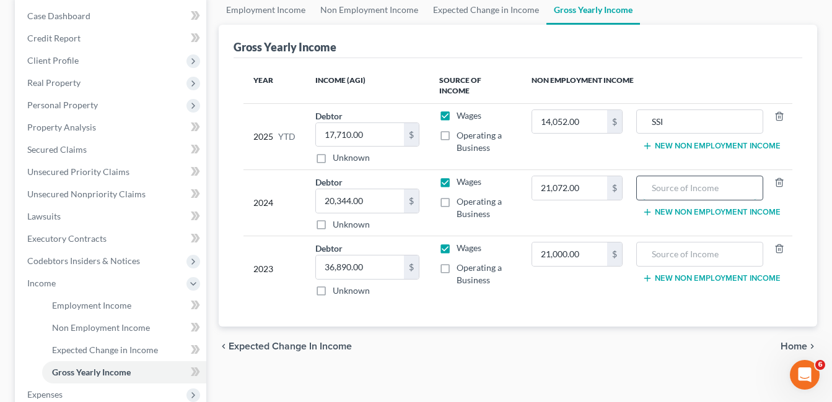
click at [677, 180] on input "text" at bounding box center [699, 188] width 113 height 24
click at [681, 243] on input "text" at bounding box center [699, 255] width 113 height 24
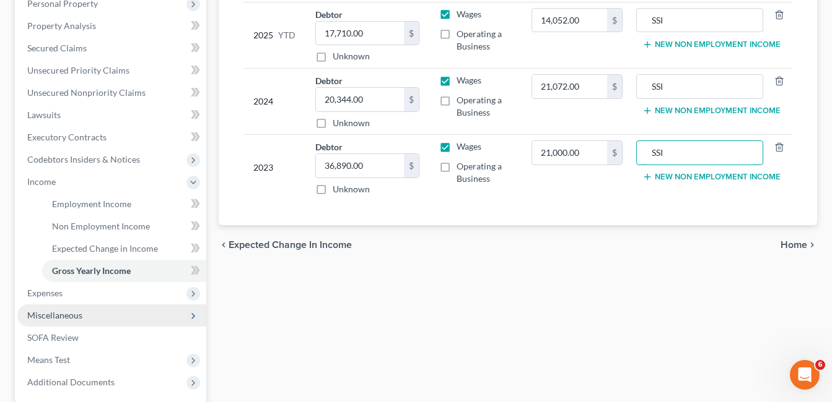
scroll to position [248, 0]
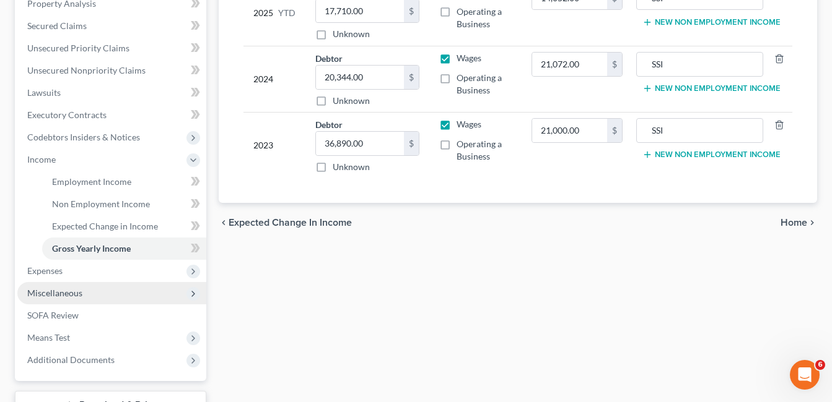
click at [63, 295] on span "Miscellaneous" at bounding box center [54, 293] width 55 height 11
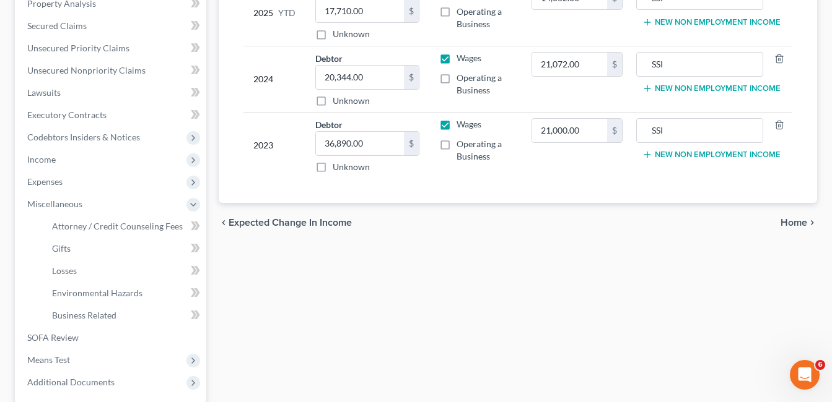
click at [298, 302] on div "Employment Income Non Employment Income Expected Change in Income Gross Yearly …" at bounding box center [517, 173] width 611 height 604
click at [118, 229] on span "Attorney / Credit Counseling Fees" at bounding box center [117, 226] width 131 height 11
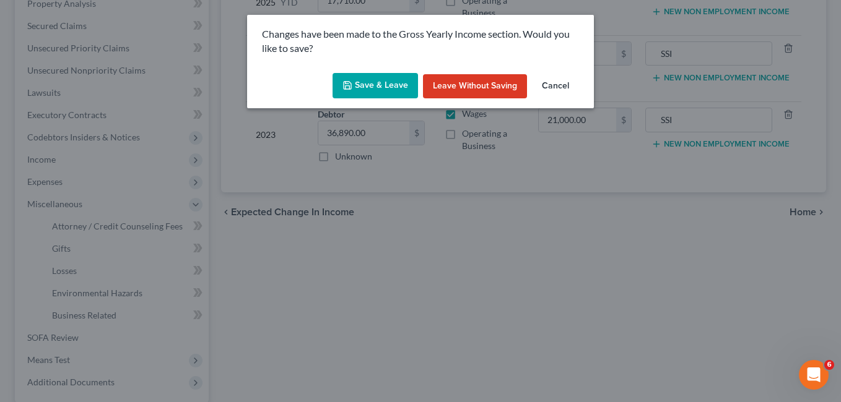
drag, startPoint x: 371, startPoint y: 83, endPoint x: 298, endPoint y: 155, distance: 102.5
click at [372, 83] on button "Save & Leave" at bounding box center [375, 86] width 85 height 26
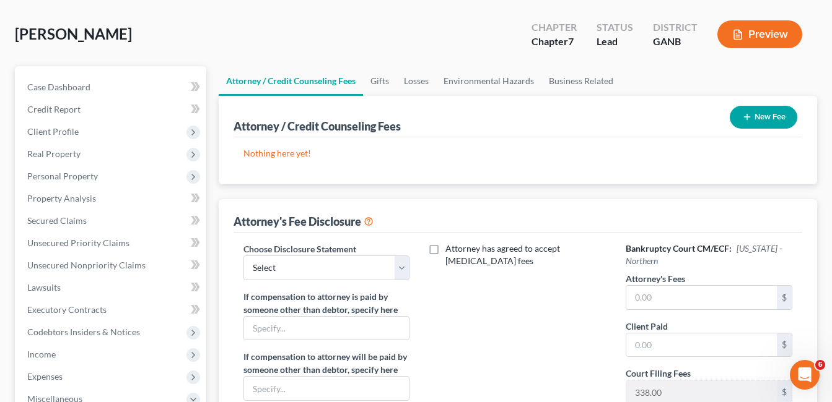
scroll to position [124, 0]
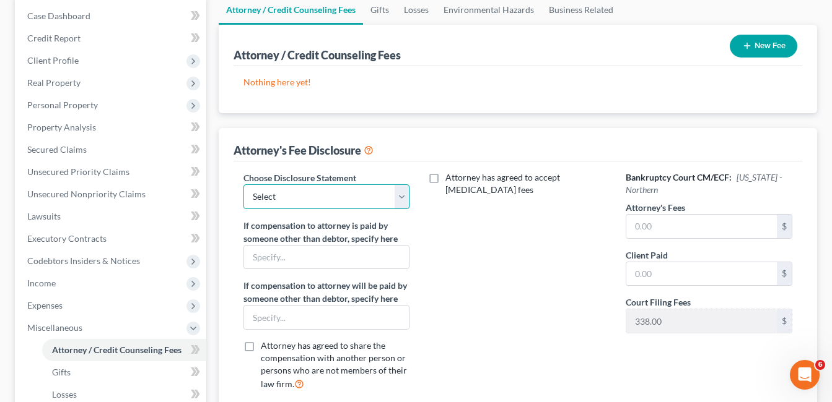
drag, startPoint x: 400, startPoint y: 196, endPoint x: 394, endPoint y: 193, distance: 6.9
click at [400, 196] on select "Select Chapter 13 Disclosure Chapter 7 Disclosure" at bounding box center [326, 197] width 167 height 25
click at [243, 185] on select "Select Chapter 13 Disclosure Chapter 7 Disclosure" at bounding box center [326, 197] width 167 height 25
click at [645, 232] on input "text" at bounding box center [701, 227] width 150 height 24
click at [638, 274] on input "text" at bounding box center [701, 275] width 150 height 24
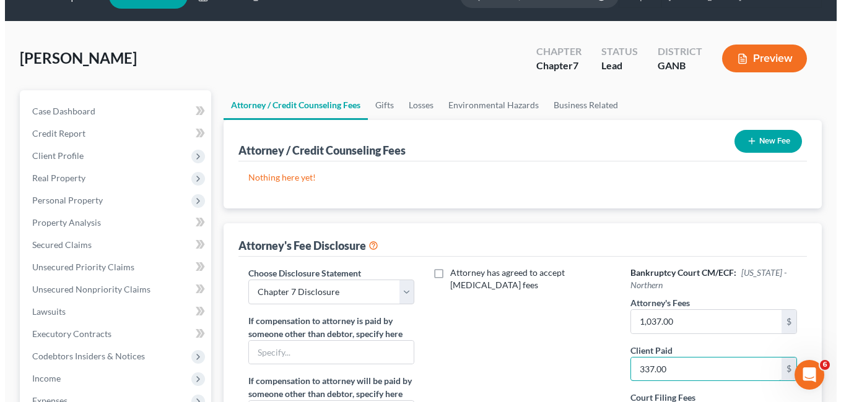
scroll to position [0, 0]
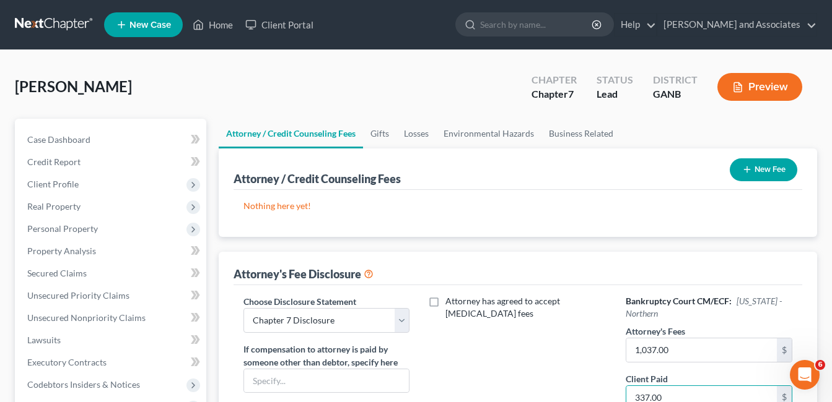
click at [766, 169] on button "New Fee" at bounding box center [762, 170] width 67 height 23
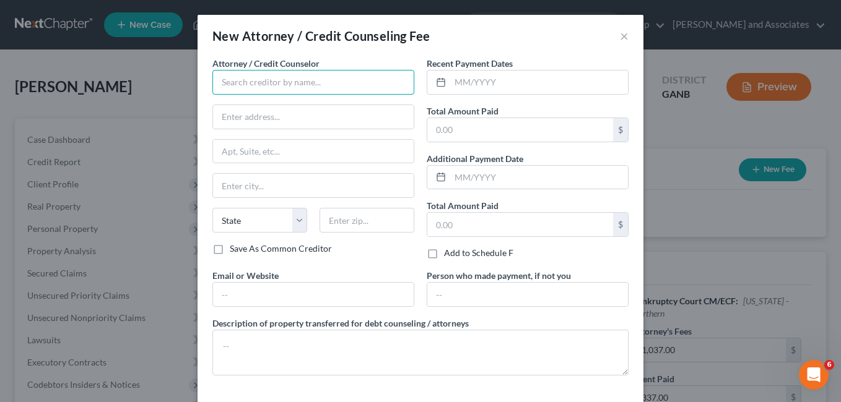
click at [237, 82] on input "text" at bounding box center [313, 82] width 202 height 25
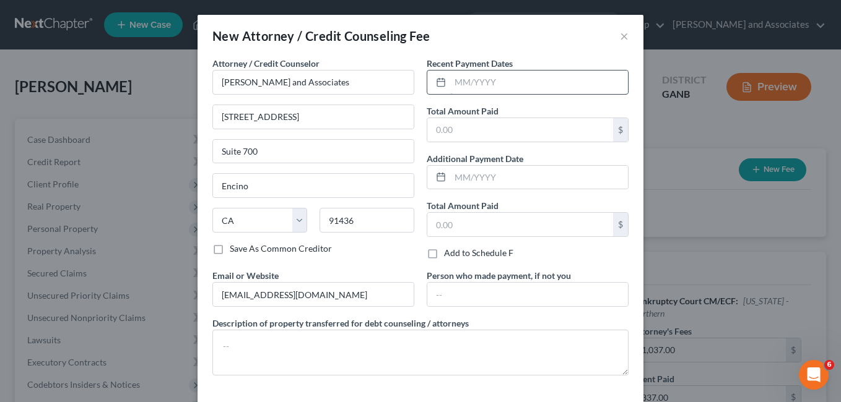
click at [458, 82] on input "text" at bounding box center [539, 83] width 178 height 24
click at [446, 128] on input "text" at bounding box center [520, 130] width 186 height 24
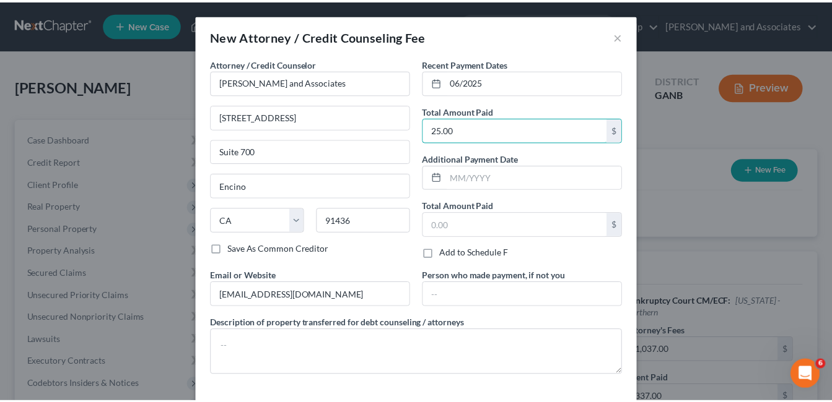
scroll to position [51, 0]
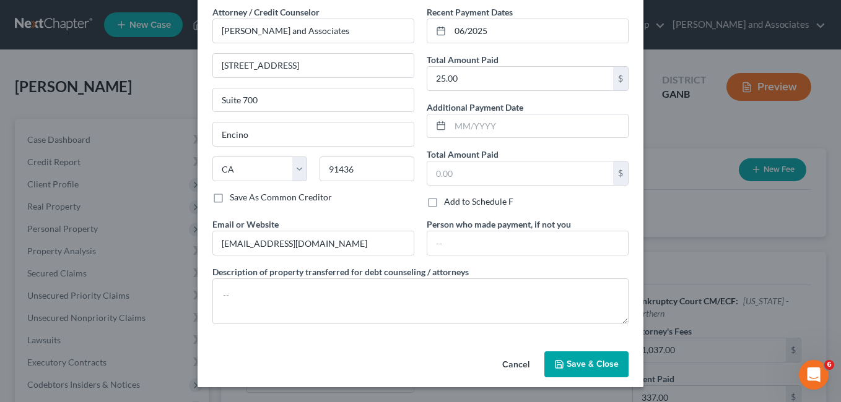
click at [563, 365] on button "Save & Close" at bounding box center [586, 365] width 84 height 26
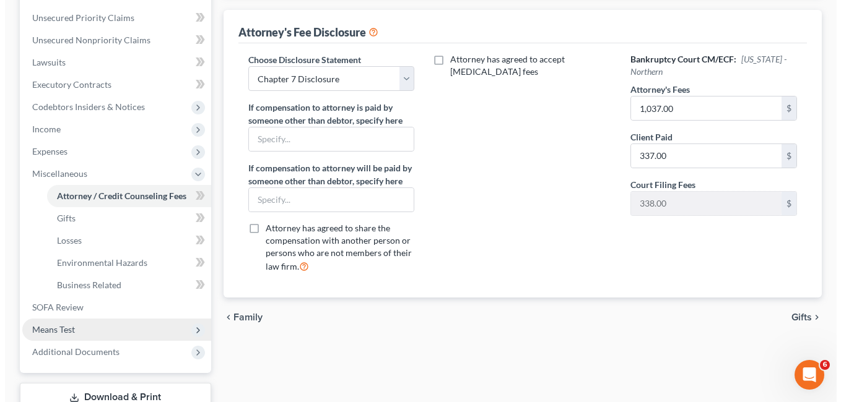
scroll to position [367, 0]
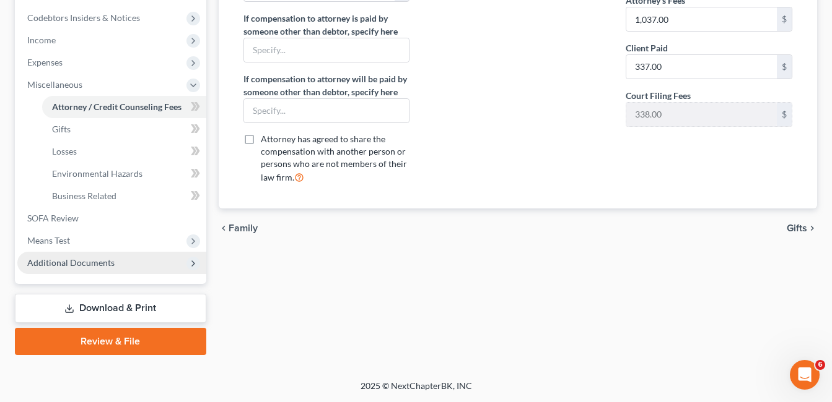
drag, startPoint x: 66, startPoint y: 237, endPoint x: 118, endPoint y: 254, distance: 55.0
click at [66, 237] on span "Means Test" at bounding box center [48, 240] width 43 height 11
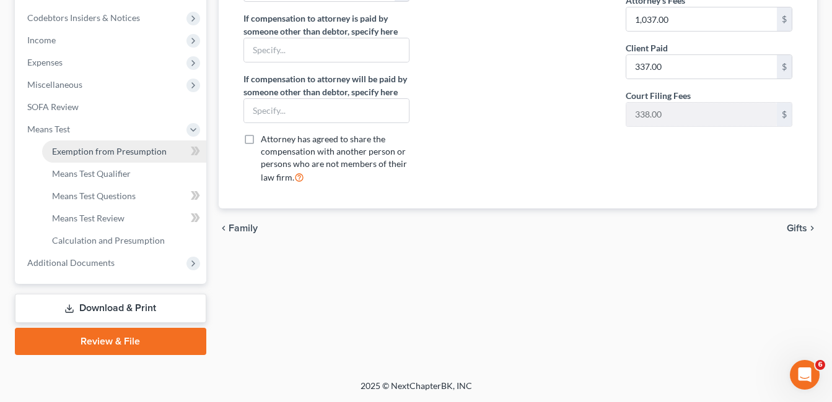
click at [142, 142] on link "Exemption from Presumption" at bounding box center [124, 152] width 164 height 22
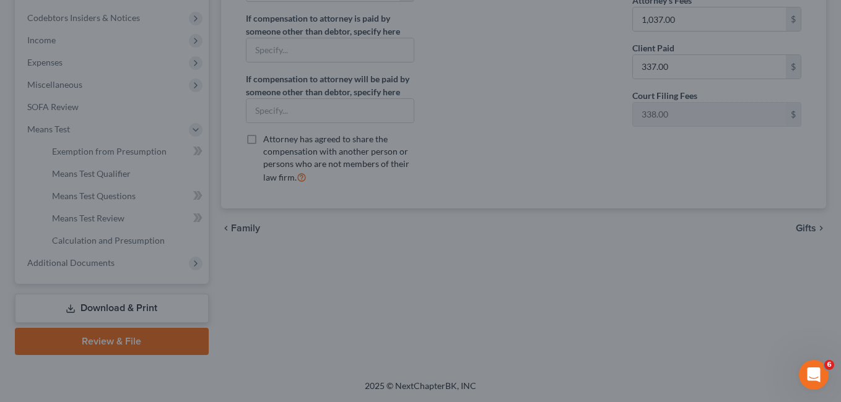
click at [333, 286] on div at bounding box center [420, 201] width 841 height 402
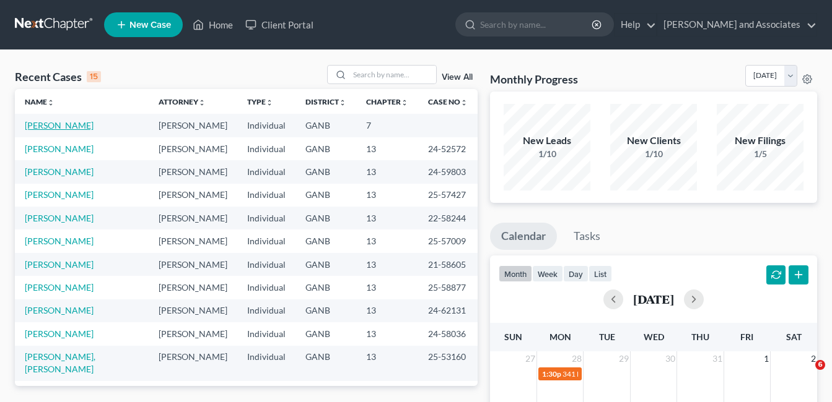
click at [45, 126] on link "Boyd-Cox, Billie" at bounding box center [59, 125] width 69 height 11
click at [45, 126] on link "[PERSON_NAME]" at bounding box center [59, 125] width 69 height 11
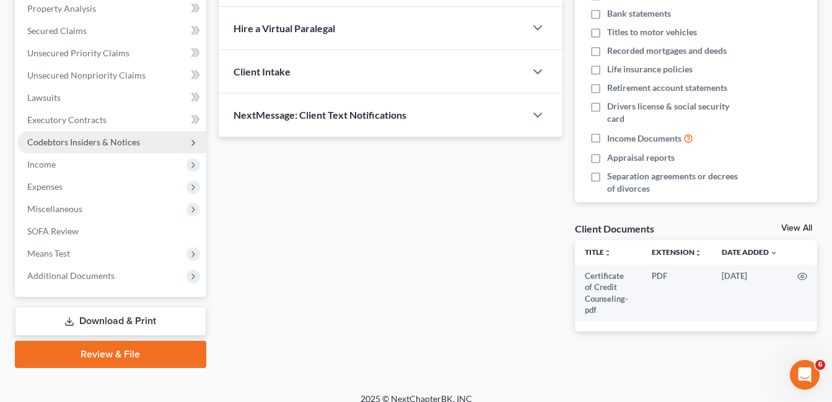
scroll to position [248, 0]
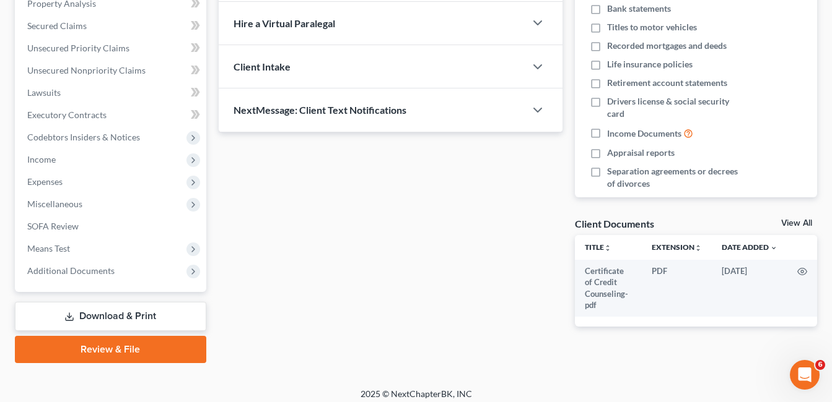
drag, startPoint x: 64, startPoint y: 201, endPoint x: 92, endPoint y: 217, distance: 31.9
click at [66, 201] on span "Miscellaneous" at bounding box center [54, 204] width 55 height 11
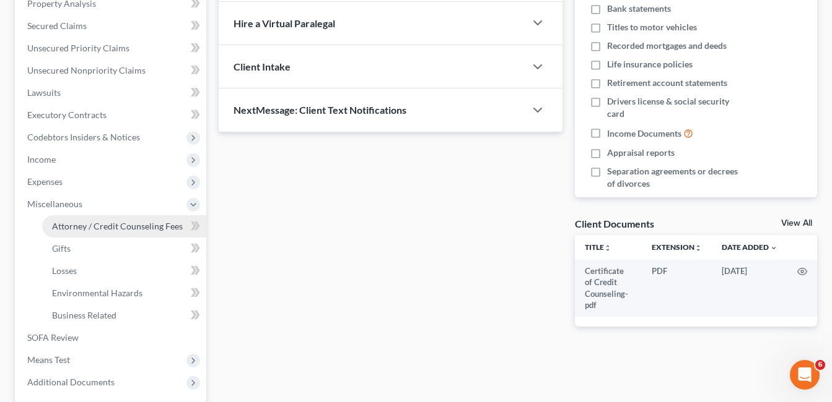
click at [110, 227] on span "Attorney / Credit Counseling Fees" at bounding box center [117, 226] width 131 height 11
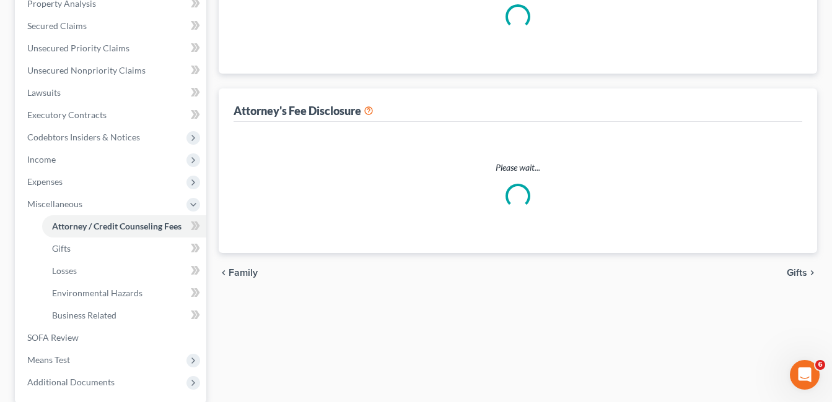
scroll to position [215, 0]
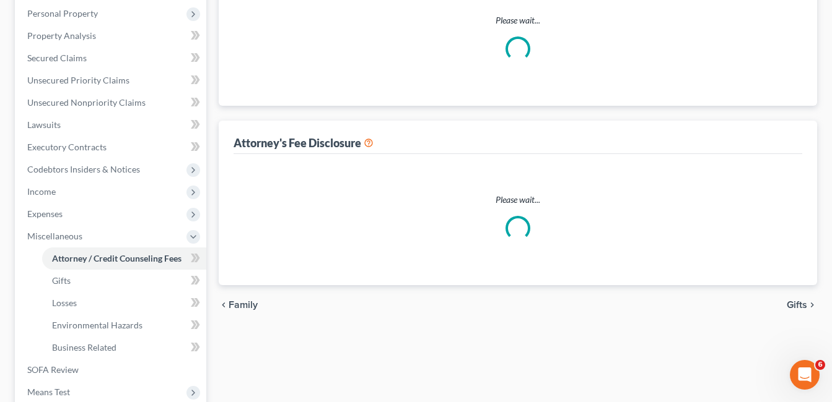
select select "1"
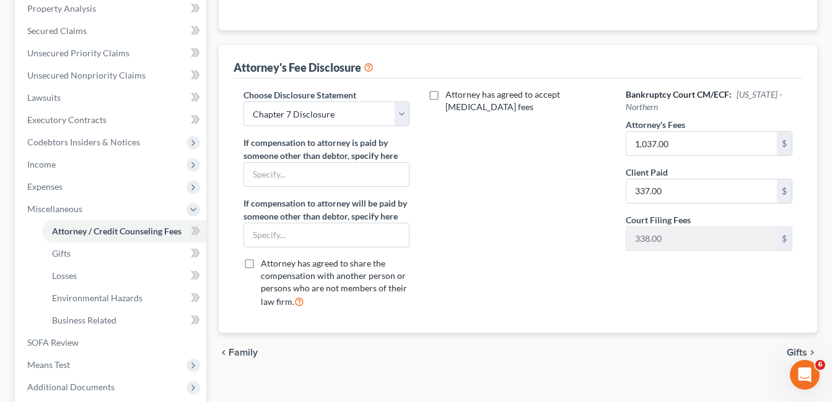
scroll to position [310, 0]
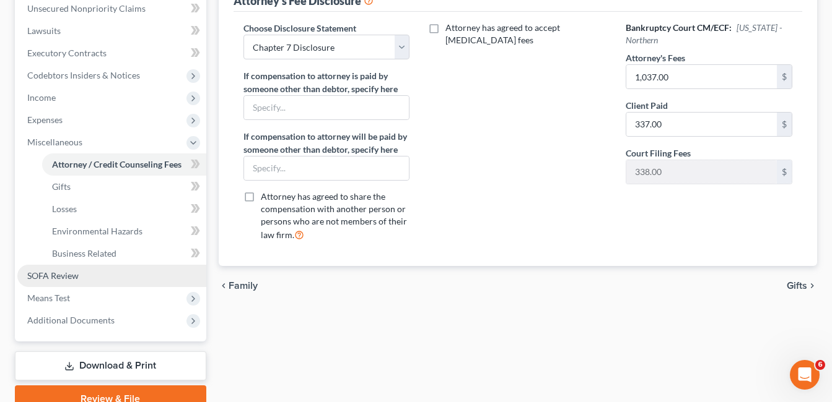
click at [54, 278] on span "SOFA Review" at bounding box center [52, 276] width 51 height 11
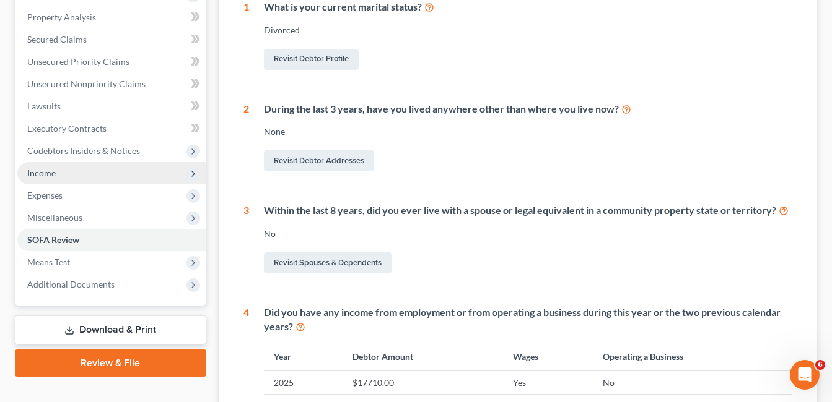
scroll to position [310, 0]
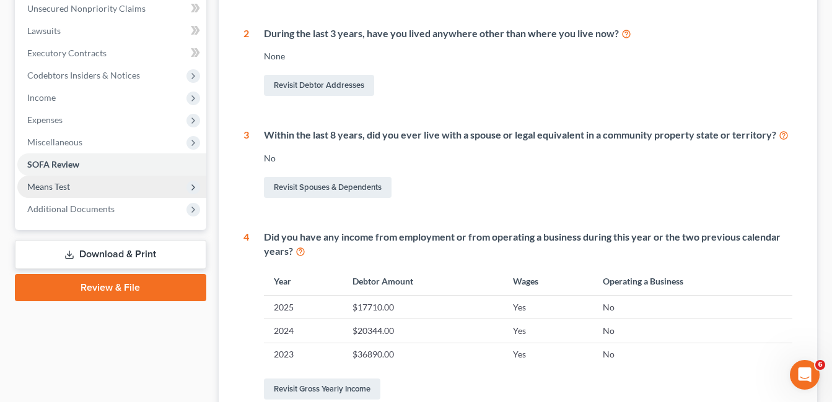
click at [53, 189] on span "Means Test" at bounding box center [48, 186] width 43 height 11
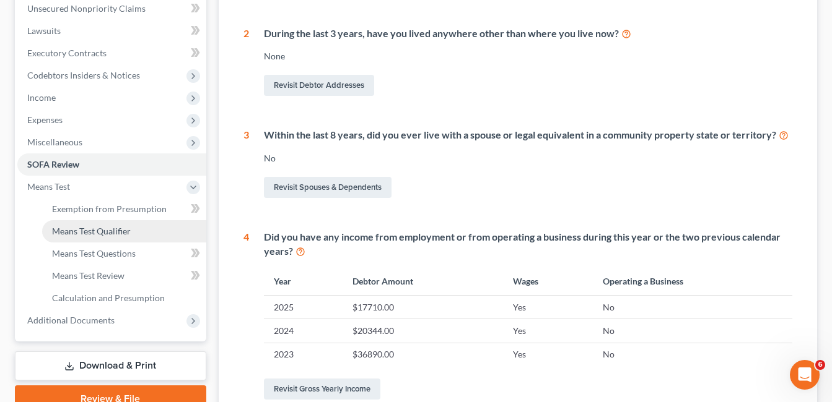
click at [118, 233] on span "Means Test Qualifier" at bounding box center [91, 231] width 79 height 11
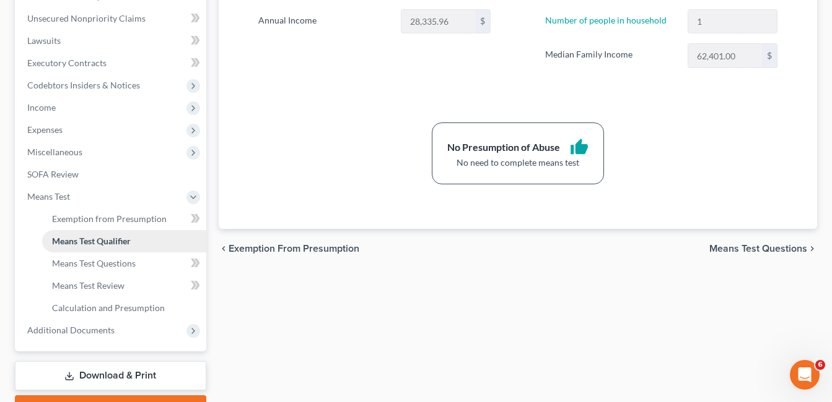
scroll to position [310, 0]
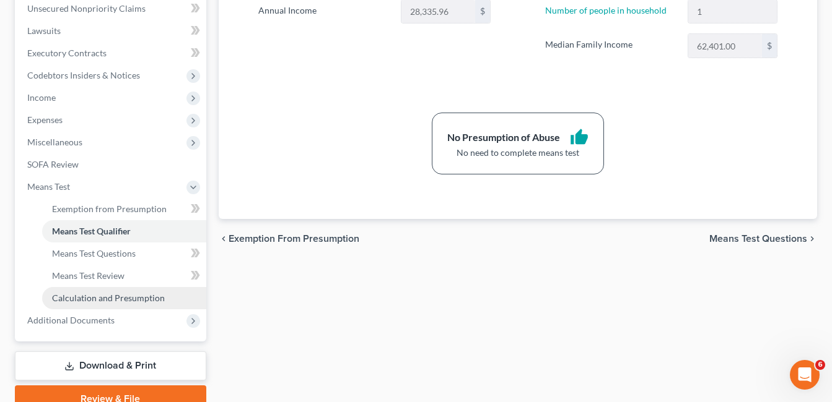
click at [114, 299] on span "Calculation and Presumption" at bounding box center [108, 298] width 113 height 11
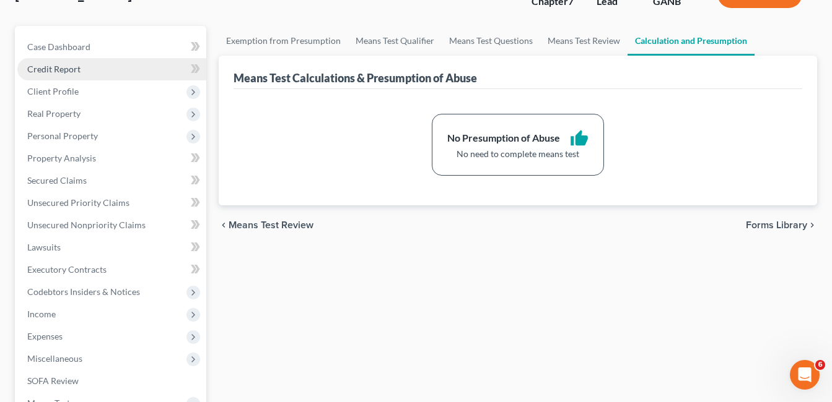
scroll to position [62, 0]
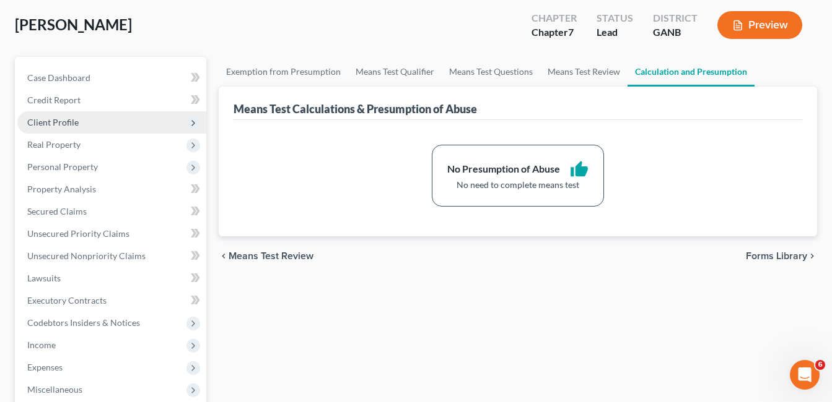
click at [49, 123] on span "Client Profile" at bounding box center [52, 122] width 51 height 11
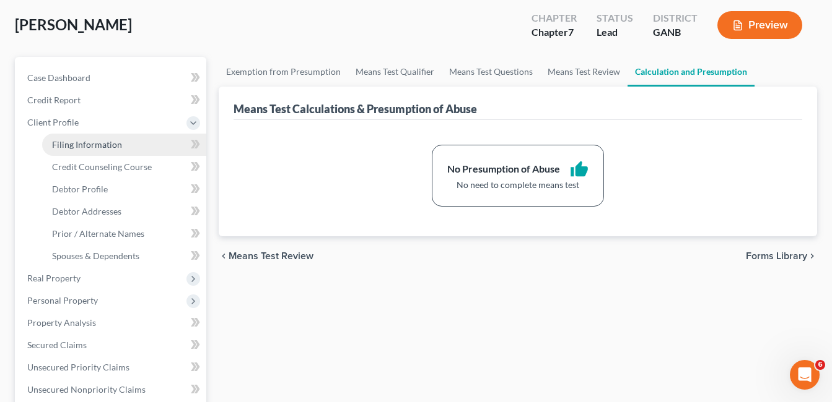
click at [92, 143] on span "Filing Information" at bounding box center [87, 144] width 70 height 11
select select "1"
select select "0"
select select "10"
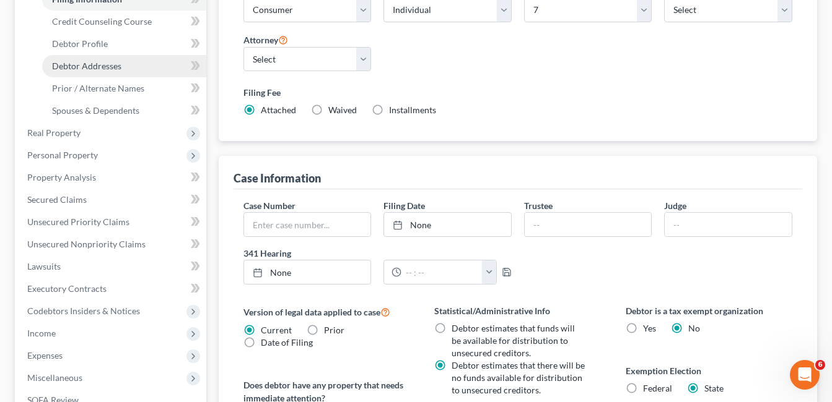
scroll to position [186, 0]
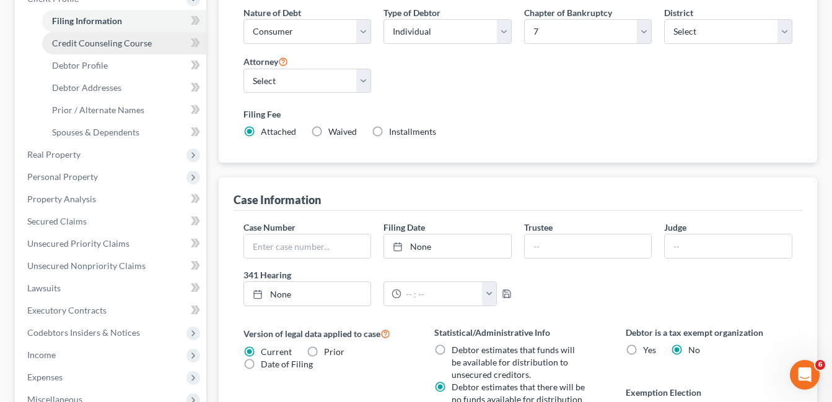
click at [95, 45] on span "Credit Counseling Course" at bounding box center [102, 43] width 100 height 11
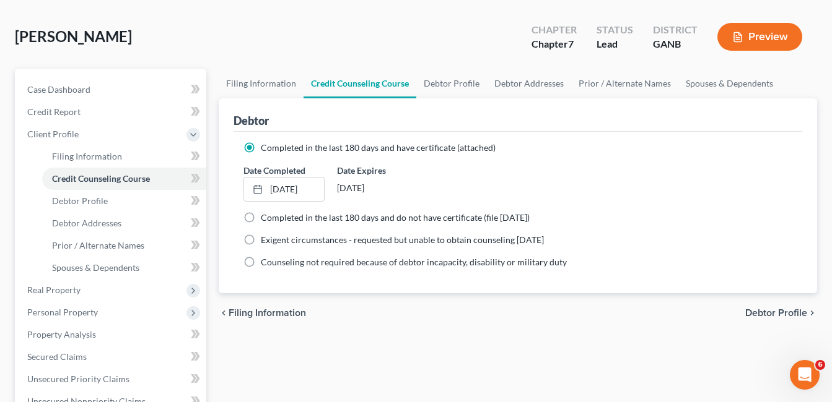
scroll to position [124, 0]
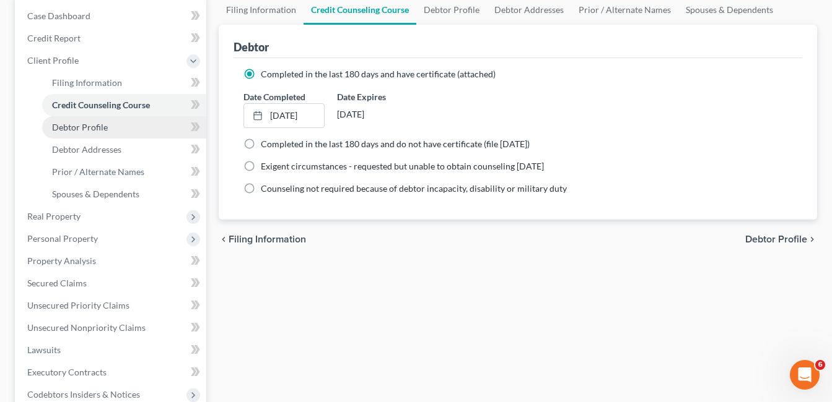
click at [84, 129] on span "Debtor Profile" at bounding box center [80, 127] width 56 height 11
select select "3"
select select "0"
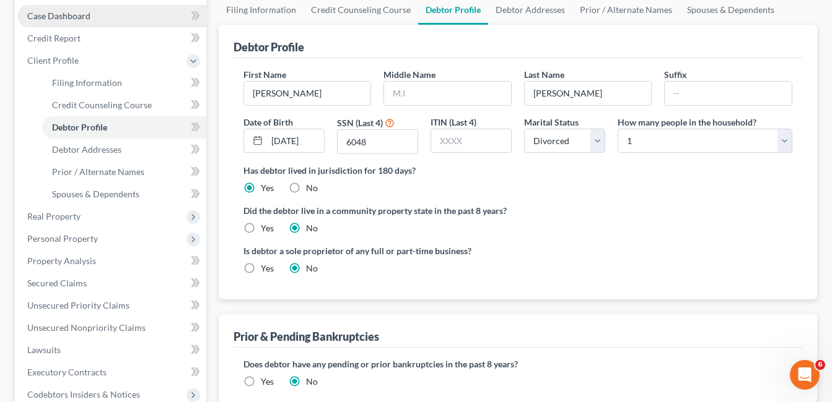
radio input "true"
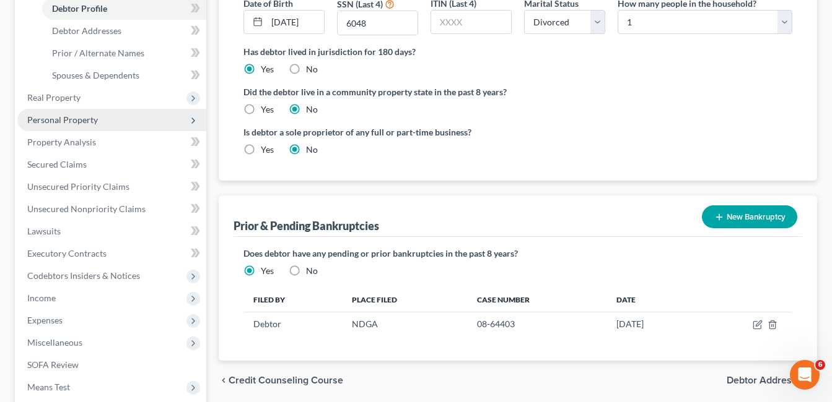
scroll to position [248, 0]
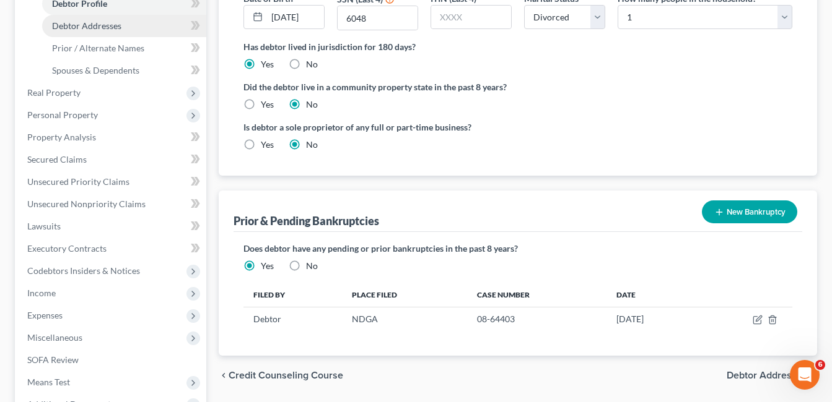
click at [101, 25] on span "Debtor Addresses" at bounding box center [86, 25] width 69 height 11
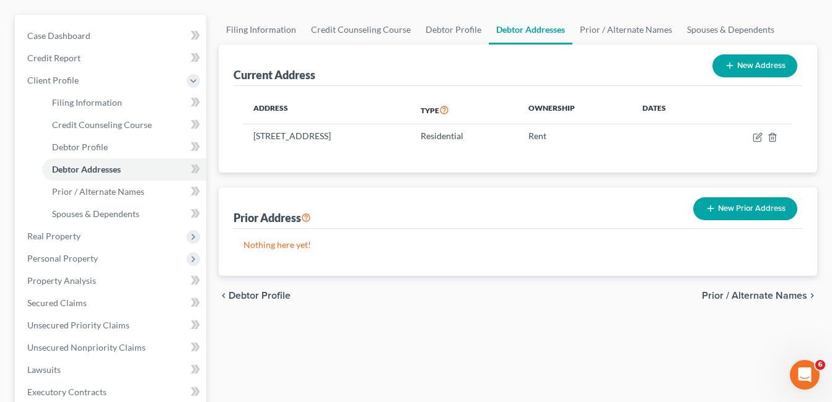
scroll to position [124, 0]
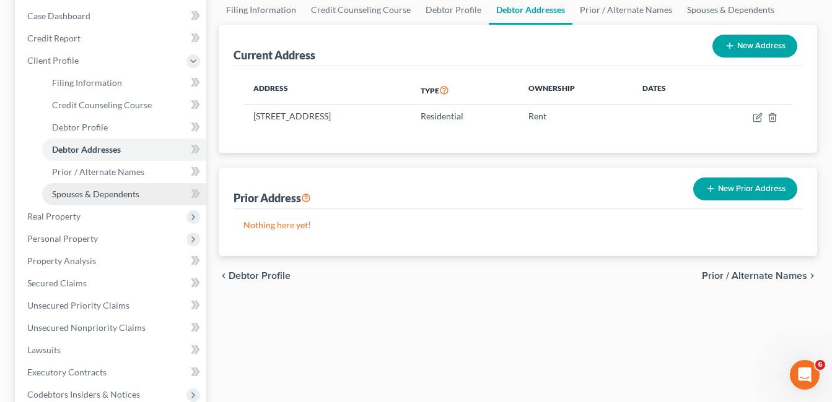
click at [98, 194] on span "Spouses & Dependents" at bounding box center [95, 194] width 87 height 11
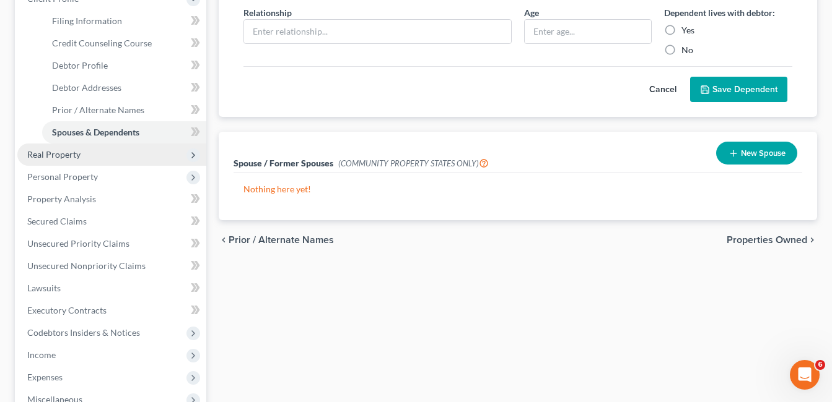
click at [64, 159] on span "Real Property" at bounding box center [53, 154] width 53 height 11
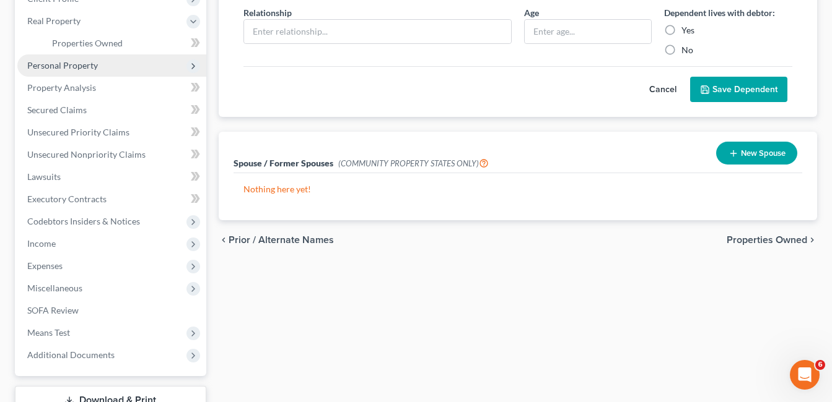
click at [64, 67] on span "Personal Property" at bounding box center [62, 65] width 71 height 11
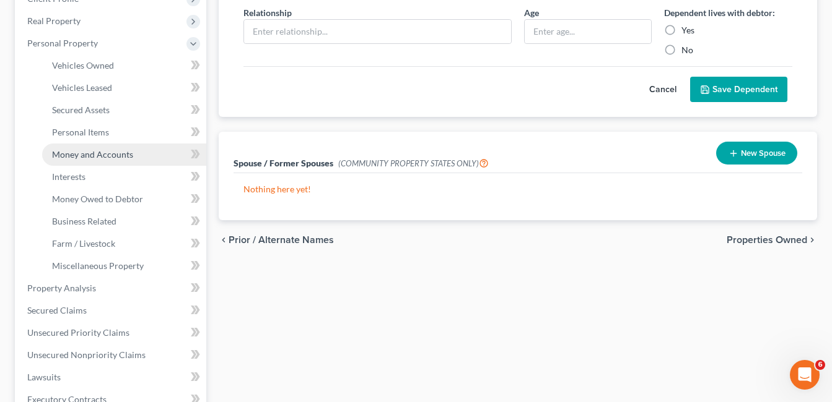
click at [91, 155] on span "Money and Accounts" at bounding box center [92, 154] width 81 height 11
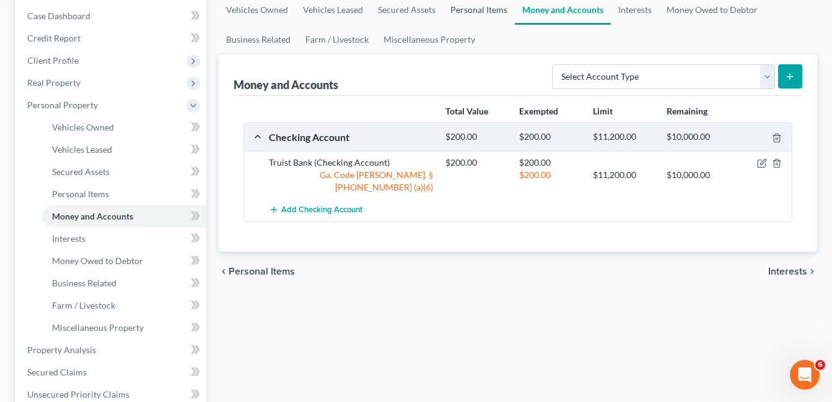
click at [481, 13] on link "Personal Items" at bounding box center [479, 10] width 72 height 30
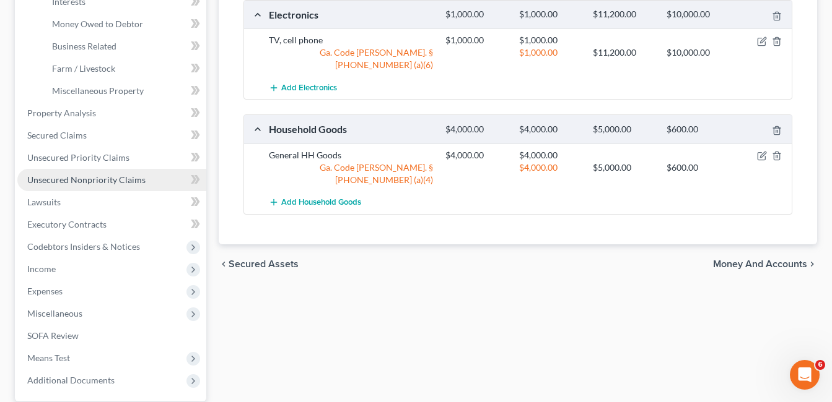
scroll to position [372, 0]
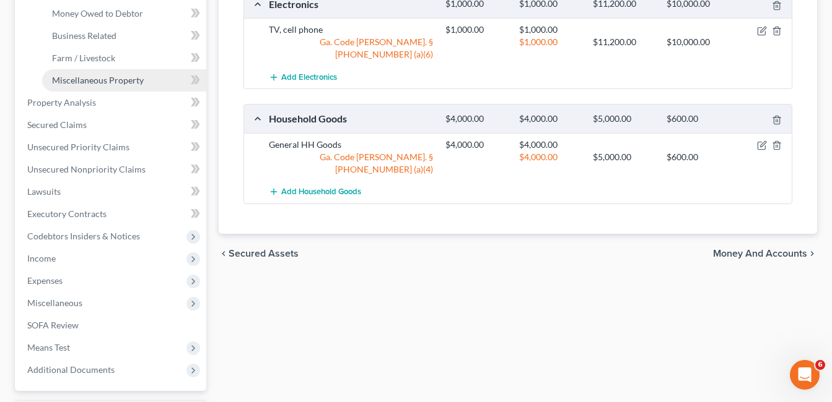
click at [118, 79] on span "Miscellaneous Property" at bounding box center [98, 80] width 92 height 11
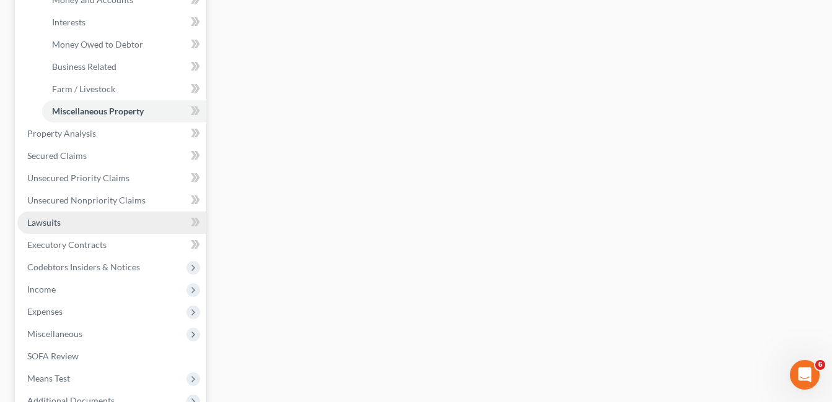
scroll to position [355, 0]
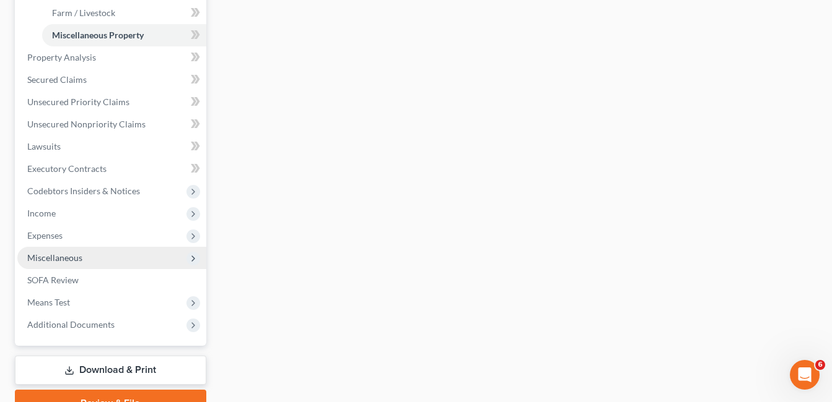
click at [64, 256] on span "Miscellaneous" at bounding box center [54, 258] width 55 height 11
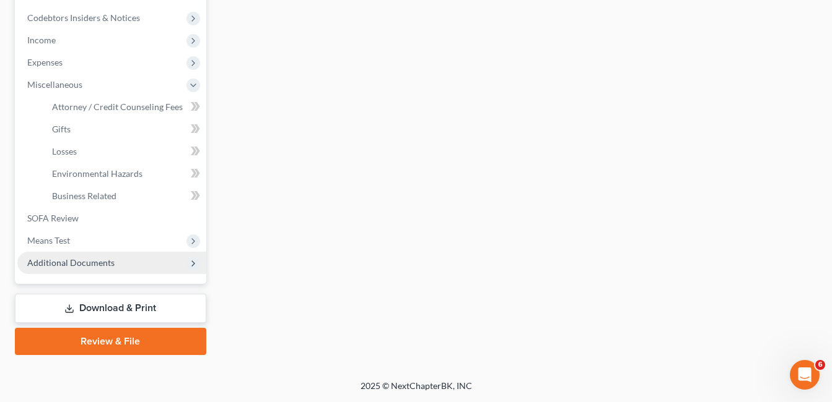
scroll to position [367, 0]
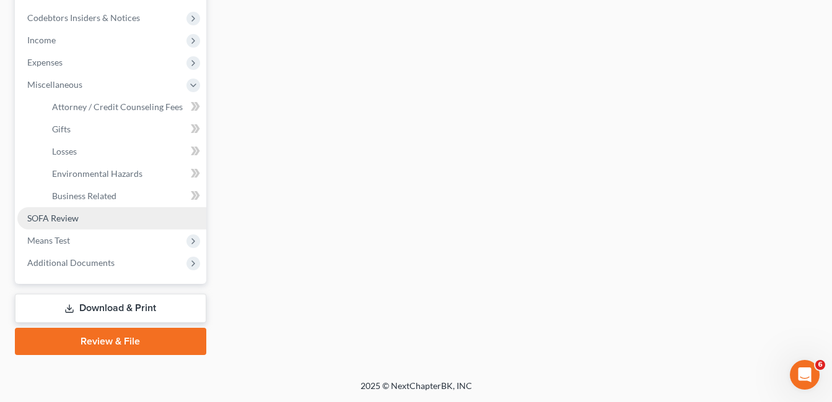
click at [66, 219] on span "SOFA Review" at bounding box center [52, 218] width 51 height 11
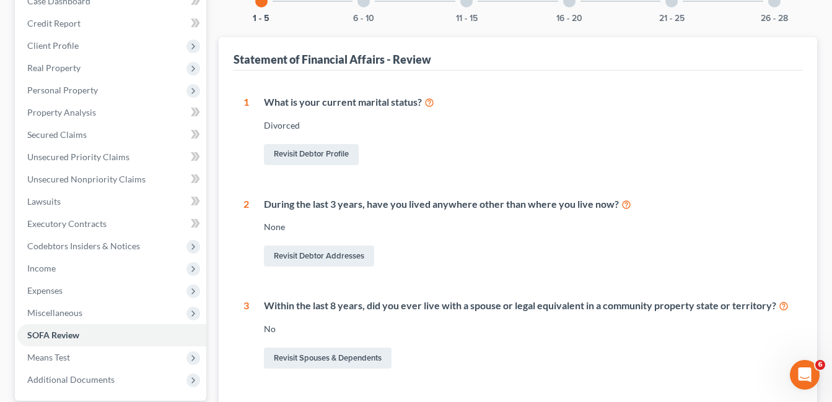
scroll to position [62, 0]
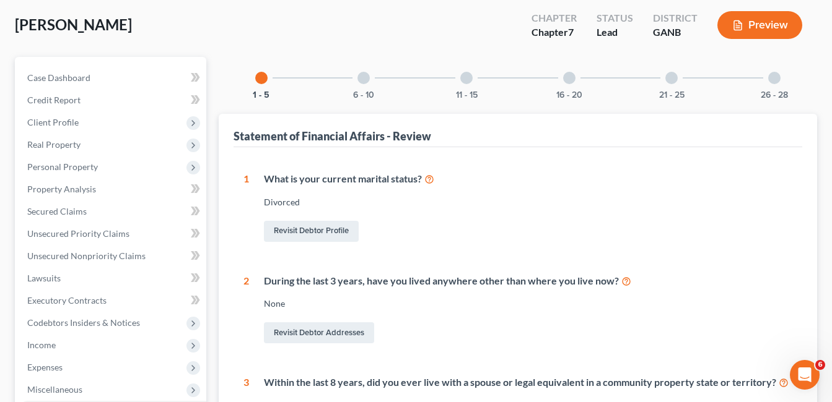
click at [360, 76] on div at bounding box center [363, 78] width 12 height 12
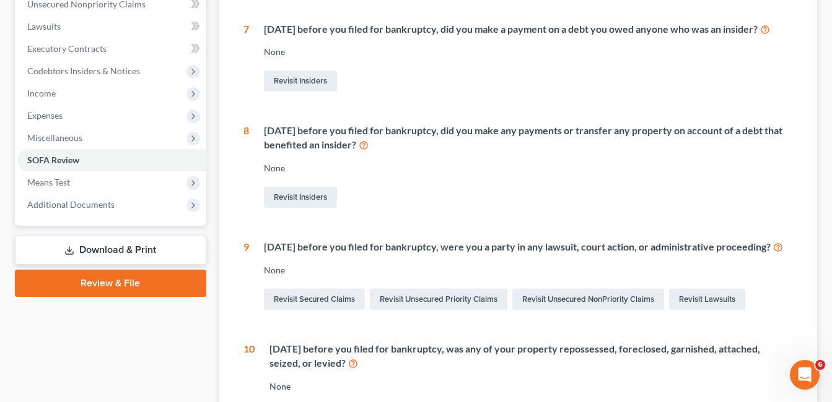
scroll to position [128, 0]
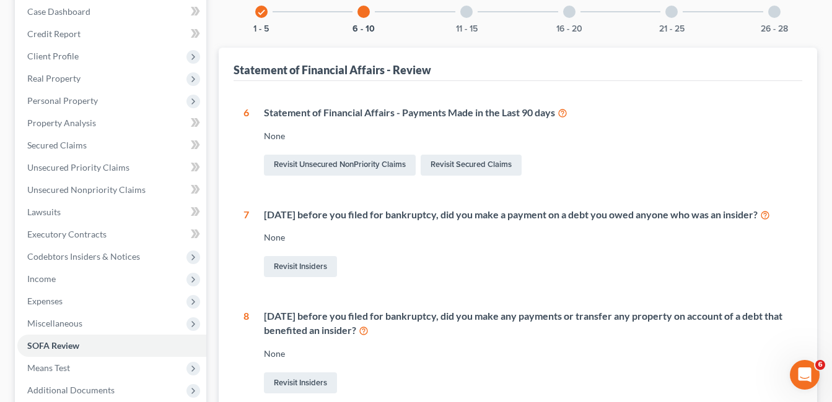
click at [465, 14] on div at bounding box center [466, 12] width 12 height 12
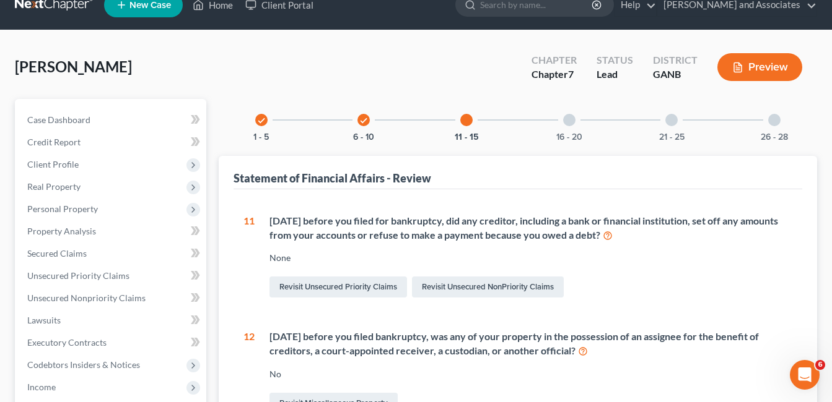
scroll to position [19, 0]
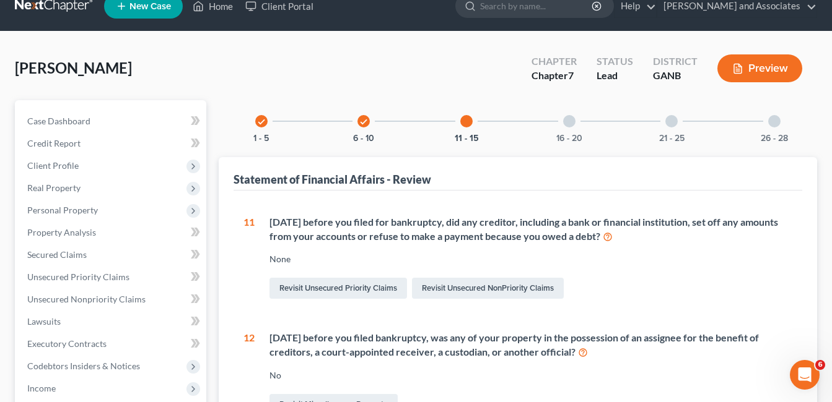
click at [565, 120] on div at bounding box center [569, 121] width 12 height 12
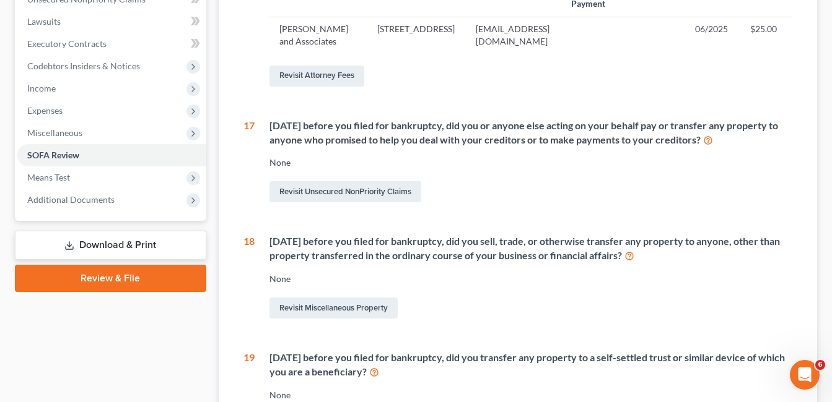
scroll to position [390, 0]
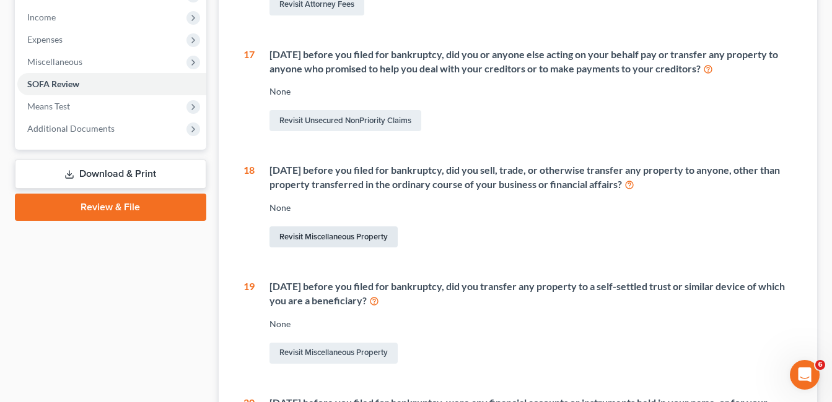
click at [323, 248] on link "Revisit Miscellaneous Property" at bounding box center [333, 237] width 128 height 21
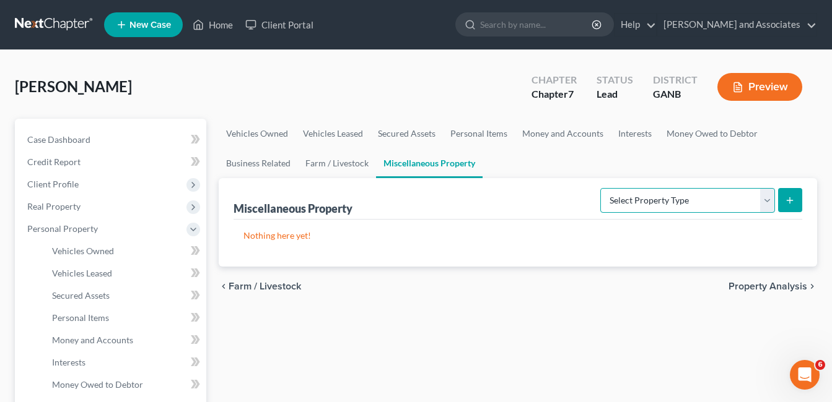
click at [766, 201] on select "Select Property Type Assigned for Creditor Benefit Within 1 Year Holding for An…" at bounding box center [687, 200] width 175 height 25
select select "transferred"
click at [600, 188] on select "Select Property Type Assigned for Creditor Benefit Within 1 Year Holding for An…" at bounding box center [687, 200] width 175 height 25
click at [794, 204] on icon "submit" at bounding box center [790, 201] width 10 height 10
select select "Ordinary (within 2 years)"
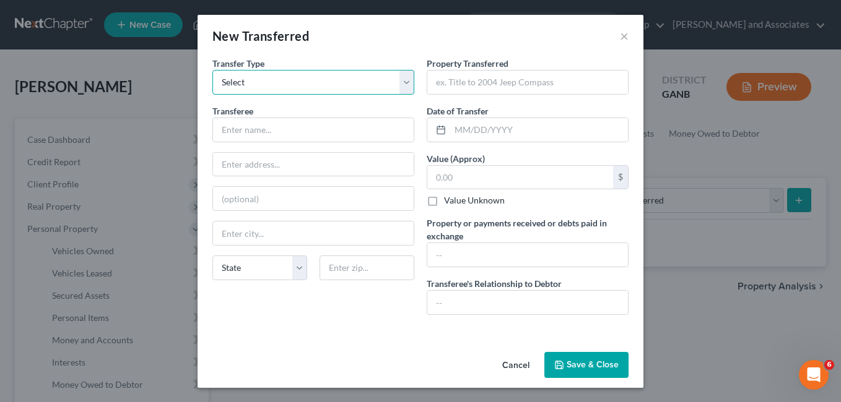
click at [405, 79] on select "Select Ordinary (within 2 years) Within 10 Years" at bounding box center [313, 82] width 202 height 25
click at [406, 45] on div "New Transferred ×" at bounding box center [421, 36] width 446 height 42
click at [620, 35] on button "×" at bounding box center [624, 35] width 9 height 15
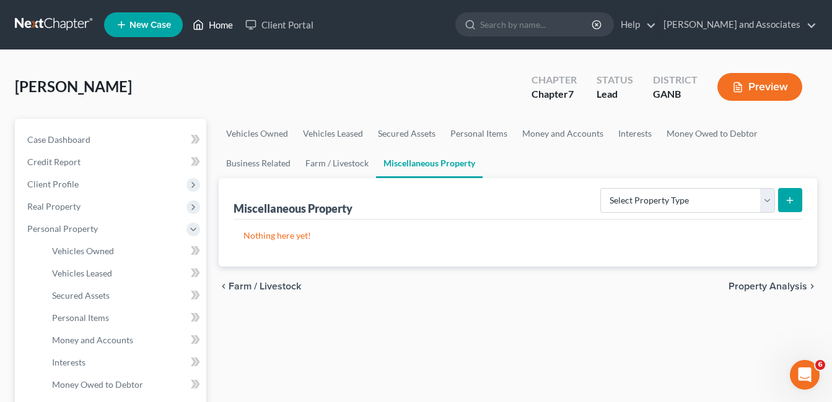
click at [222, 25] on link "Home" at bounding box center [212, 25] width 53 height 22
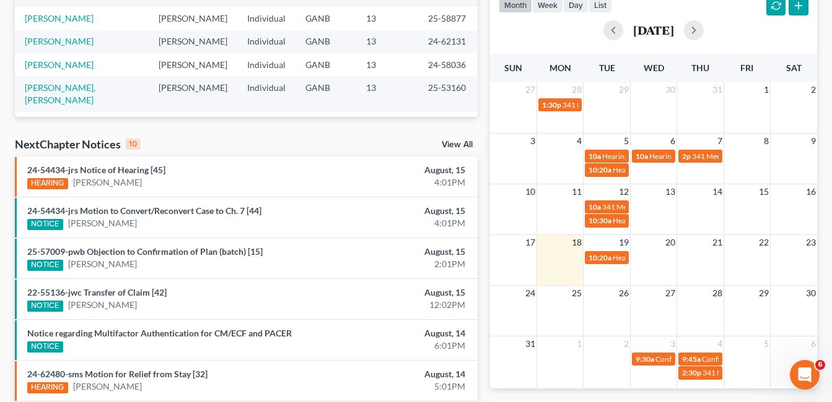
scroll to position [248, 0]
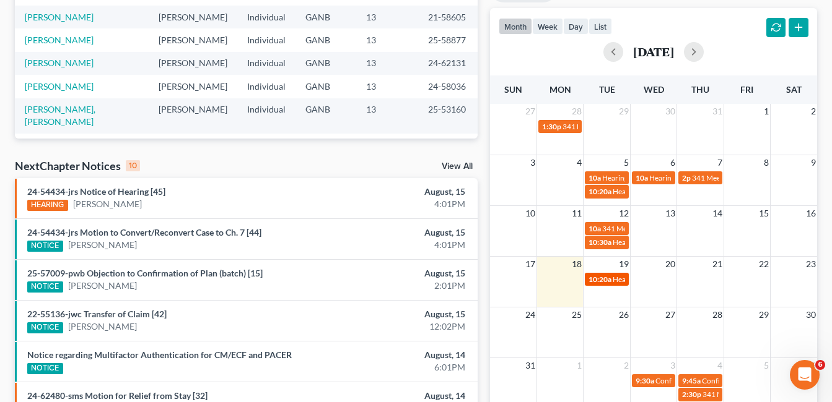
click at [611, 281] on div "10:20a Hearing for Michael Banks" at bounding box center [606, 279] width 36 height 9
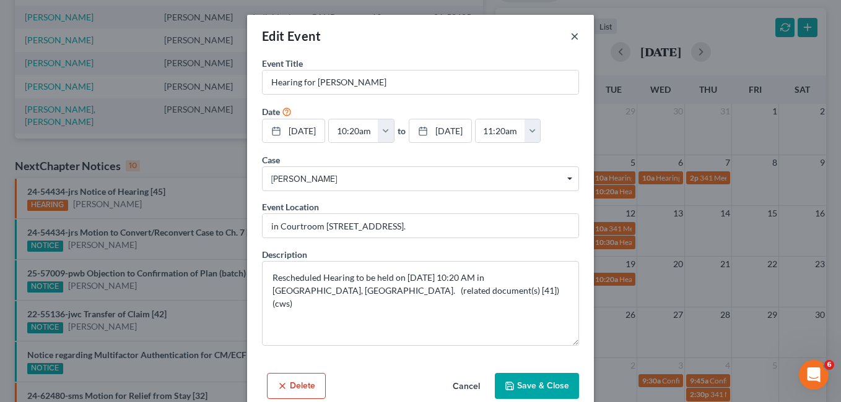
click at [570, 35] on button "×" at bounding box center [574, 35] width 9 height 15
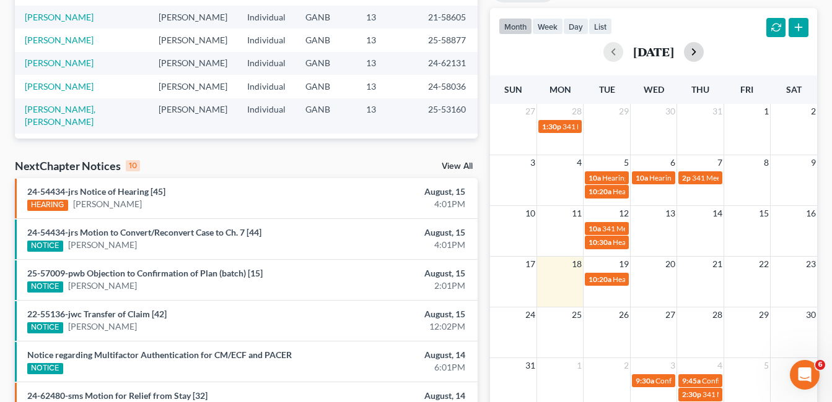
click at [703, 56] on button "button" at bounding box center [694, 52] width 20 height 20
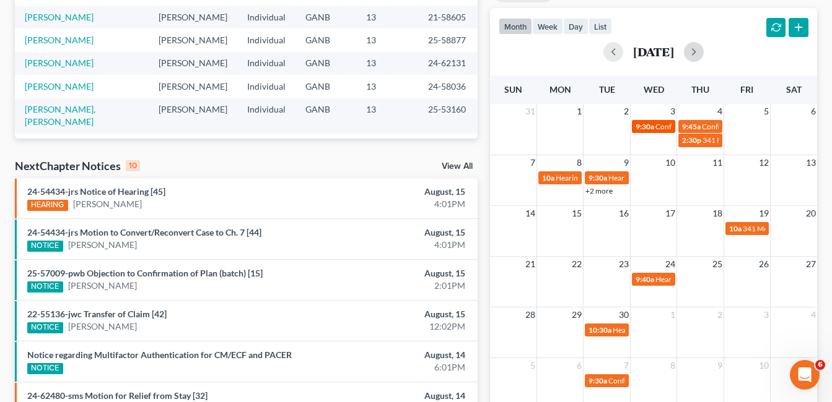
click at [660, 123] on span "Confirmation Hearing for [PERSON_NAME]" at bounding box center [726, 126] width 142 height 9
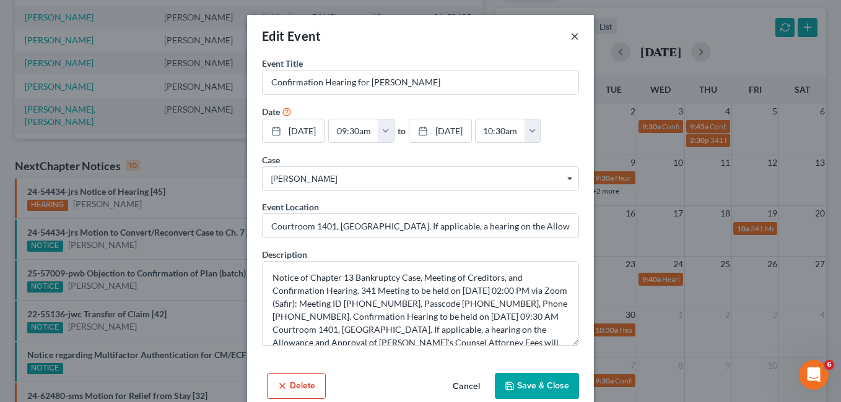
click at [570, 36] on button "×" at bounding box center [574, 35] width 9 height 15
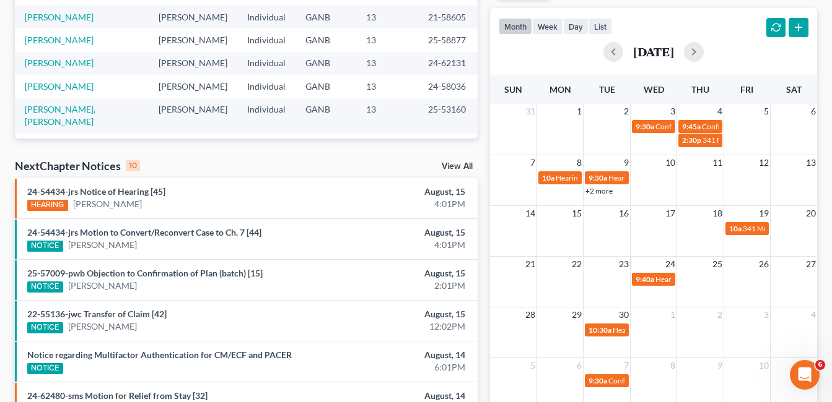
click at [572, 38] on div "September 2025" at bounding box center [653, 52] width 310 height 30
click at [697, 125] on span "9:45a" at bounding box center [691, 126] width 19 height 9
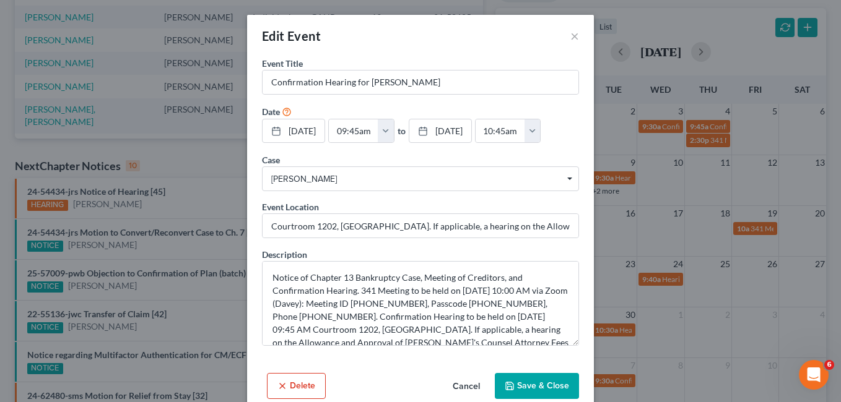
click at [708, 139] on div "Edit Event × Event Title * Confirmation Hearing for Tony Holmes Date 9/4/2025 c…" at bounding box center [420, 201] width 841 height 402
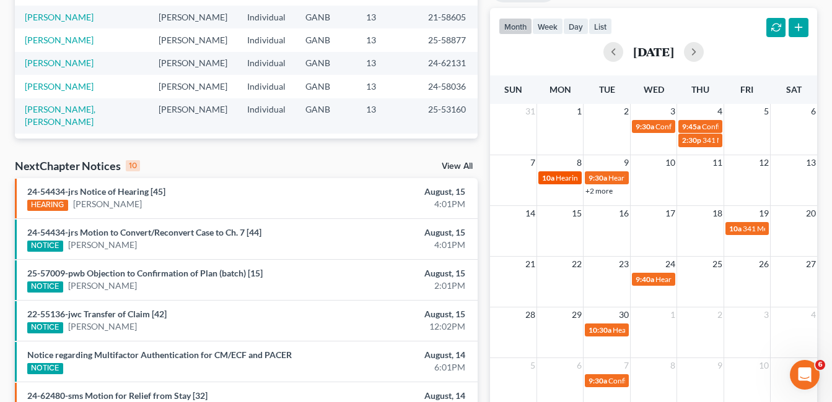
click at [563, 178] on span "Hearing for Ernestine Moore" at bounding box center [603, 177] width 97 height 9
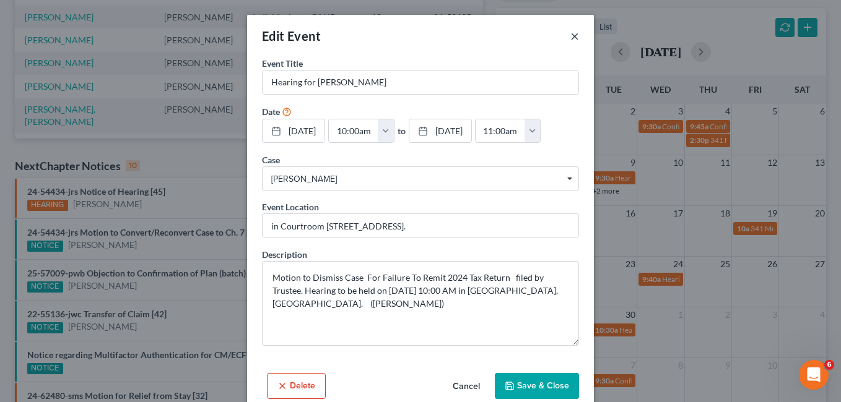
click at [570, 37] on button "×" at bounding box center [574, 35] width 9 height 15
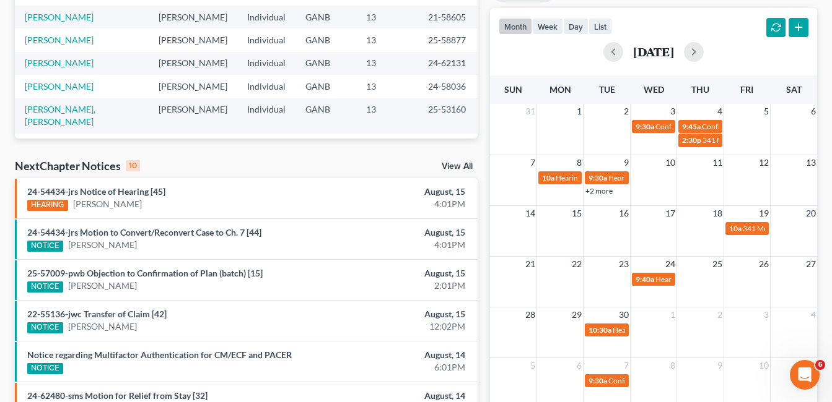
click at [606, 191] on link "+2 more" at bounding box center [598, 190] width 27 height 9
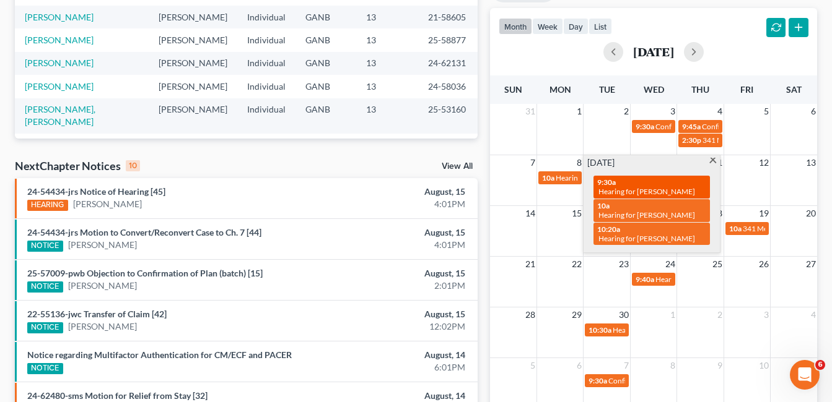
click at [606, 187] on span "Hearing for Kirsten Hill" at bounding box center [646, 191] width 97 height 9
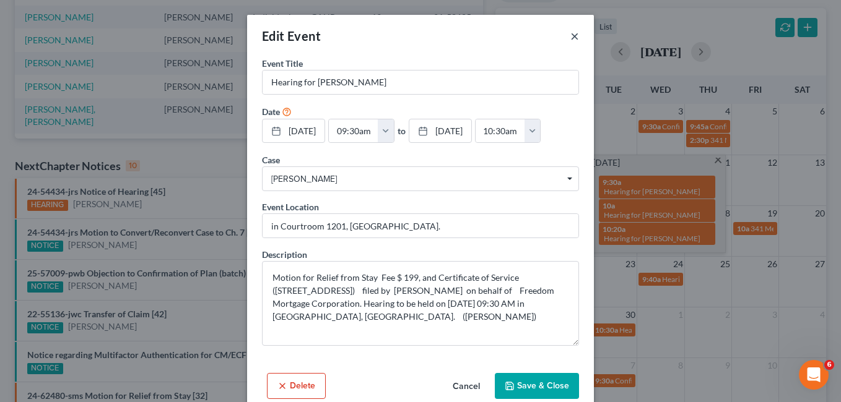
click at [572, 36] on button "×" at bounding box center [574, 35] width 9 height 15
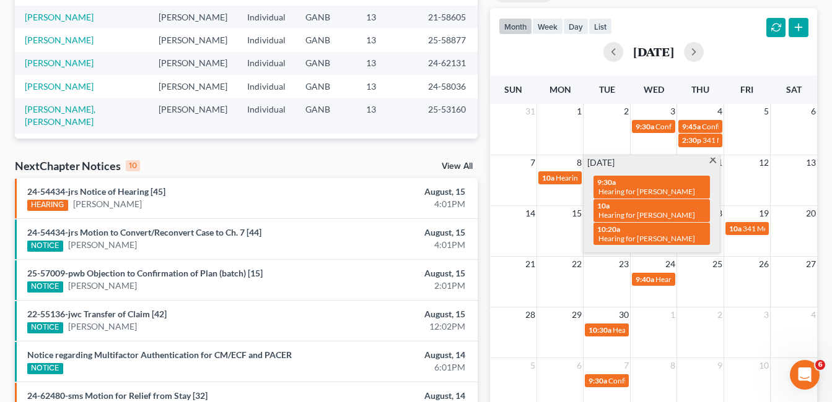
click at [710, 159] on span at bounding box center [712, 162] width 9 height 8
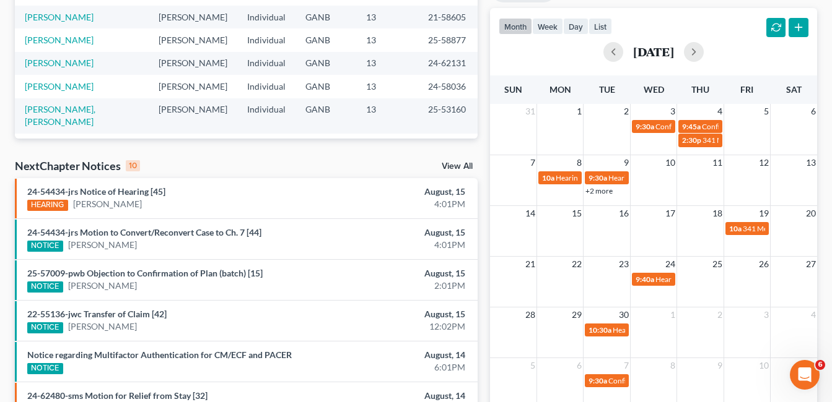
click at [611, 192] on link "+2 more" at bounding box center [598, 190] width 27 height 9
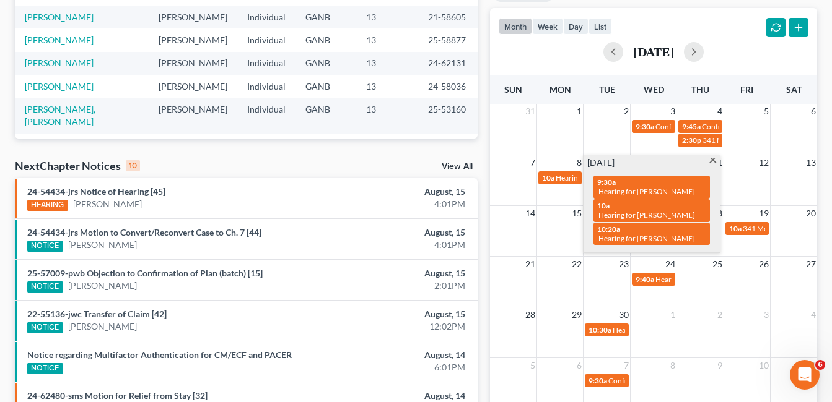
click at [827, 71] on div "Recent Cases 15 View All Name unfold_more expand_more expand_less Attorney unfo…" at bounding box center [416, 217] width 832 height 831
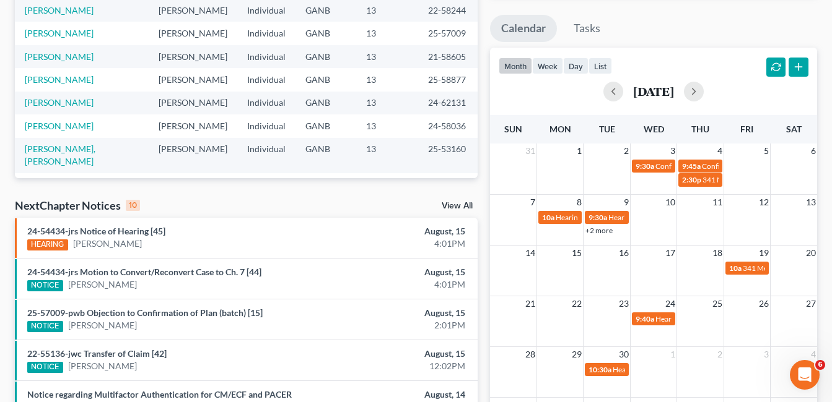
scroll to position [186, 0]
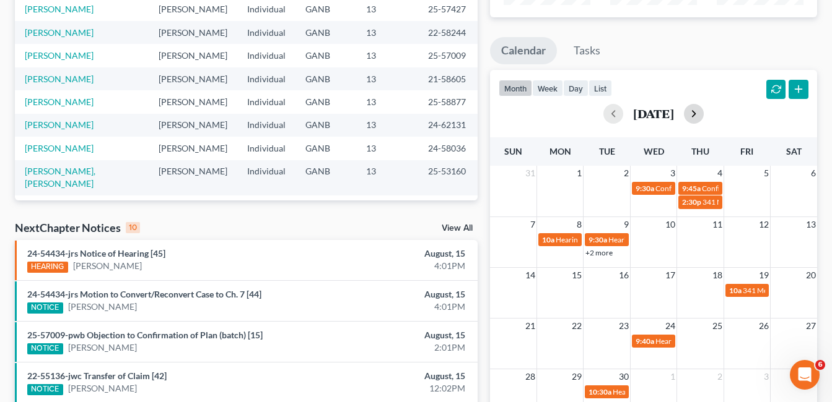
click at [703, 114] on button "button" at bounding box center [694, 114] width 20 height 20
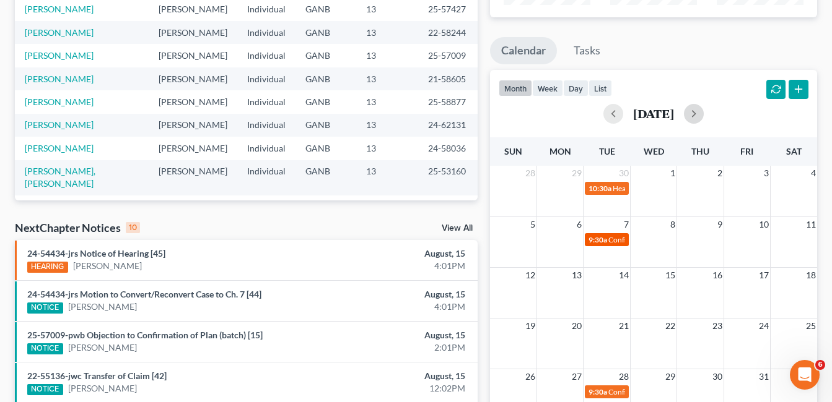
click at [610, 241] on span "Confirmation Hearing for Roberta Talley" at bounding box center [679, 239] width 142 height 9
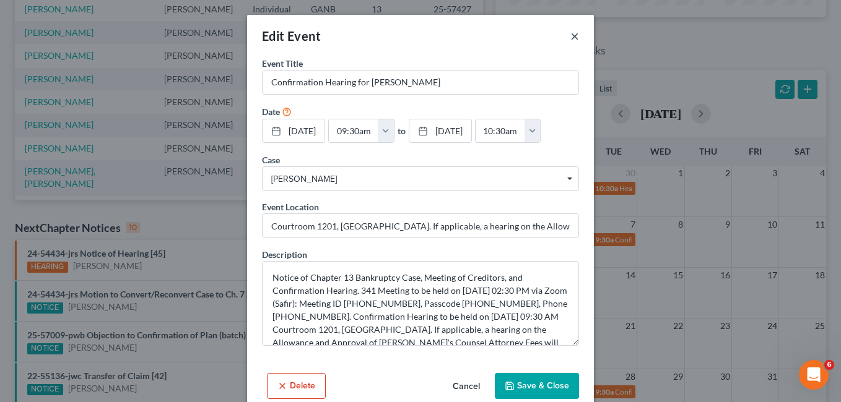
click at [570, 34] on button "×" at bounding box center [574, 35] width 9 height 15
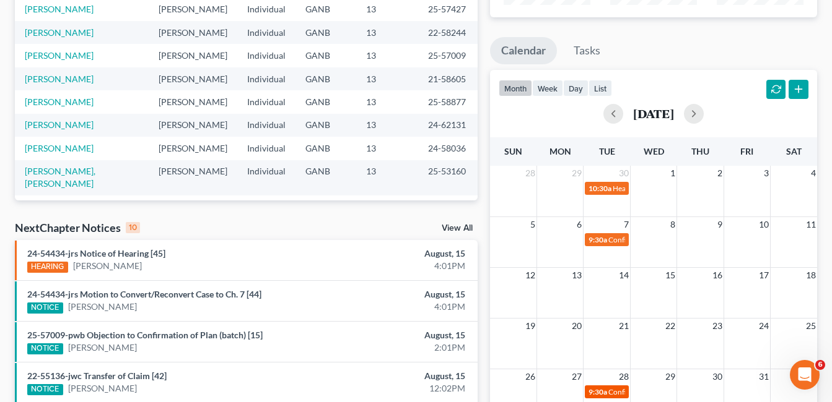
click at [606, 388] on span "9:30a" at bounding box center [597, 392] width 19 height 9
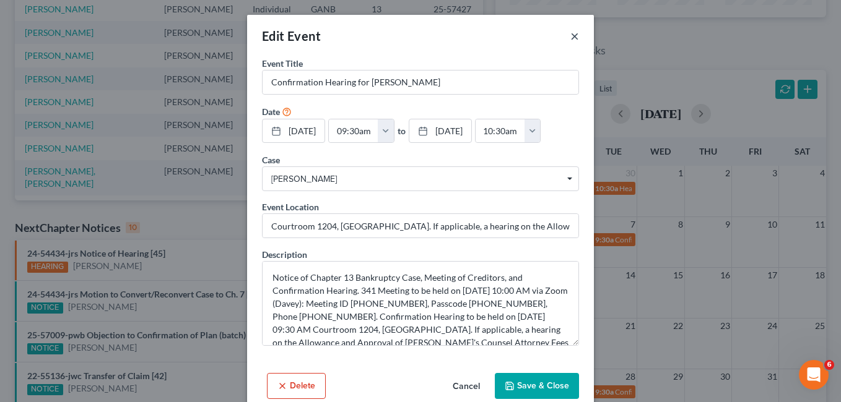
click at [570, 35] on button "×" at bounding box center [574, 35] width 9 height 15
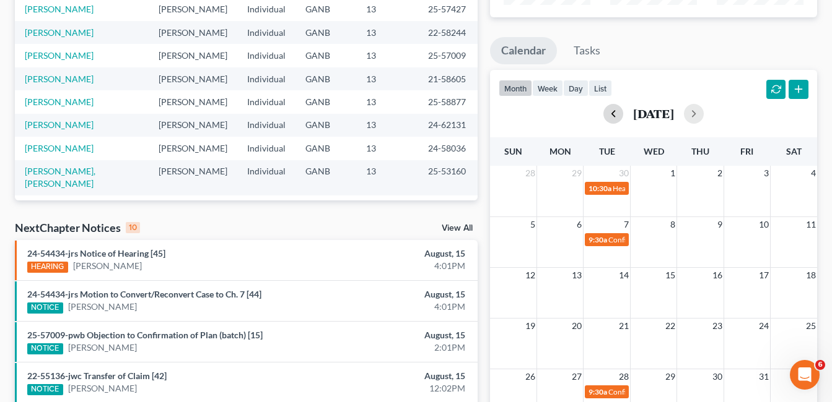
click at [603, 111] on button "button" at bounding box center [613, 114] width 20 height 20
